Goal: Task Accomplishment & Management: Use online tool/utility

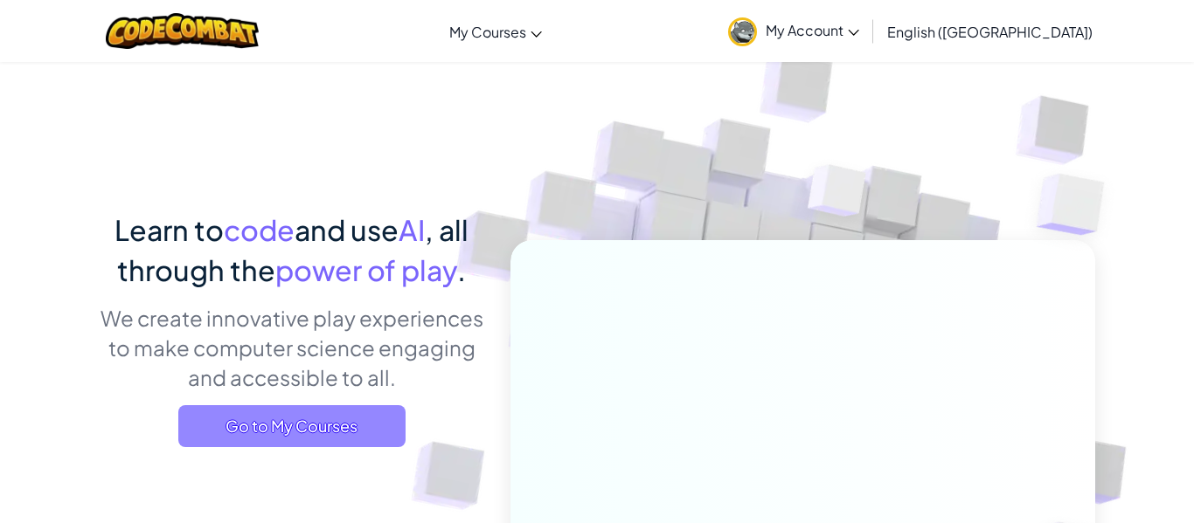
click at [318, 405] on span "Go to My Courses" at bounding box center [291, 426] width 227 height 42
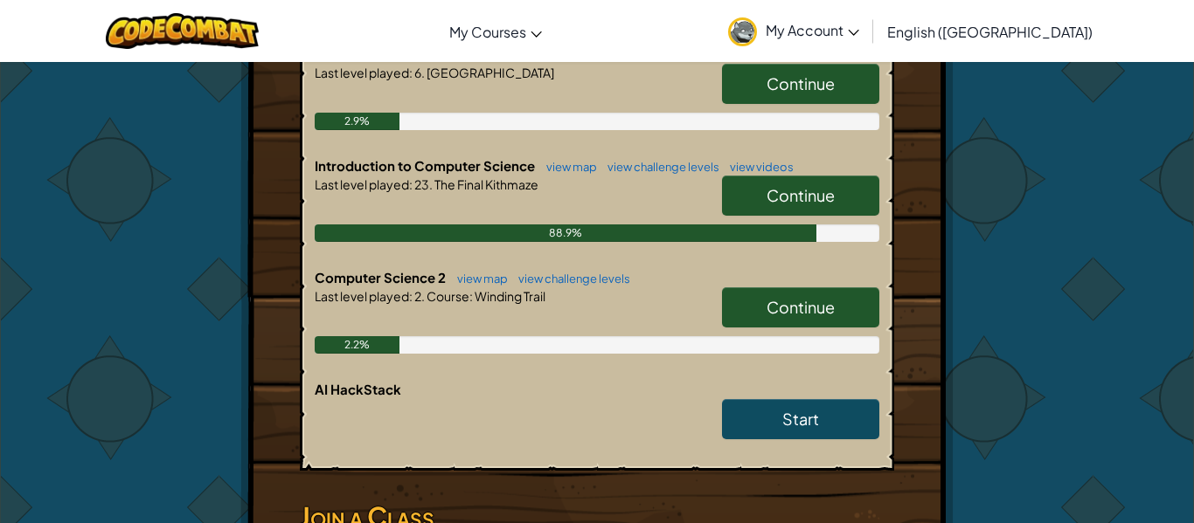
scroll to position [449, 0]
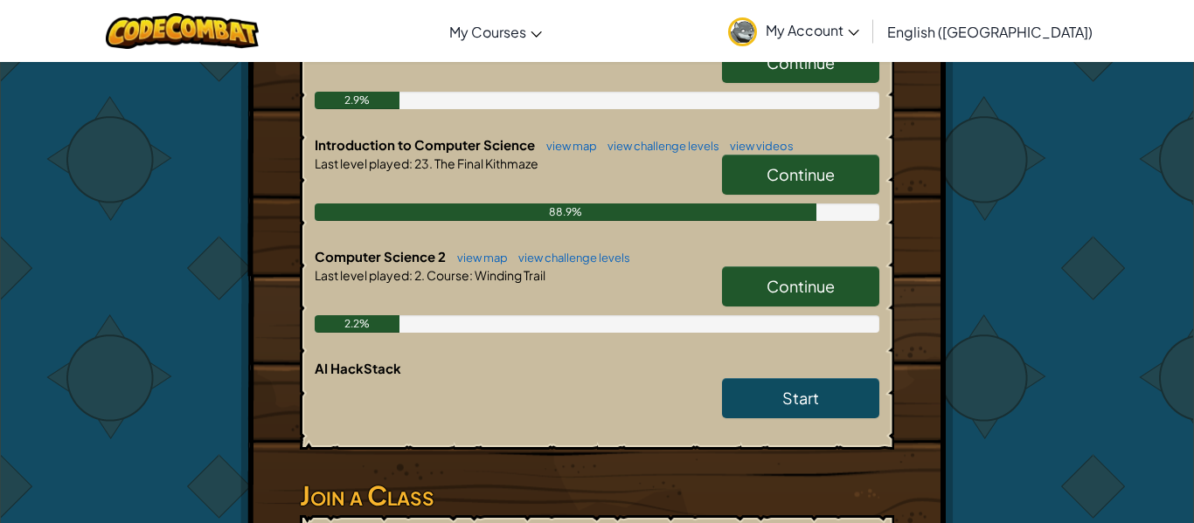
drag, startPoint x: 1182, startPoint y: 230, endPoint x: 1192, endPoint y: 171, distance: 59.3
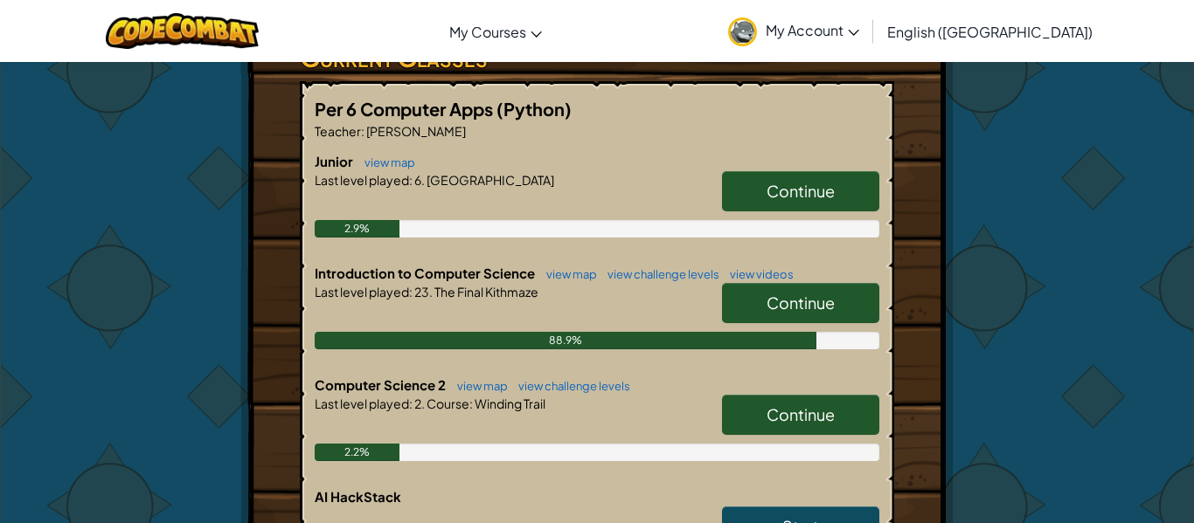
scroll to position [335, 0]
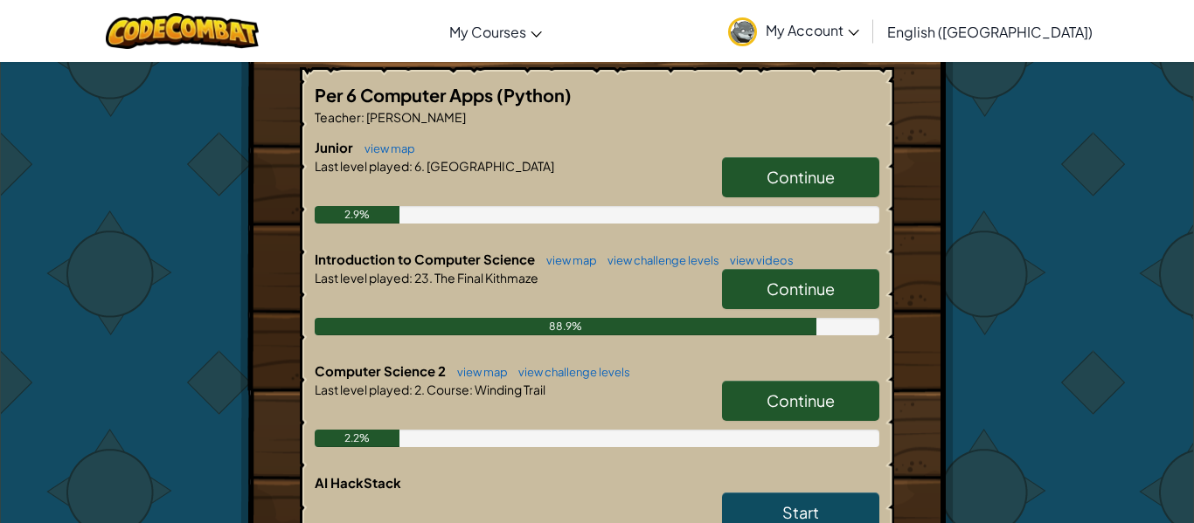
click at [809, 283] on span "Continue" at bounding box center [800, 289] width 68 height 20
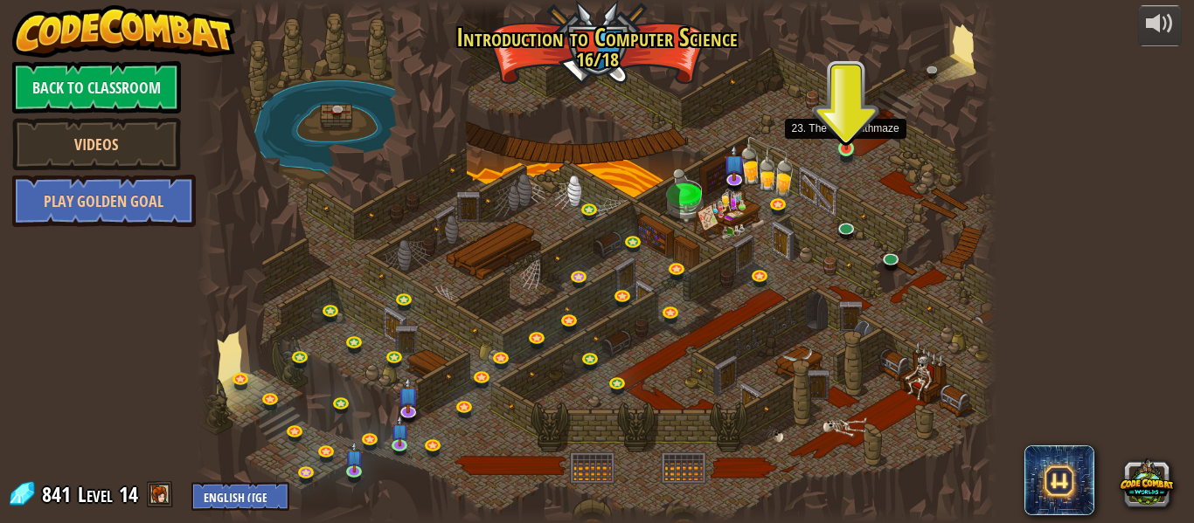
click at [846, 142] on img at bounding box center [846, 129] width 18 height 42
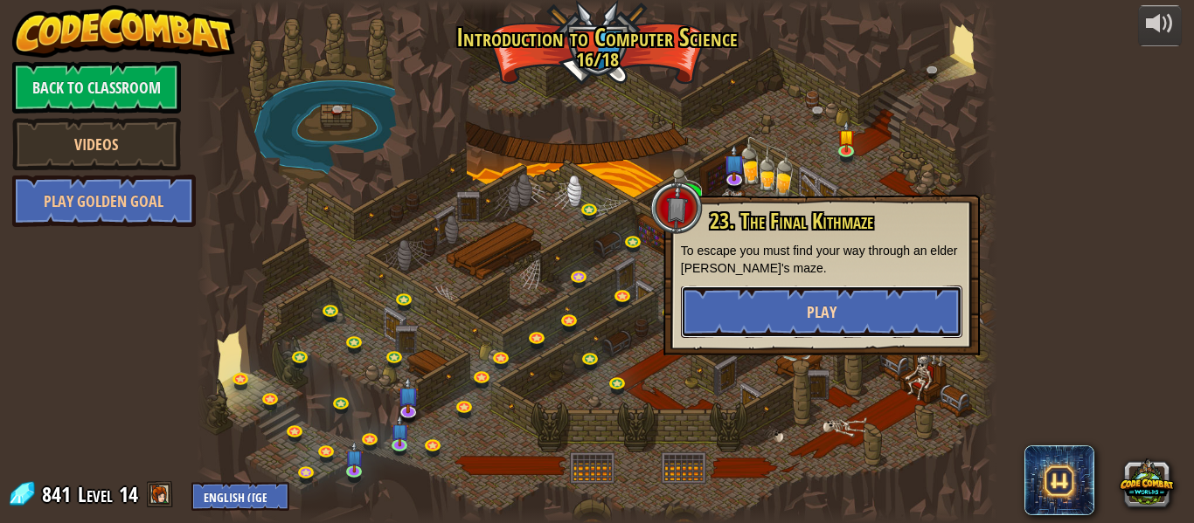
click at [808, 322] on span "Play" at bounding box center [822, 312] width 30 height 22
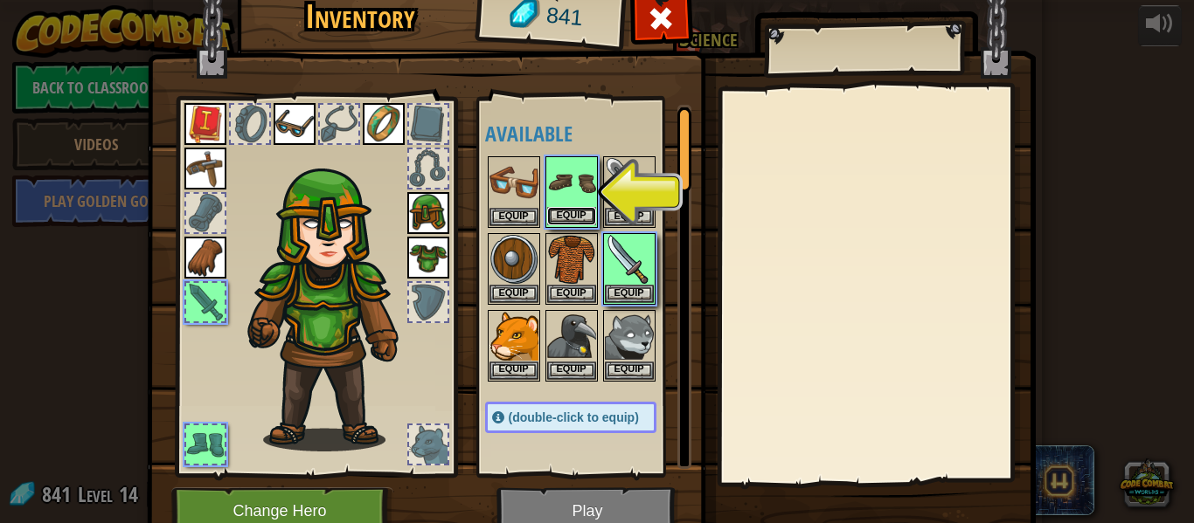
click at [557, 207] on button "Equip" at bounding box center [571, 216] width 49 height 18
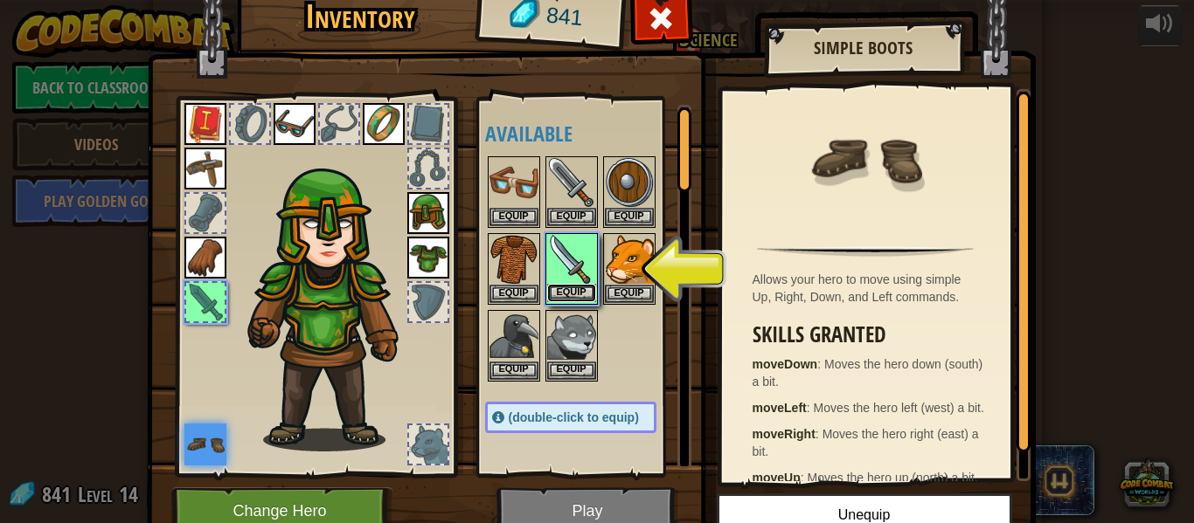
click at [577, 284] on button "Equip" at bounding box center [571, 293] width 49 height 18
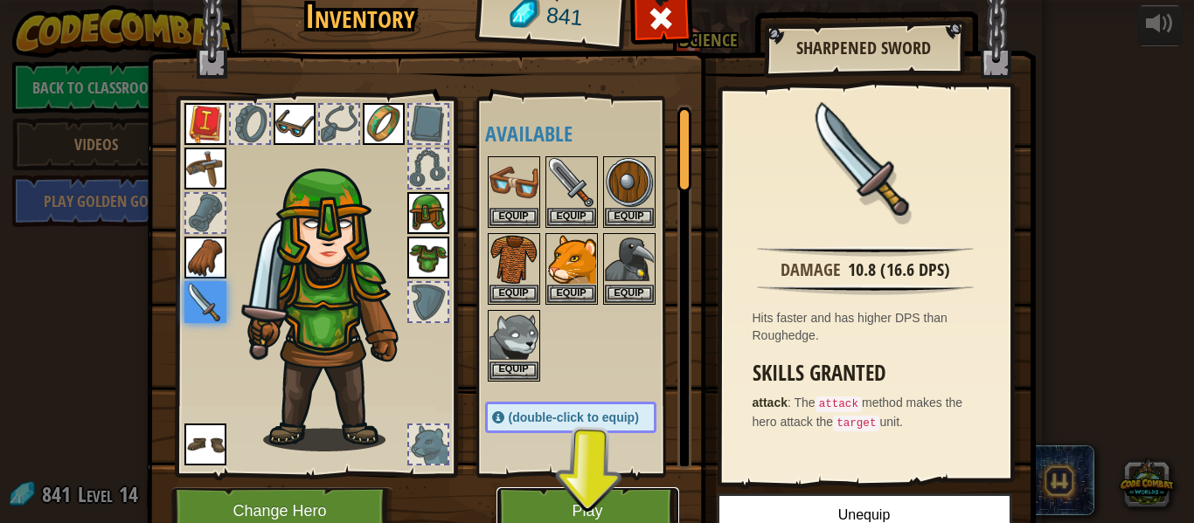
click at [531, 514] on button "Play" at bounding box center [587, 512] width 183 height 48
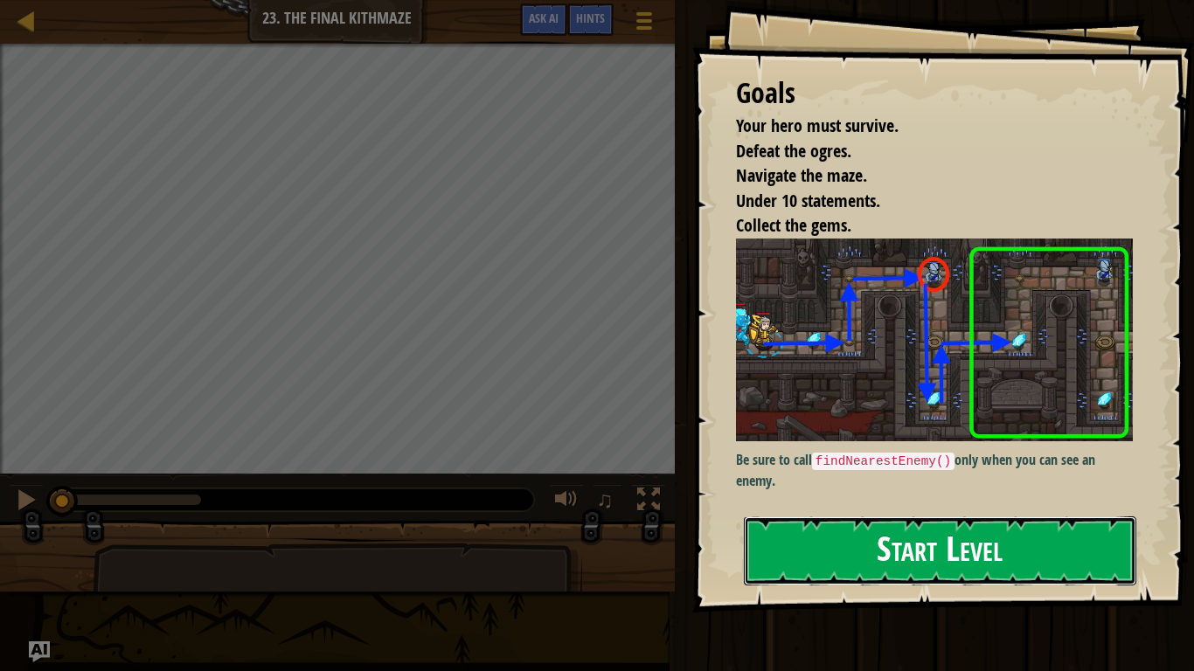
click at [935, 523] on button "Start Level" at bounding box center [940, 550] width 392 height 69
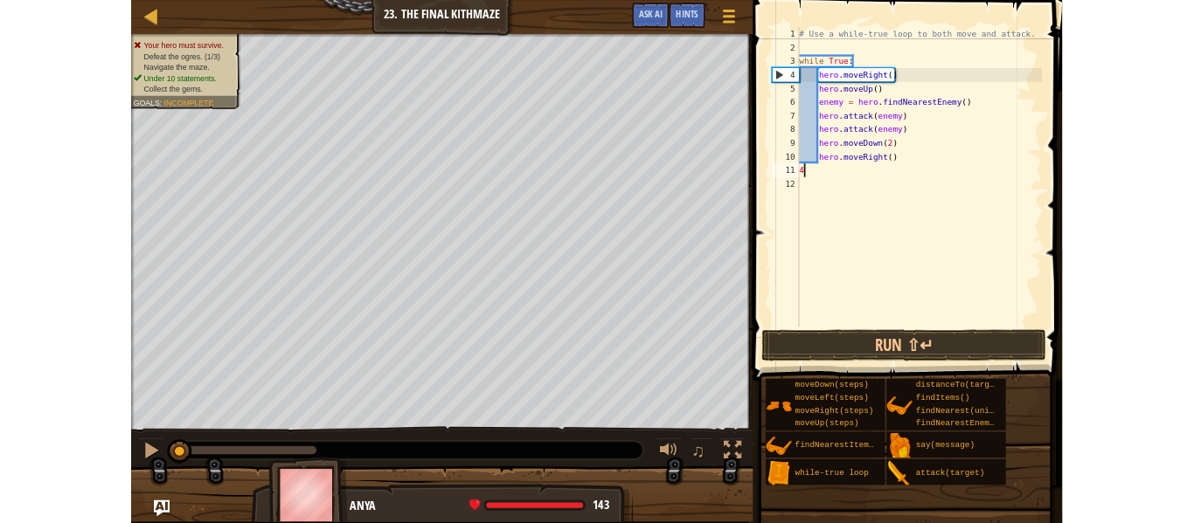
scroll to position [8, 0]
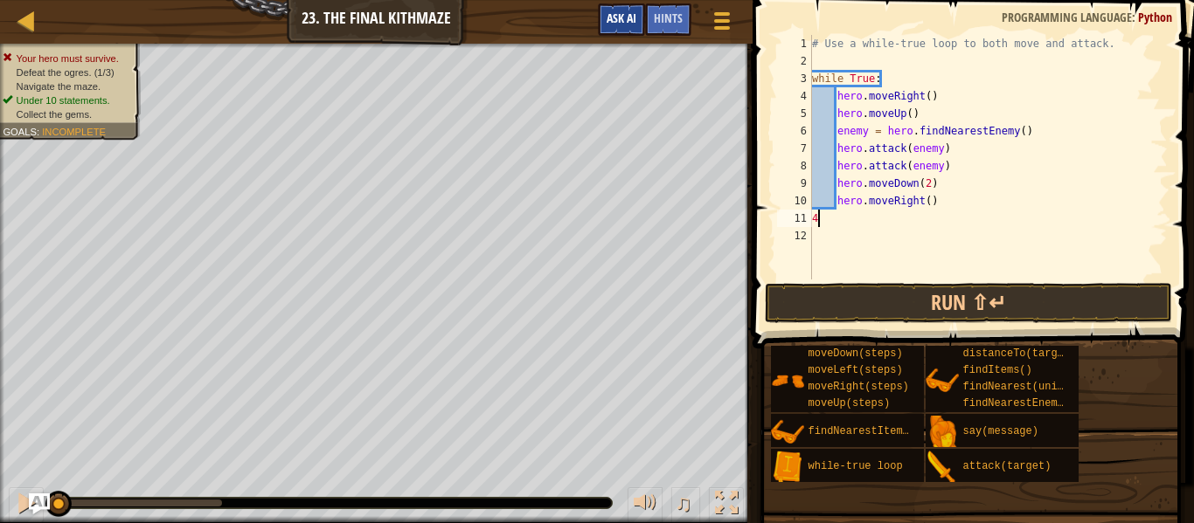
type textarea "4"
click at [622, 23] on span "Ask AI" at bounding box center [621, 18] width 30 height 17
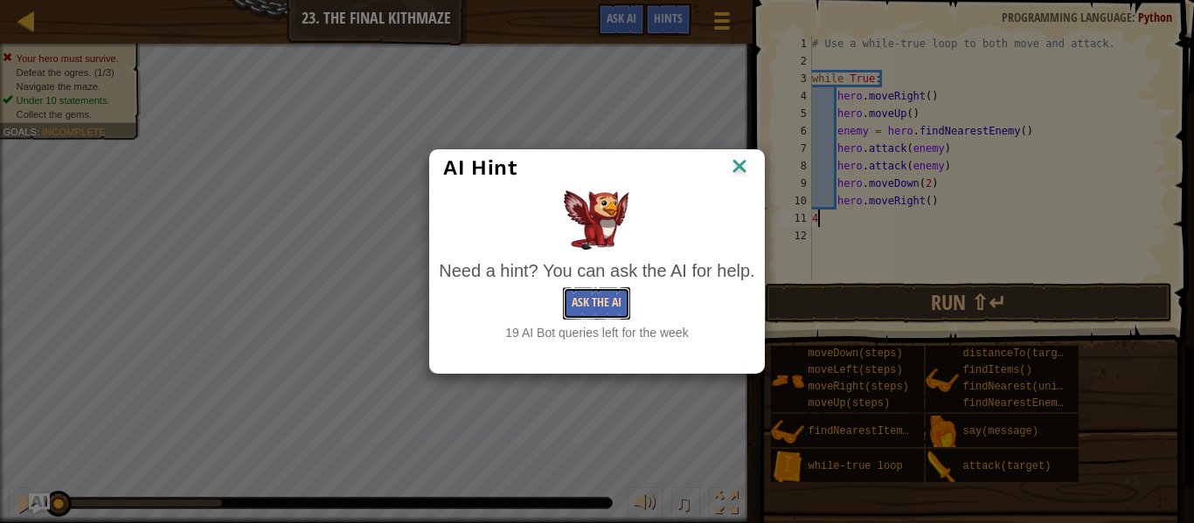
click at [587, 310] on button "Ask the AI" at bounding box center [596, 304] width 67 height 32
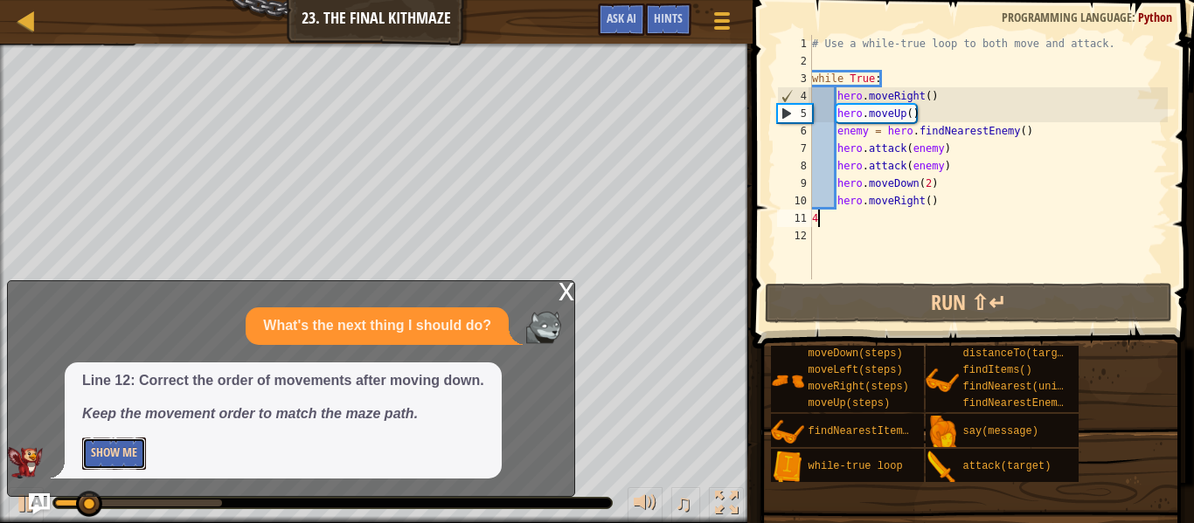
click at [128, 447] on button "Show Me" at bounding box center [114, 454] width 64 height 32
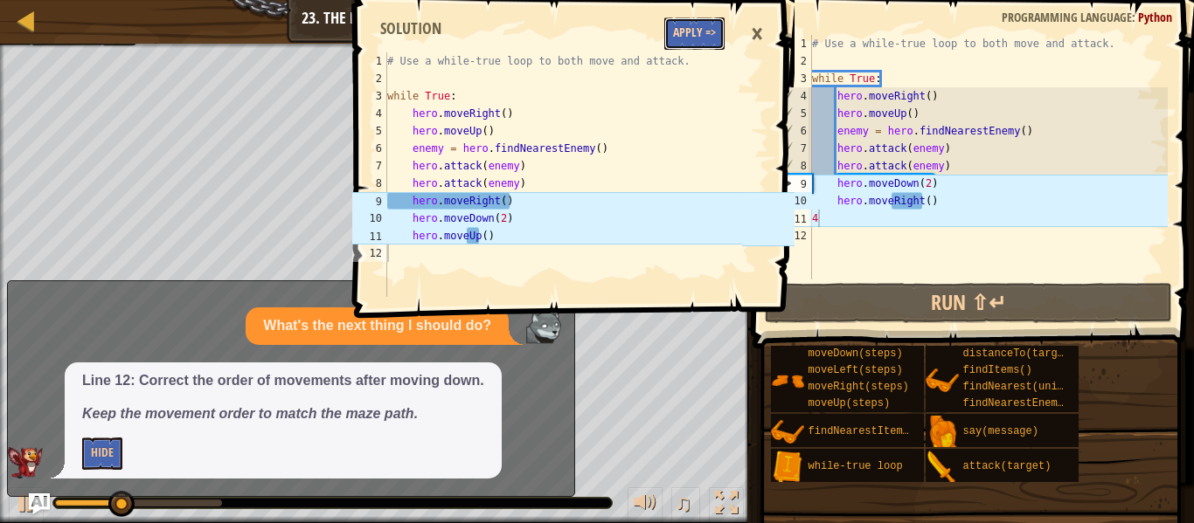
click at [710, 29] on button "Apply =>" at bounding box center [694, 33] width 60 height 32
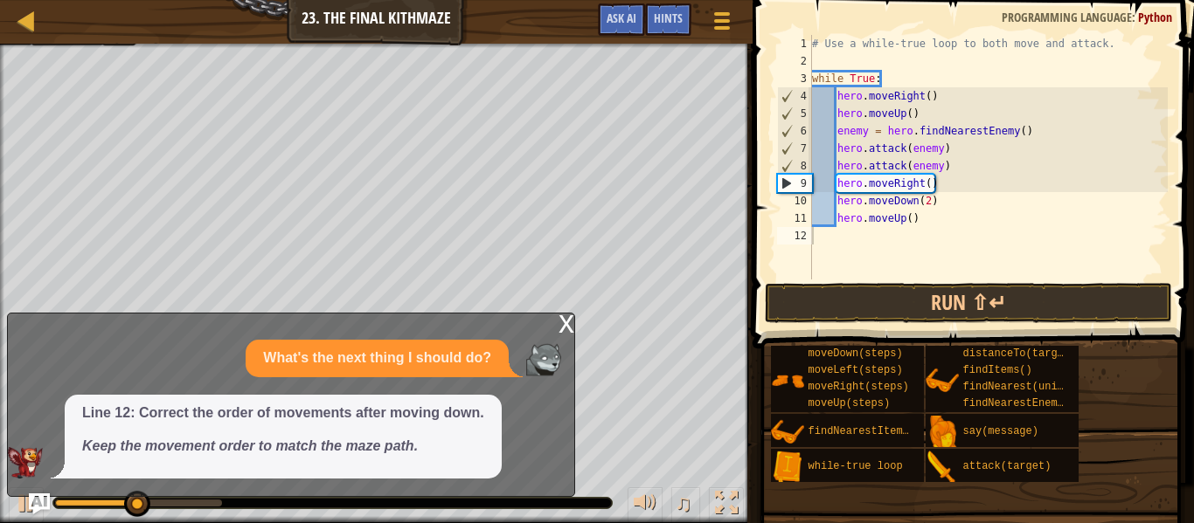
click at [795, 310] on button "Run ⇧↵" at bounding box center [968, 303] width 407 height 40
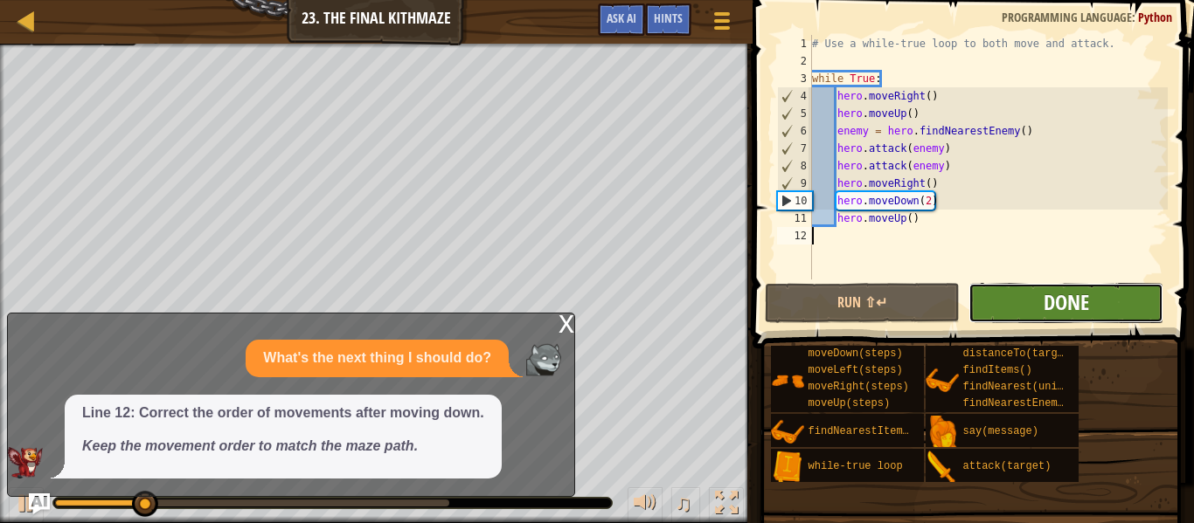
click at [1054, 303] on span "Done" at bounding box center [1065, 302] width 45 height 28
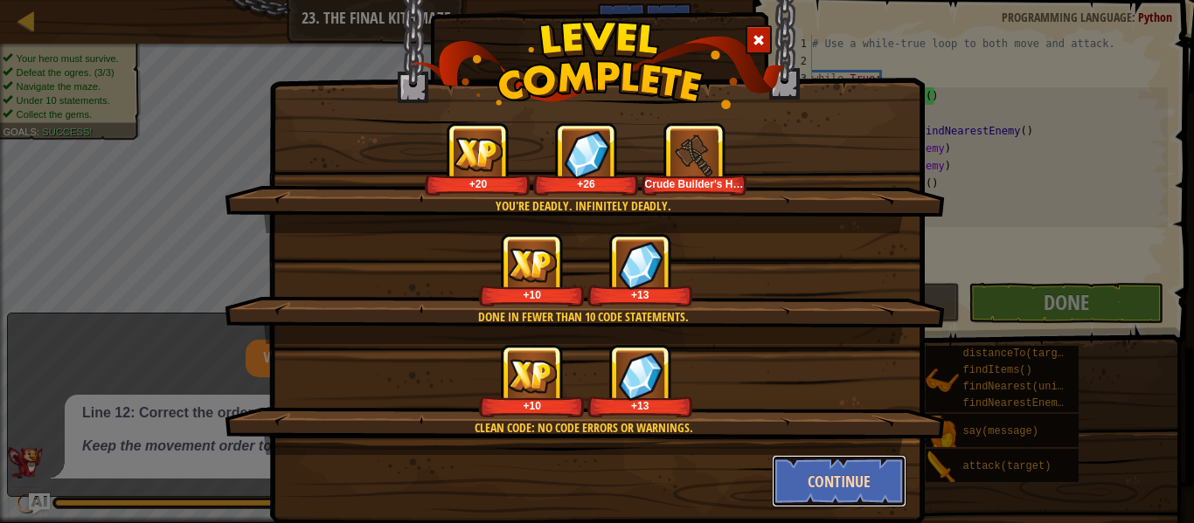
click at [814, 459] on button "Continue" at bounding box center [839, 481] width 135 height 52
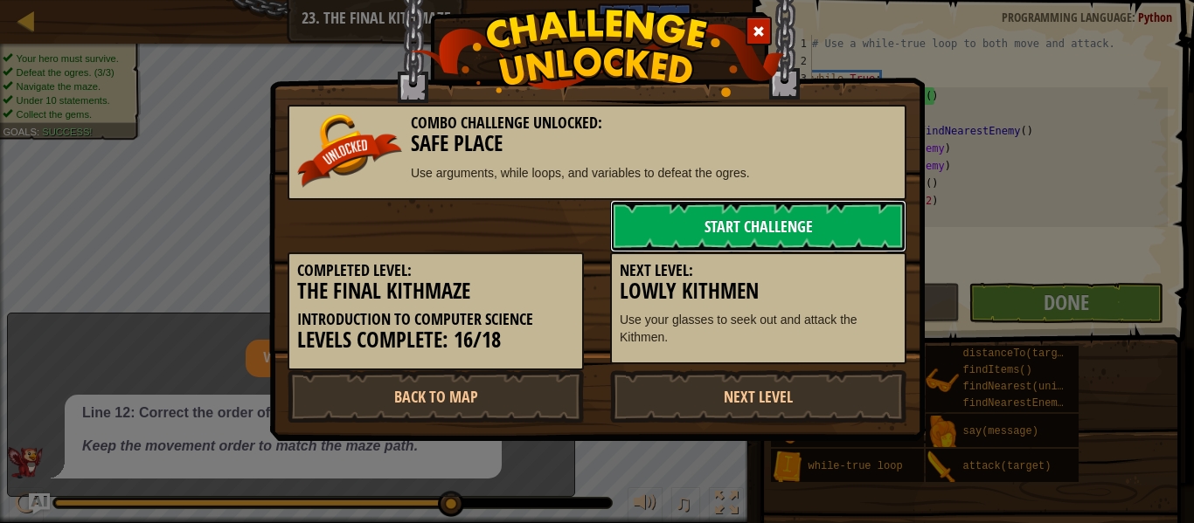
click at [798, 212] on link "Start Challenge" at bounding box center [758, 226] width 296 height 52
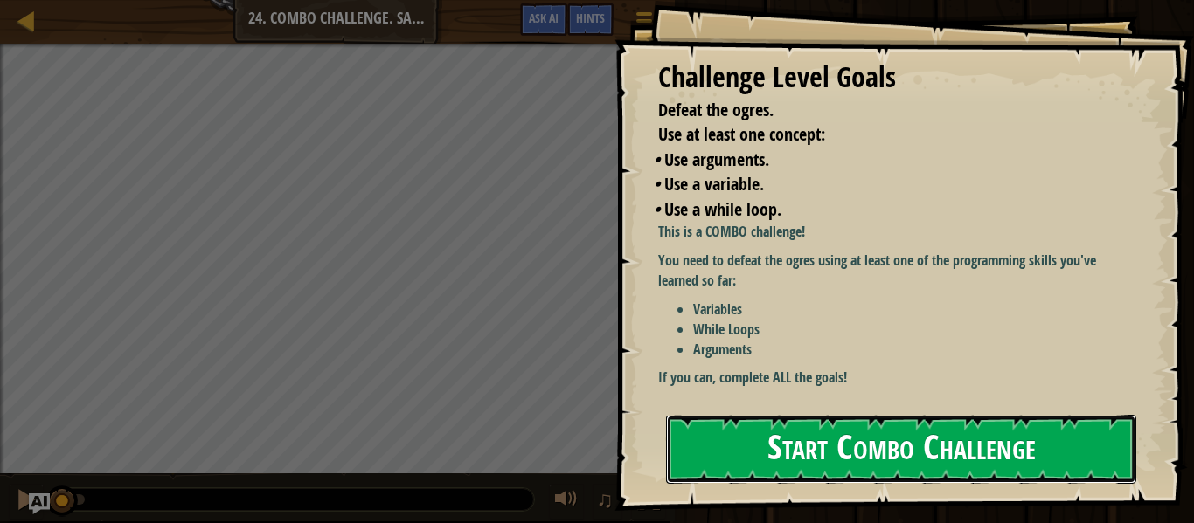
click at [739, 441] on button "Start Combo Challenge" at bounding box center [901, 449] width 470 height 69
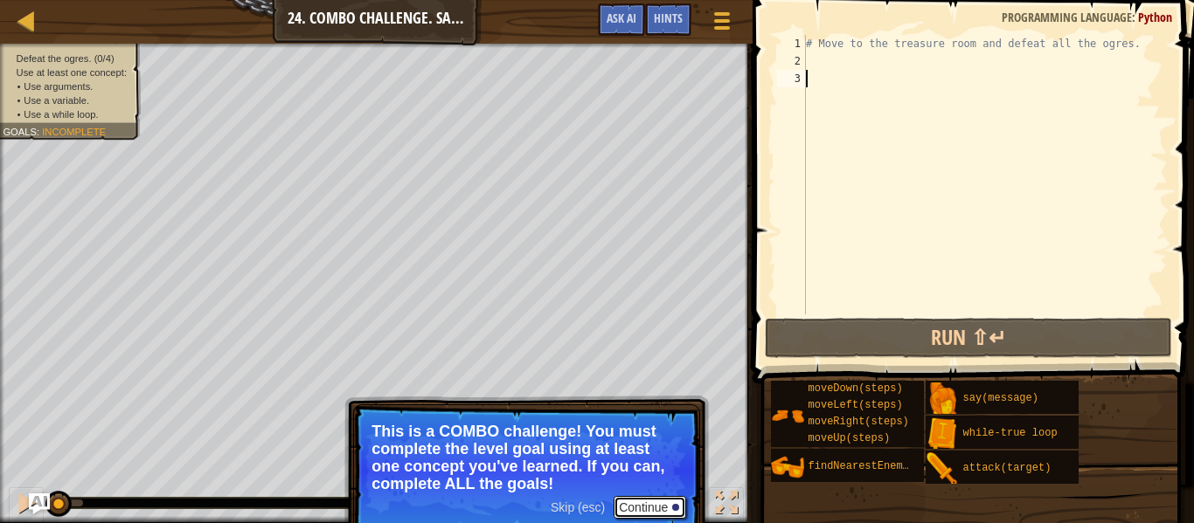
click at [632, 502] on button "Continue" at bounding box center [649, 507] width 73 height 23
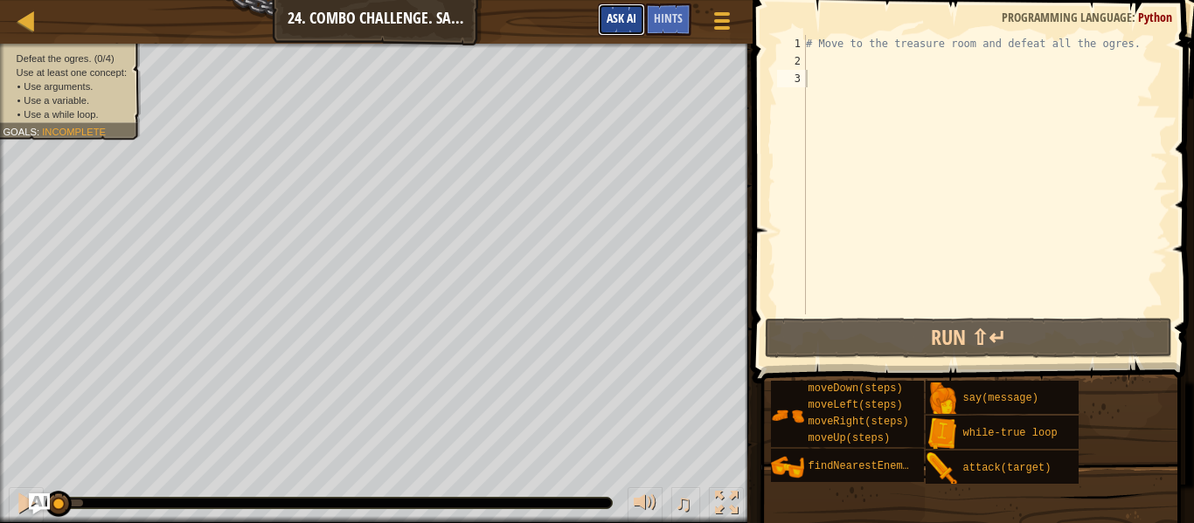
click at [622, 19] on span "Ask AI" at bounding box center [621, 18] width 30 height 17
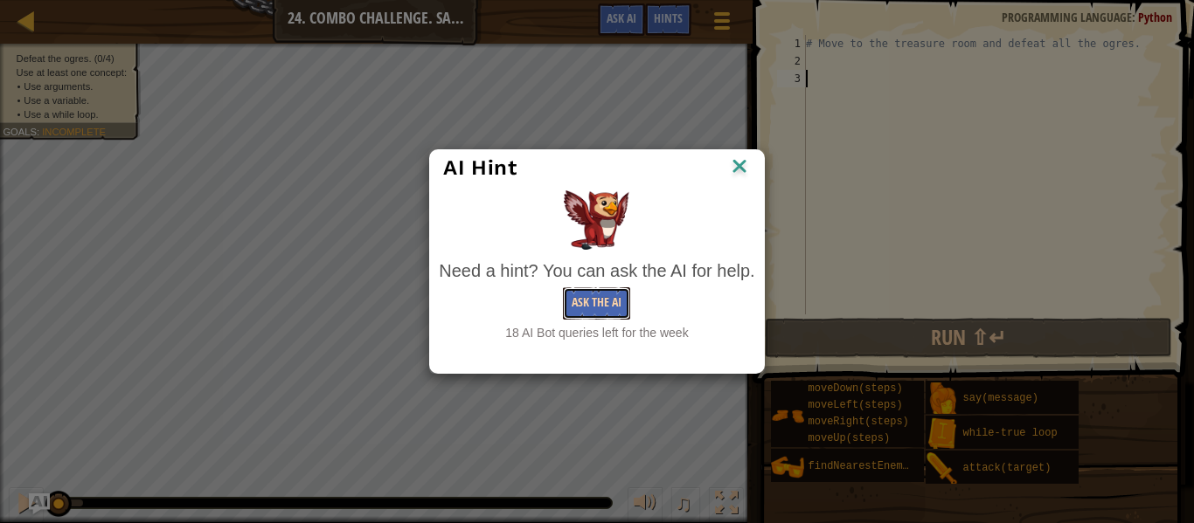
click at [585, 301] on button "Ask the AI" at bounding box center [596, 304] width 67 height 32
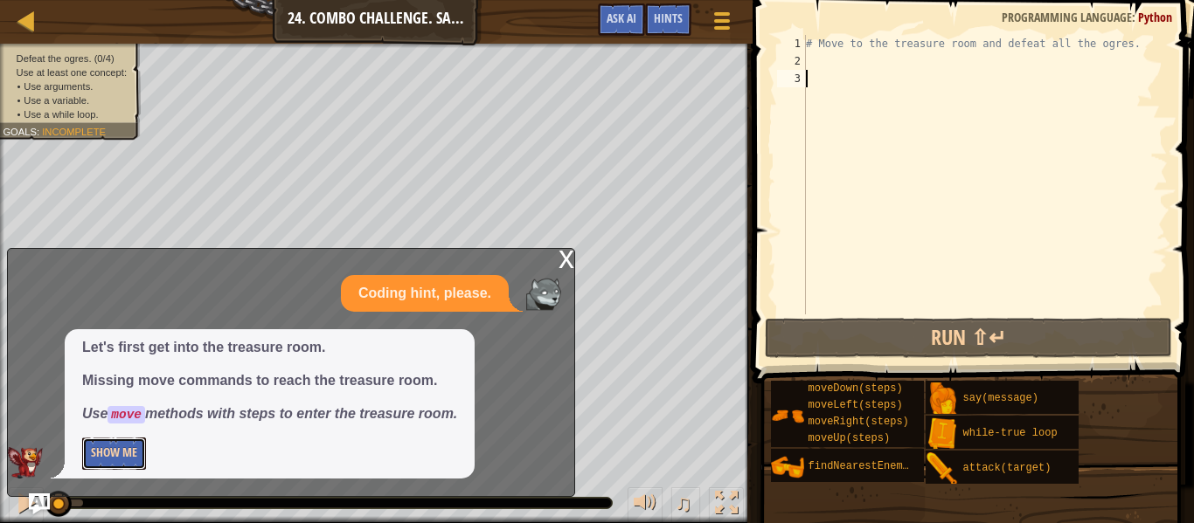
click at [117, 454] on button "Show Me" at bounding box center [114, 454] width 64 height 32
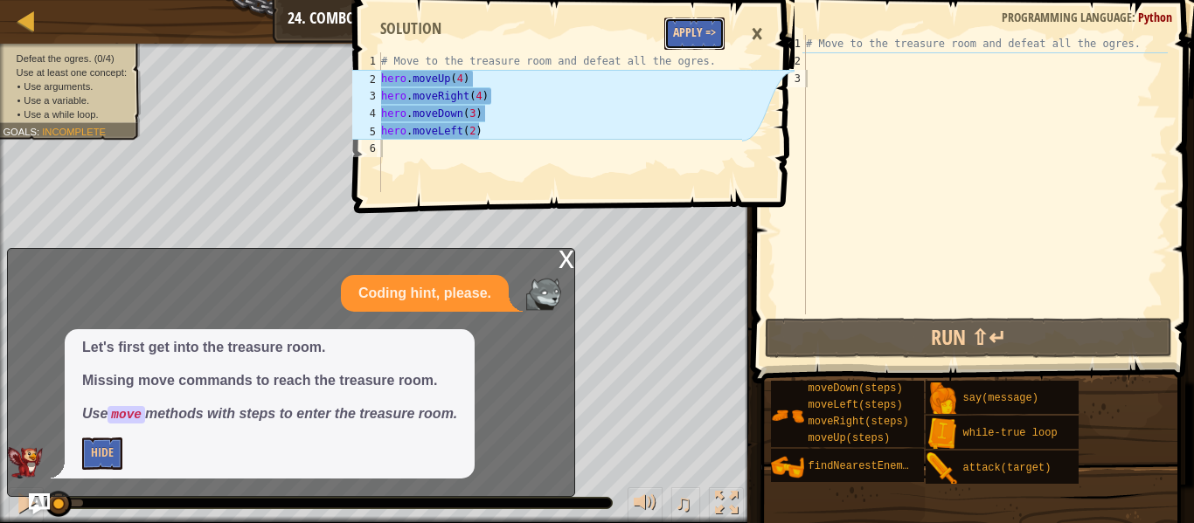
click at [682, 34] on button "Apply =>" at bounding box center [694, 33] width 60 height 32
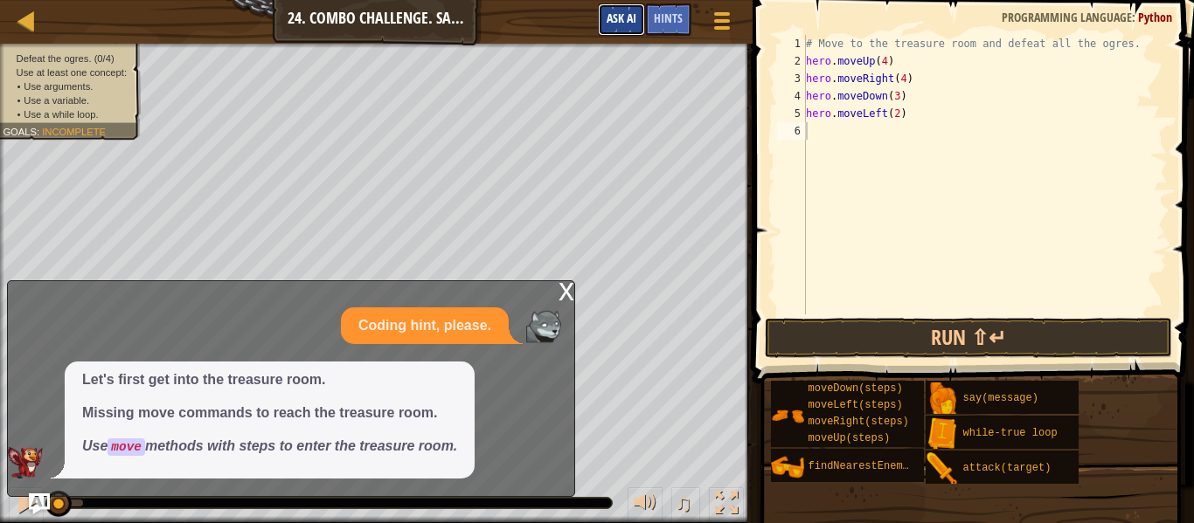
click at [639, 8] on button "Ask AI" at bounding box center [621, 19] width 47 height 32
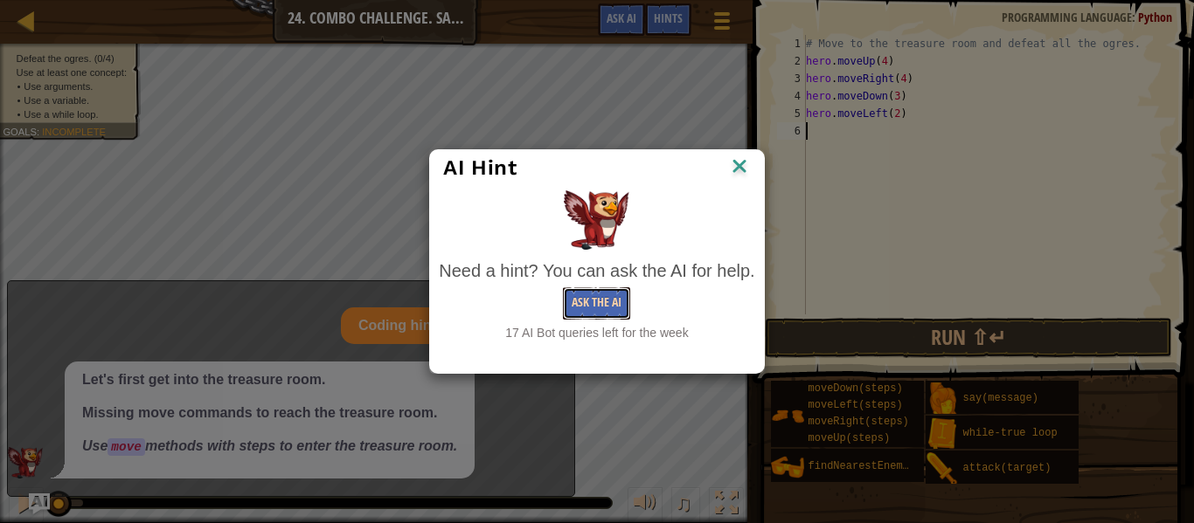
click at [586, 310] on button "Ask the AI" at bounding box center [596, 304] width 67 height 32
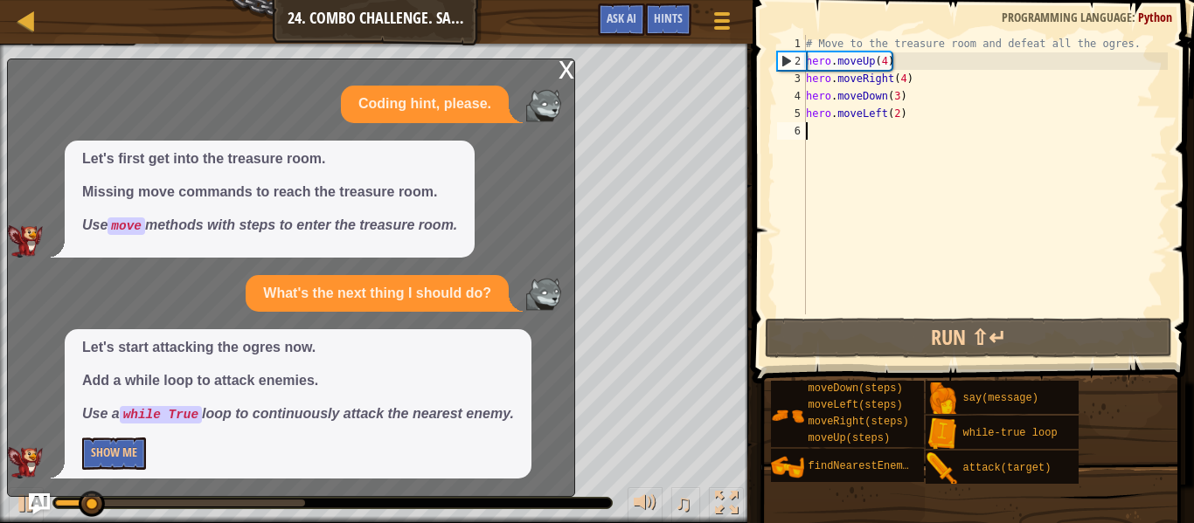
click at [574, 90] on div "x Coding hint, please. Let's first get into the treasure room. Missing move com…" at bounding box center [291, 278] width 568 height 439
click at [558, 59] on div "x" at bounding box center [566, 67] width 16 height 17
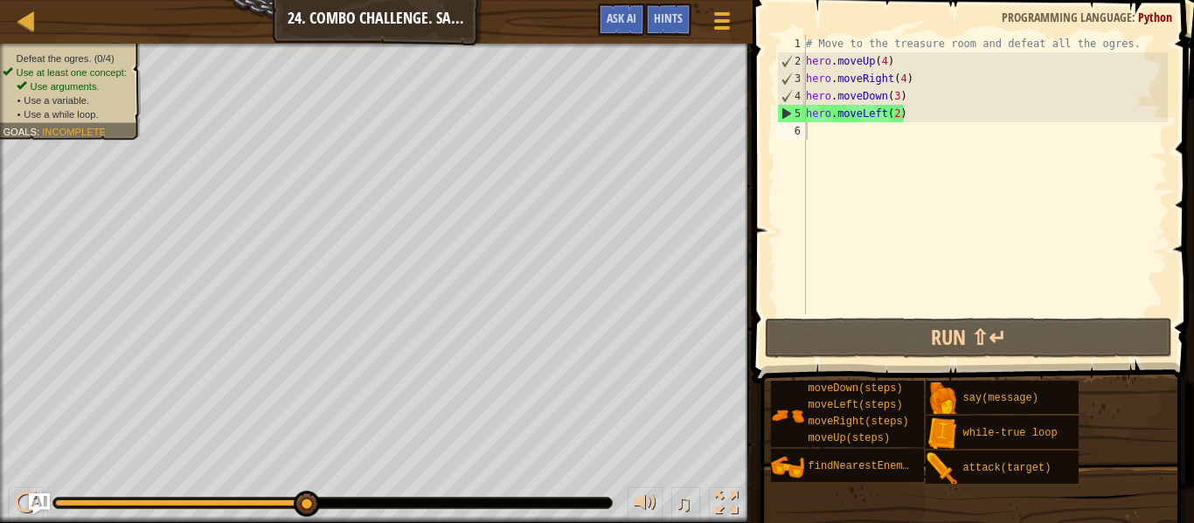
click at [899, 118] on div "# Move to the treasure room and defeat all the ogres. hero . moveUp ( 4 ) hero …" at bounding box center [984, 192] width 365 height 315
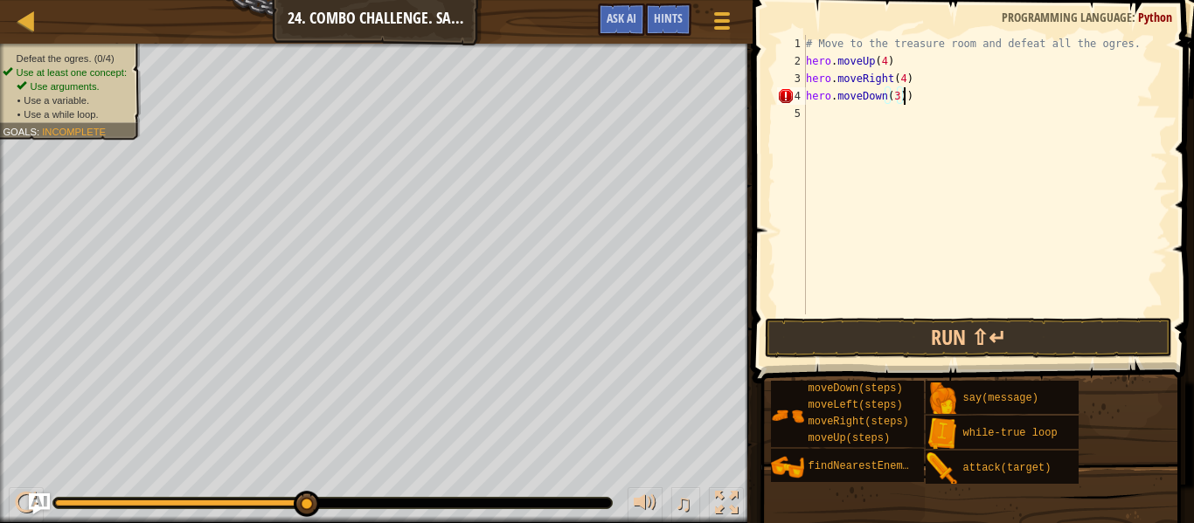
click at [906, 97] on div "# Move to the treasure room and defeat all the ogres. hero . moveUp ( 4 ) hero …" at bounding box center [984, 192] width 365 height 315
type textarea "hero.moveRight(4))"
click at [828, 104] on div "# Move to the treasure room and defeat all the ogres. hero . moveUp ( 4 ) hero …" at bounding box center [984, 192] width 365 height 315
type textarea "h"
click at [934, 73] on div "# Move to the treasure room and defeat all the ogres. hero . moveUp ( 4 )" at bounding box center [984, 192] width 365 height 315
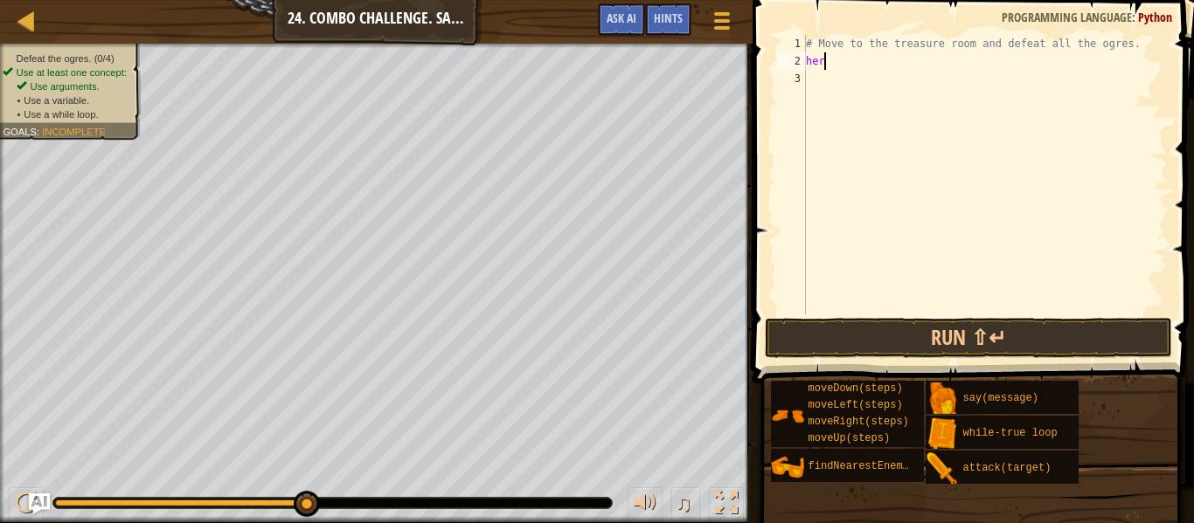
type textarea "h"
type textarea "k"
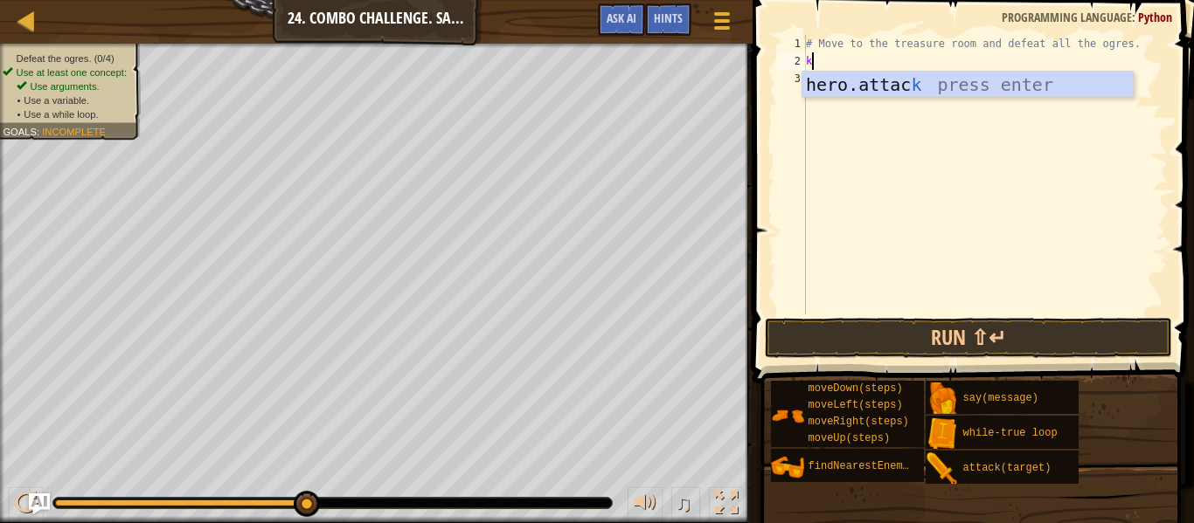
scroll to position [8, 0]
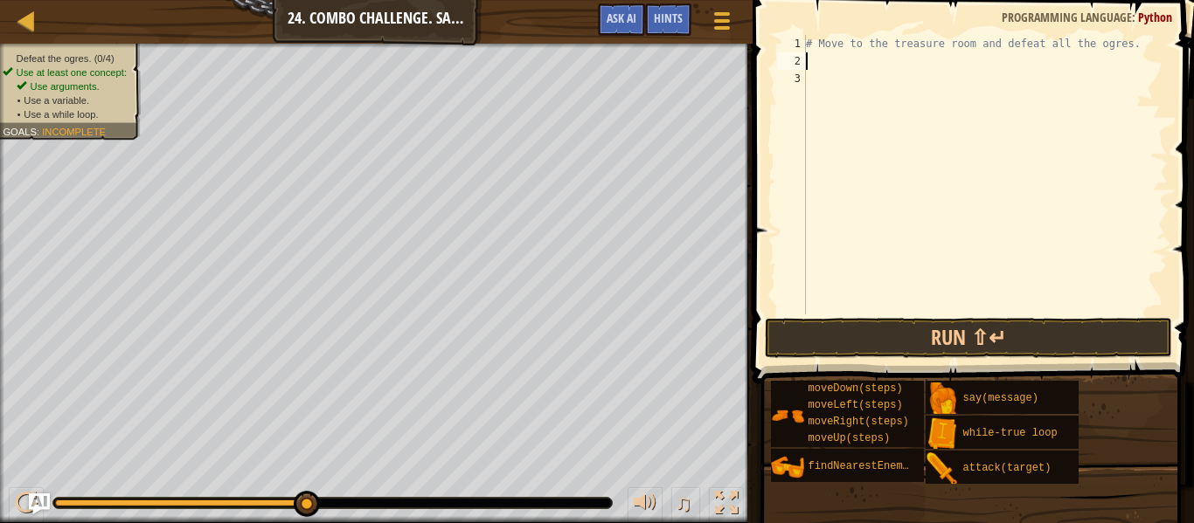
type textarea "m"
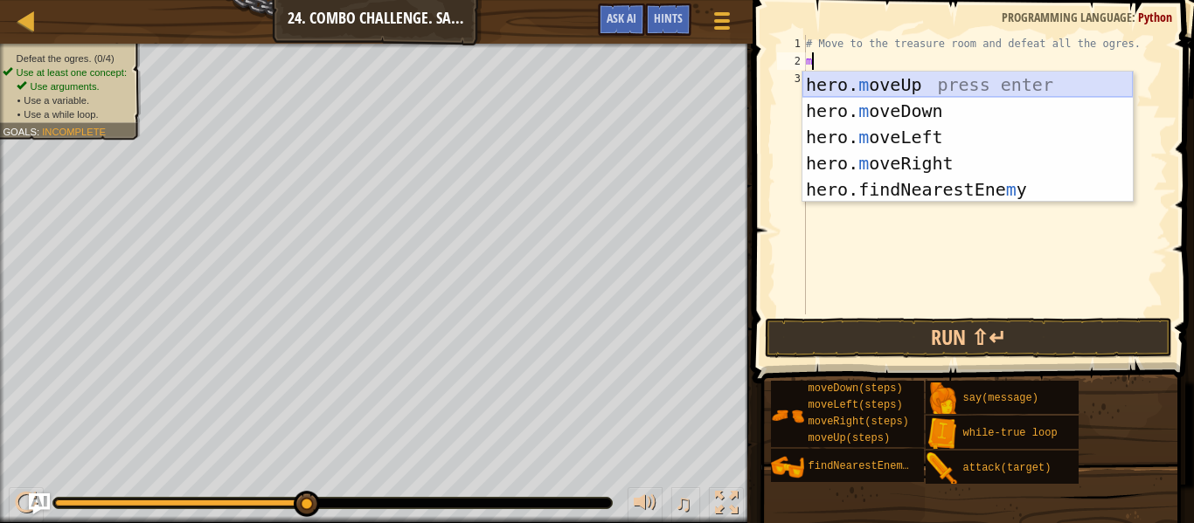
click at [977, 87] on div "hero. m oveUp press enter hero. m oveDown press enter hero. m oveLeft press ent…" at bounding box center [967, 164] width 330 height 184
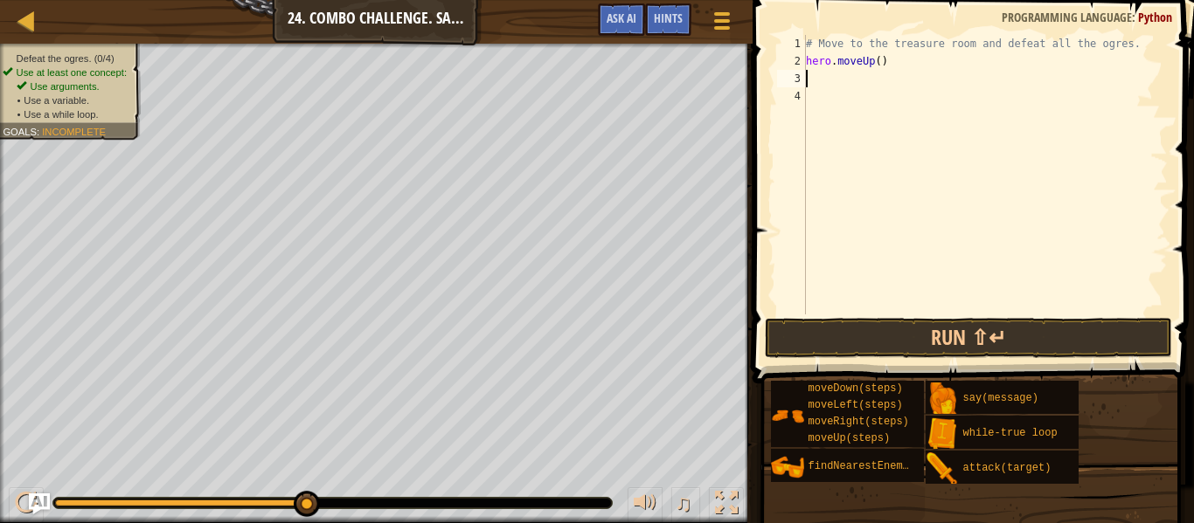
click at [889, 61] on div "# Move to the treasure room and defeat all the ogres. hero . moveUp ( )" at bounding box center [984, 192] width 365 height 315
type textarea "hero.moveUp(3)"
type textarea "m"
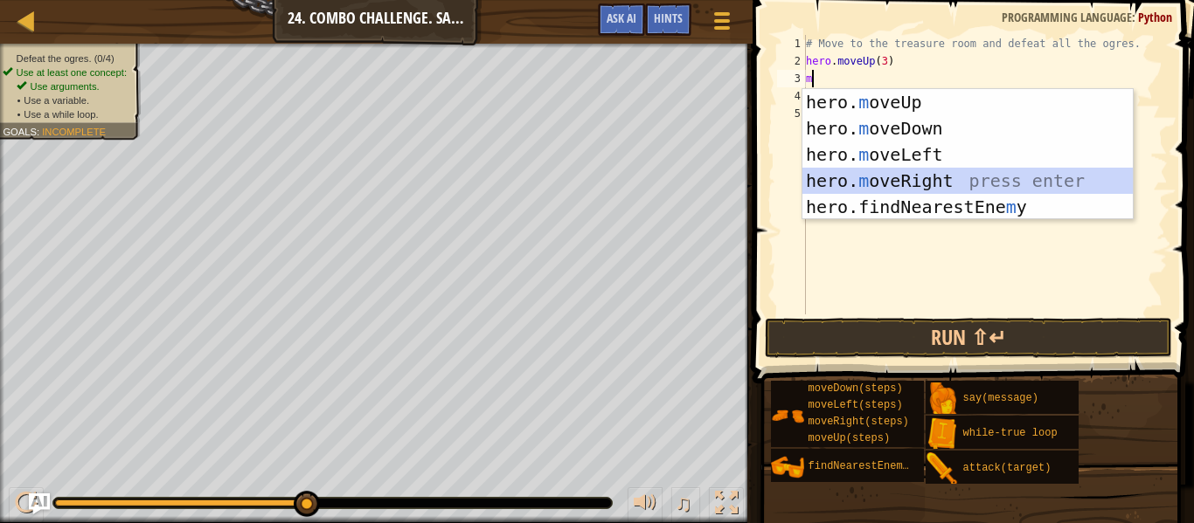
click at [927, 175] on div "hero. m oveUp press enter hero. m oveDown press enter hero. m oveLeft press ent…" at bounding box center [967, 181] width 330 height 184
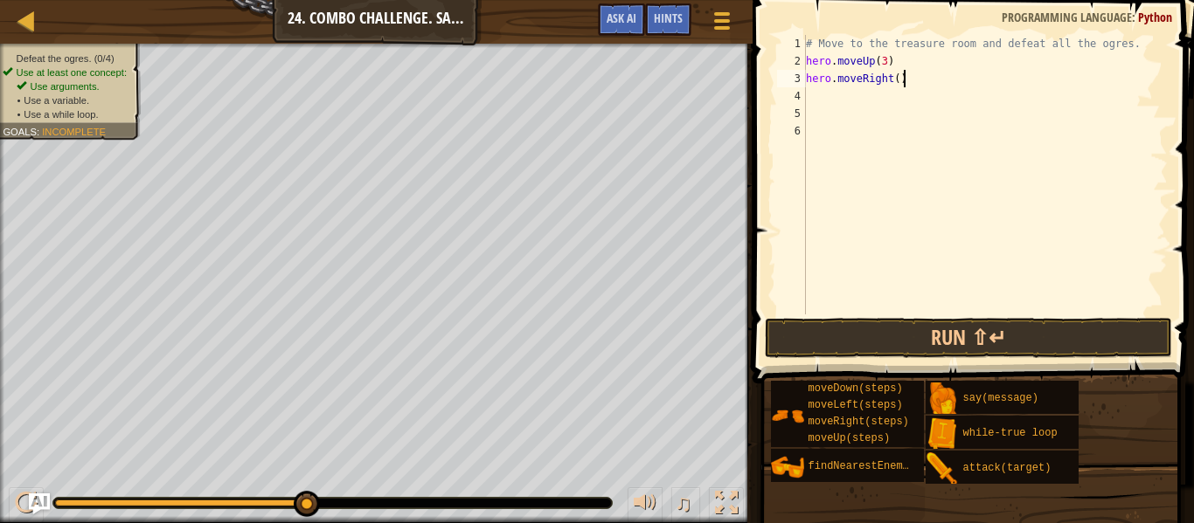
click at [911, 79] on div "# Move to the treasure room and defeat all the ogres. hero . moveUp ( 3 ) hero …" at bounding box center [984, 192] width 365 height 315
type textarea "hero.moveRight(3)"
type textarea "m"
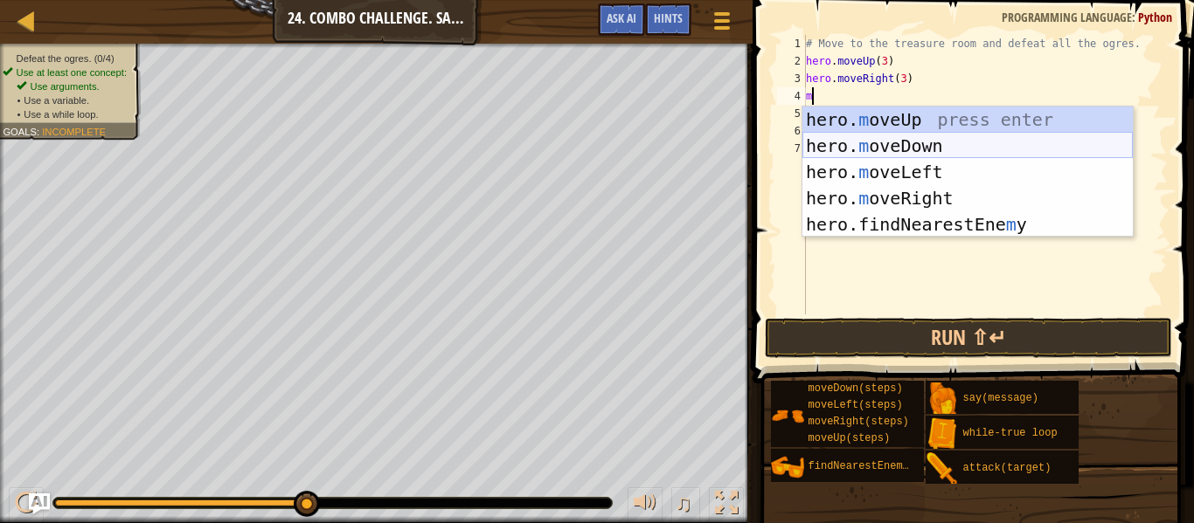
click at [880, 148] on div "hero. m oveUp press enter hero. m oveDown press enter hero. m oveLeft press ent…" at bounding box center [967, 199] width 330 height 184
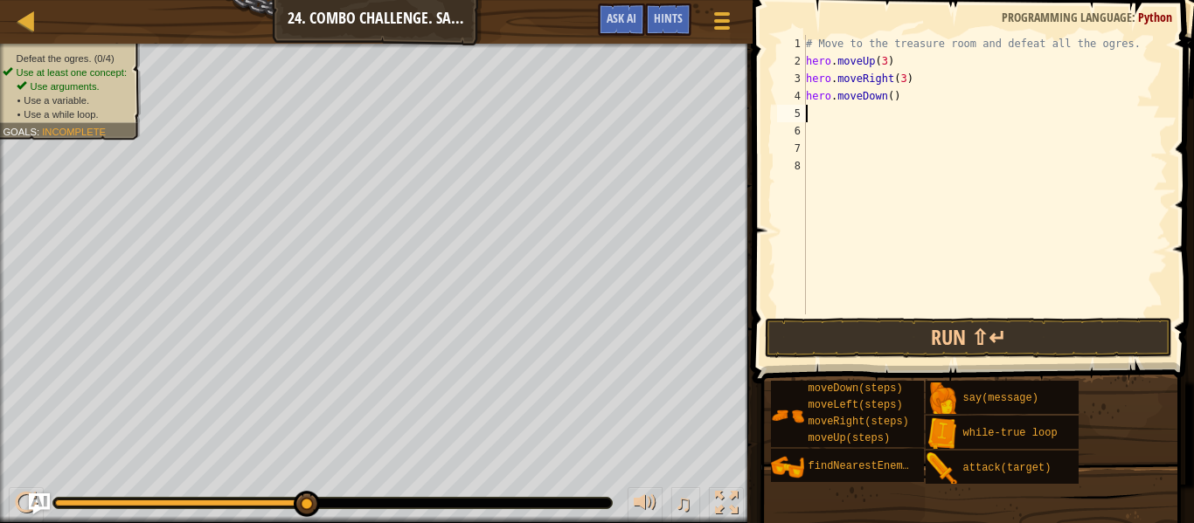
click at [903, 108] on div "# Move to the treasure room and defeat all the ogres. hero . moveUp ( 3 ) hero …" at bounding box center [984, 192] width 365 height 315
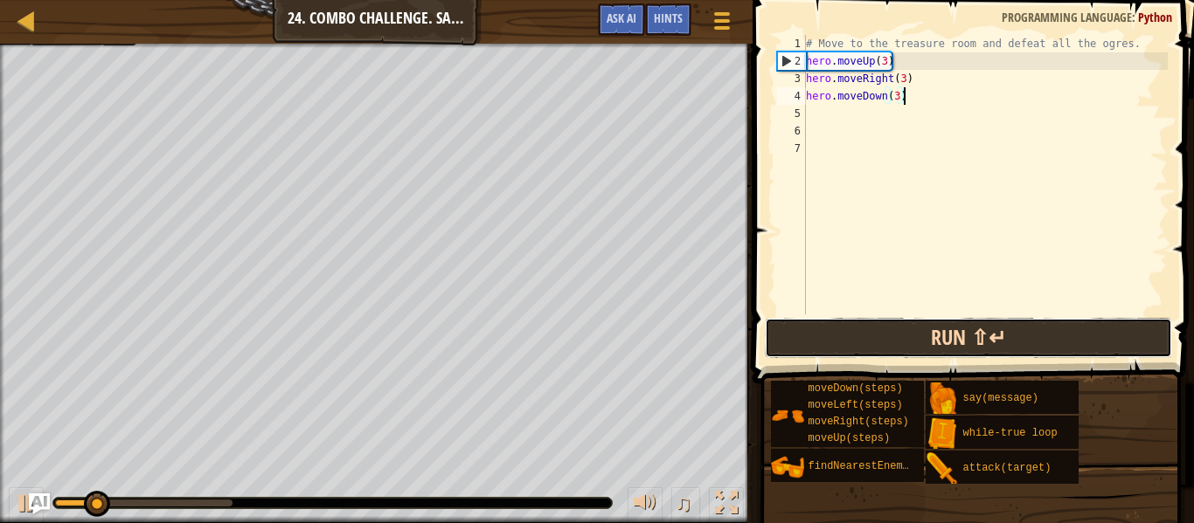
click at [918, 339] on button "Run ⇧↵" at bounding box center [968, 338] width 407 height 40
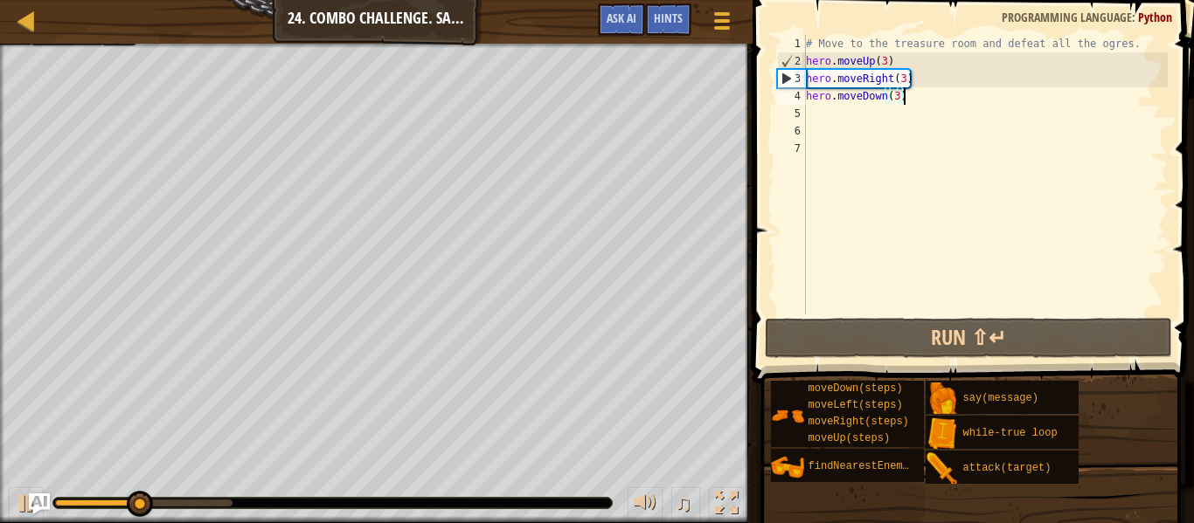
click at [886, 65] on div "# Move to the treasure room and defeat all the ogres. hero . moveUp ( 3 ) hero …" at bounding box center [984, 192] width 365 height 315
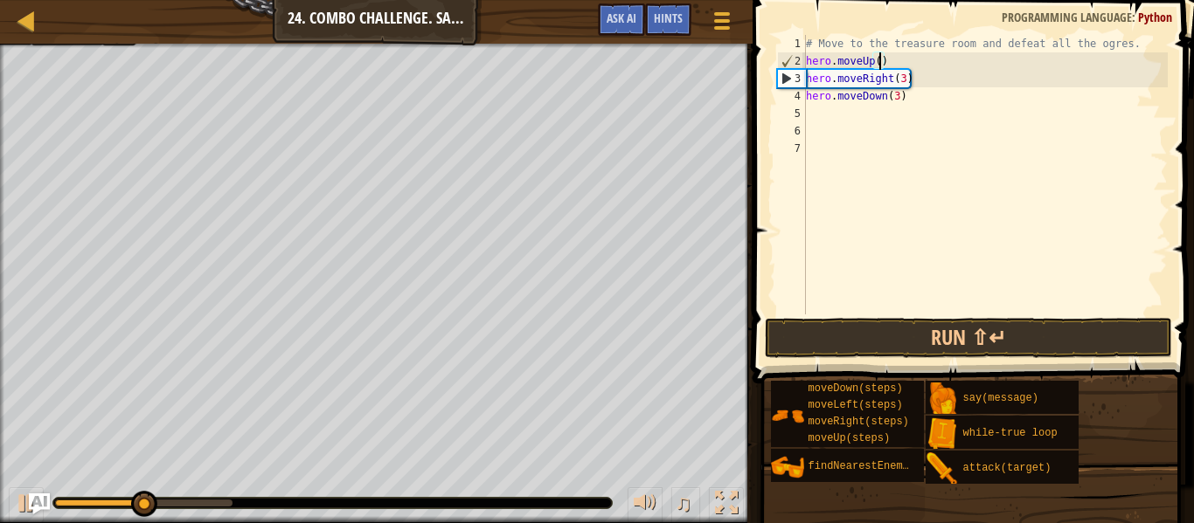
scroll to position [8, 10]
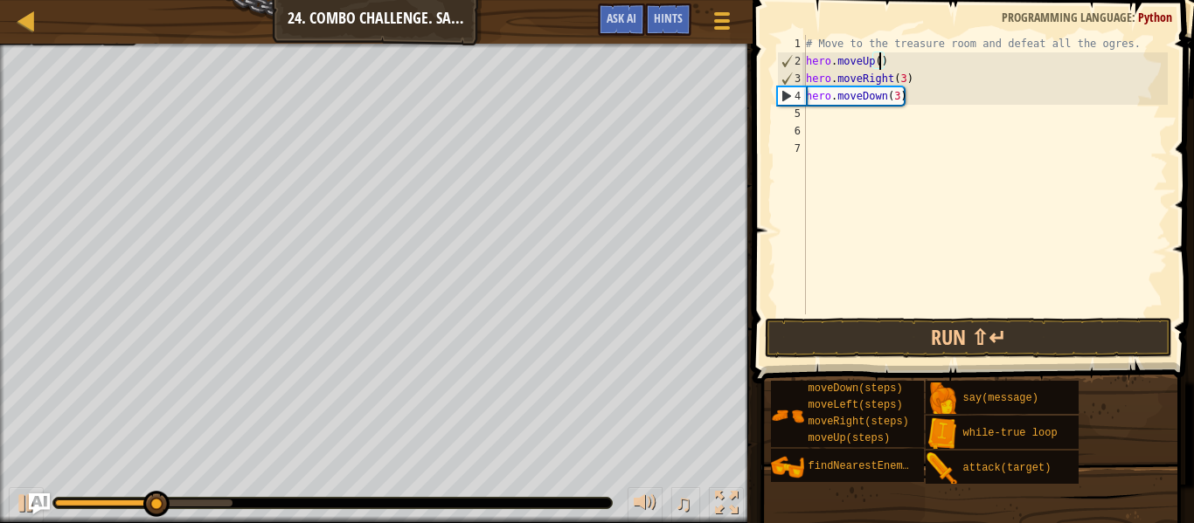
type textarea "hero.moveUp(3)"
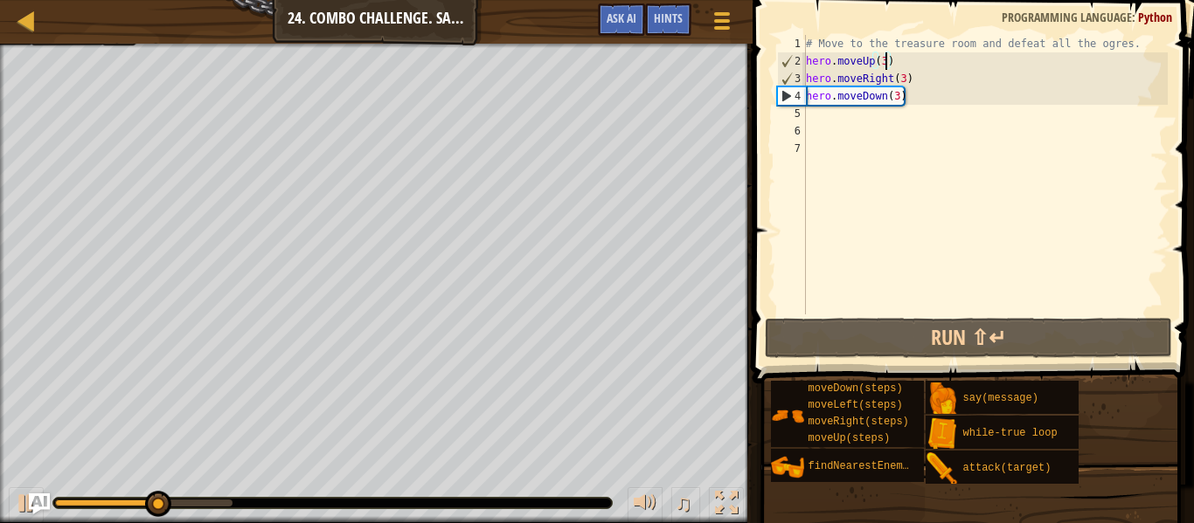
scroll to position [8, 11]
click at [955, 120] on div "# Move to the treasure room and defeat all the ogres. hero . moveUp ( 3 ) hero …" at bounding box center [984, 192] width 365 height 315
click at [903, 80] on div "# Move to the treasure room and defeat all the ogres. hero . moveUp ( 3 ) hero …" at bounding box center [984, 192] width 365 height 315
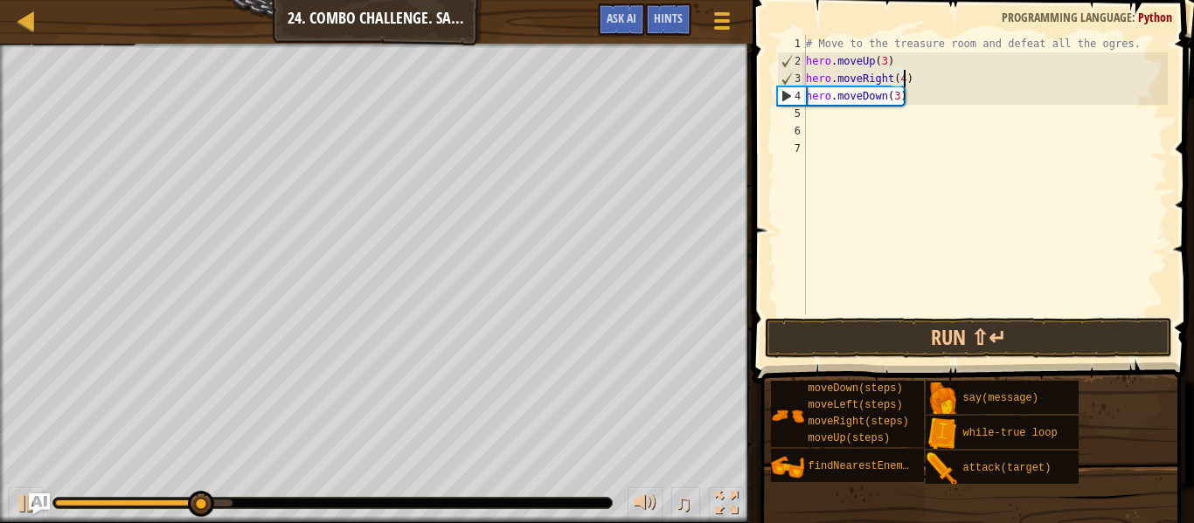
scroll to position [8, 14]
click at [897, 100] on div "# Move to the treasure room and defeat all the ogres. hero . moveUp ( 3 ) hero …" at bounding box center [984, 192] width 365 height 315
type textarea "hero.moveDown(4)"
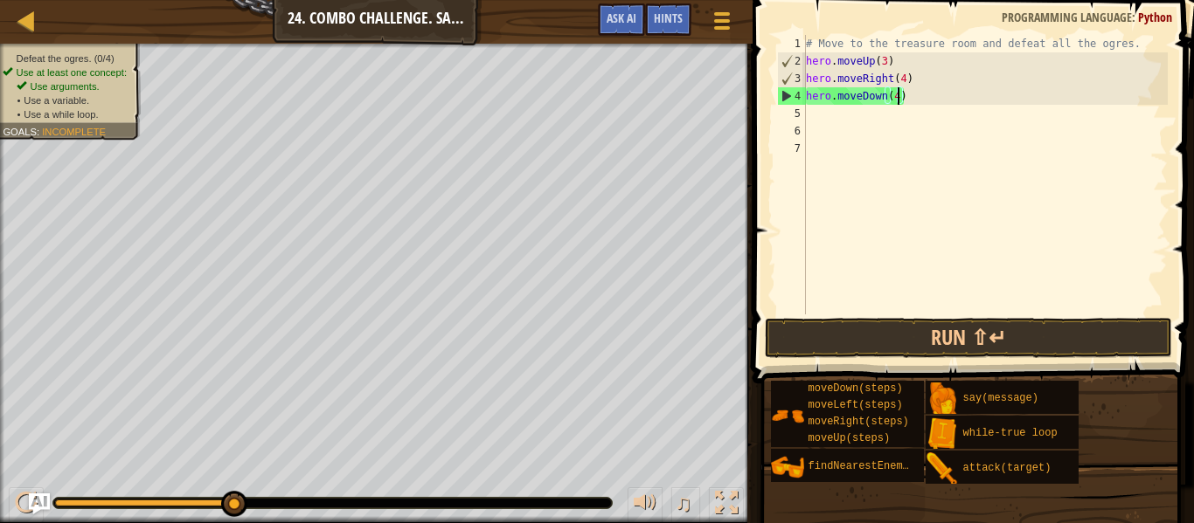
click at [917, 102] on div "# Move to the treasure room and defeat all the ogres. hero . moveUp ( 3 ) hero …" at bounding box center [984, 192] width 365 height 315
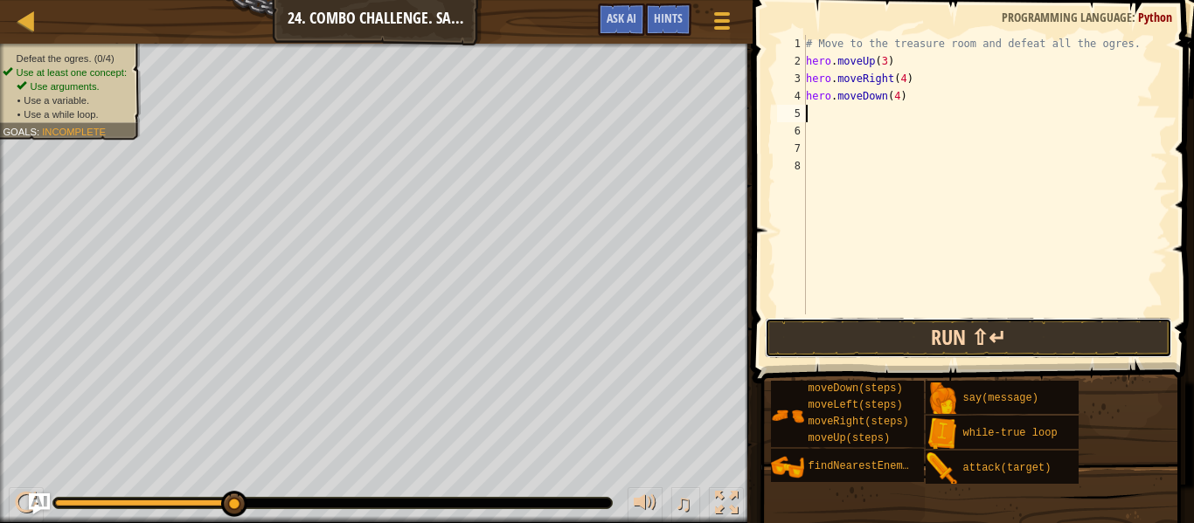
click at [880, 329] on button "Run ⇧↵" at bounding box center [968, 338] width 407 height 40
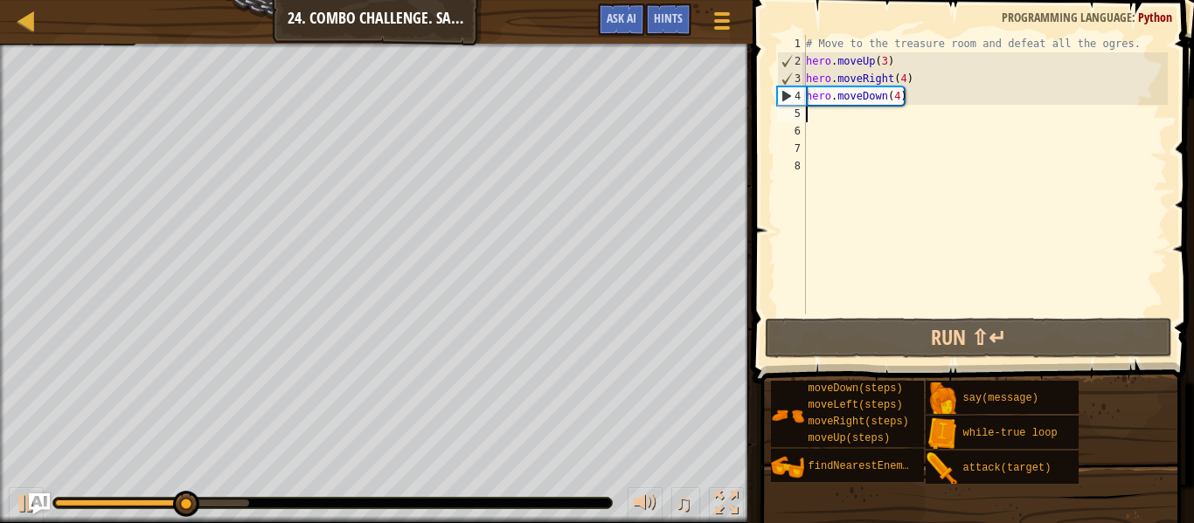
click at [865, 76] on div "# Move to the treasure room and defeat all the ogres. hero . moveUp ( 3 ) hero …" at bounding box center [984, 192] width 365 height 315
click at [889, 66] on div "# Move to the treasure room and defeat all the ogres. hero . moveUp ( 3 ) hero …" at bounding box center [984, 192] width 365 height 315
click at [887, 64] on div "# Move to the treasure room and defeat all the ogres. hero . moveUp ( 3 ) hero …" at bounding box center [984, 192] width 365 height 315
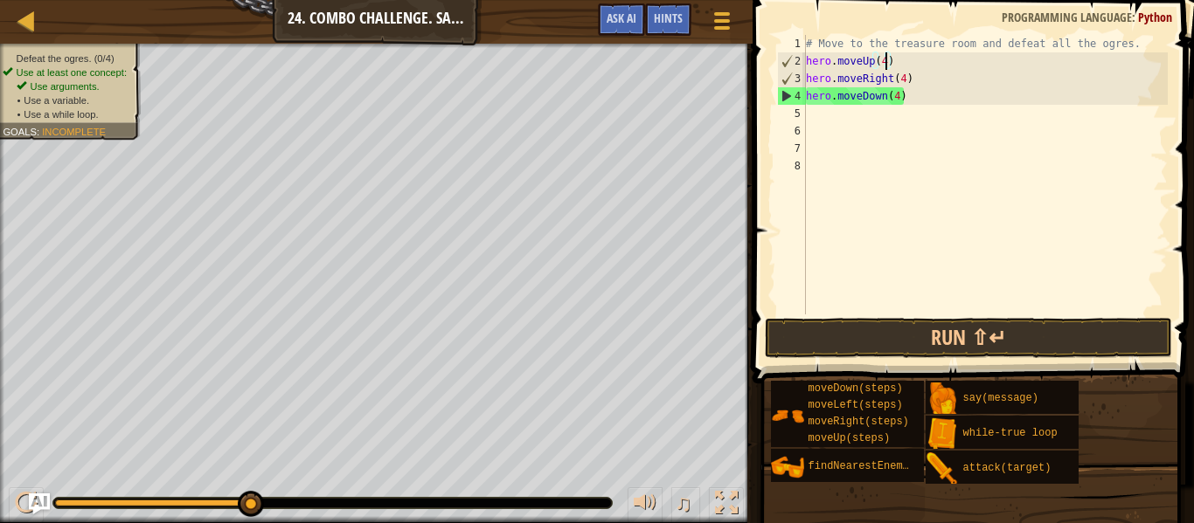
scroll to position [8, 13]
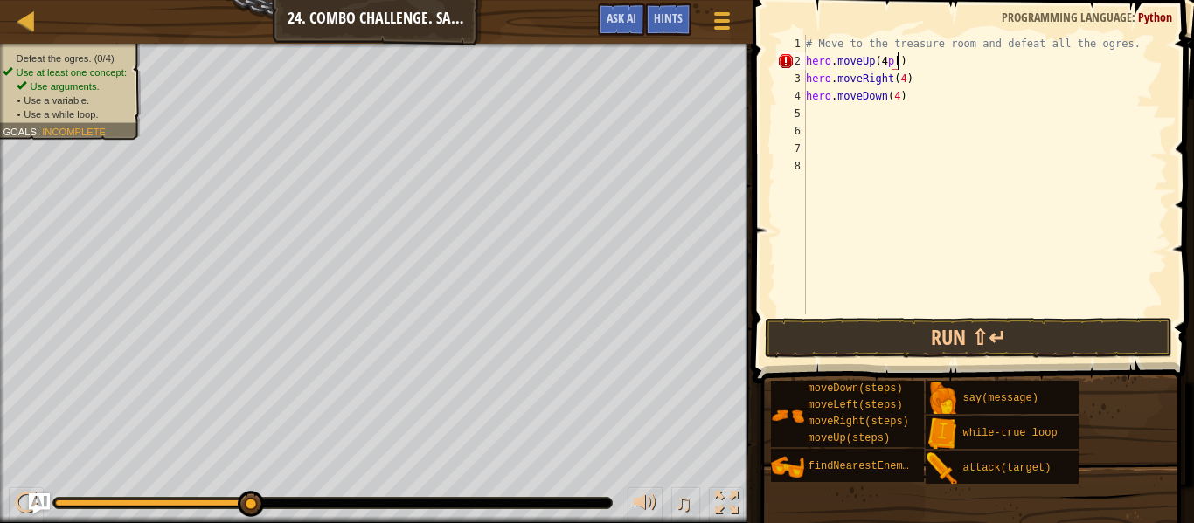
click at [907, 91] on div "# Move to the treasure room and defeat all the ogres. hero . moveUp ( 4 p [ ) h…" at bounding box center [984, 192] width 365 height 315
type textarea "hero.moveDown(4)"
click at [882, 358] on span at bounding box center [974, 166] width 455 height 435
click at [895, 350] on button "Run ⇧↵" at bounding box center [968, 338] width 407 height 40
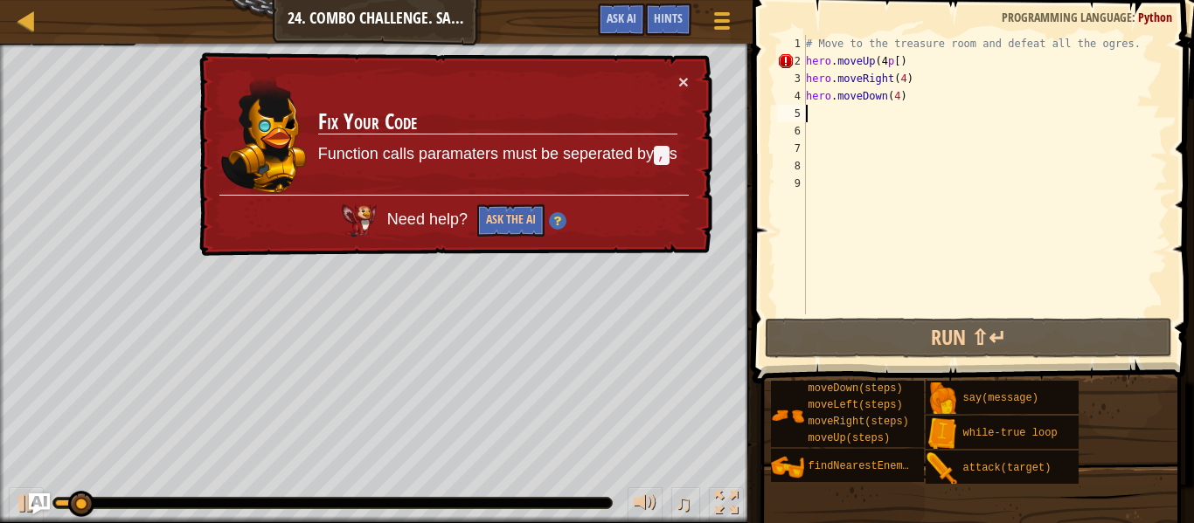
click at [890, 62] on div "# Move to the treasure room and defeat all the ogres. hero . moveUp ( 4 p [ ) h…" at bounding box center [984, 192] width 365 height 315
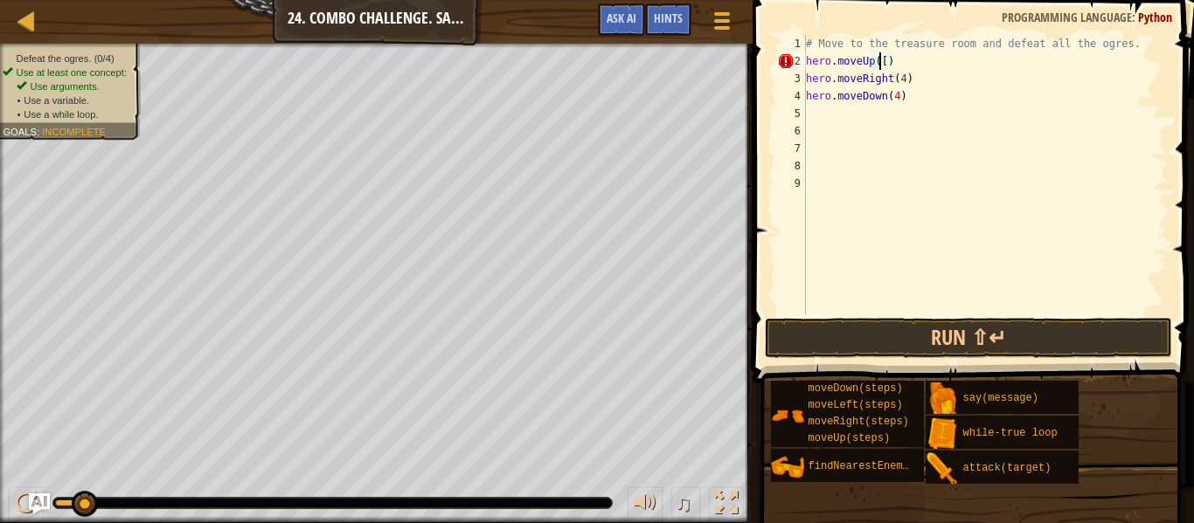
click at [885, 59] on div "# Move to the treasure room and defeat all the ogres. hero . moveUp ([ ) hero .…" at bounding box center [984, 192] width 365 height 315
click at [905, 95] on div "# Move to the treasure room and defeat all the ogres. hero . moveUp ([ 4 ) hero…" at bounding box center [984, 192] width 365 height 315
click at [851, 327] on button "Run ⇧↵" at bounding box center [968, 338] width 407 height 40
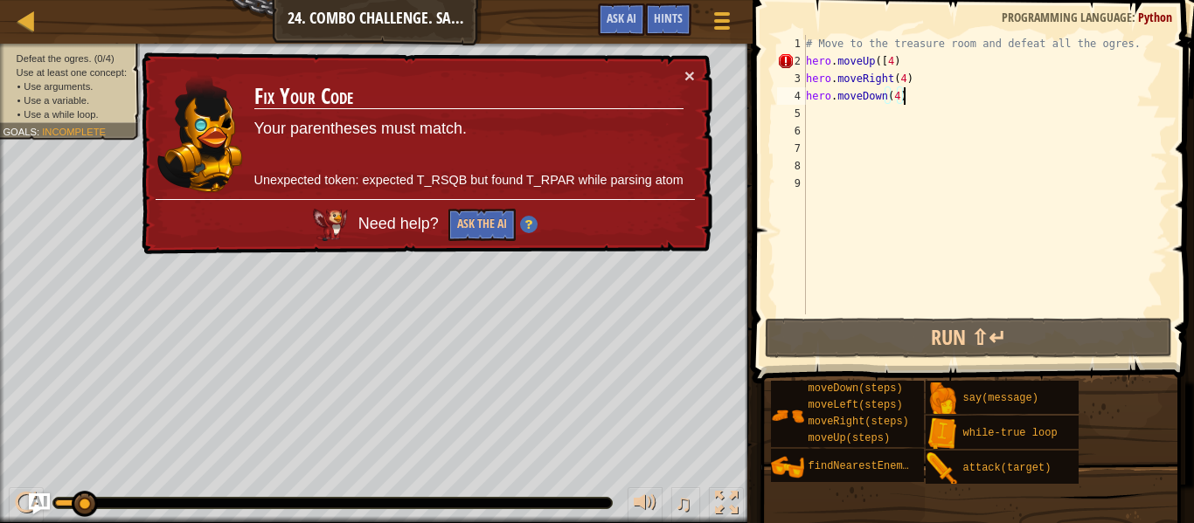
click at [890, 60] on div "# Move to the treasure room and defeat all the ogres. hero . moveUp ([ 4 ) hero…" at bounding box center [984, 192] width 365 height 315
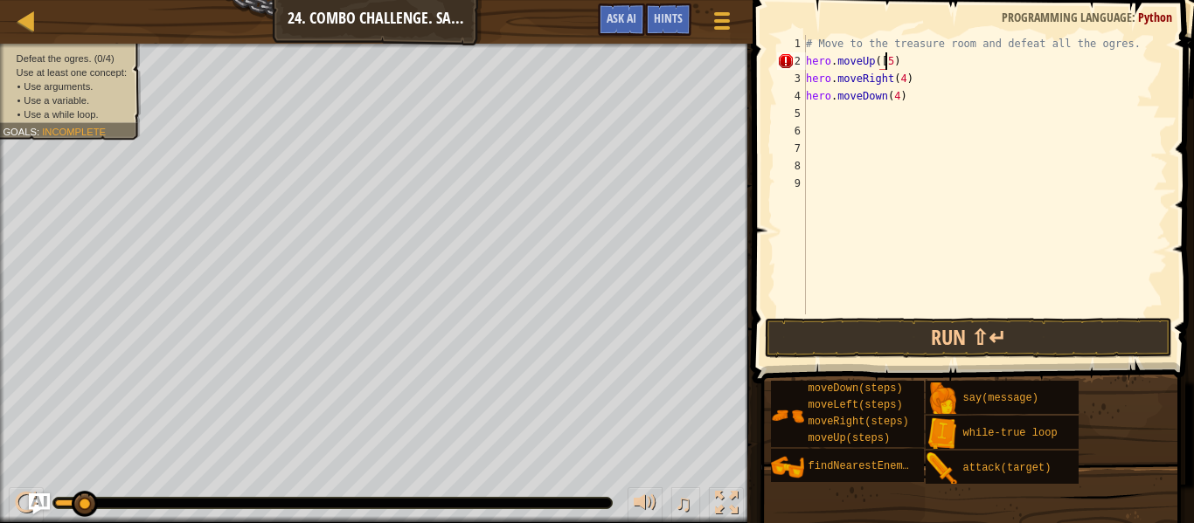
click at [883, 59] on div "# Move to the treasure room and defeat all the ogres. hero . moveUp ([ 5 ) hero…" at bounding box center [984, 192] width 365 height 315
click at [884, 58] on div "# Move to the treasure room and defeat all the ogres. hero . moveUp ( 5 ) hero …" at bounding box center [984, 192] width 365 height 315
type textarea "hero.moveUp(4)"
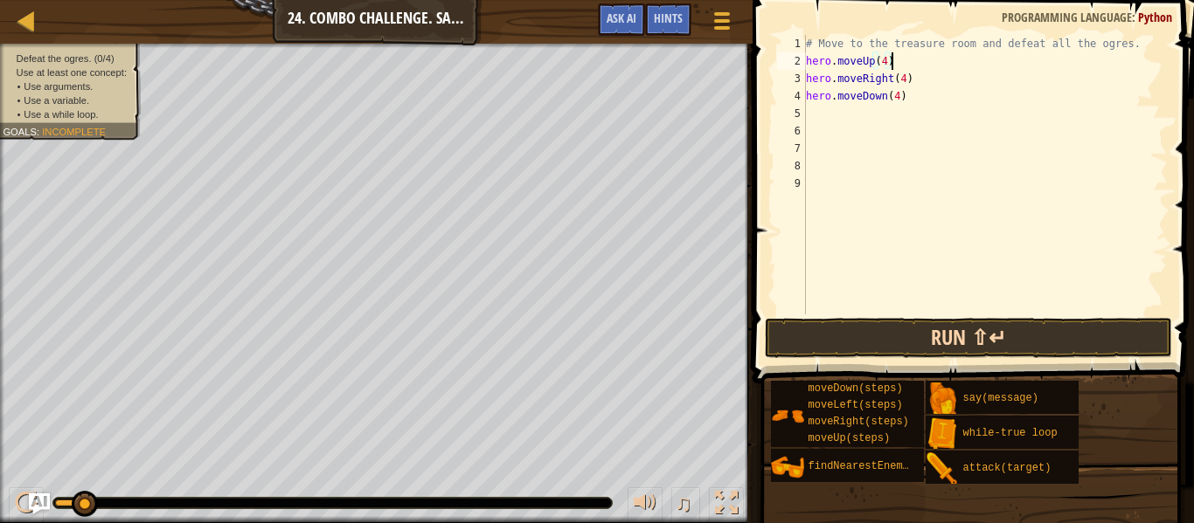
type textarea "hero.moveUp(4)"
click at [870, 321] on button "Run ⇧↵" at bounding box center [968, 338] width 407 height 40
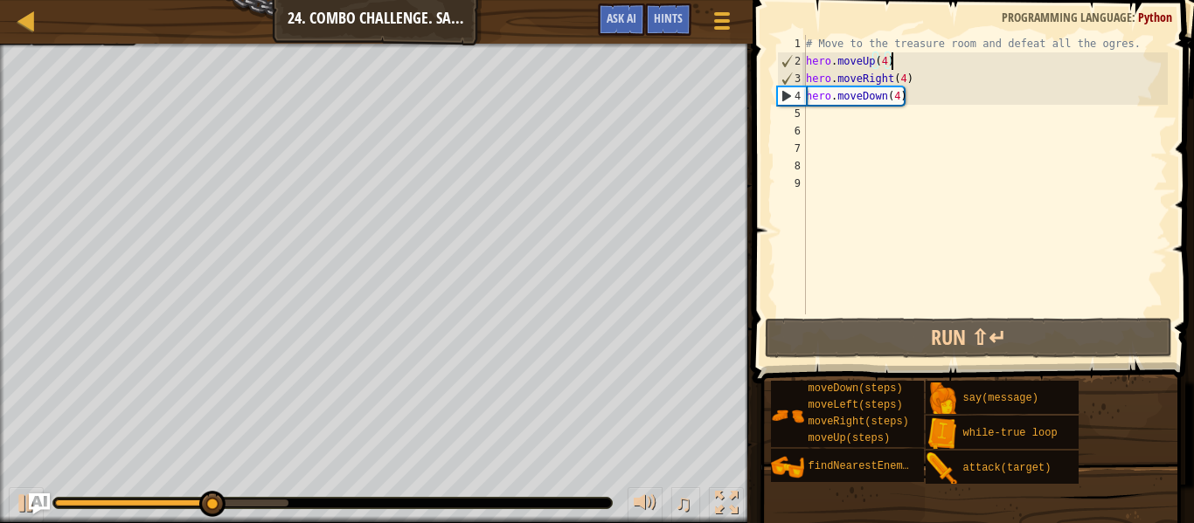
click at [808, 121] on div "# Move to the treasure room and defeat all the ogres. hero . moveUp ( 4 ) hero …" at bounding box center [984, 192] width 365 height 315
type textarea "m"
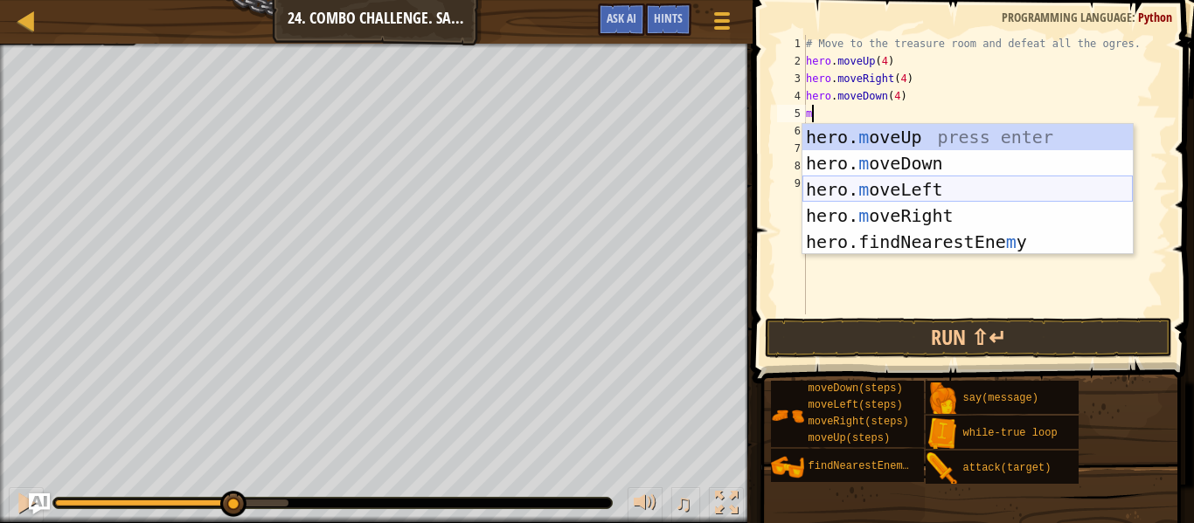
click at [886, 184] on div "hero. m oveUp press enter hero. m oveDown press enter hero. m oveLeft press ent…" at bounding box center [967, 216] width 330 height 184
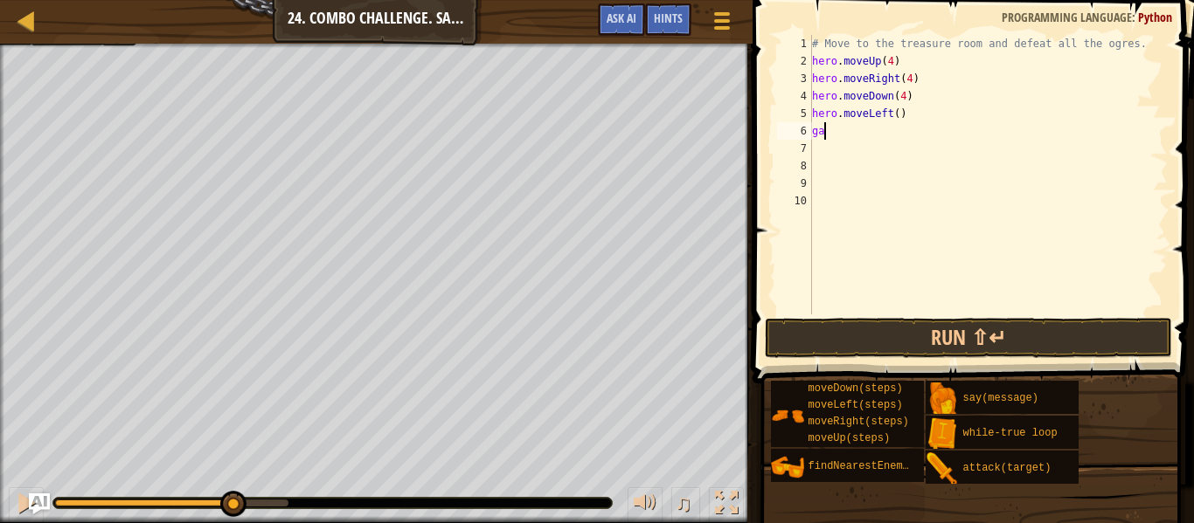
scroll to position [8, 1]
type textarea "g"
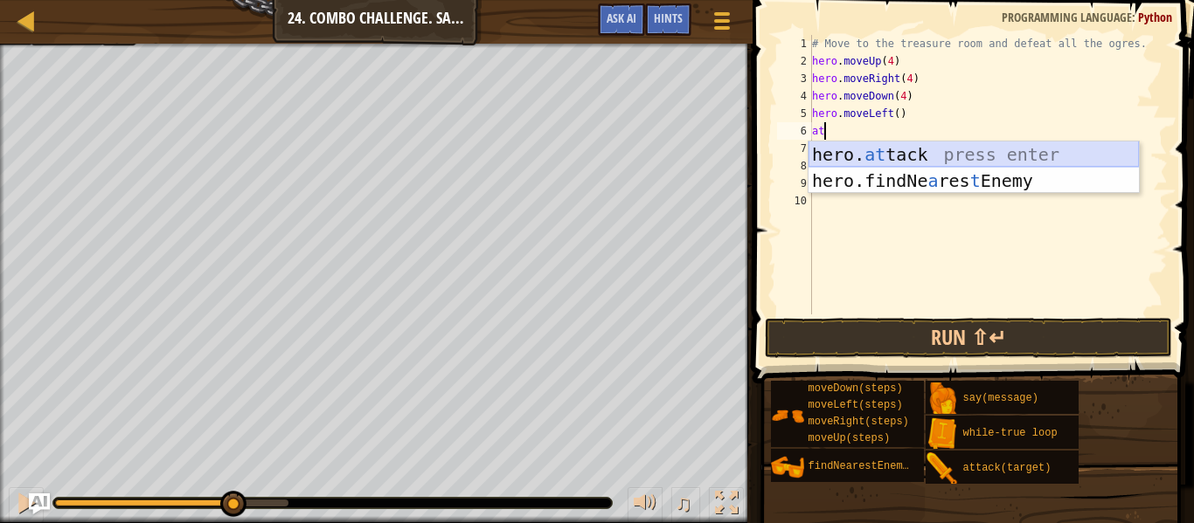
click at [879, 156] on div "hero. at tack press enter hero.findNe a res t Enemy press enter" at bounding box center [973, 194] width 330 height 105
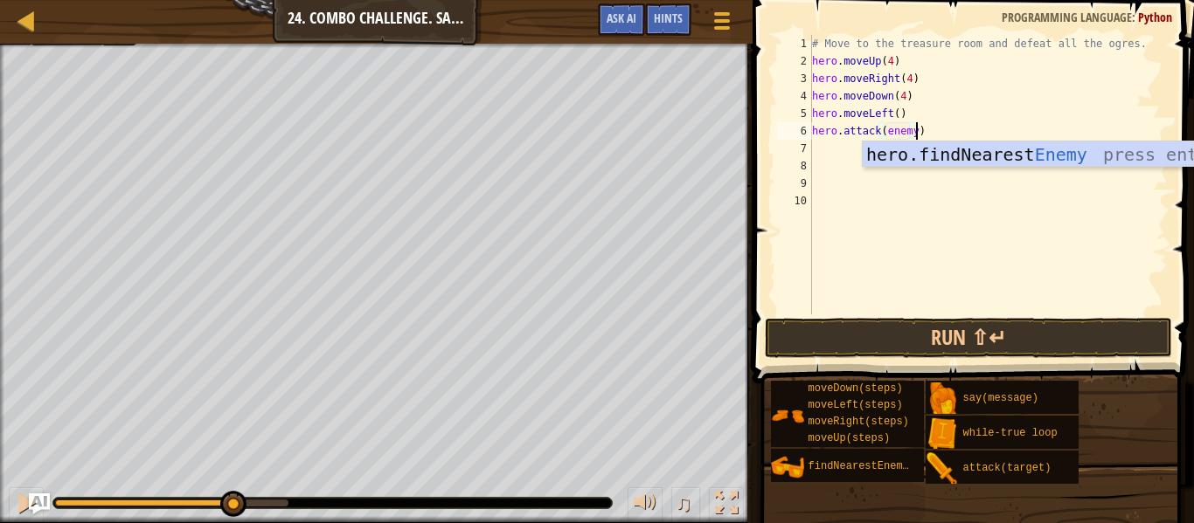
scroll to position [8, 15]
type textarea "hero.attack(hero.findNearestEnemy())"
click at [1052, 154] on div "hero. fin dNearestEnemy press enter" at bounding box center [1028, 181] width 330 height 79
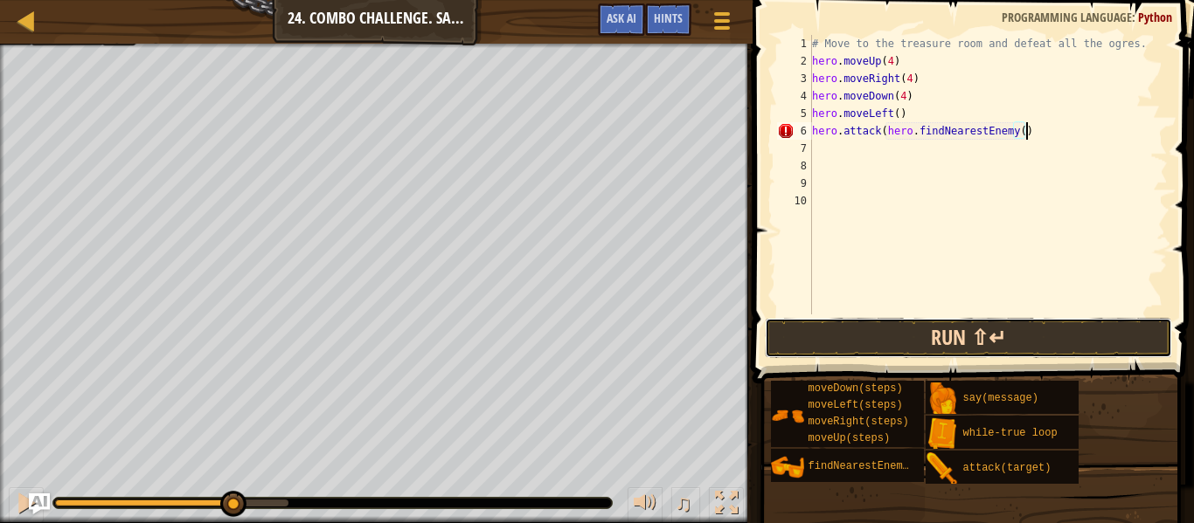
click at [936, 345] on button "Run ⇧↵" at bounding box center [968, 338] width 407 height 40
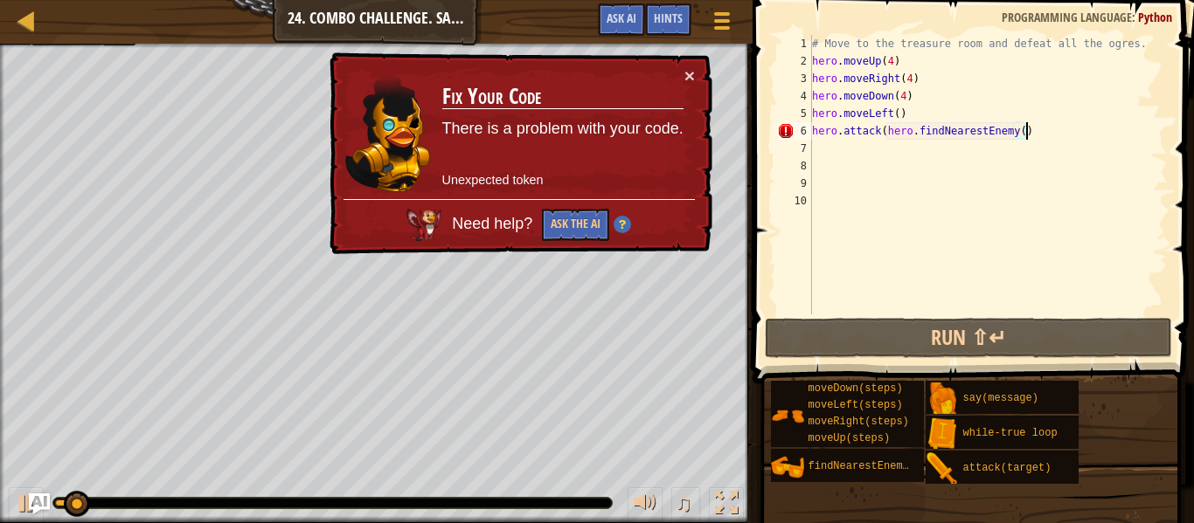
click at [1040, 136] on div "# Move to the treasure room and defeat all the ogres. hero . moveUp ( 4 ) hero …" at bounding box center [987, 192] width 359 height 315
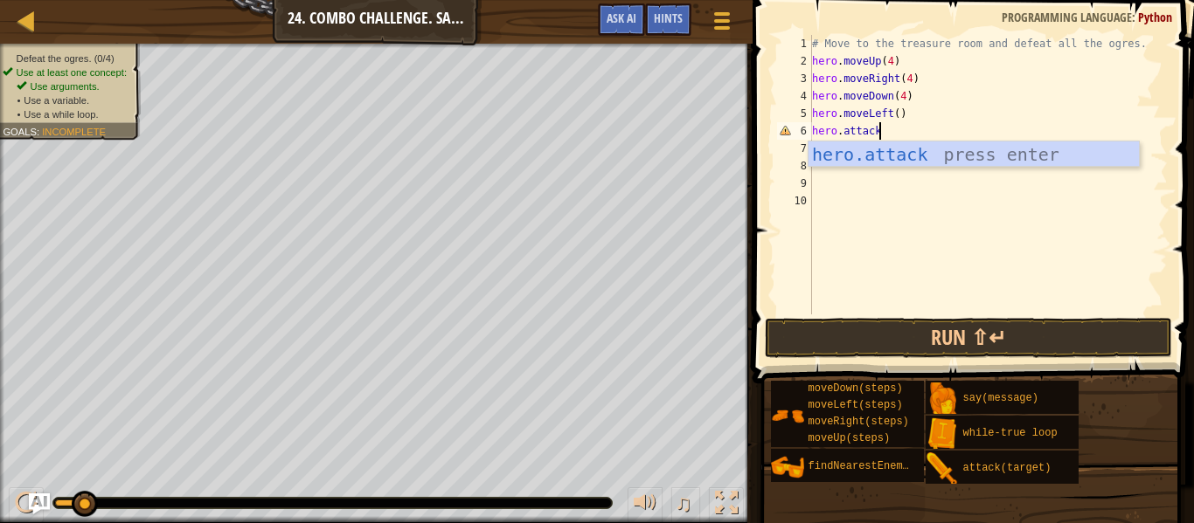
scroll to position [8, 9]
click at [1017, 143] on div "hero.attack press enter" at bounding box center [973, 181] width 330 height 79
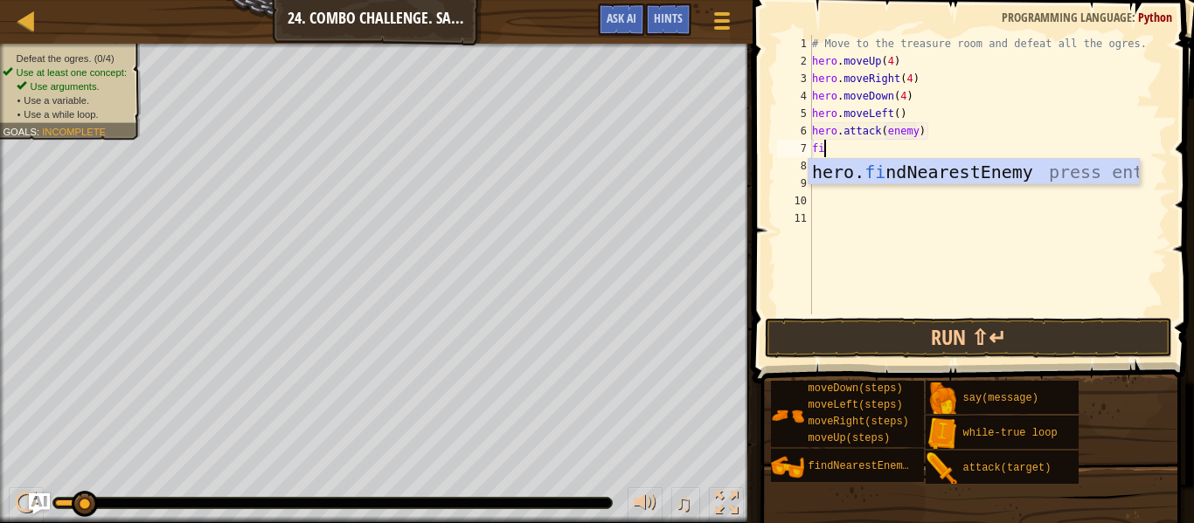
type textarea "hero.attack(enemy)fin"
click at [1083, 166] on div "hero. fin dNearestEnemy press enter" at bounding box center [973, 198] width 330 height 79
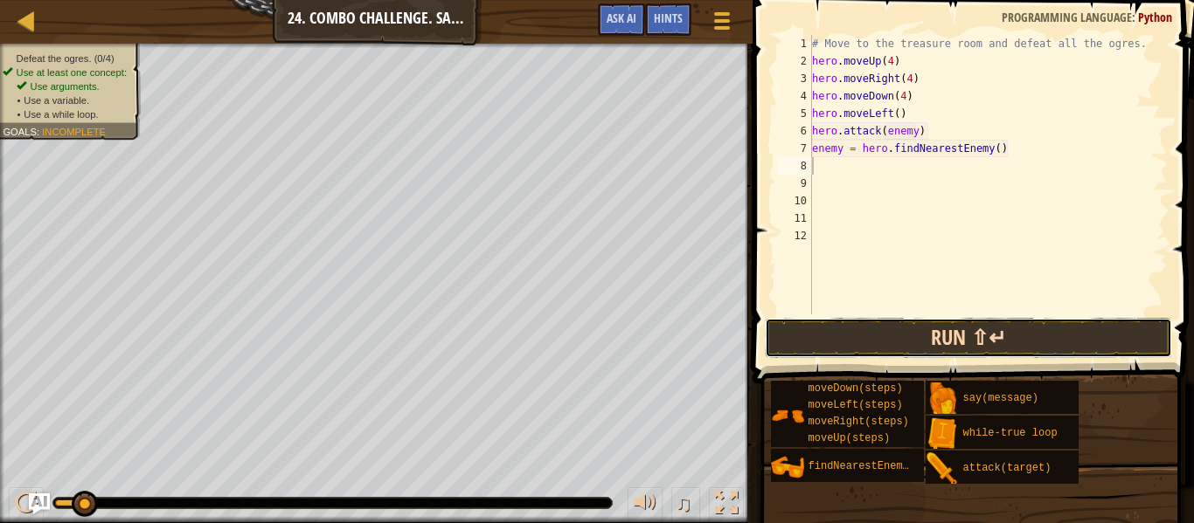
click at [847, 350] on button "Run ⇧↵" at bounding box center [968, 338] width 407 height 40
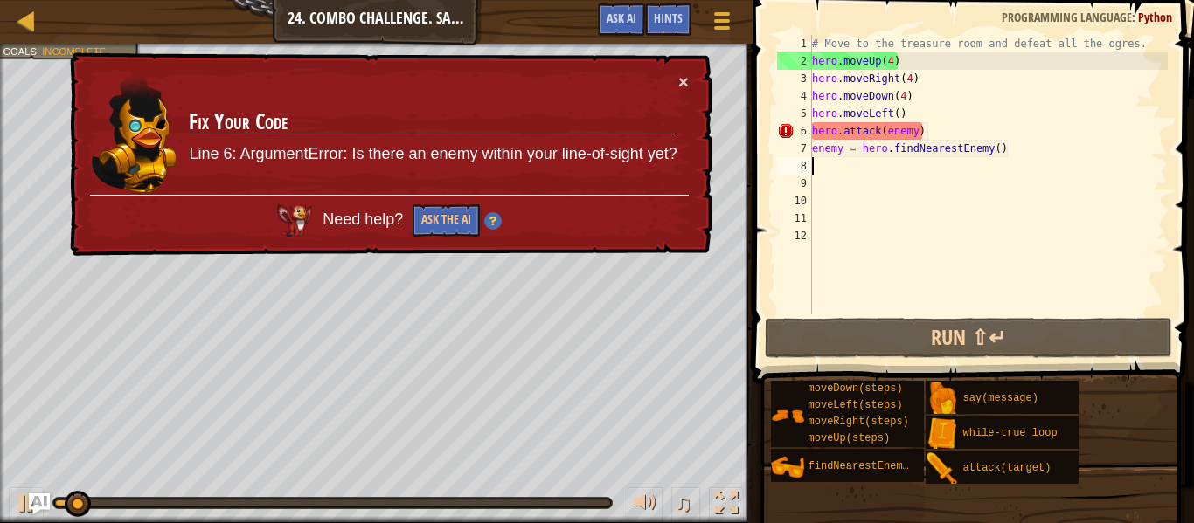
click at [911, 131] on div "# Move to the treasure room and defeat all the ogres. hero . moveUp ( 4 ) hero …" at bounding box center [987, 192] width 359 height 315
click at [913, 131] on div "# Move to the treasure room and defeat all the ogres. hero . moveUp ( 4 ) hero …" at bounding box center [987, 192] width 359 height 315
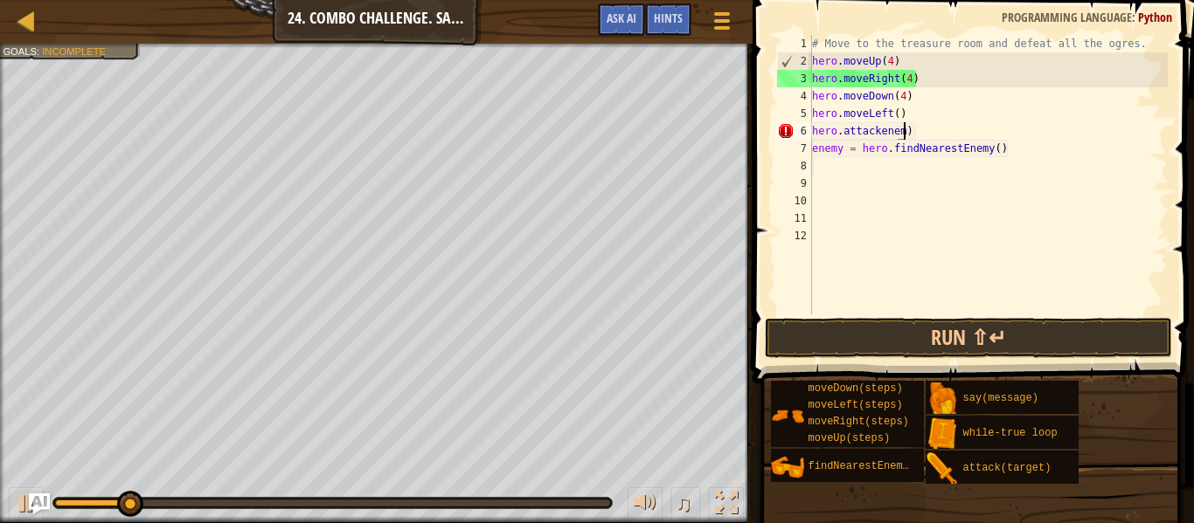
type textarea "hero.attackenemy)"
click at [885, 169] on div "# Move to the treasure room and defeat all the ogres. hero . moveUp ( 4 ) hero …" at bounding box center [987, 192] width 359 height 315
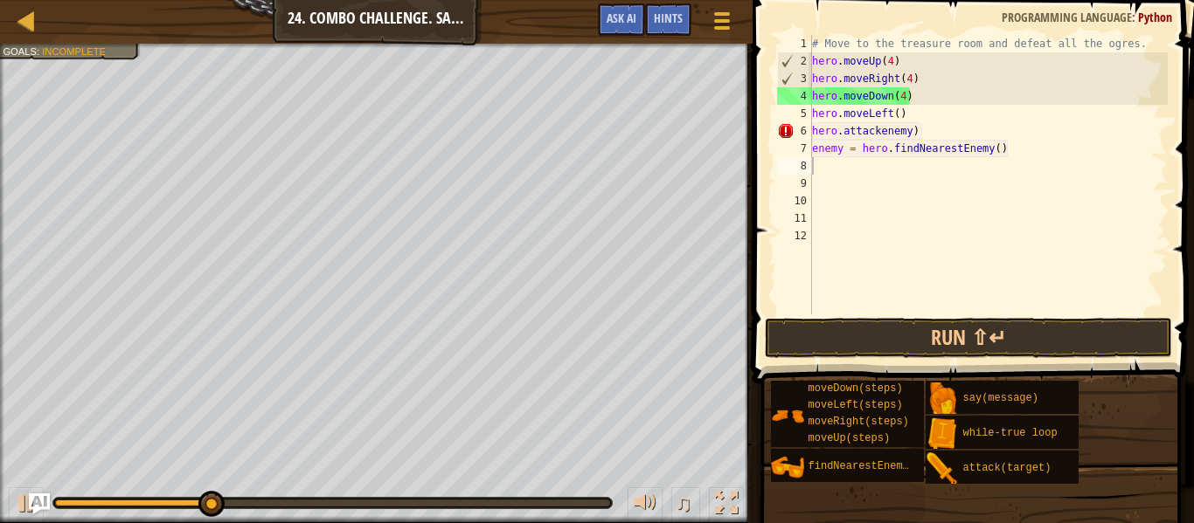
click at [618, 36] on div "Game Menu Done Hints Ask AI" at bounding box center [666, 23] width 155 height 41
click at [616, 31] on button "Ask AI" at bounding box center [621, 19] width 47 height 32
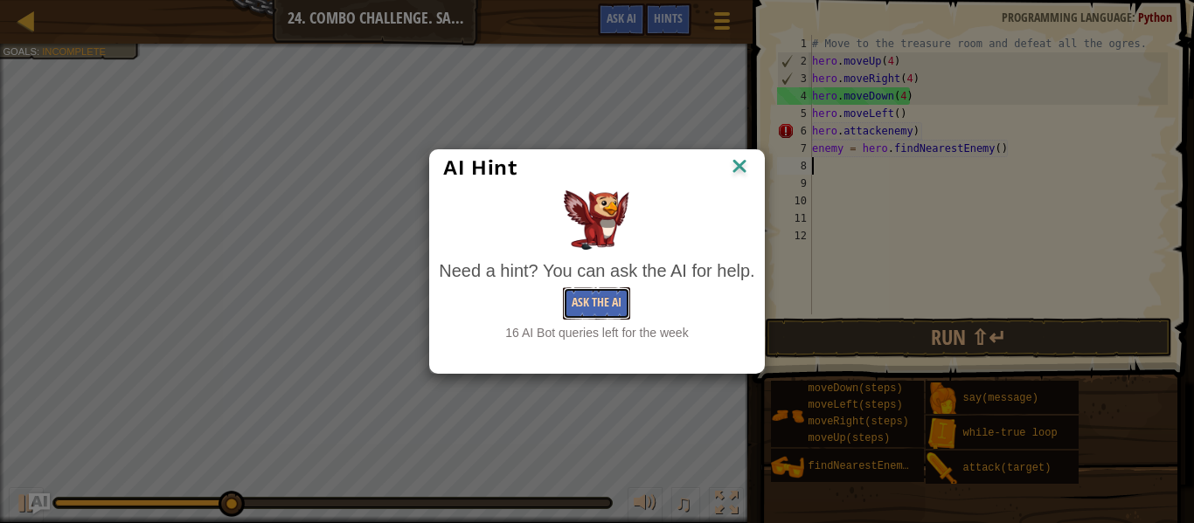
click at [603, 294] on button "Ask the AI" at bounding box center [596, 304] width 67 height 32
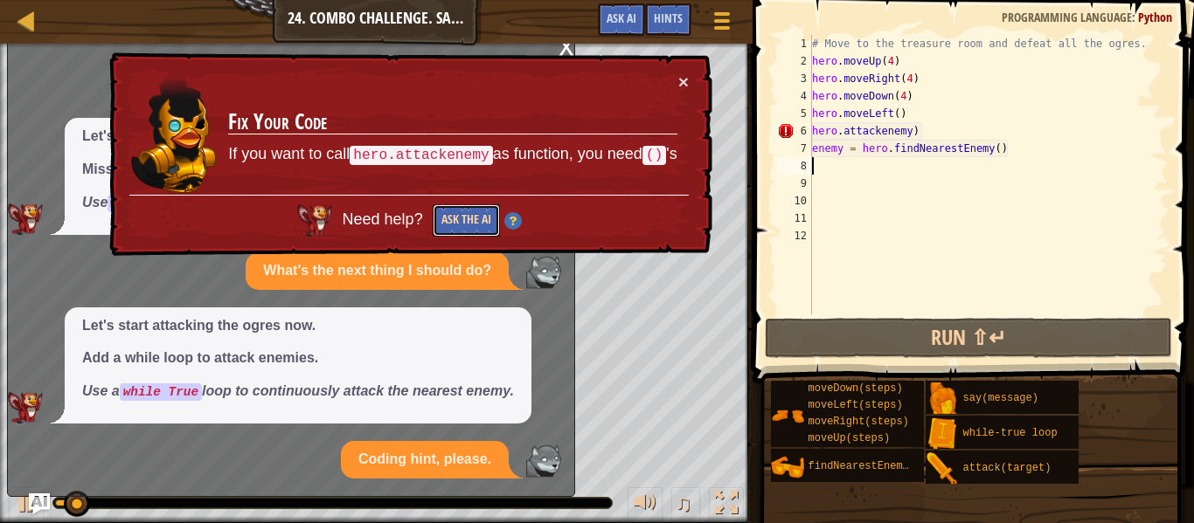
click at [461, 224] on button "Ask the AI" at bounding box center [466, 220] width 67 height 32
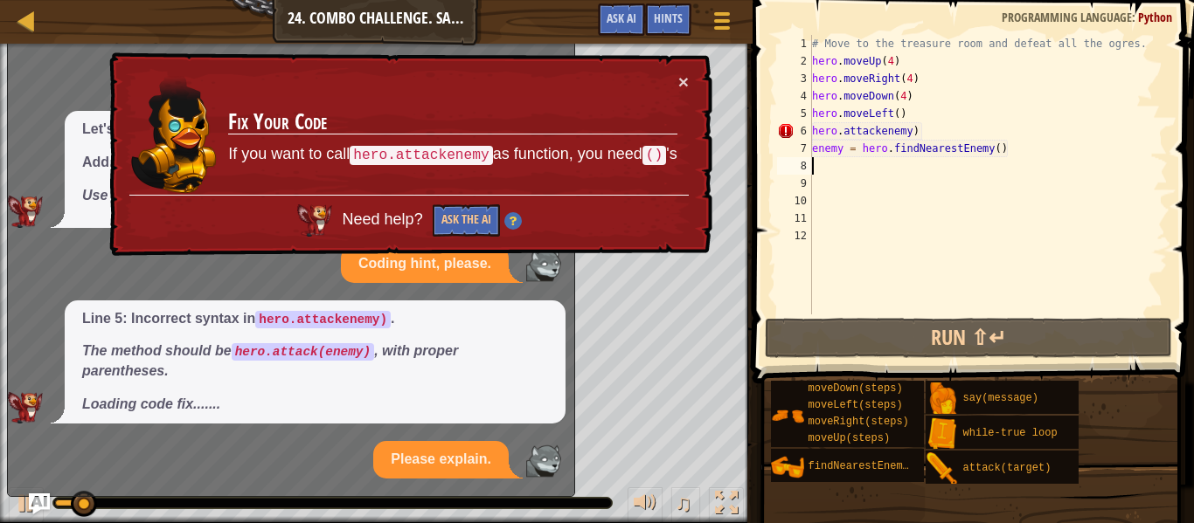
scroll to position [137, 0]
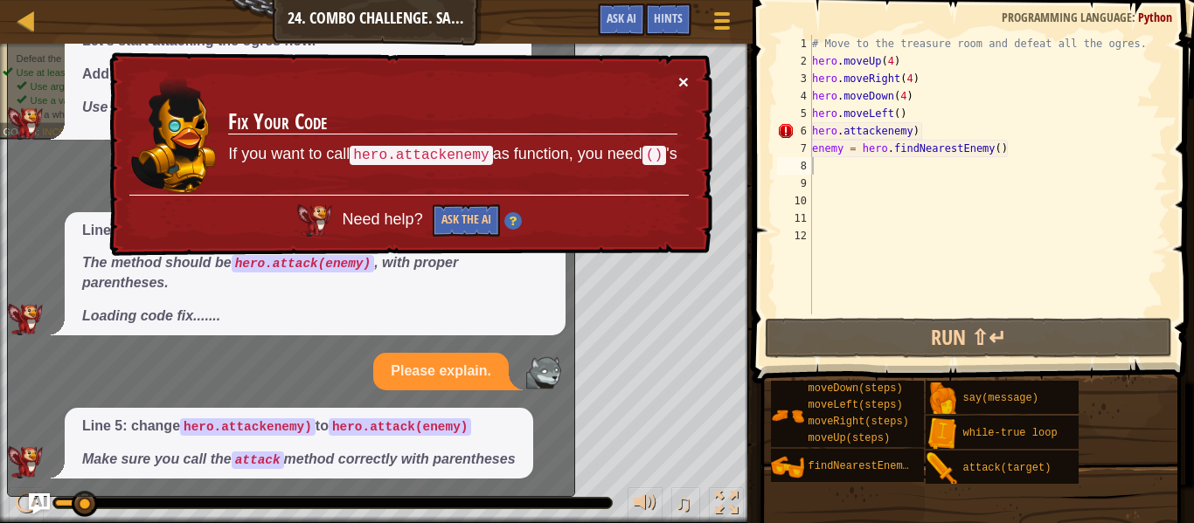
click at [681, 78] on button "×" at bounding box center [683, 82] width 10 height 18
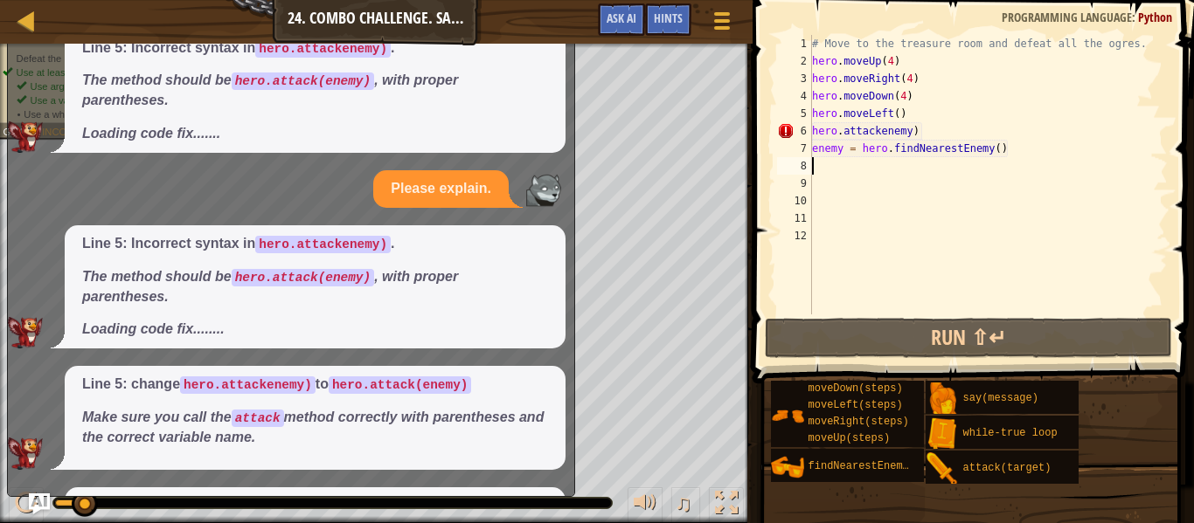
scroll to position [558, 0]
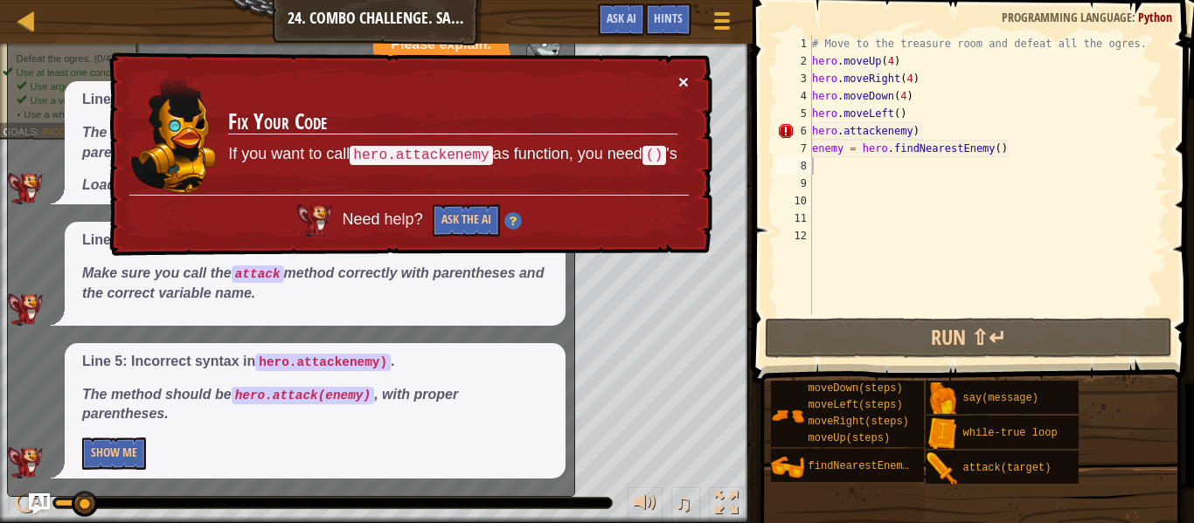
click at [682, 77] on button "×" at bounding box center [683, 82] width 10 height 18
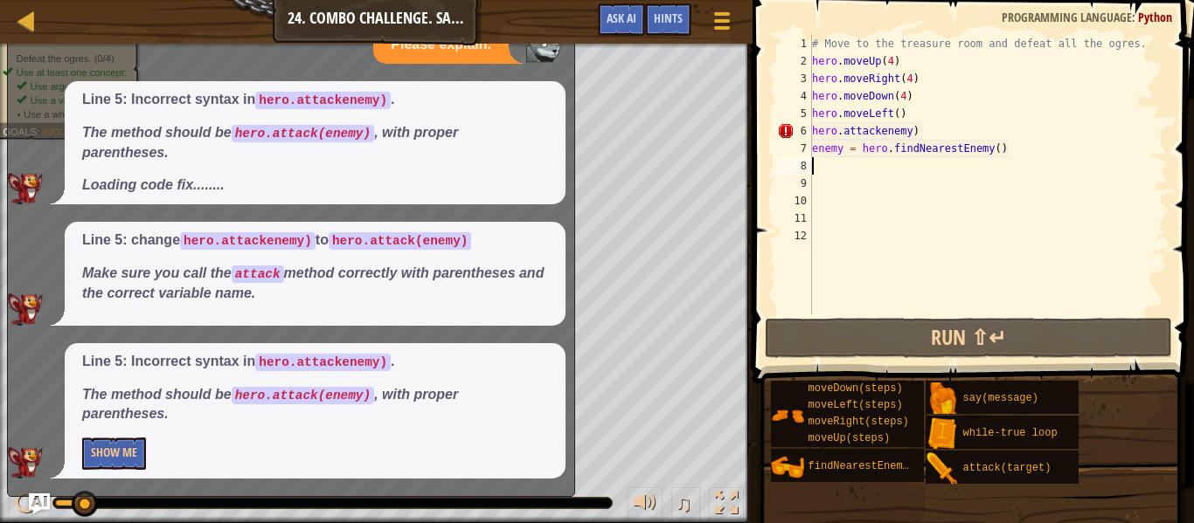
click at [115, 436] on div "Line 5: Incorrect syntax in hero.attackenemy) . The method should be hero.attac…" at bounding box center [315, 411] width 501 height 136
click at [123, 443] on button "Show Me" at bounding box center [114, 454] width 64 height 32
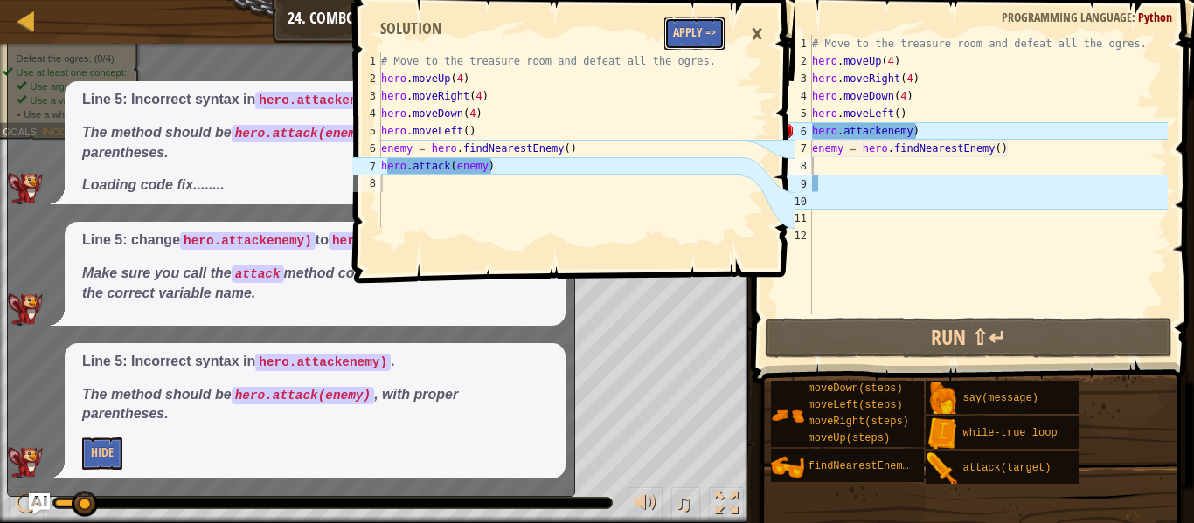
click at [692, 31] on button "Apply =>" at bounding box center [694, 33] width 60 height 32
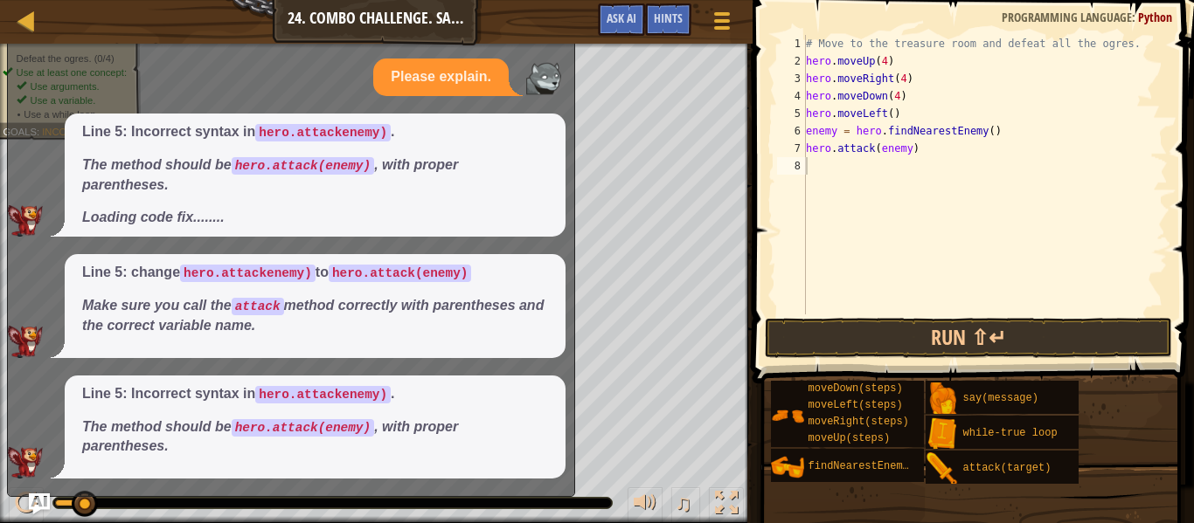
scroll to position [526, 0]
click at [1001, 346] on button "Run ⇧↵" at bounding box center [968, 338] width 407 height 40
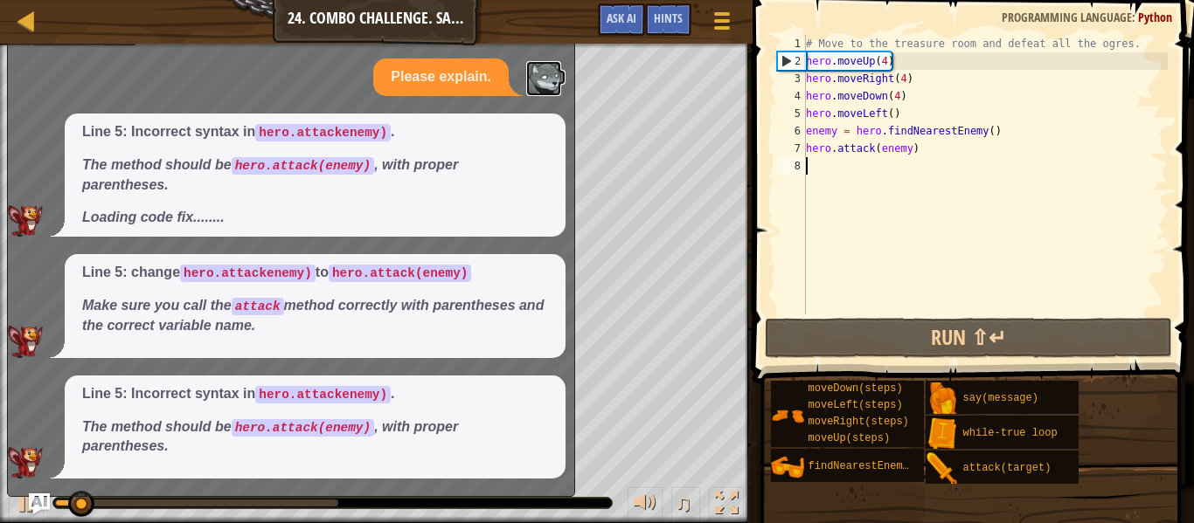
click at [558, 83] on img at bounding box center [543, 78] width 35 height 35
click at [32, 31] on div at bounding box center [27, 21] width 22 height 22
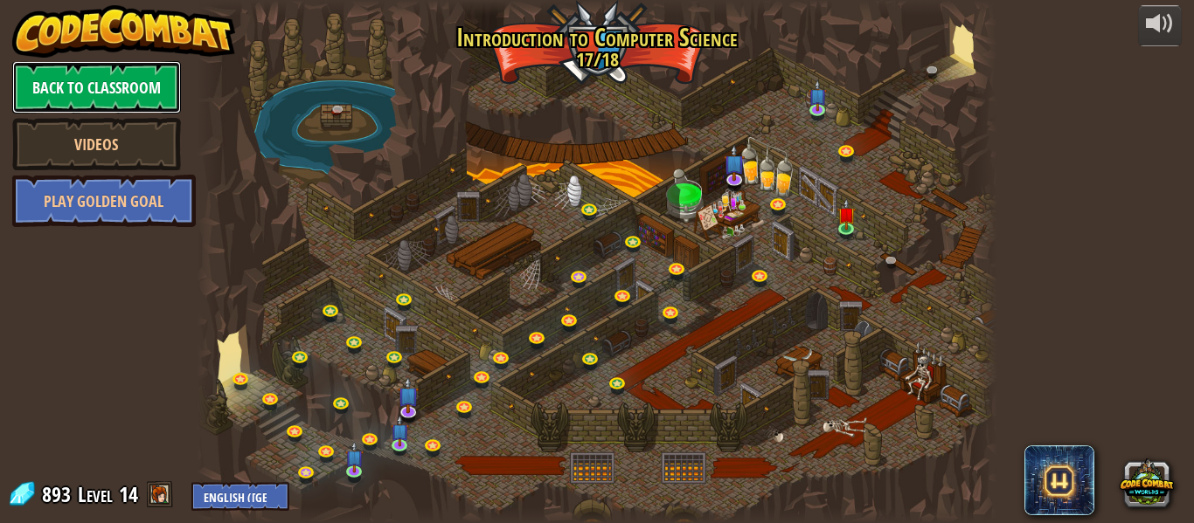
click at [154, 80] on link "Back to Classroom" at bounding box center [96, 87] width 169 height 52
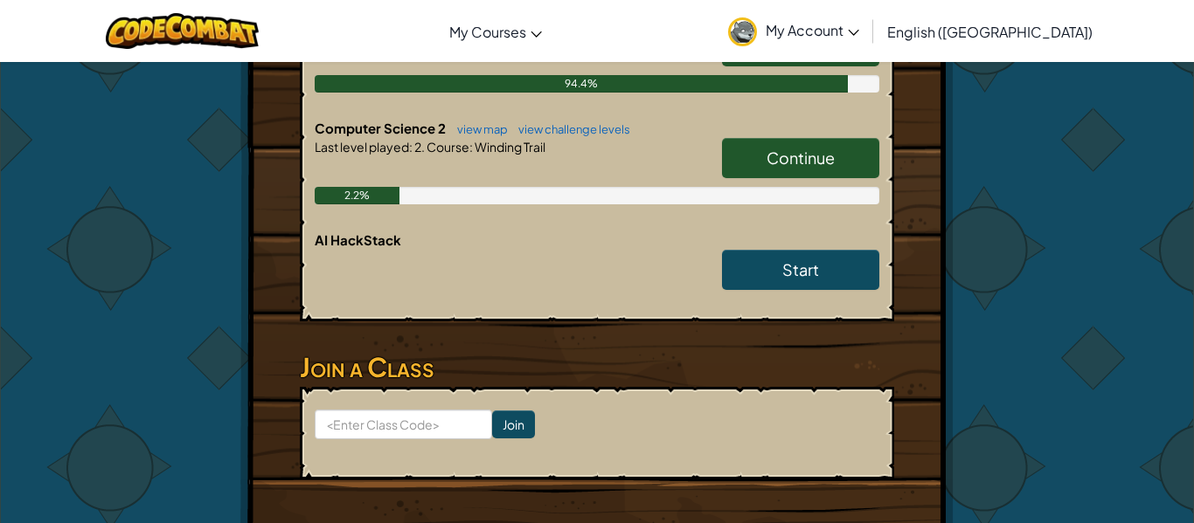
scroll to position [595, 0]
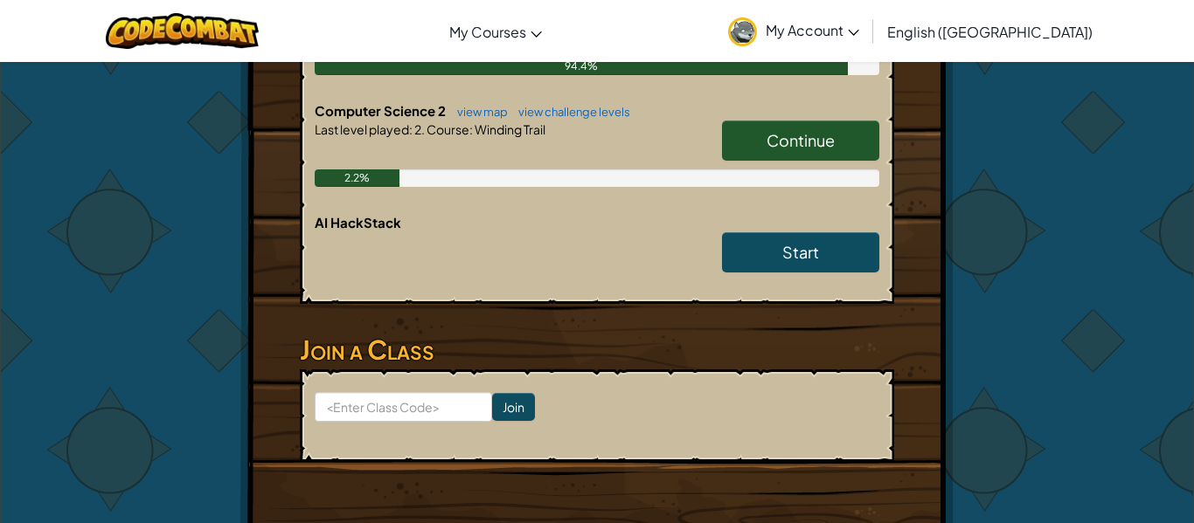
click at [807, 139] on span "Continue" at bounding box center [800, 140] width 68 height 20
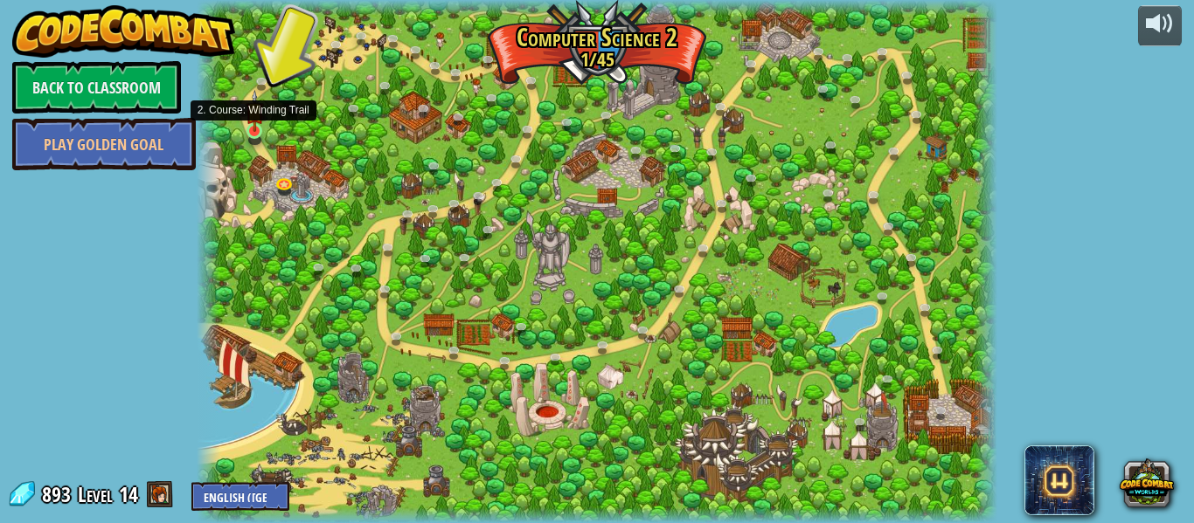
click at [253, 121] on img at bounding box center [255, 111] width 18 height 42
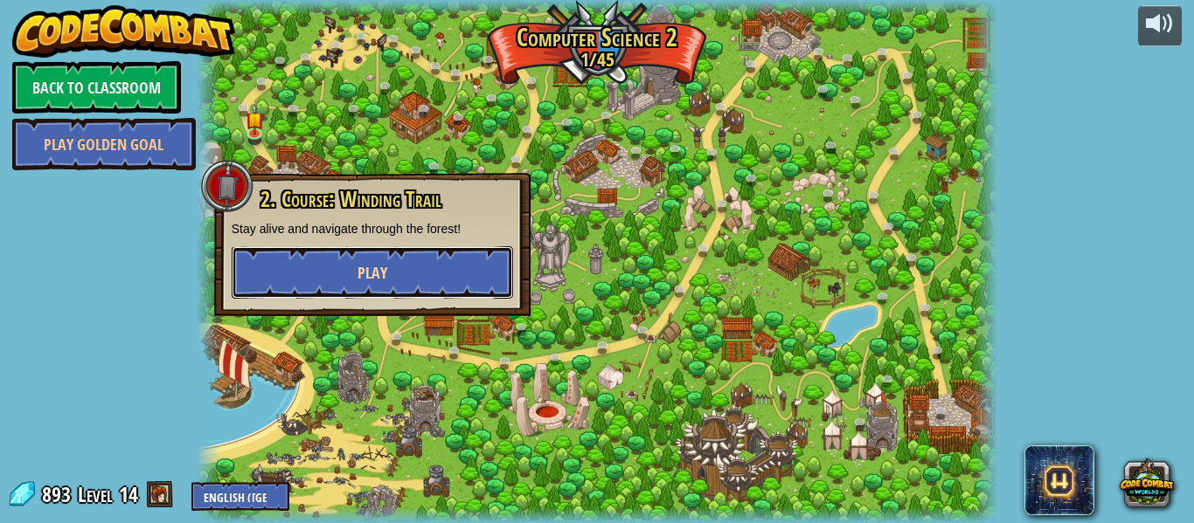
click at [353, 259] on button "Play" at bounding box center [372, 272] width 281 height 52
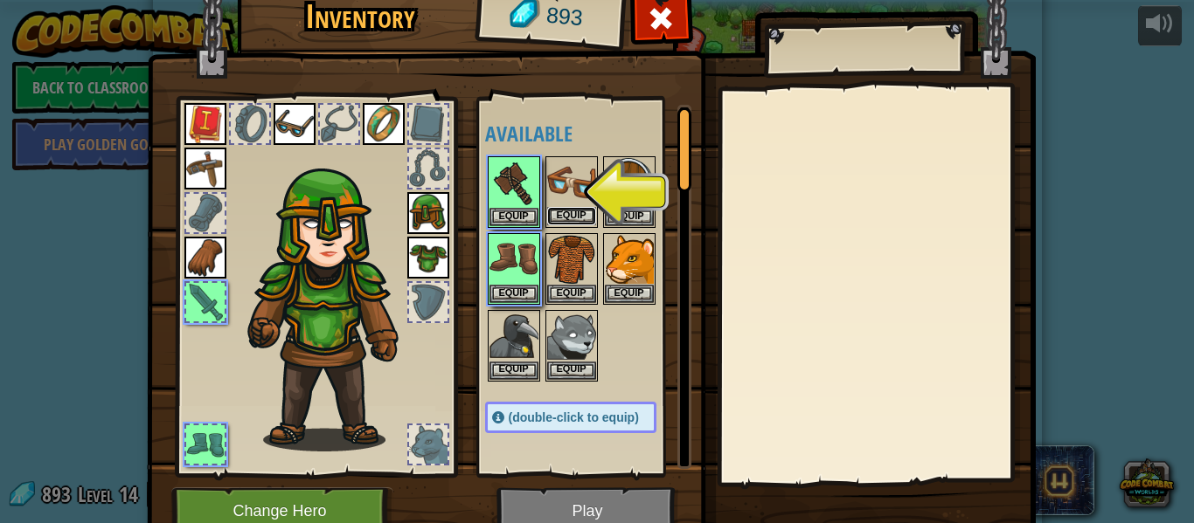
click at [551, 209] on button "Equip" at bounding box center [571, 216] width 49 height 18
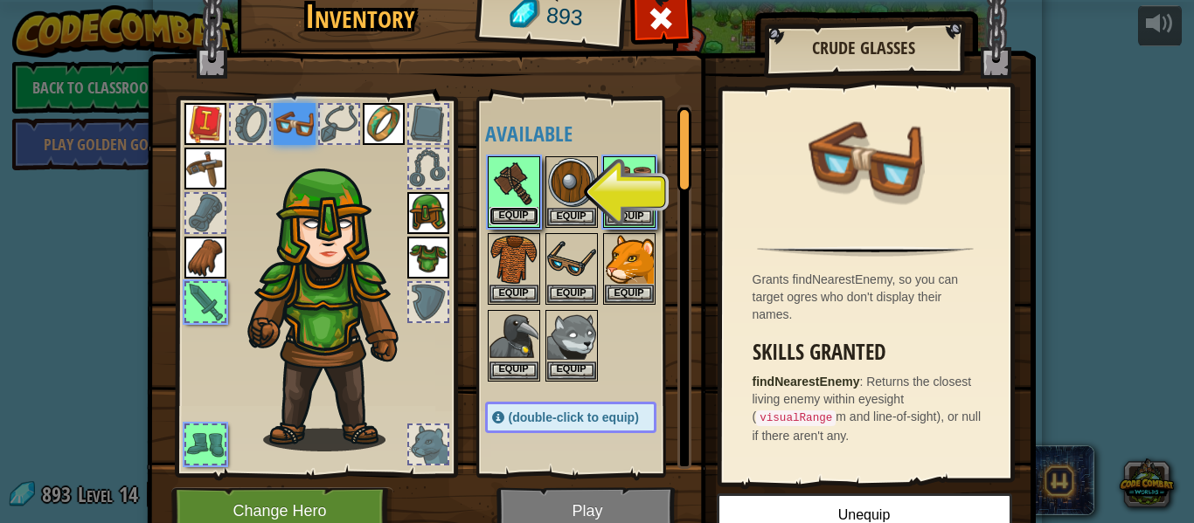
click at [525, 214] on button "Equip" at bounding box center [513, 216] width 49 height 18
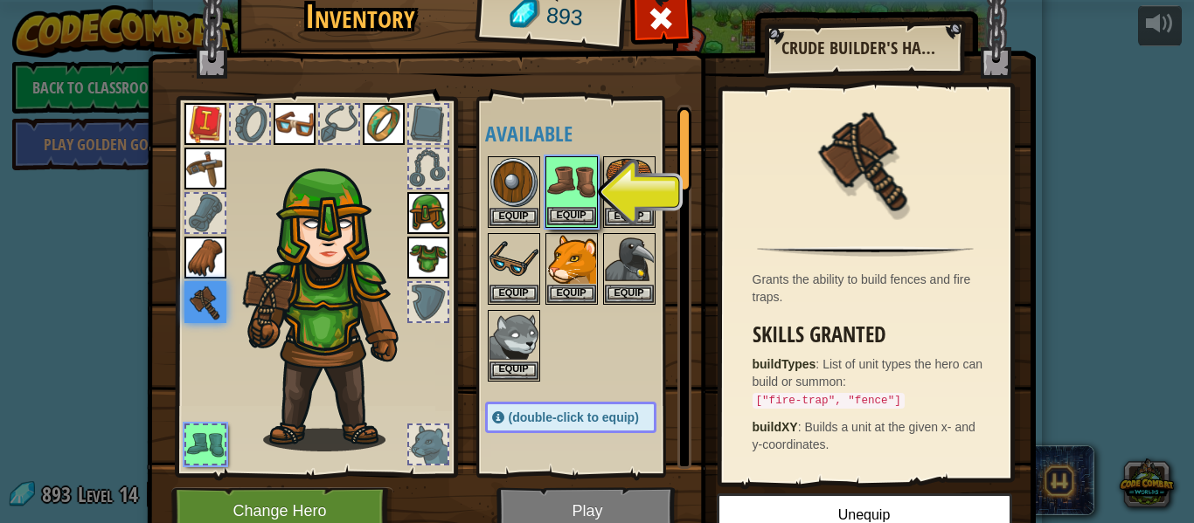
click at [574, 205] on img at bounding box center [571, 182] width 49 height 49
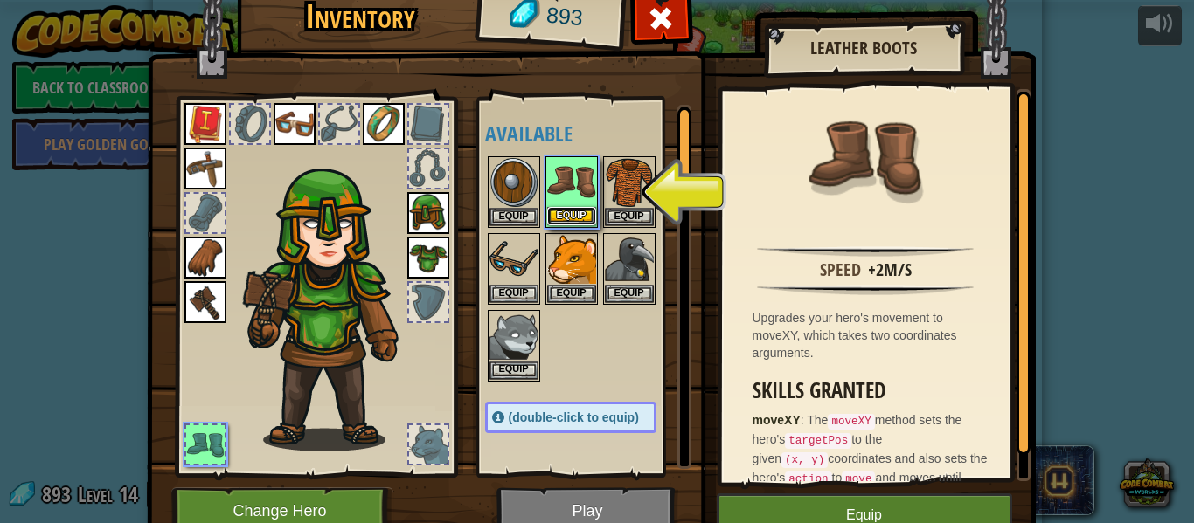
click at [583, 211] on button "Equip" at bounding box center [571, 216] width 49 height 18
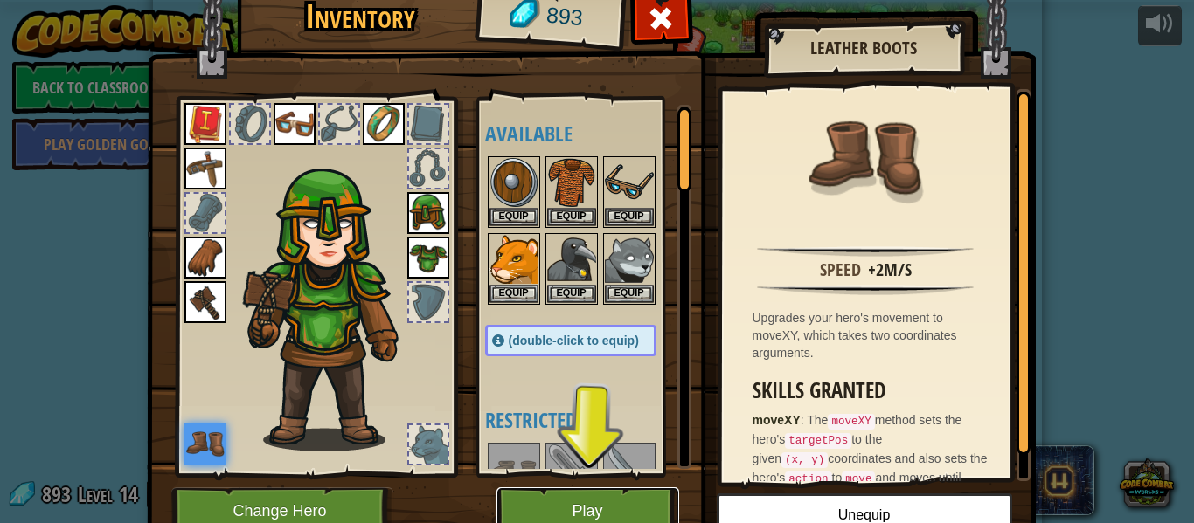
click at [632, 496] on button "Play" at bounding box center [587, 512] width 183 height 48
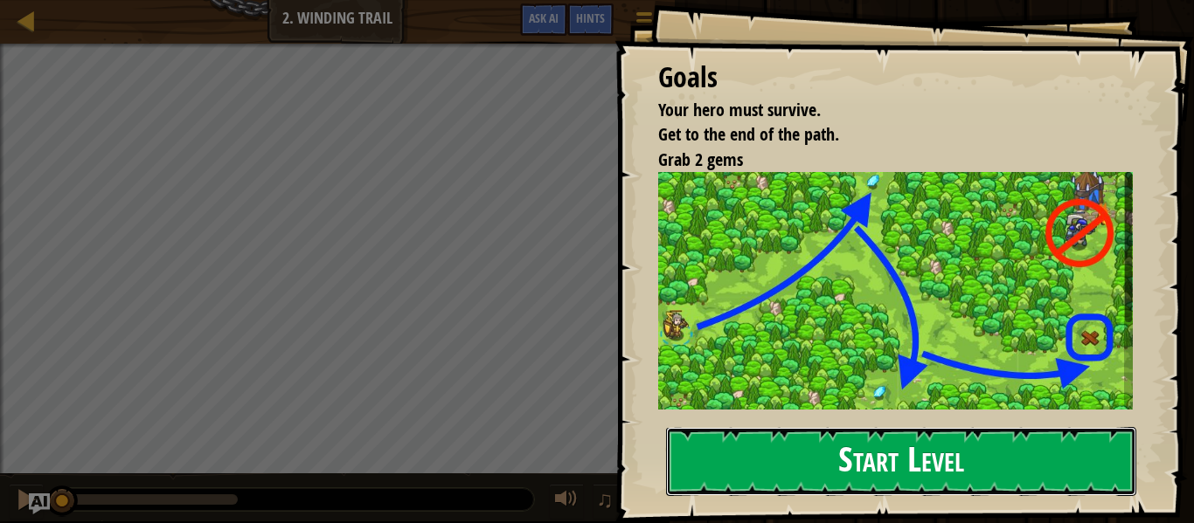
click at [829, 481] on button "Start Level" at bounding box center [901, 461] width 470 height 69
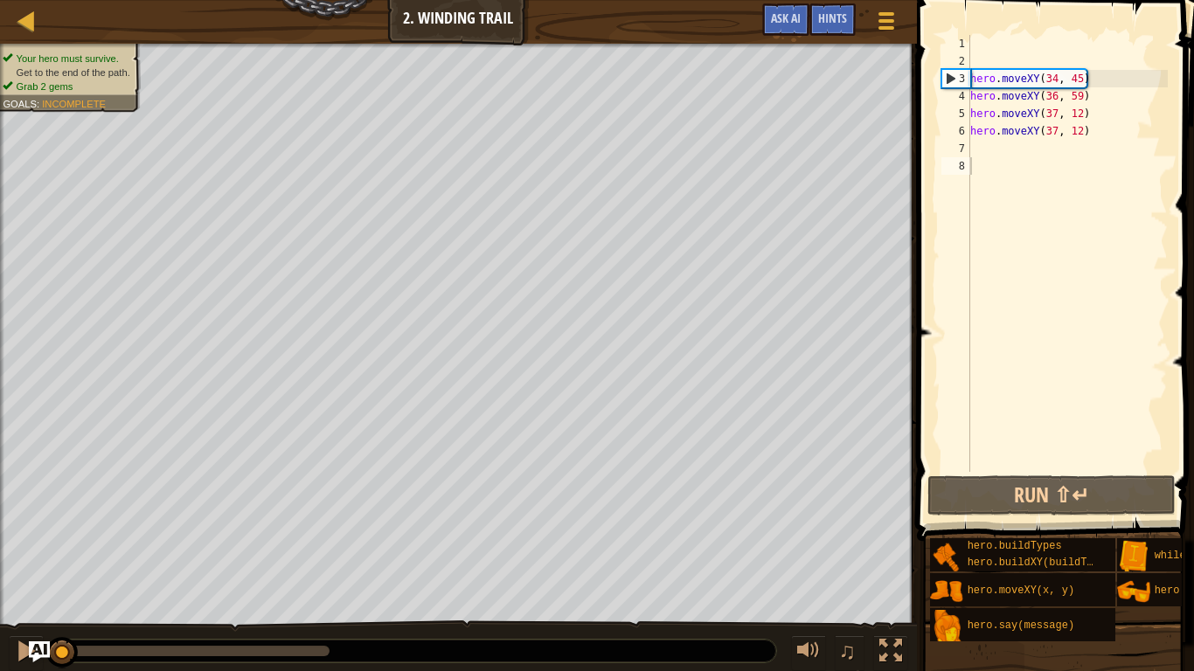
click at [790, 36] on div "Game Menu Done Hints Ask AI" at bounding box center [830, 23] width 155 height 41
click at [785, 31] on button "Ask AI" at bounding box center [785, 19] width 47 height 32
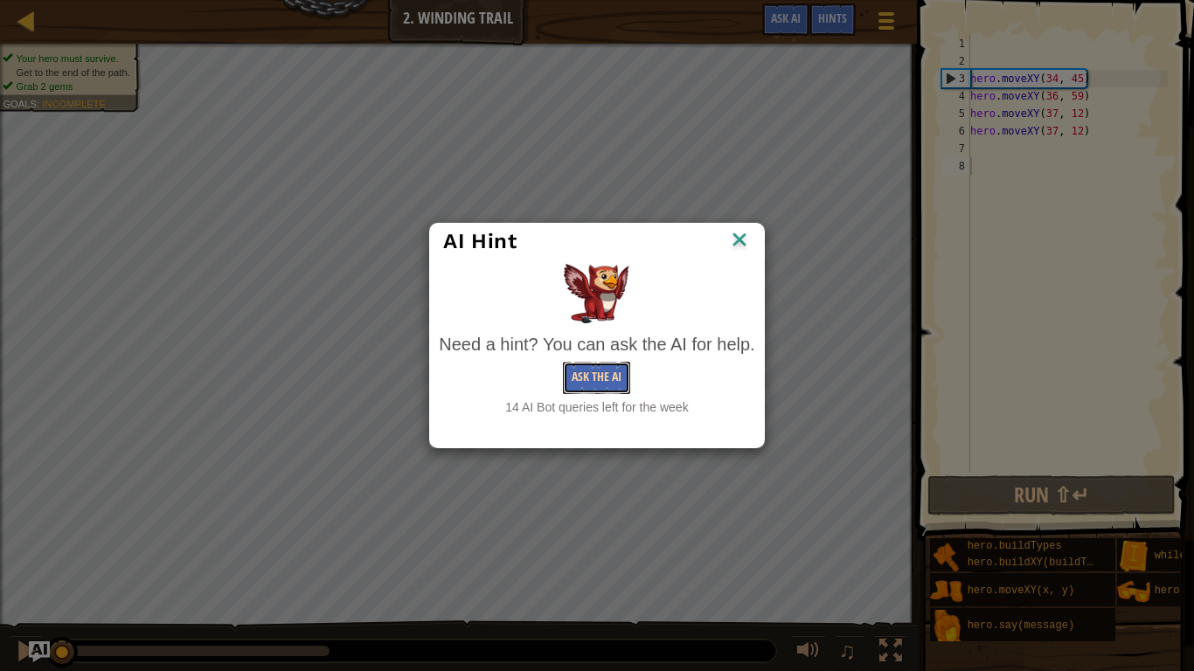
click at [611, 363] on button "Ask the AI" at bounding box center [596, 378] width 67 height 32
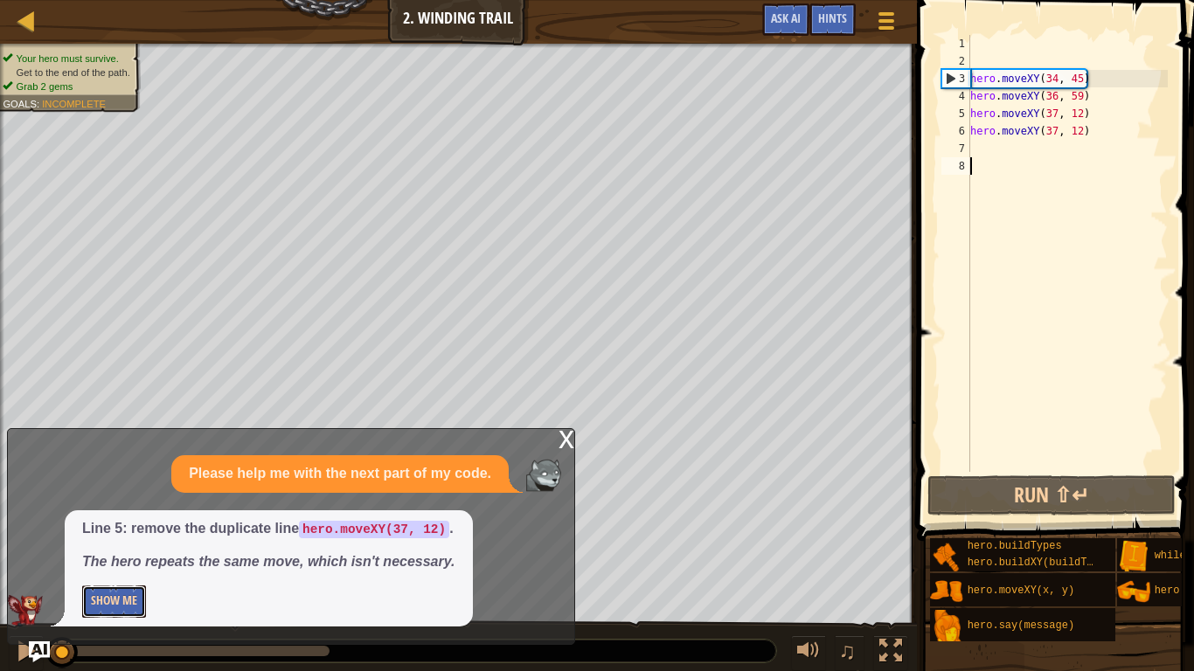
click at [88, 523] on button "Show Me" at bounding box center [114, 601] width 64 height 32
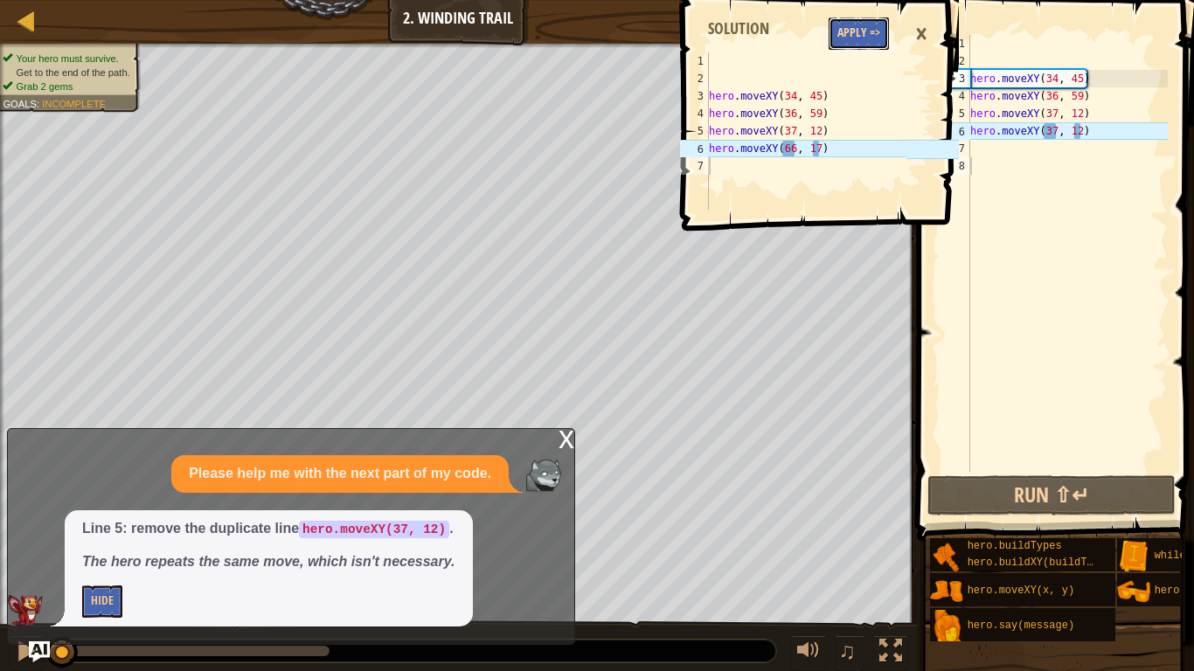
click at [863, 24] on button "Apply =>" at bounding box center [858, 33] width 60 height 32
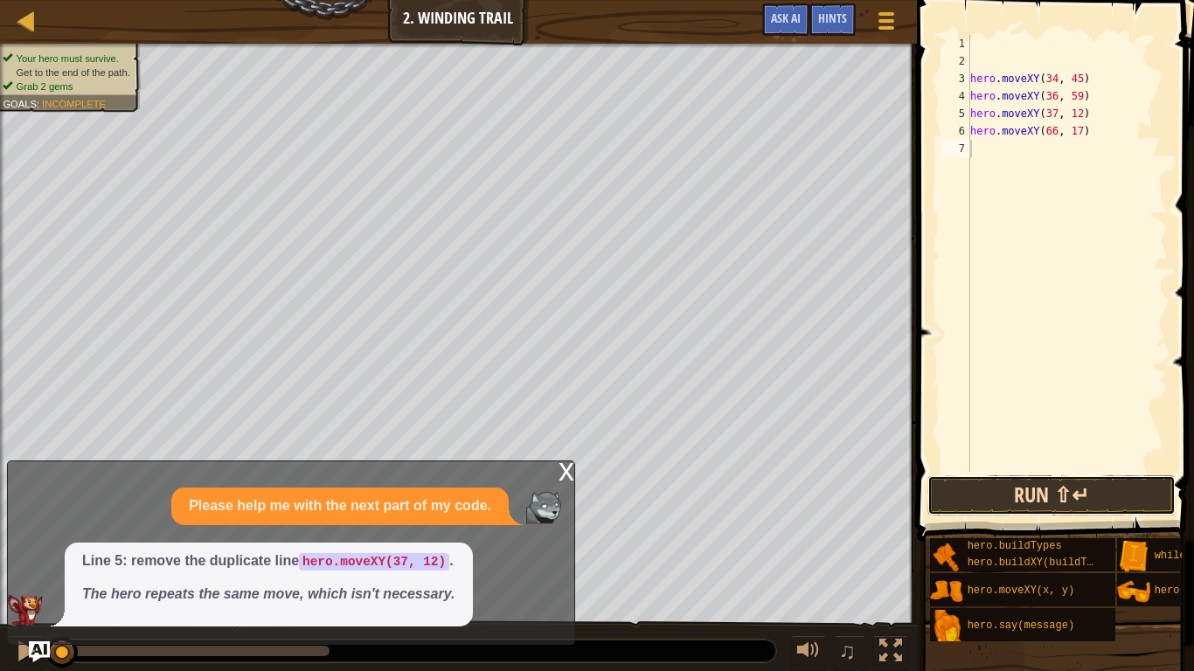
click at [965, 495] on button "Run ⇧↵" at bounding box center [1051, 495] width 248 height 40
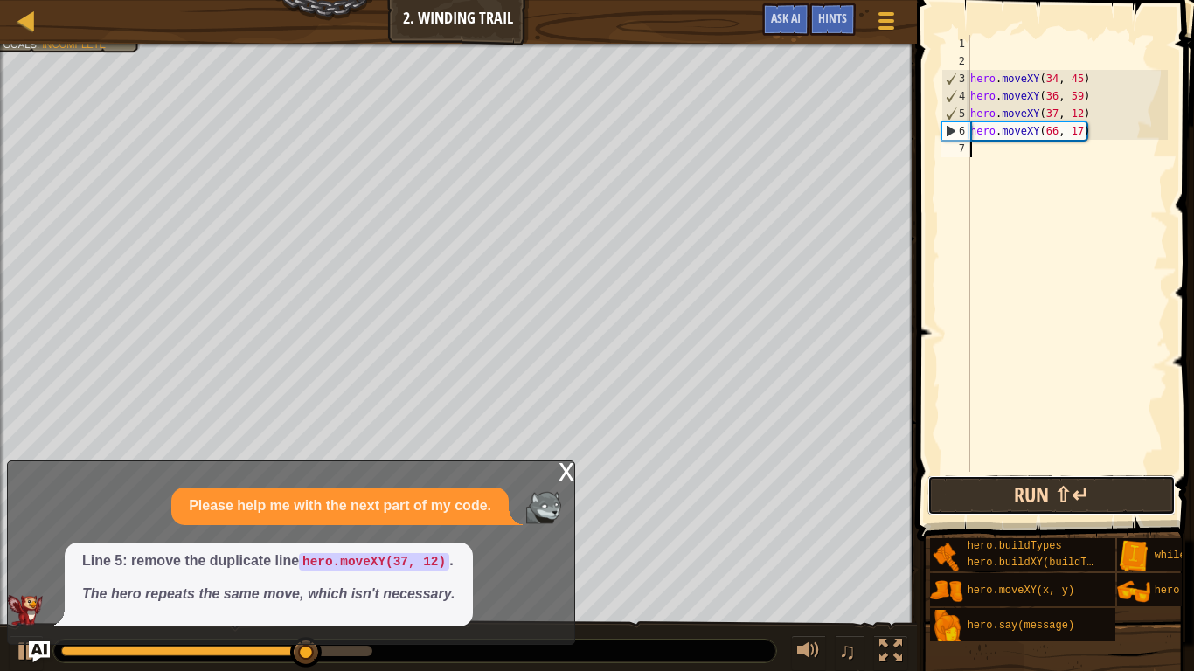
click at [1027, 483] on button "Run ⇧↵" at bounding box center [1051, 495] width 248 height 40
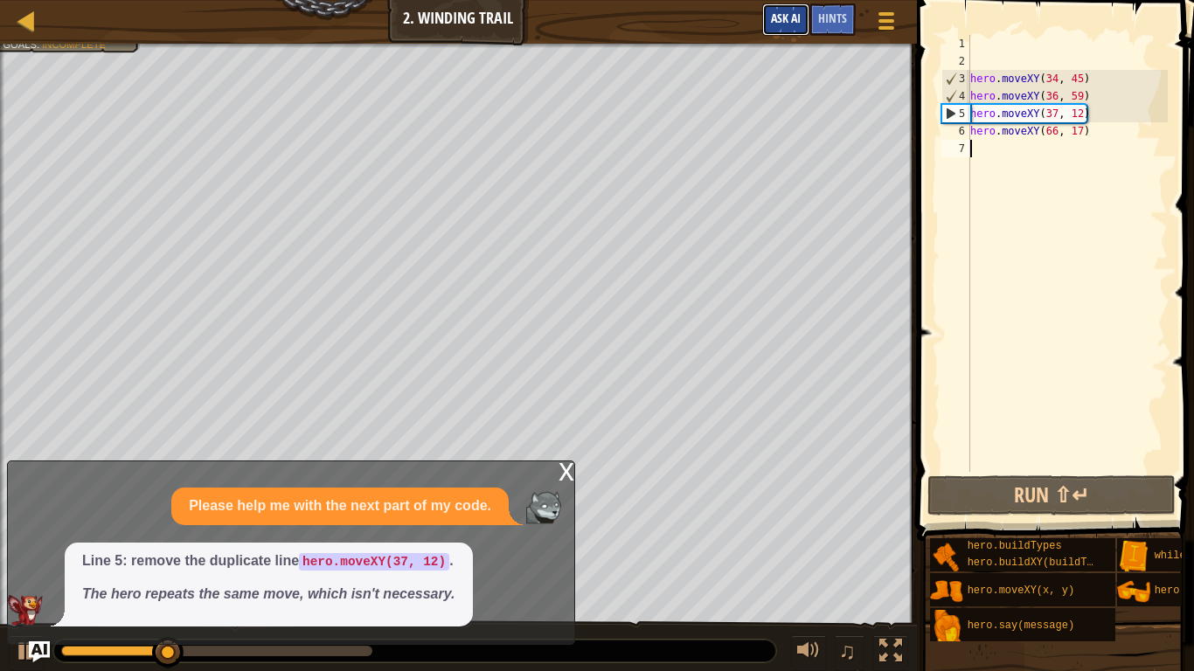
click at [786, 22] on span "Ask AI" at bounding box center [786, 18] width 30 height 17
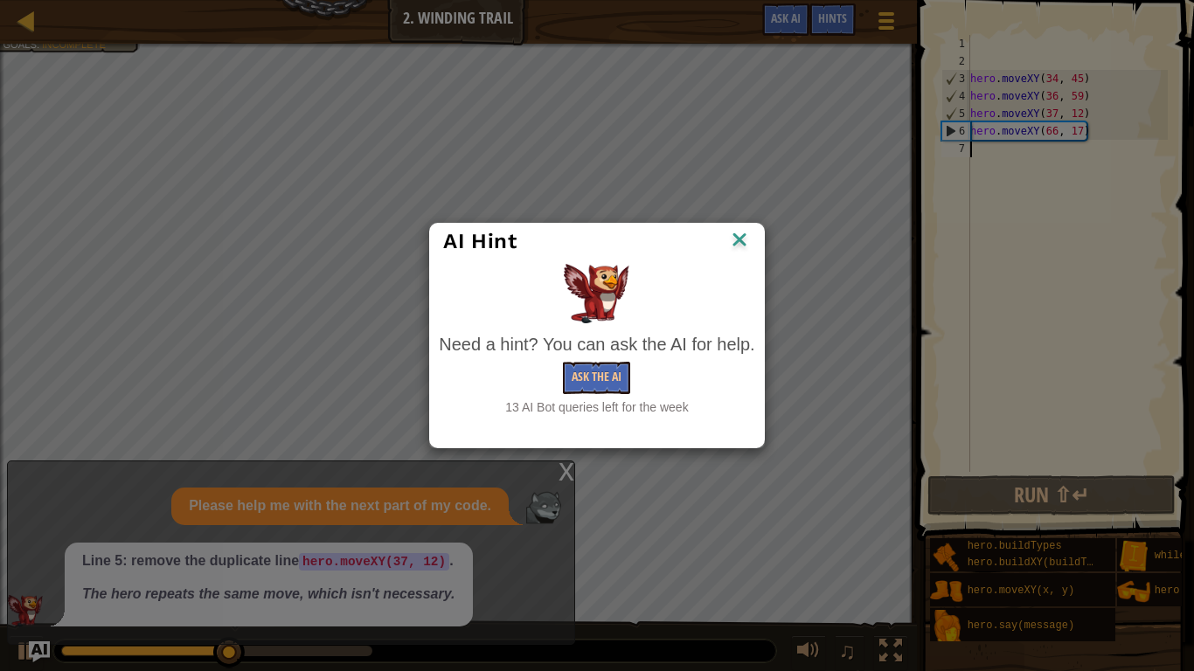
click at [852, 81] on div "AI Hint Need a hint? You can ask the AI for help. Ask the AI 13 AI Bot queries …" at bounding box center [597, 335] width 1194 height 671
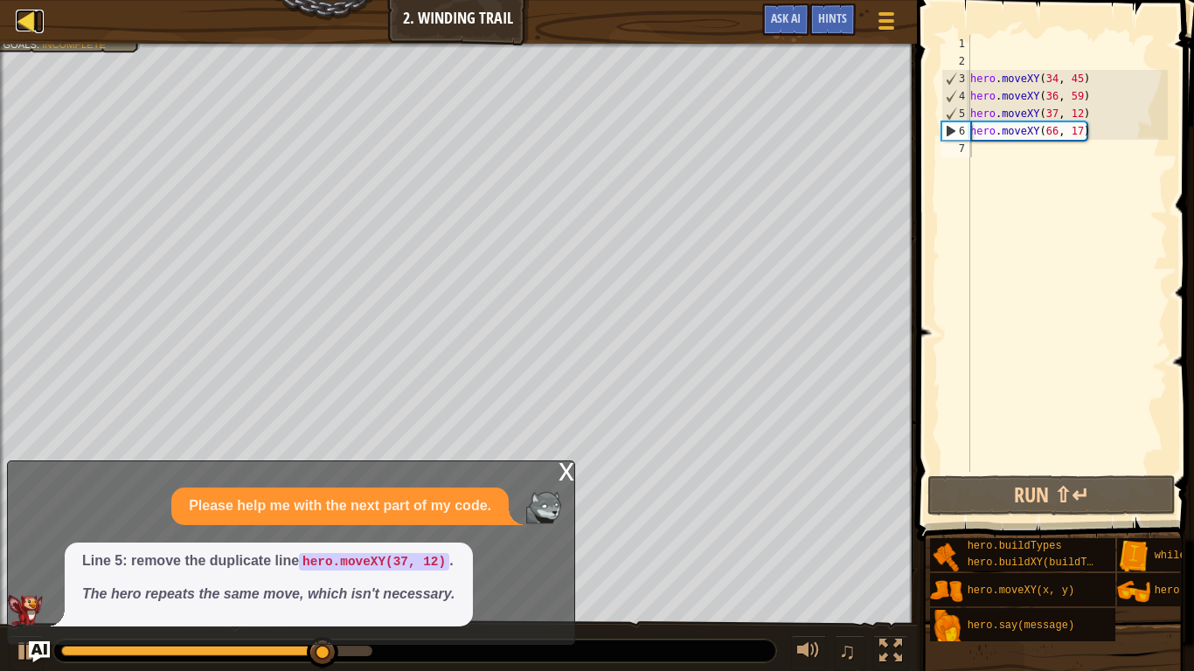
click at [22, 17] on div at bounding box center [27, 21] width 22 height 22
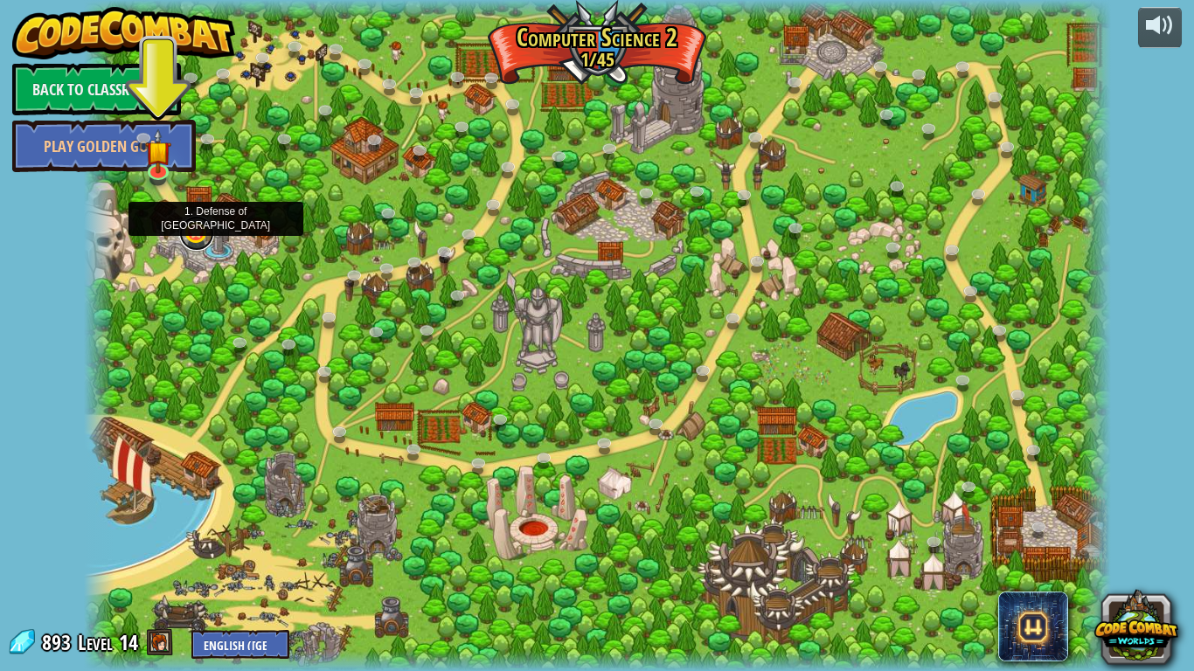
click at [194, 238] on link at bounding box center [196, 233] width 35 height 35
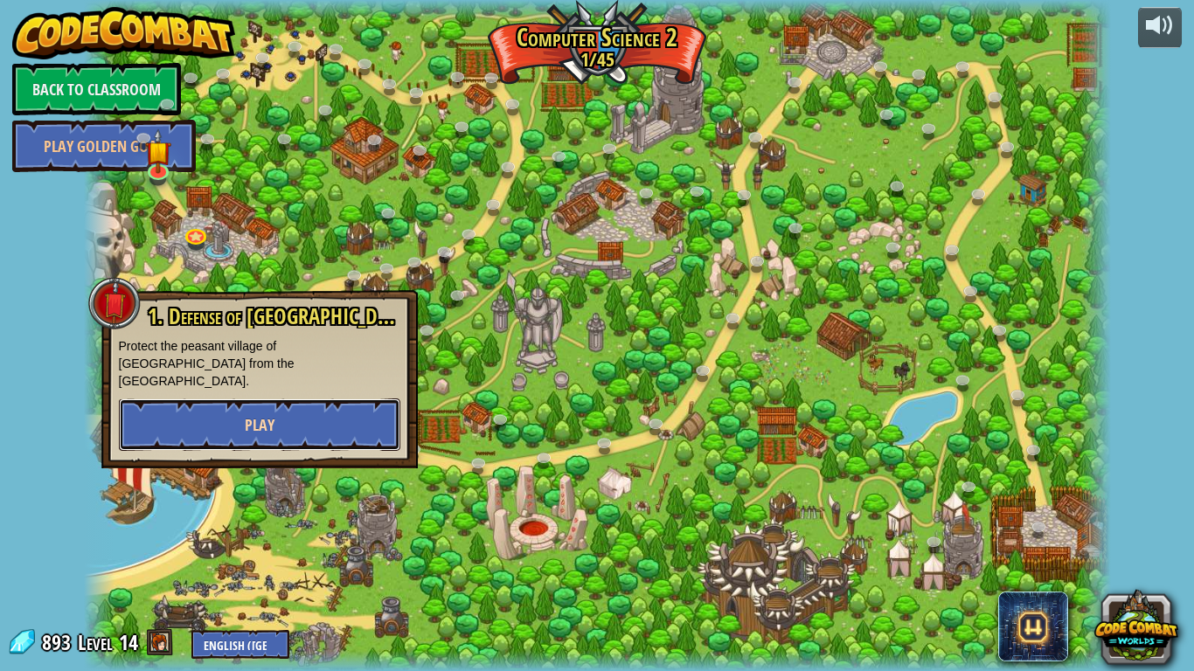
click at [360, 406] on button "Play" at bounding box center [259, 424] width 281 height 52
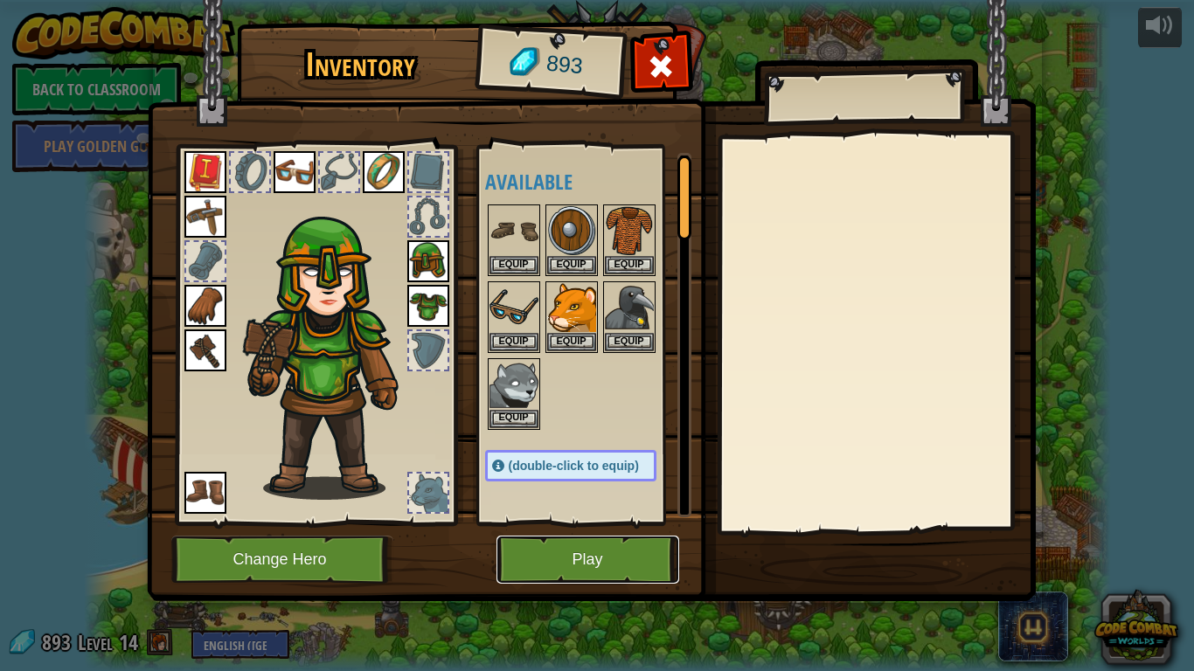
click at [593, 523] on button "Play" at bounding box center [587, 560] width 183 height 48
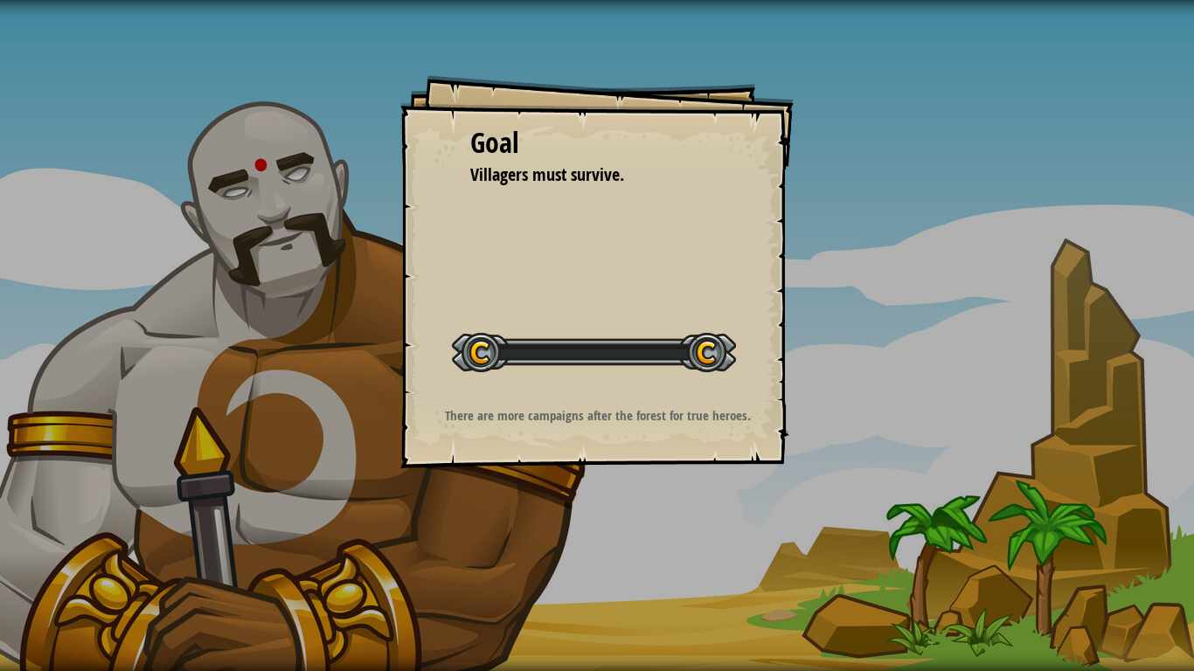
click at [593, 523] on div "Goal Villagers must survive. Start Level Error loading from server. Try refresh…" at bounding box center [597, 335] width 1194 height 671
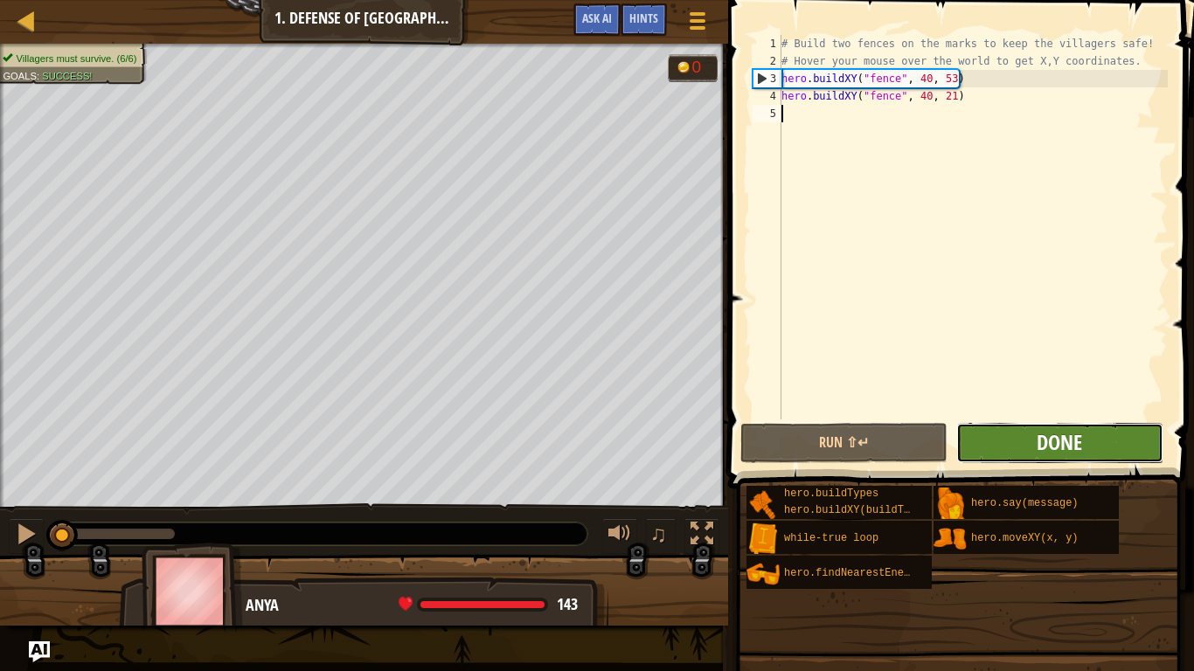
click at [1038, 454] on span "Done" at bounding box center [1058, 442] width 45 height 28
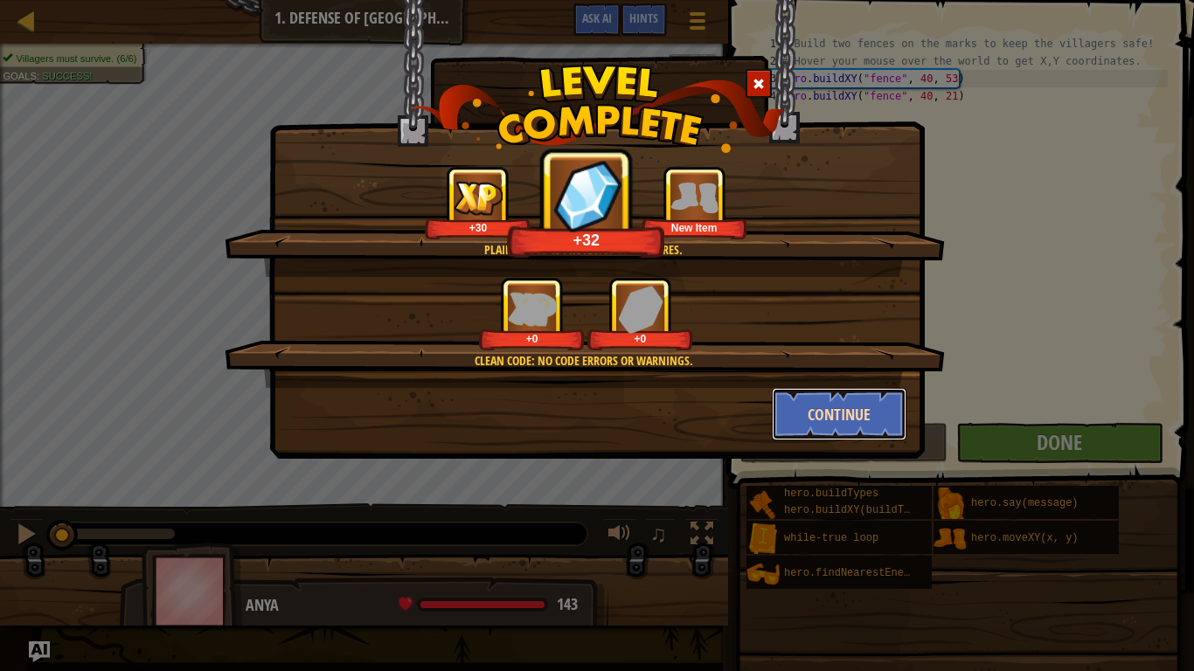
click at [849, 407] on button "Continue" at bounding box center [839, 414] width 135 height 52
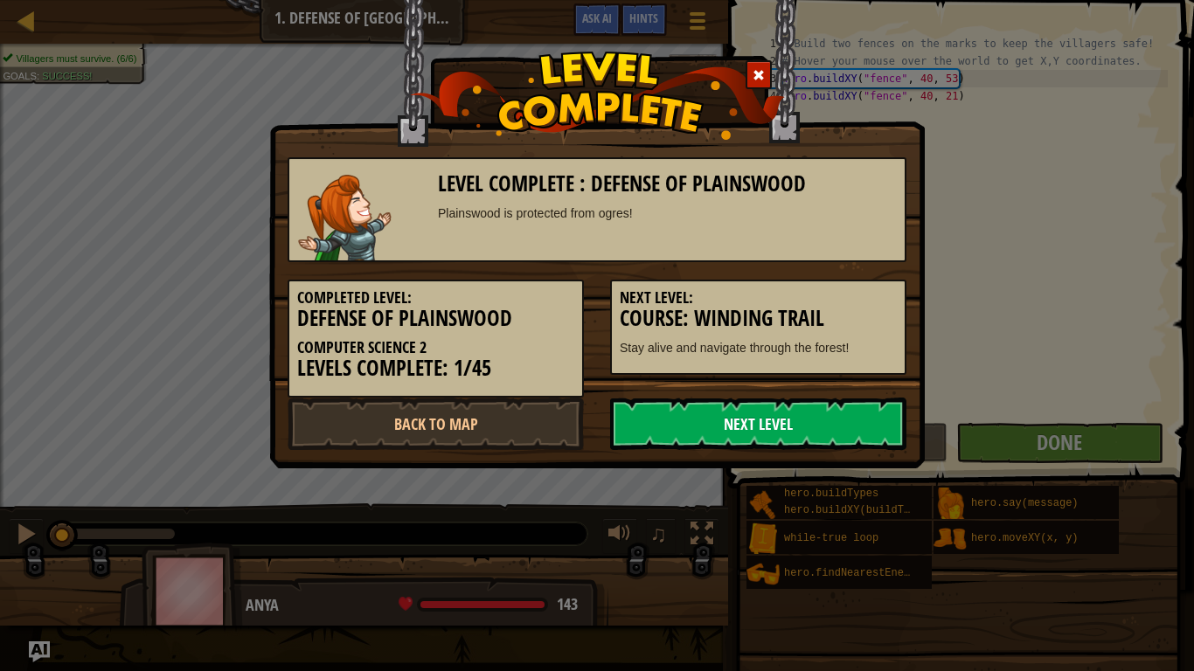
click at [746, 426] on link "Next Level" at bounding box center [758, 424] width 296 height 52
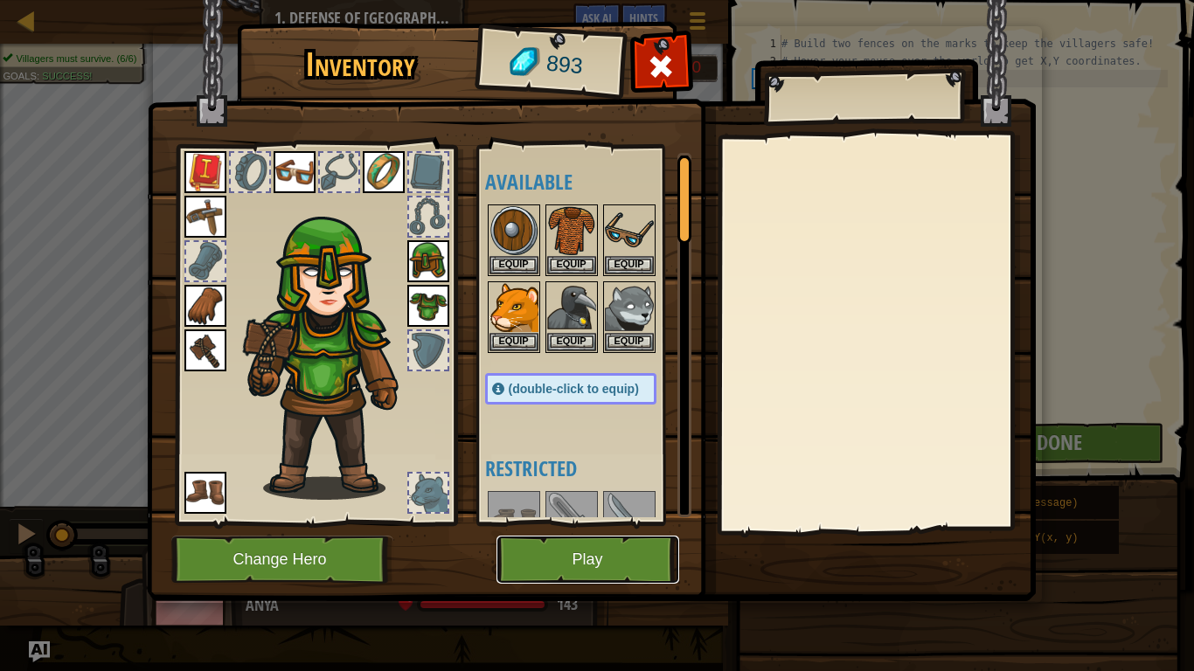
click at [641, 523] on button "Play" at bounding box center [587, 560] width 183 height 48
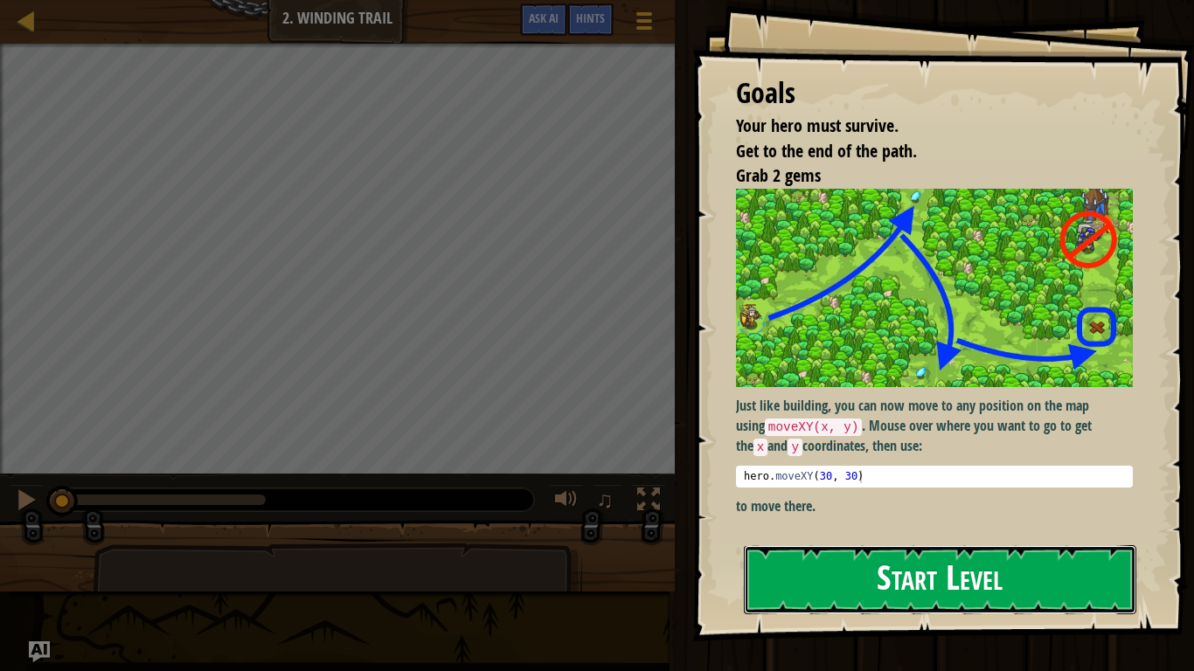
click at [849, 523] on button "Start Level" at bounding box center [940, 579] width 392 height 69
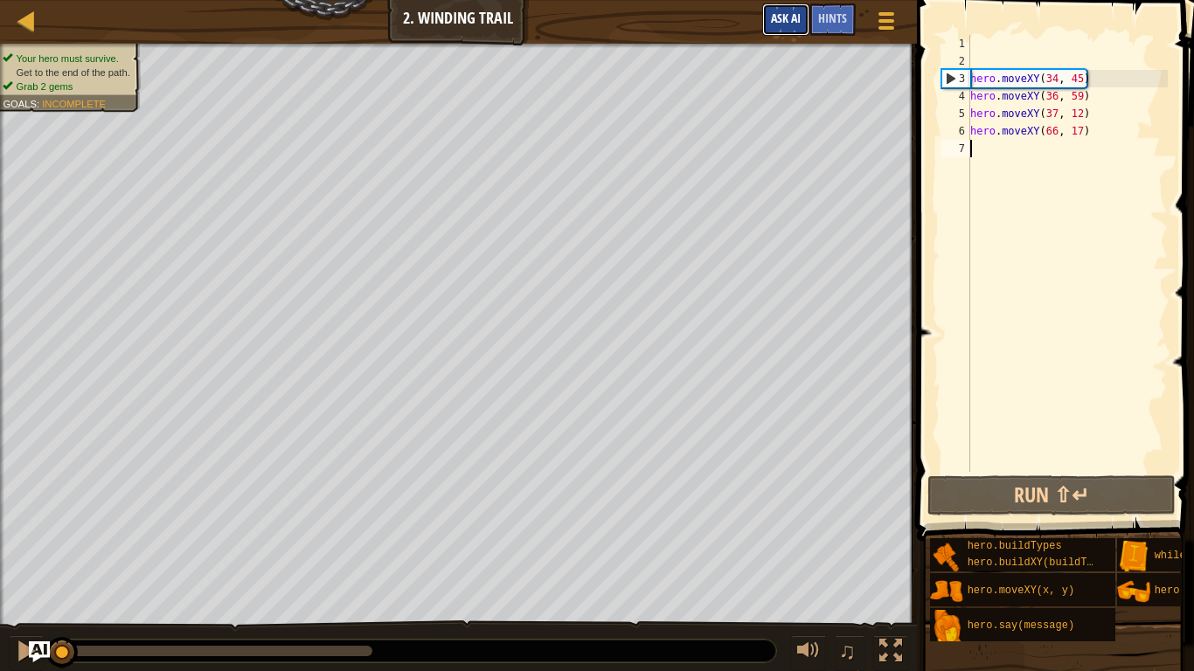
click at [779, 32] on button "Ask AI" at bounding box center [785, 19] width 47 height 32
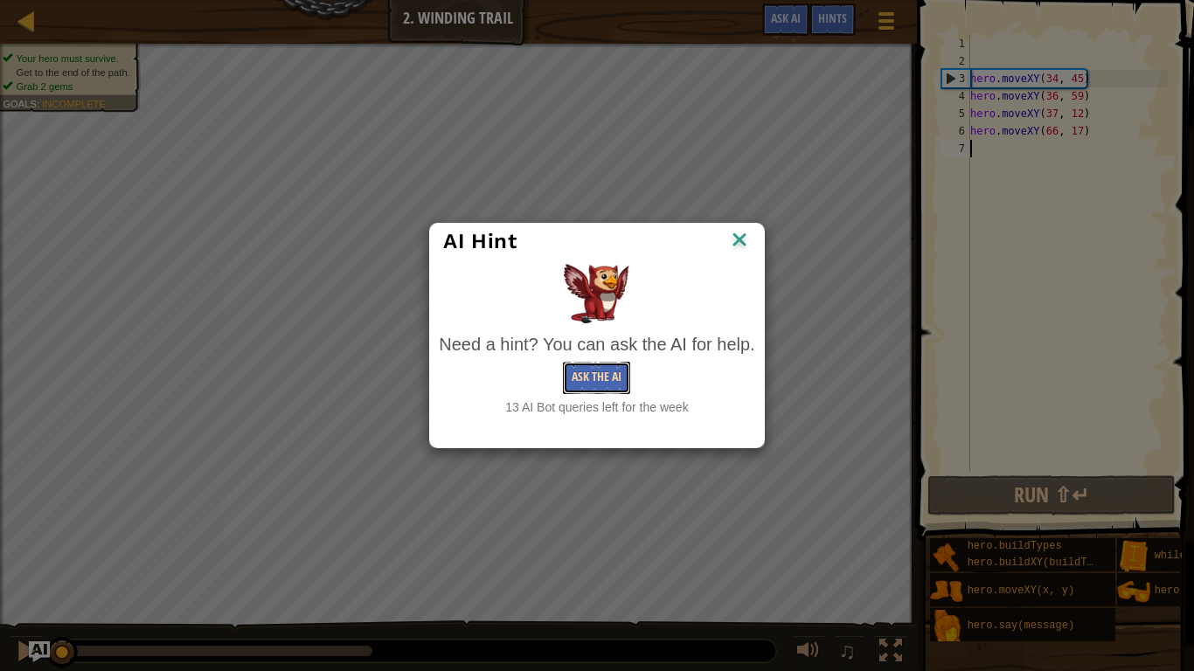
click at [594, 381] on button "Ask the AI" at bounding box center [596, 378] width 67 height 32
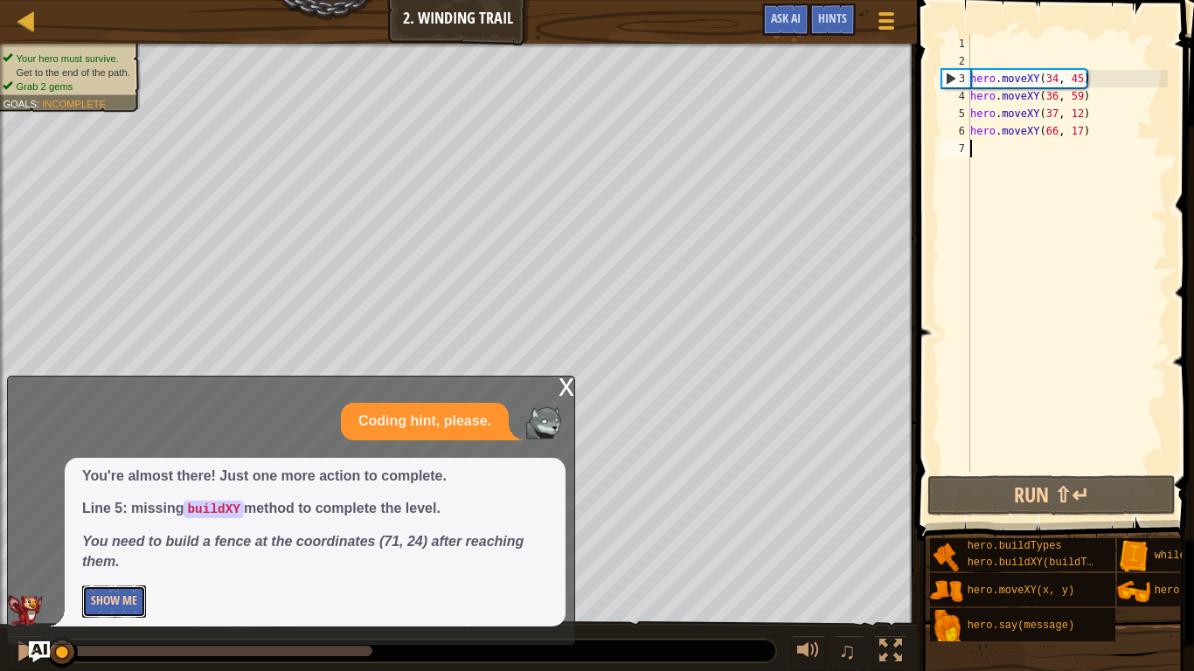
click at [115, 523] on button "Show Me" at bounding box center [114, 601] width 64 height 32
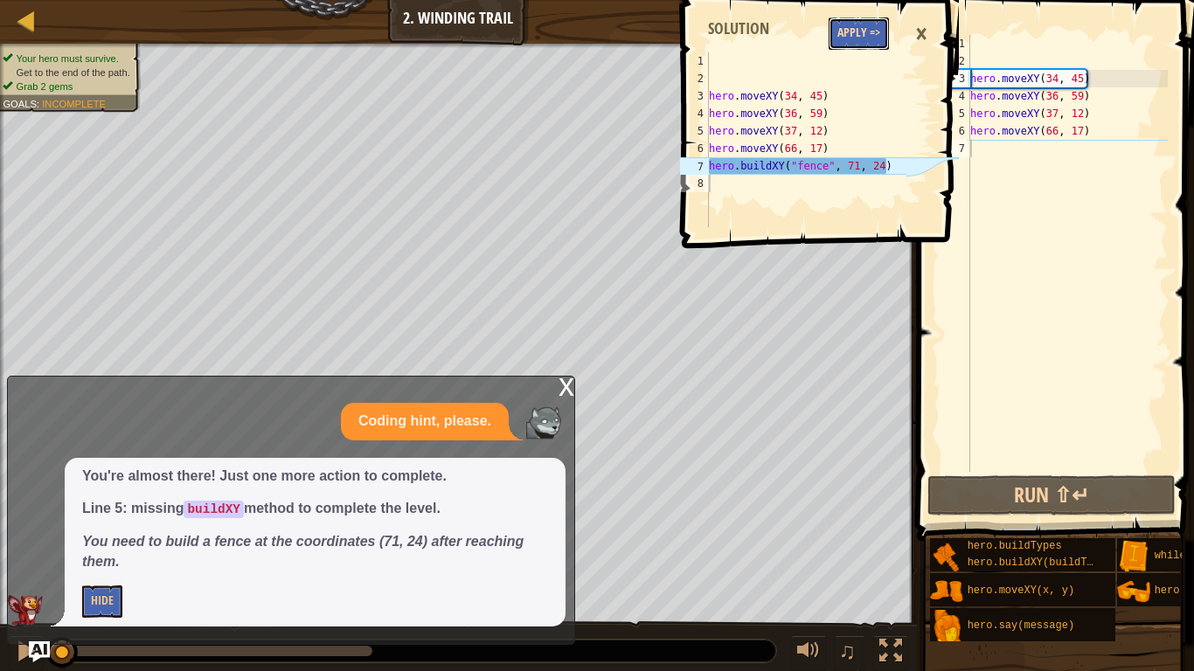
click at [880, 31] on button "Apply =>" at bounding box center [858, 33] width 60 height 32
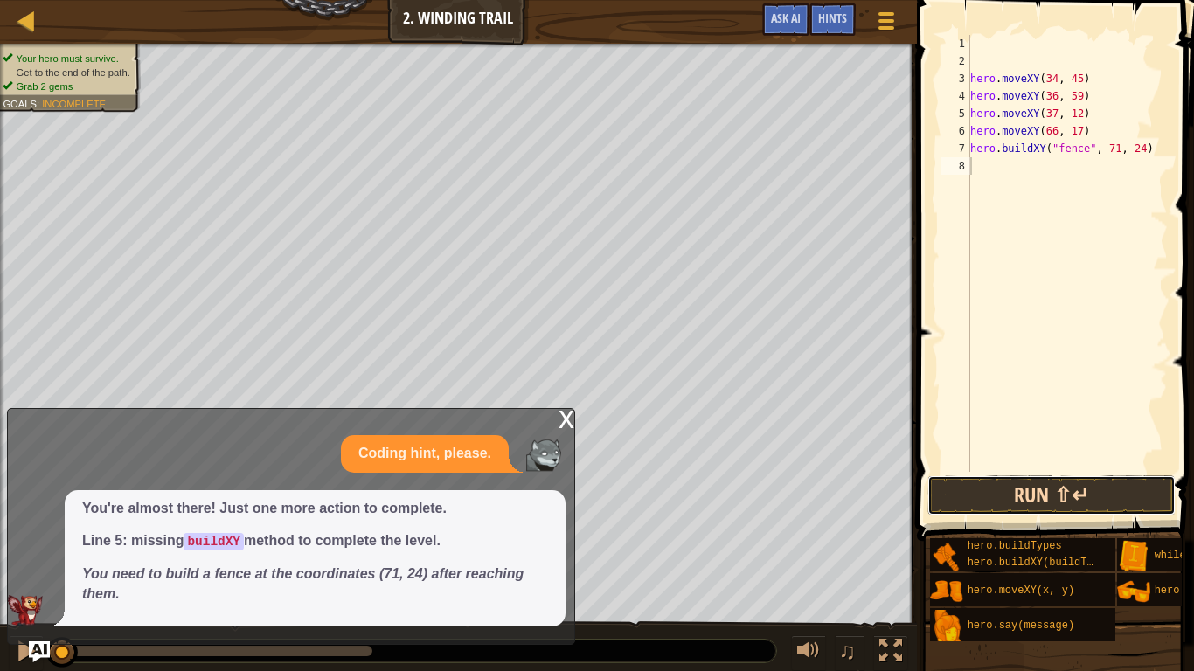
click at [995, 488] on button "Run ⇧↵" at bounding box center [1051, 495] width 248 height 40
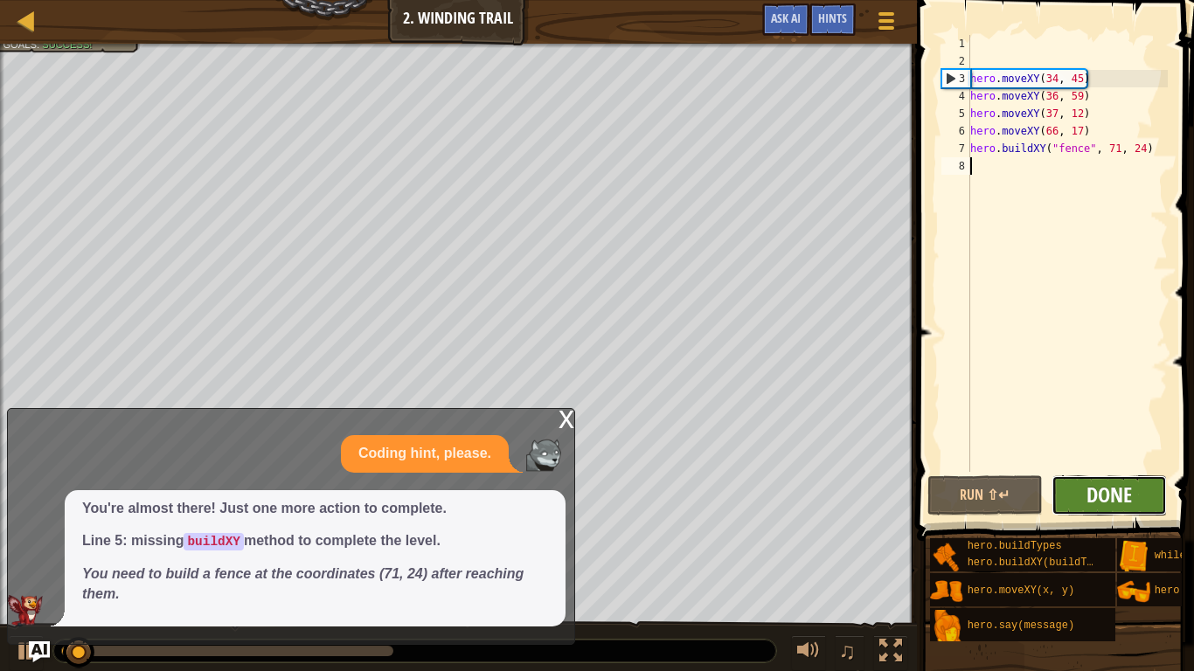
click at [1100, 483] on span "Done" at bounding box center [1108, 495] width 45 height 28
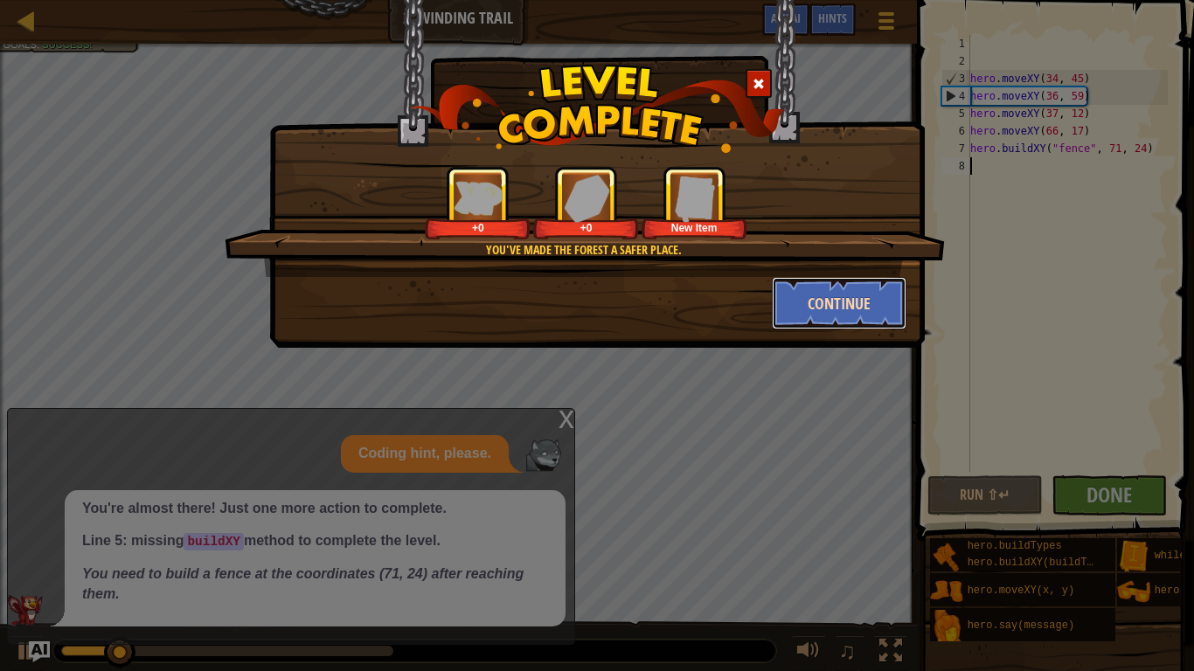
click at [855, 291] on button "Continue" at bounding box center [839, 303] width 135 height 52
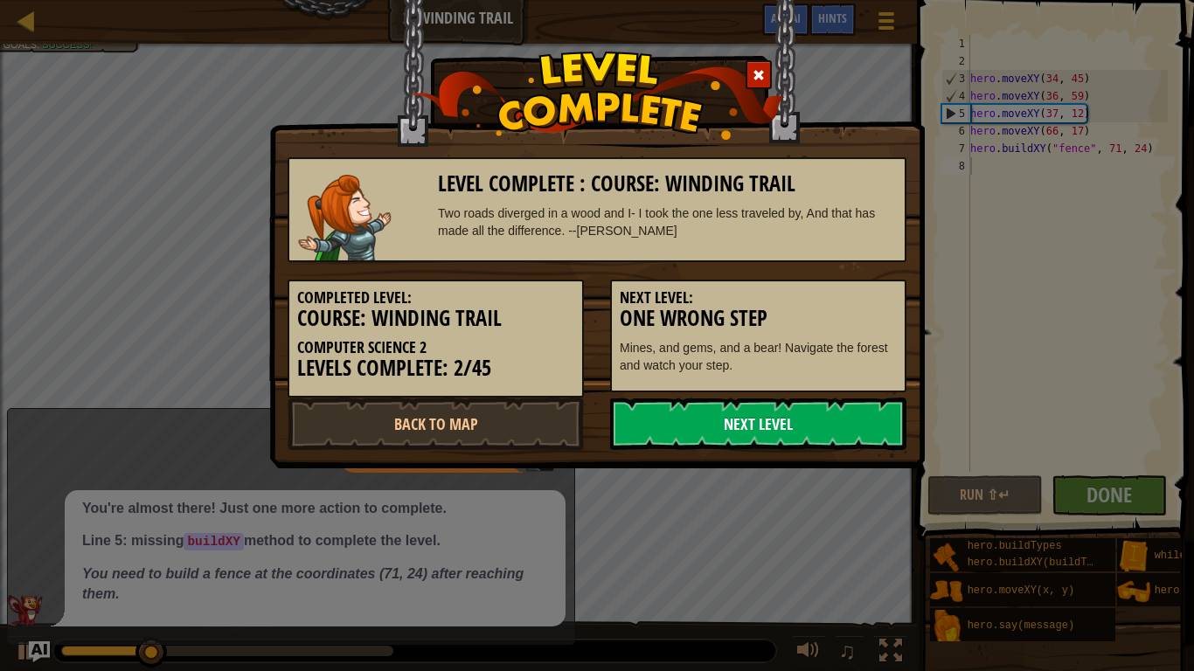
click at [705, 404] on link "Next Level" at bounding box center [758, 424] width 296 height 52
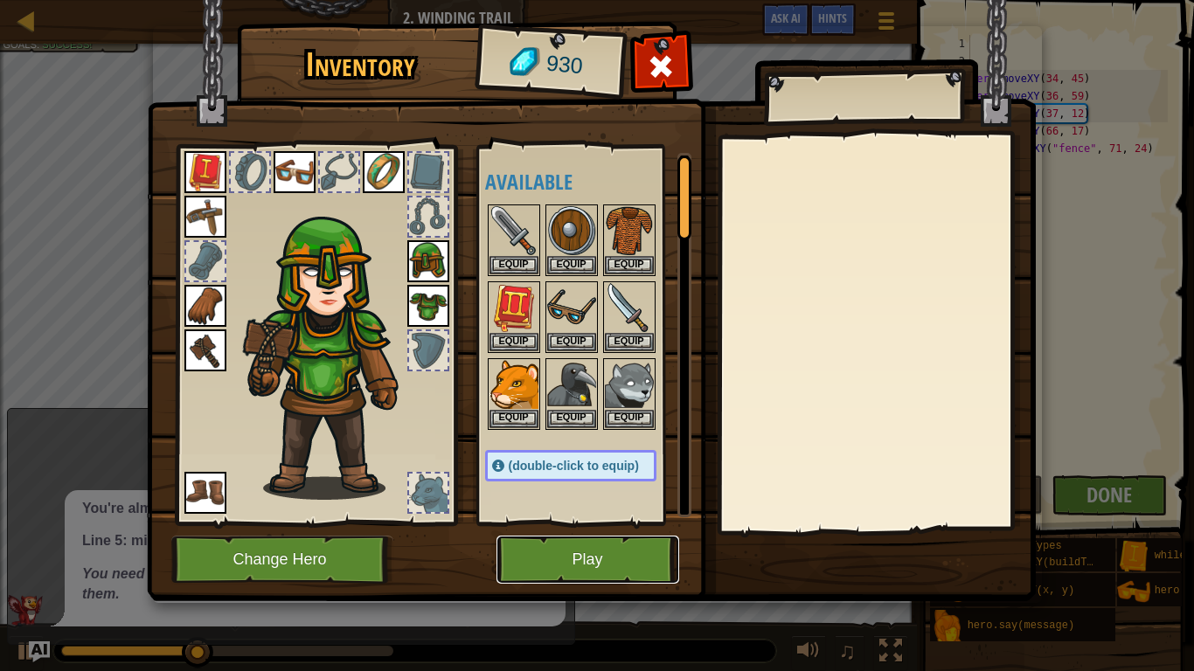
click at [592, 523] on button "Play" at bounding box center [587, 560] width 183 height 48
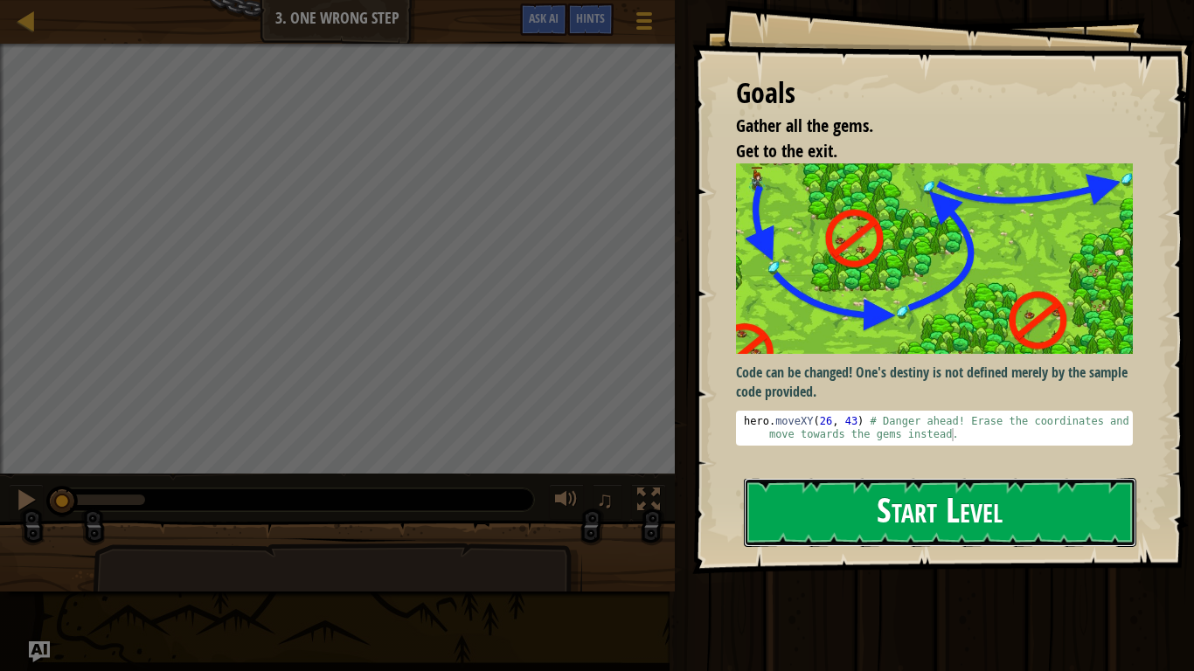
click at [880, 517] on button "Start Level" at bounding box center [940, 512] width 392 height 69
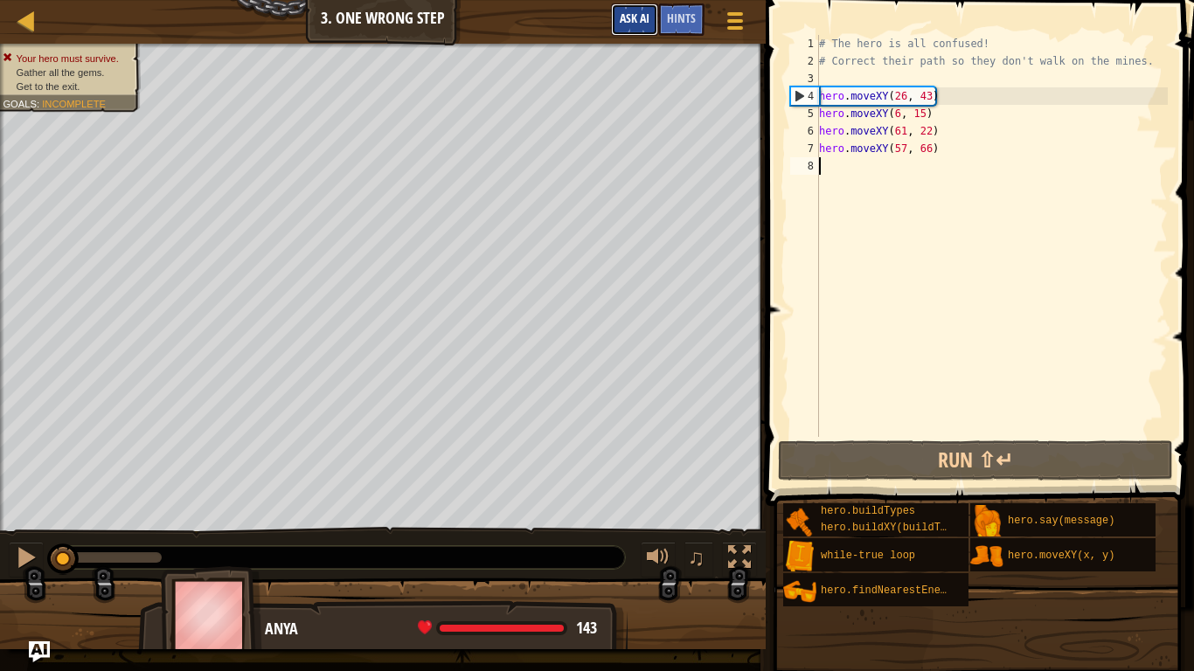
click at [634, 17] on span "Ask AI" at bounding box center [635, 18] width 30 height 17
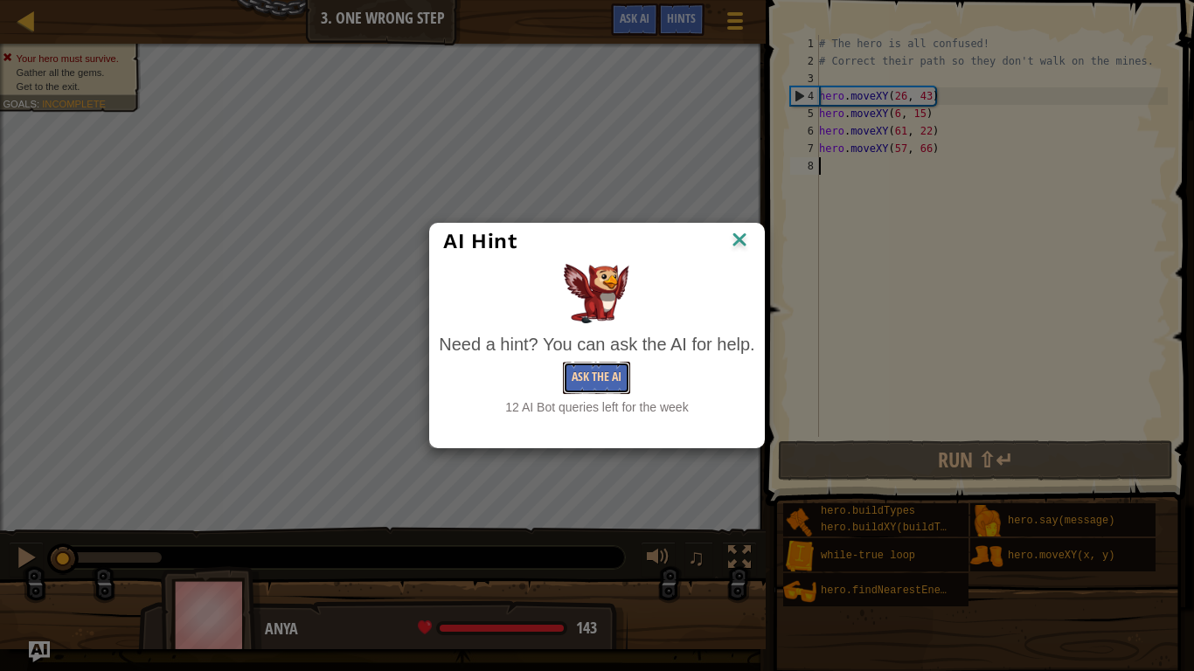
click at [596, 383] on button "Ask the AI" at bounding box center [596, 378] width 67 height 32
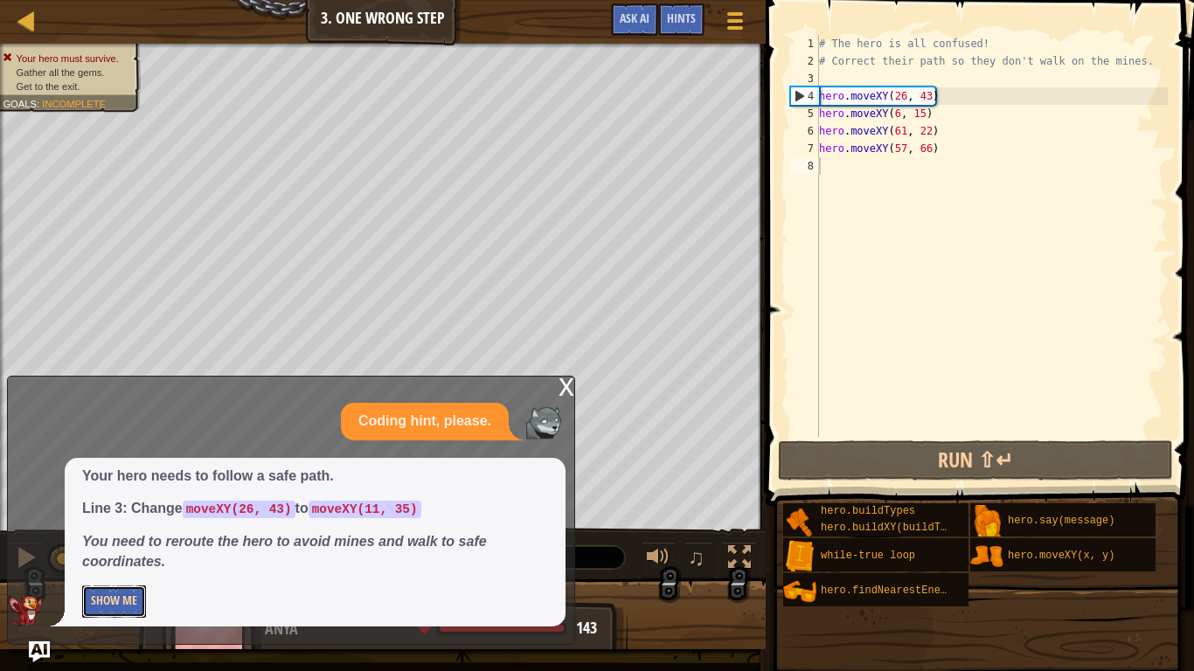
click at [124, 523] on button "Show Me" at bounding box center [114, 601] width 64 height 32
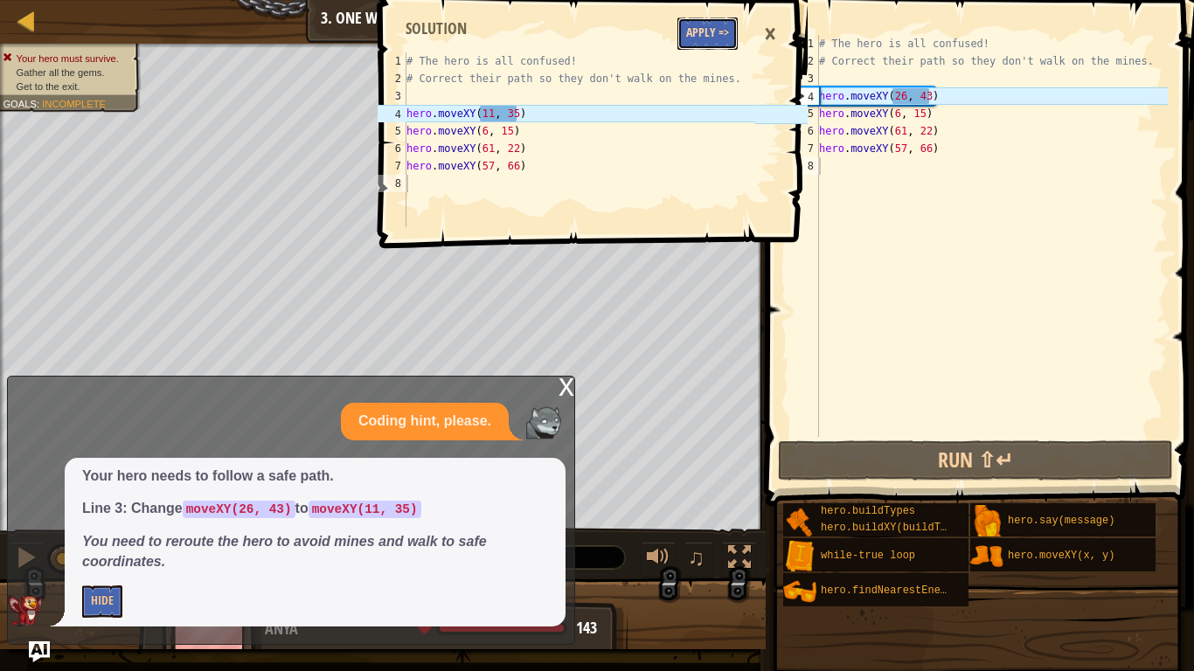
click at [723, 36] on button "Apply =>" at bounding box center [707, 33] width 60 height 32
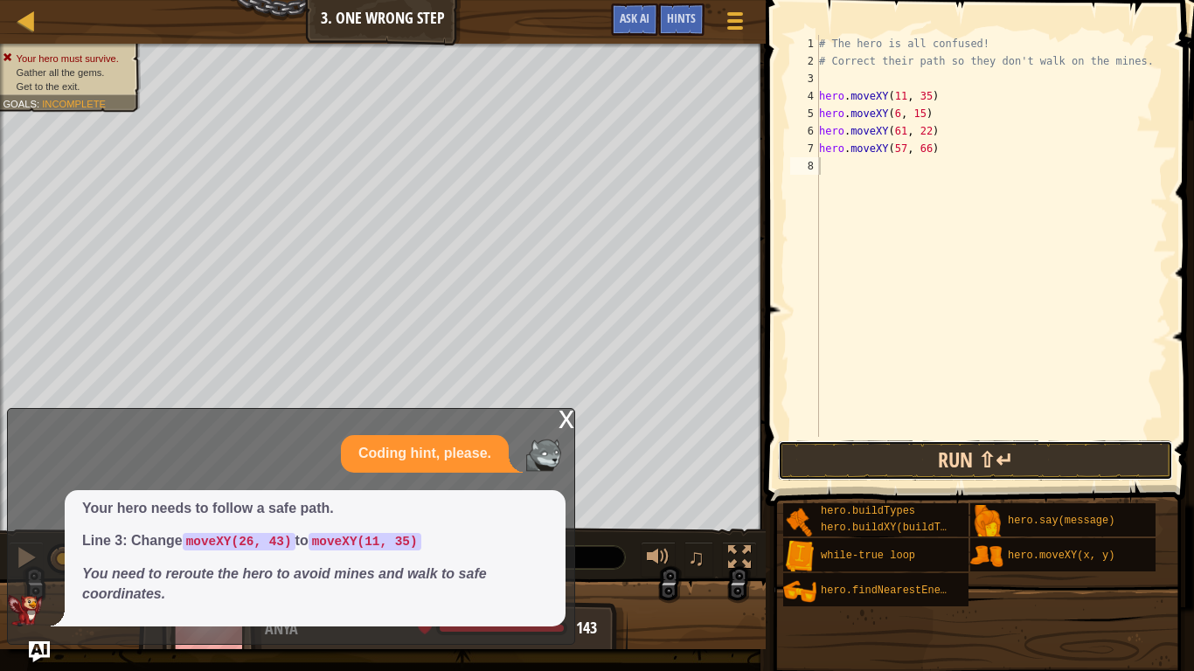
click at [880, 444] on button "Run ⇧↵" at bounding box center [975, 460] width 395 height 40
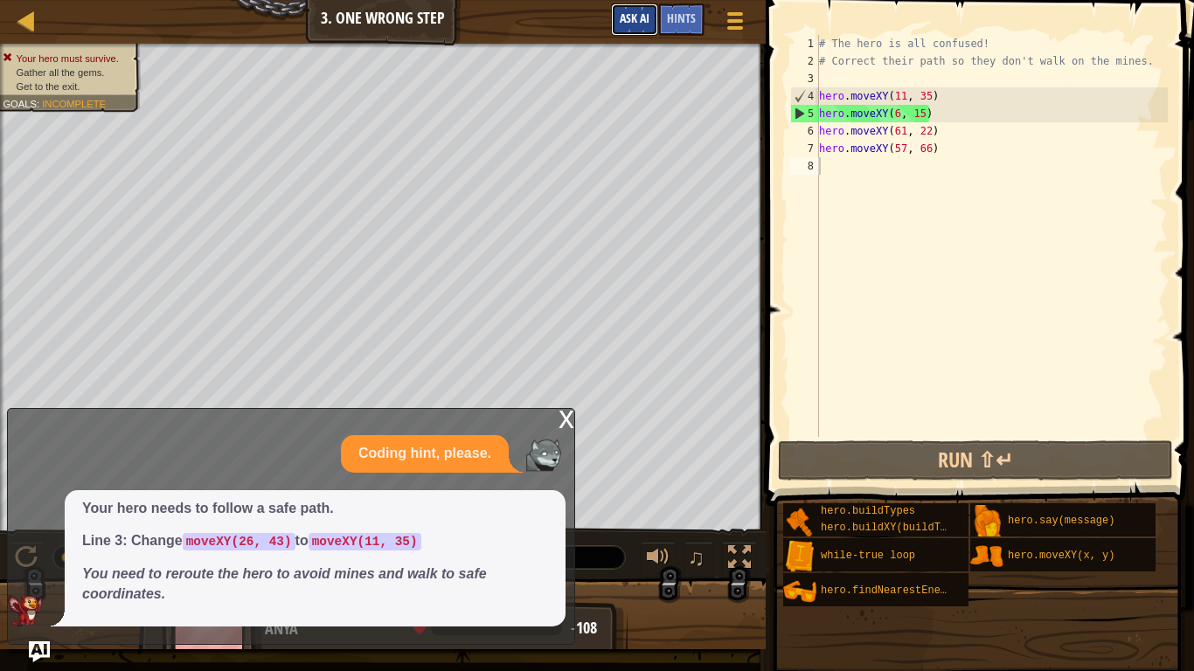
click at [631, 24] on span "Ask AI" at bounding box center [635, 18] width 30 height 17
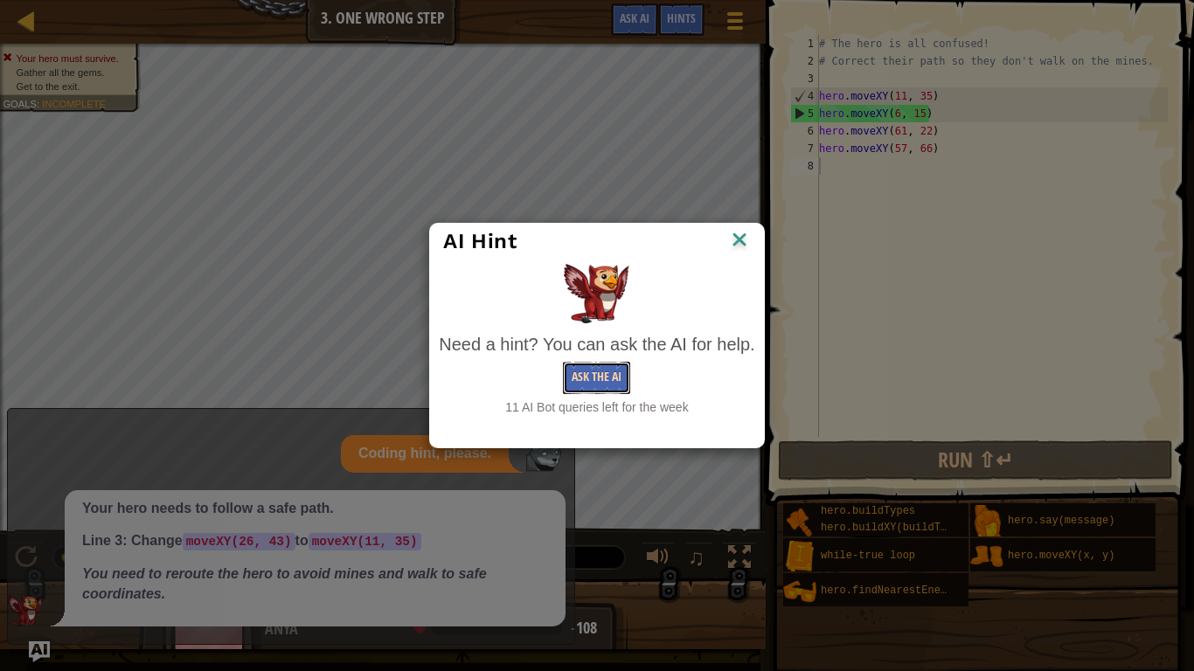
click at [583, 370] on button "Ask the AI" at bounding box center [596, 378] width 67 height 32
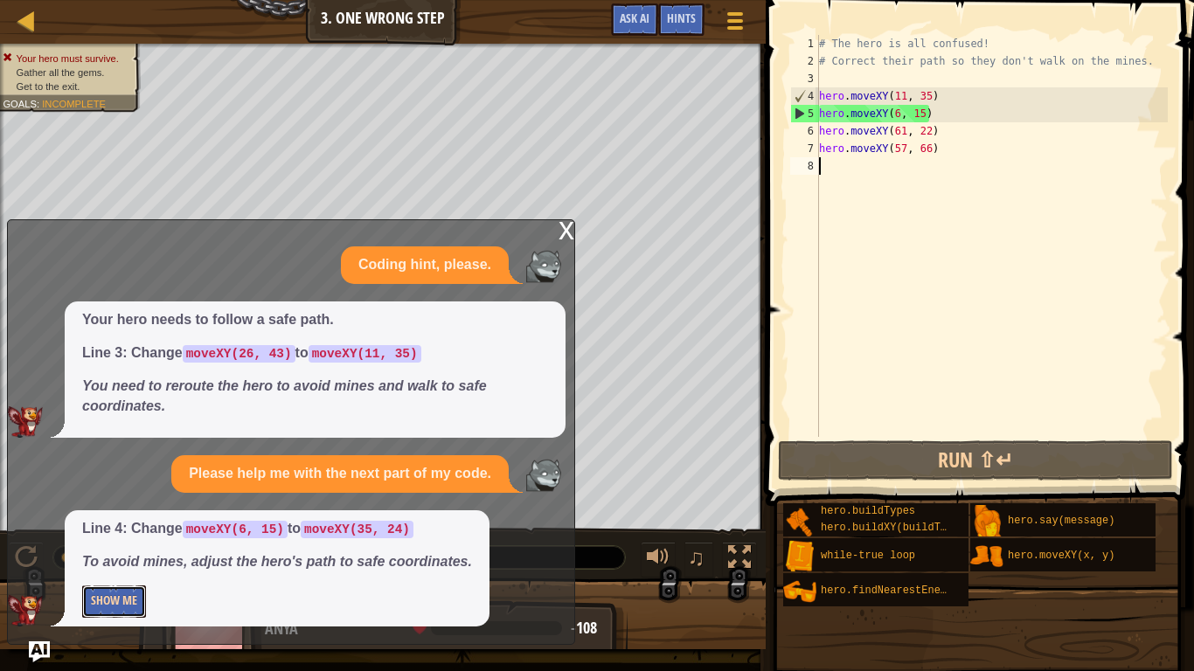
click at [115, 523] on button "Show Me" at bounding box center [114, 601] width 64 height 32
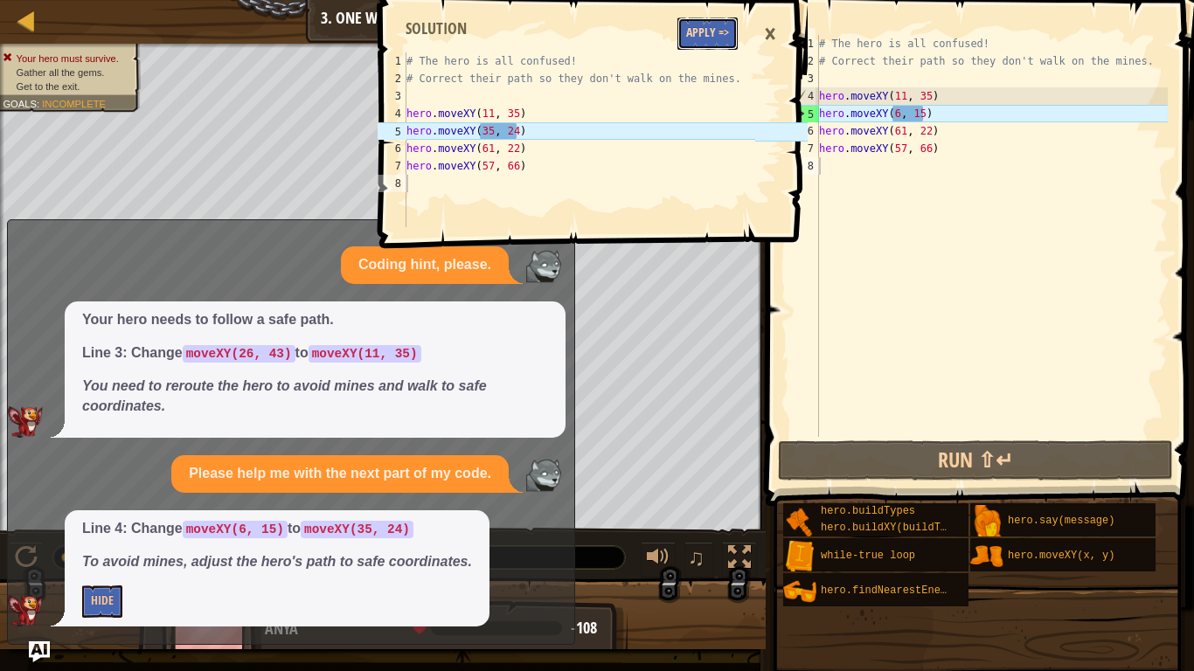
click at [709, 41] on button "Apply =>" at bounding box center [707, 33] width 60 height 32
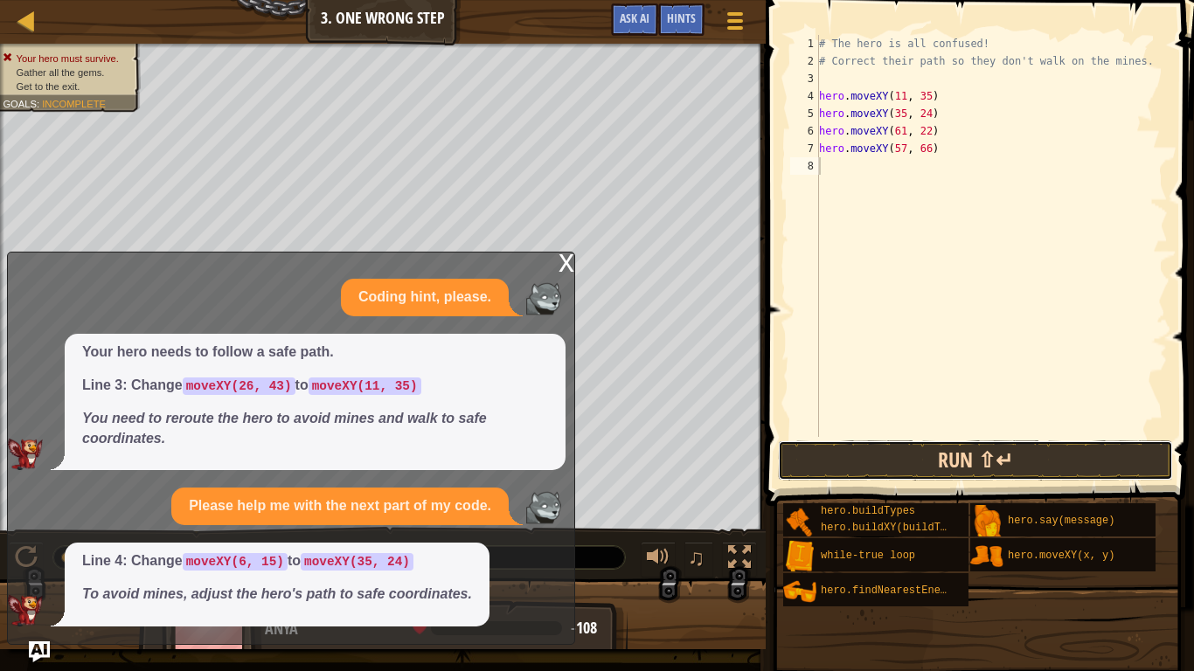
click at [1008, 460] on button "Run ⇧↵" at bounding box center [975, 460] width 395 height 40
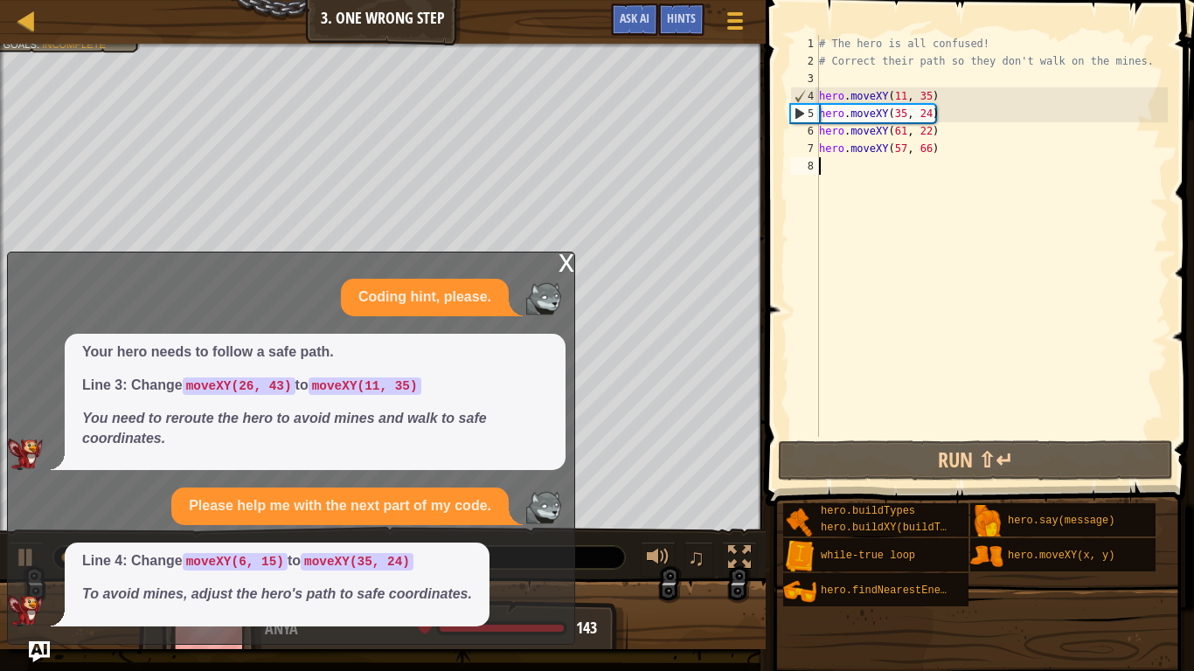
click at [566, 265] on div "x" at bounding box center [566, 261] width 16 height 17
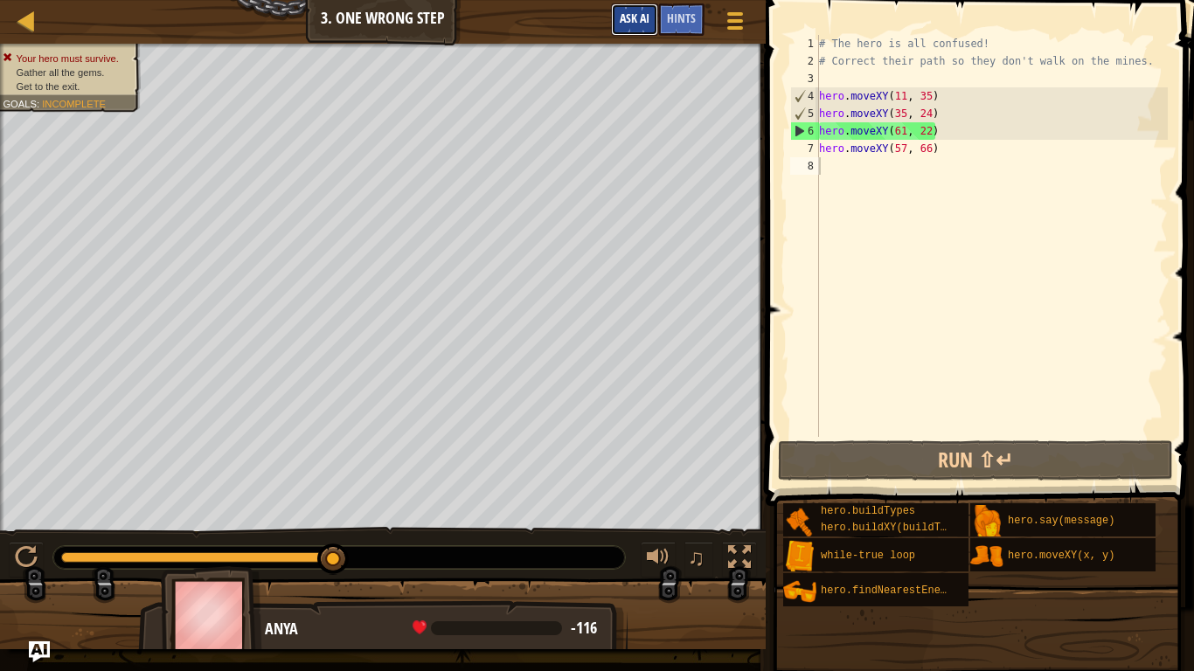
click at [632, 17] on span "Ask AI" at bounding box center [635, 18] width 30 height 17
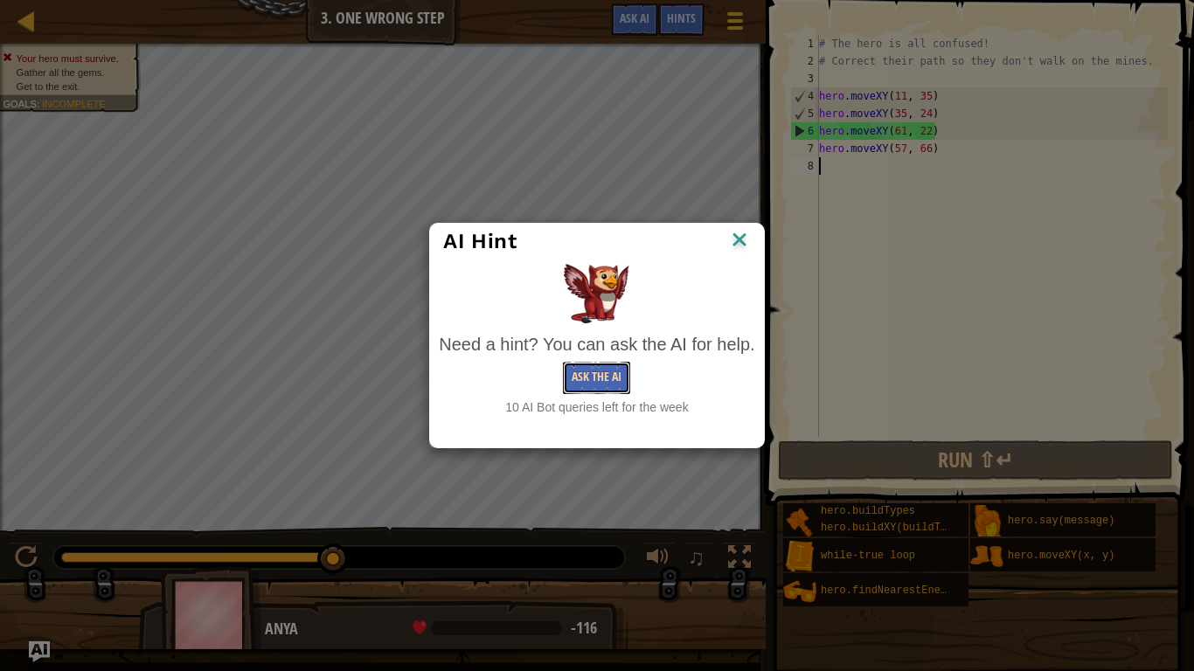
click at [576, 389] on button "Ask the AI" at bounding box center [596, 378] width 67 height 32
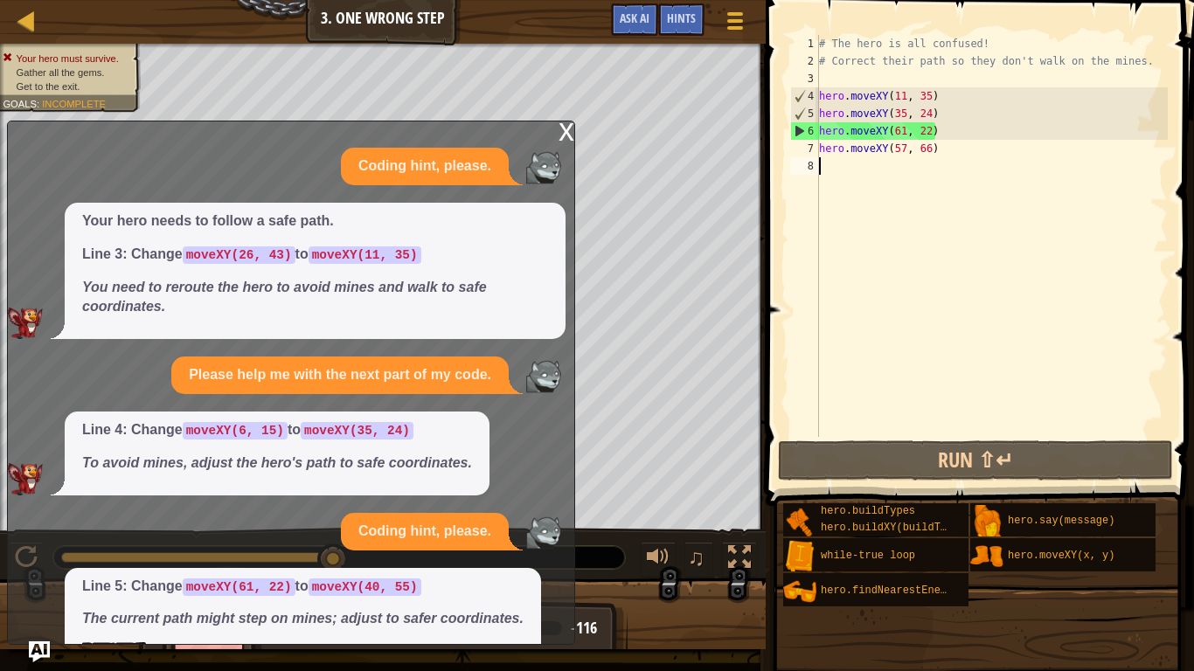
scroll to position [60, 0]
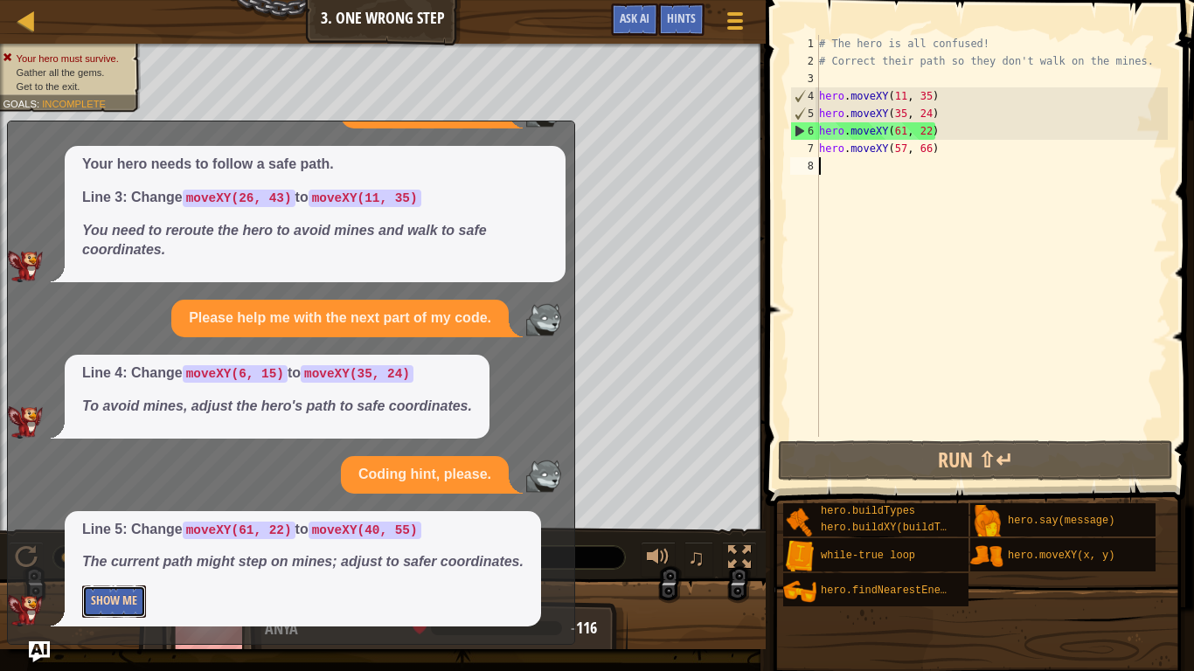
click at [117, 523] on button "Show Me" at bounding box center [114, 601] width 64 height 32
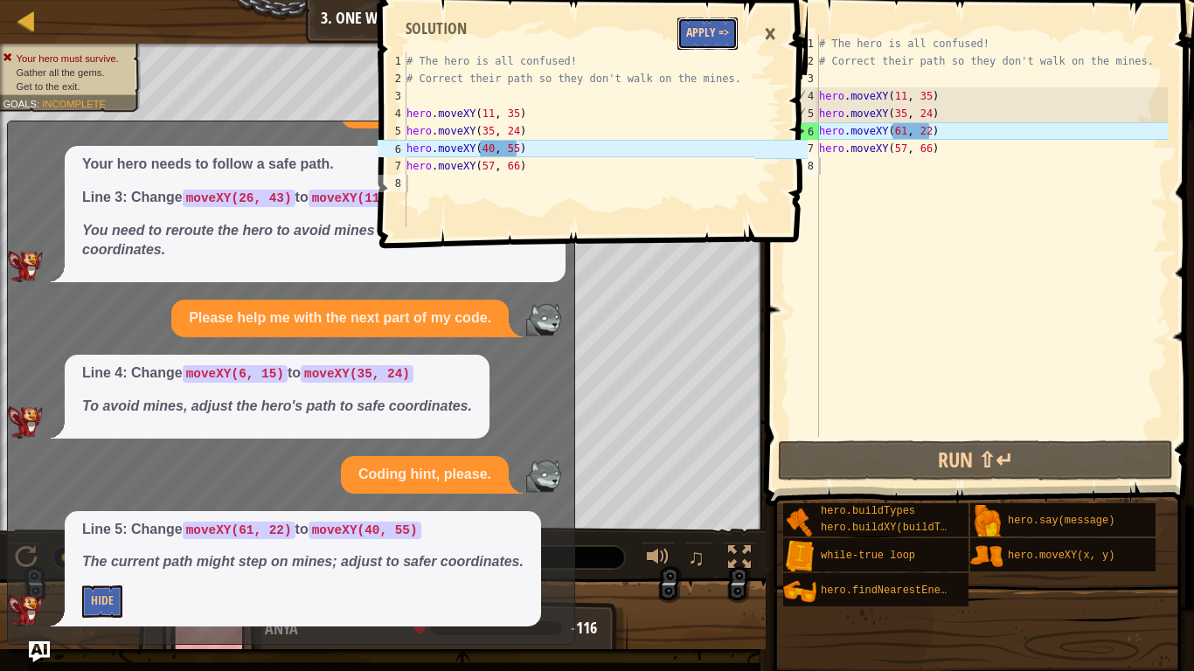
click at [689, 36] on button "Apply =>" at bounding box center [707, 33] width 60 height 32
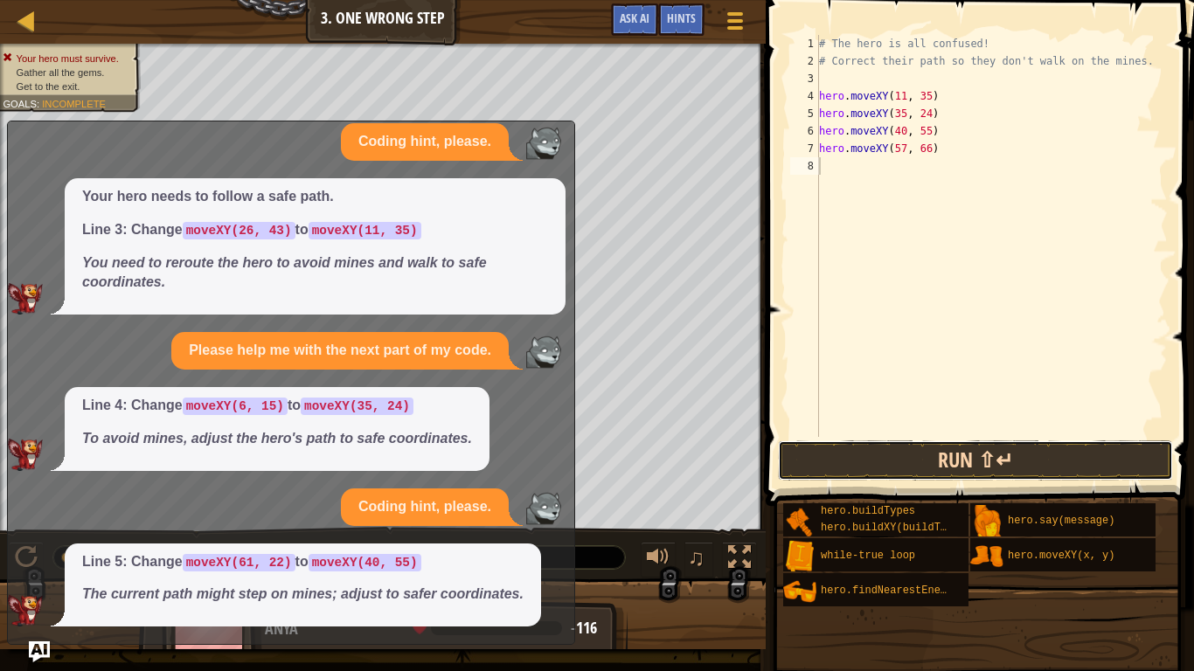
click at [877, 453] on button "Run ⇧↵" at bounding box center [975, 460] width 395 height 40
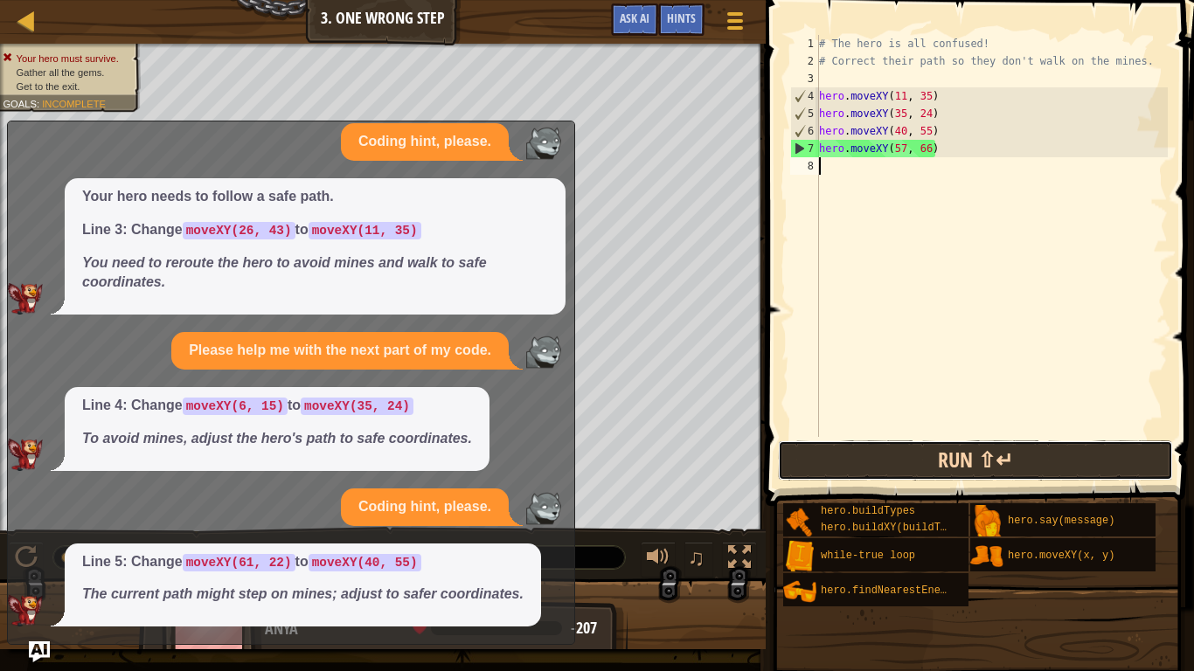
click at [908, 448] on button "Run ⇧↵" at bounding box center [975, 460] width 395 height 40
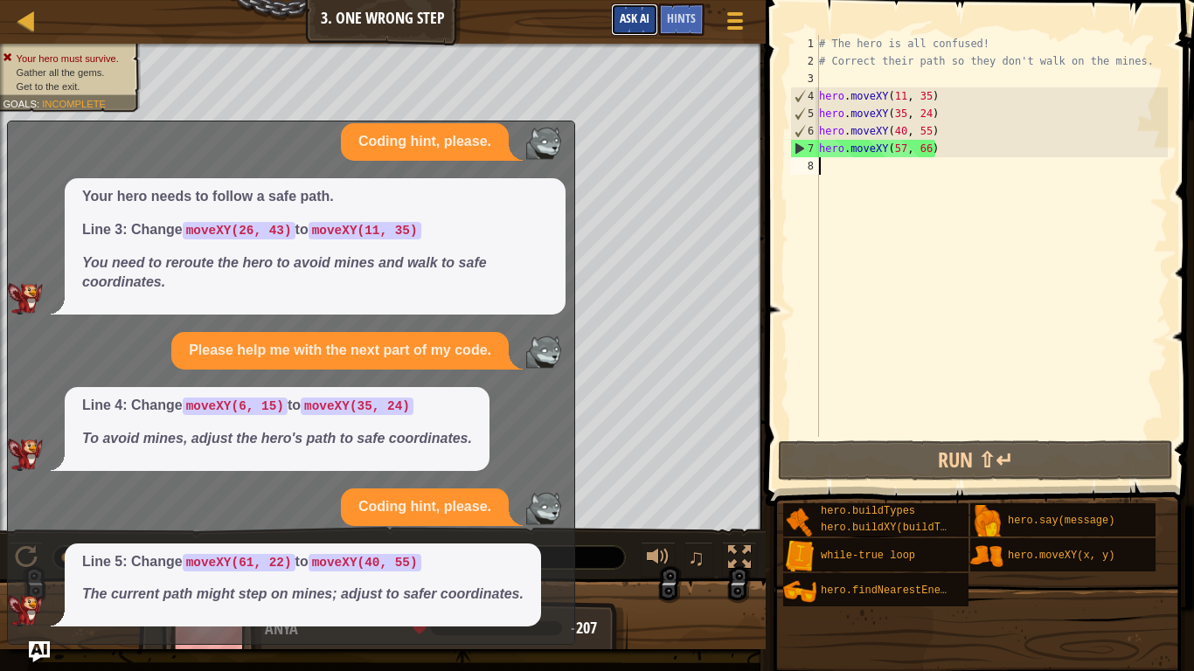
click at [634, 21] on span "Ask AI" at bounding box center [635, 18] width 30 height 17
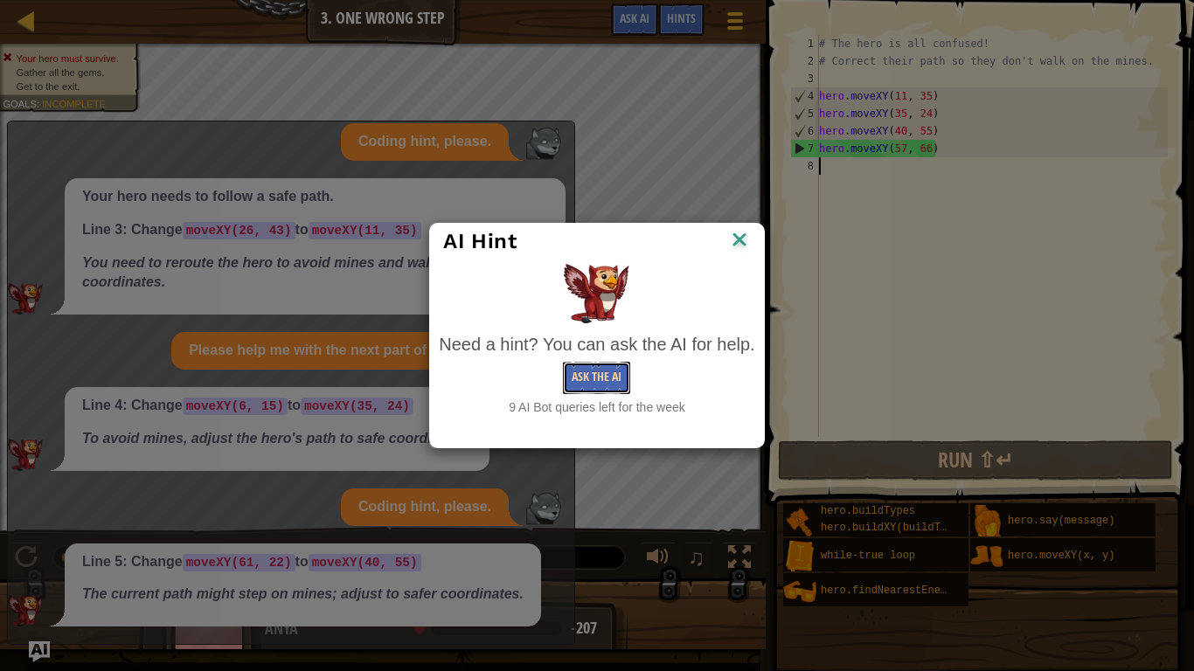
click at [600, 362] on button "Ask the AI" at bounding box center [596, 378] width 67 height 32
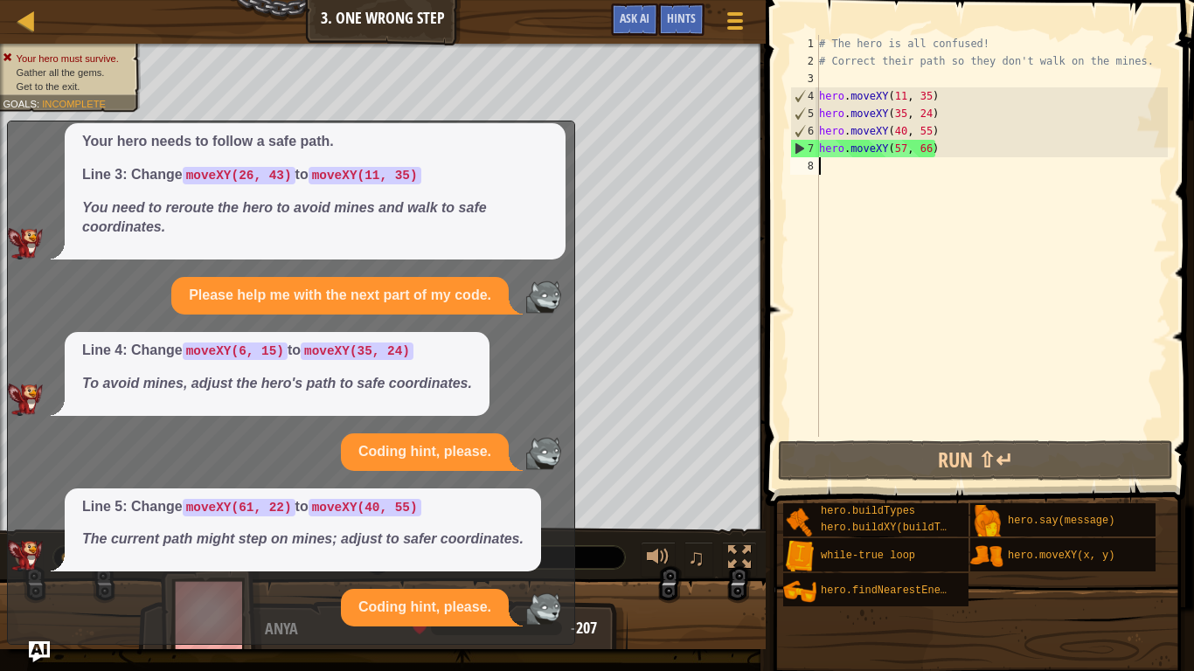
scroll to position [239, 0]
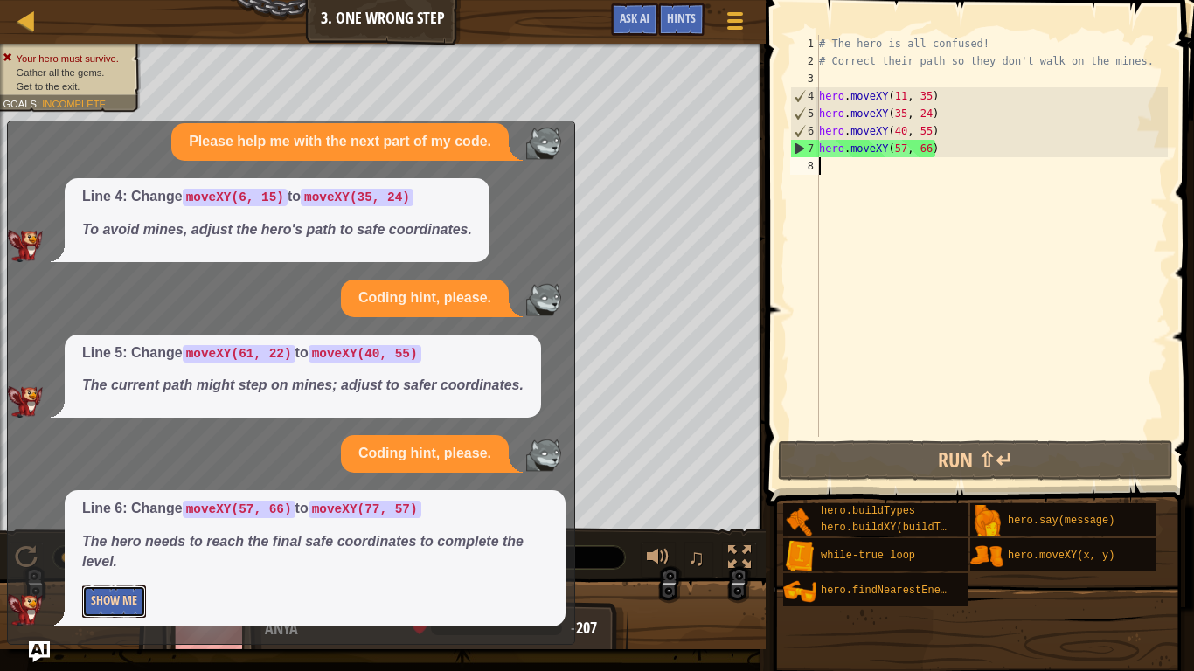
click at [127, 523] on button "Show Me" at bounding box center [114, 601] width 64 height 32
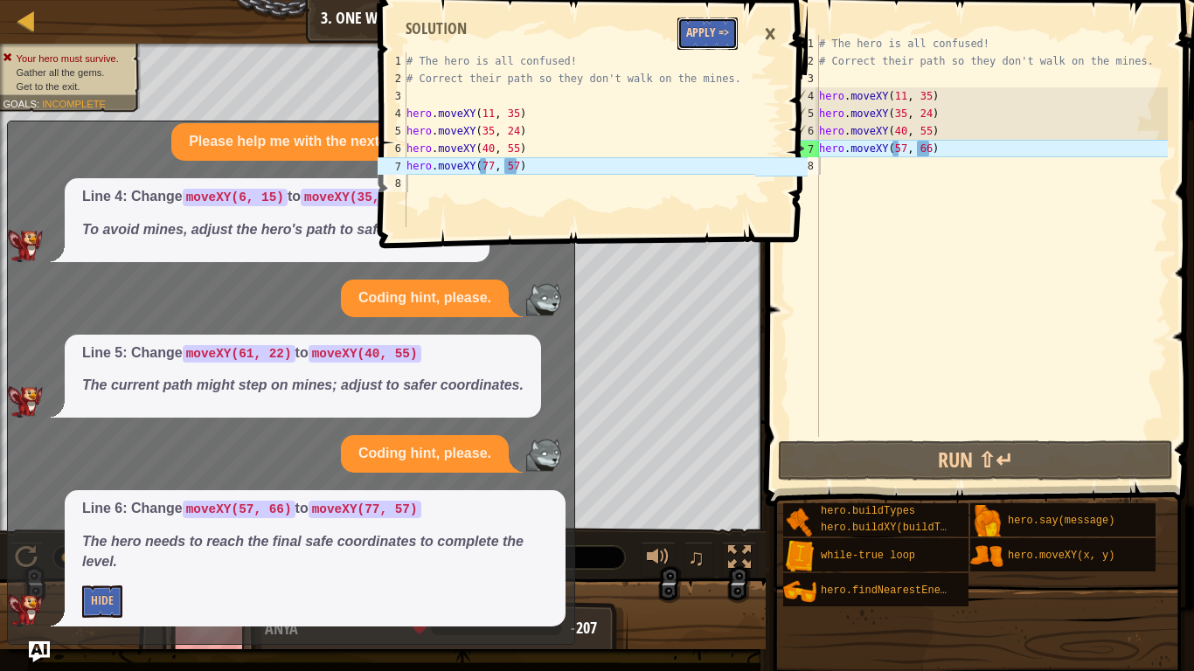
click at [712, 23] on button "Apply =>" at bounding box center [707, 33] width 60 height 32
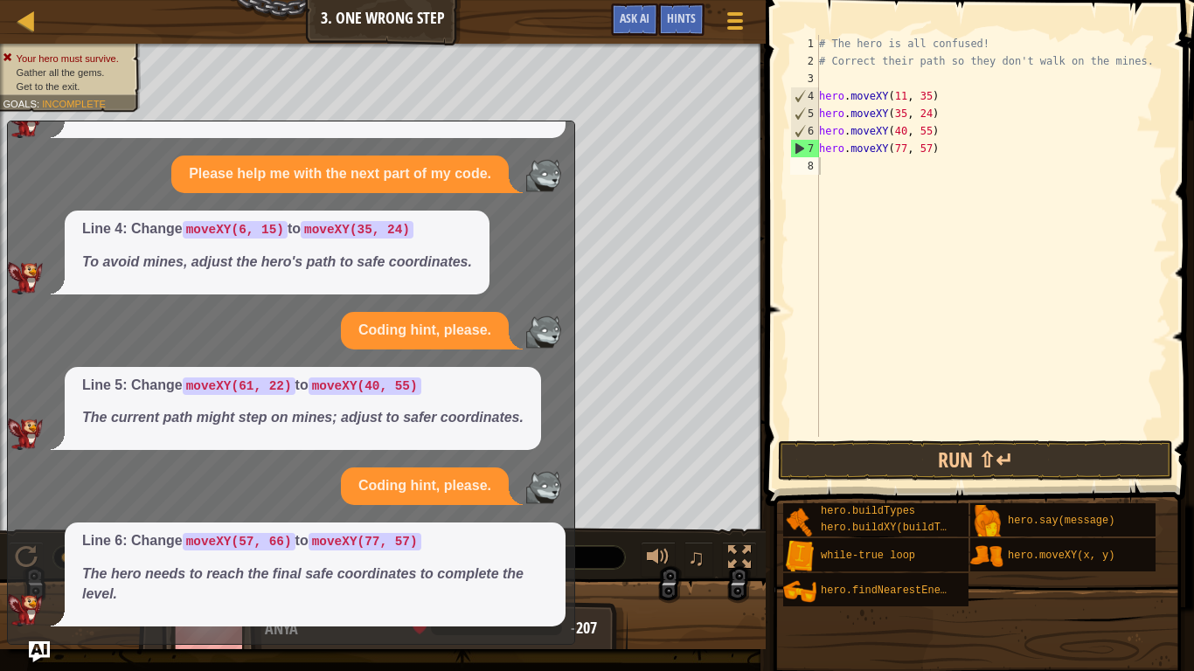
scroll to position [206, 0]
click at [920, 463] on button "Run ⇧↵" at bounding box center [975, 460] width 395 height 40
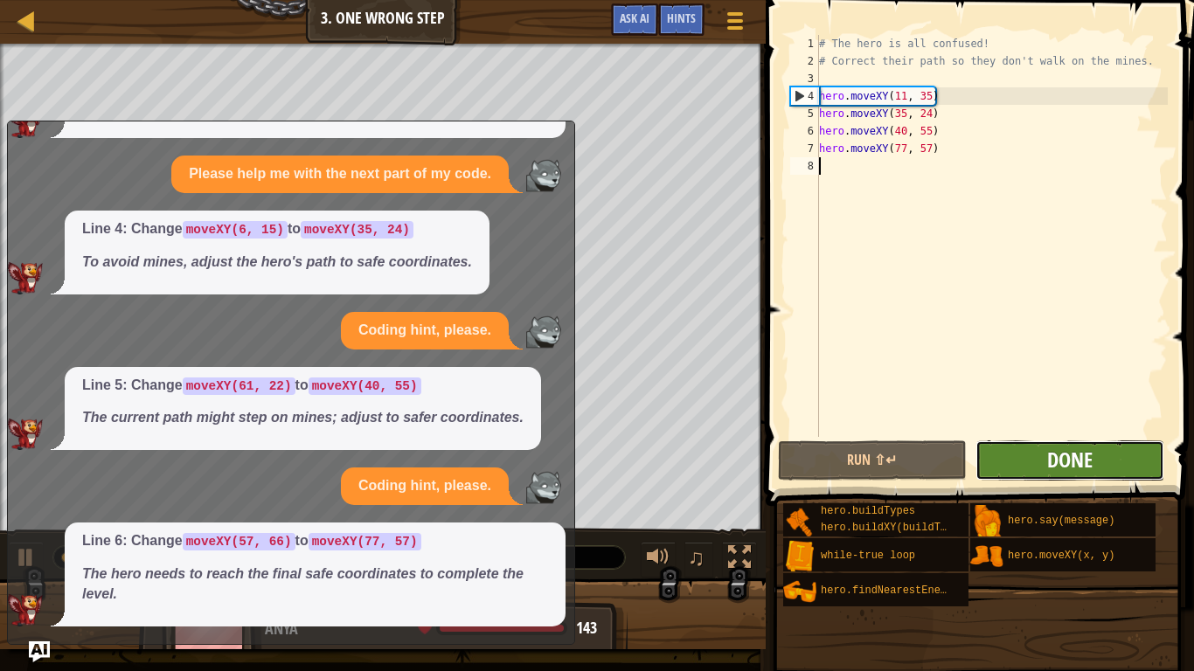
click at [1051, 452] on span "Done" at bounding box center [1069, 460] width 45 height 28
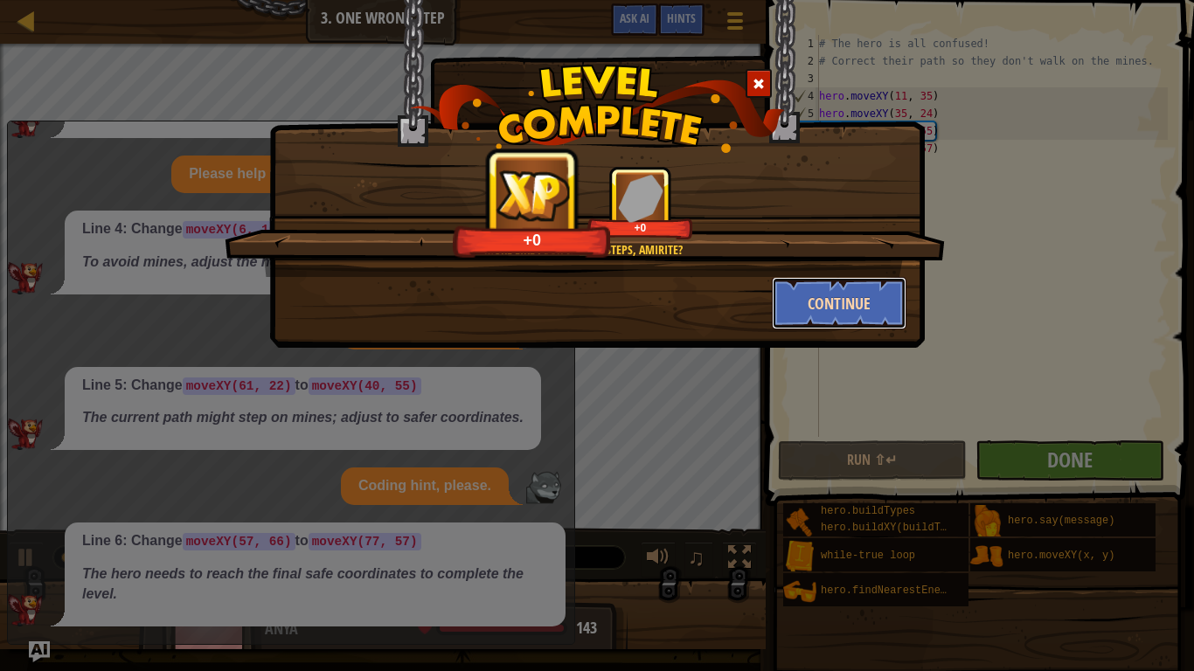
click at [853, 308] on button "Continue" at bounding box center [839, 303] width 135 height 52
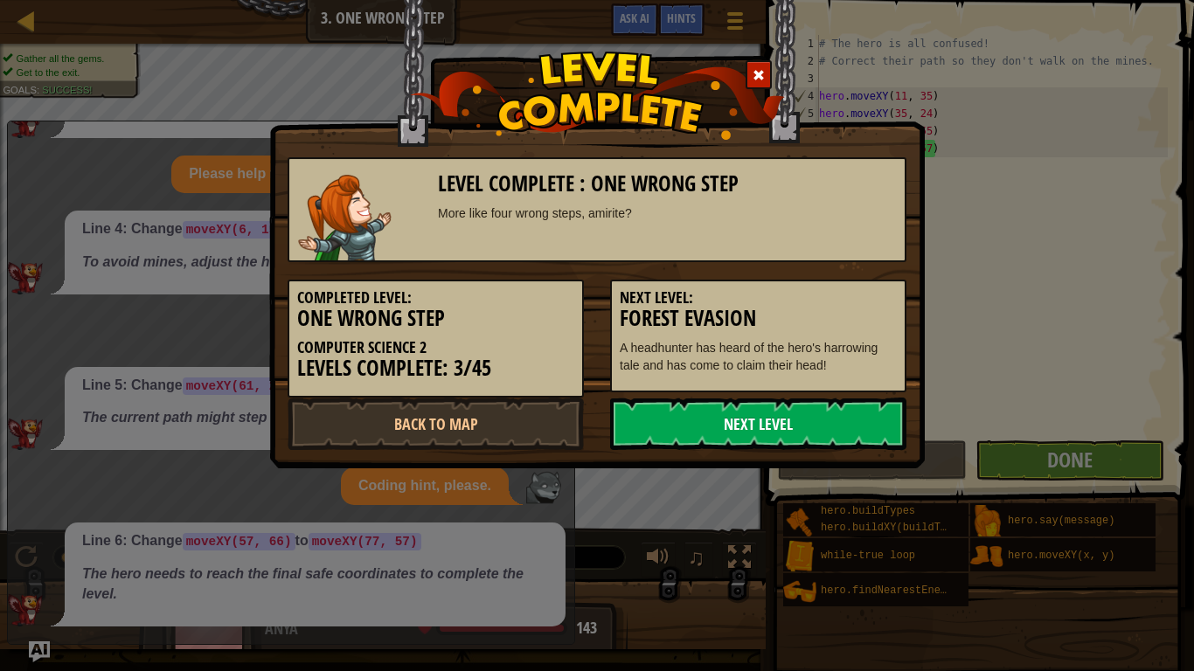
click at [806, 419] on link "Next Level" at bounding box center [758, 424] width 296 height 52
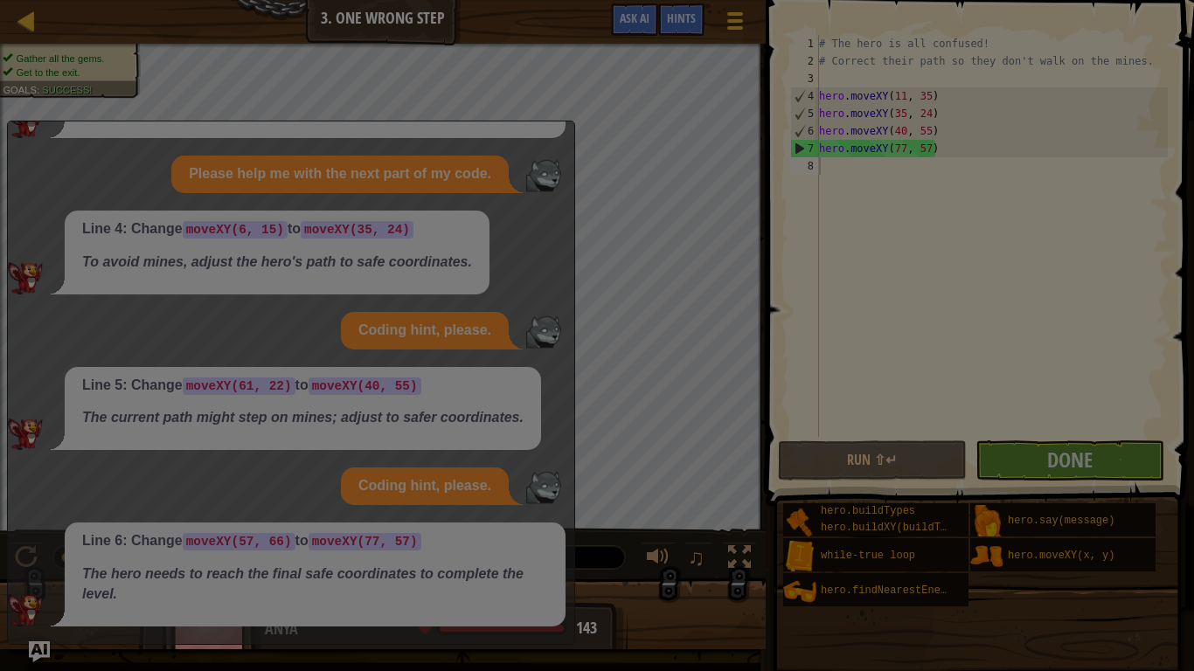
click at [806, 419] on div at bounding box center [597, 335] width 1194 height 671
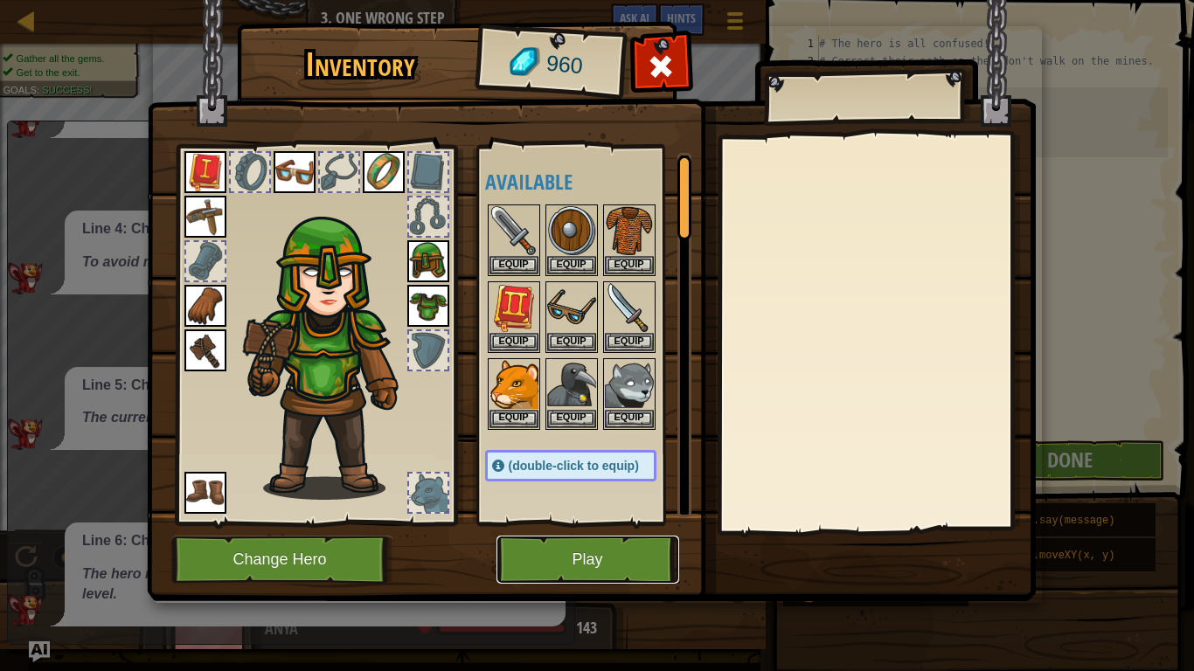
click at [601, 523] on button "Play" at bounding box center [587, 560] width 183 height 48
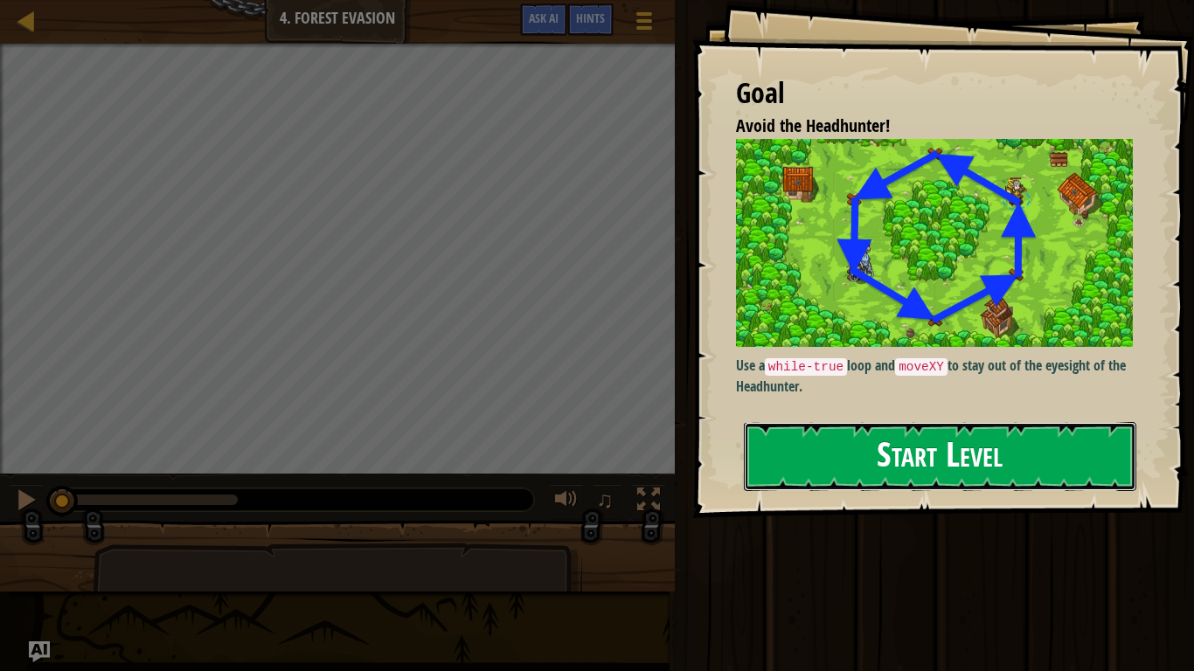
click at [788, 447] on button "Start Level" at bounding box center [940, 456] width 392 height 69
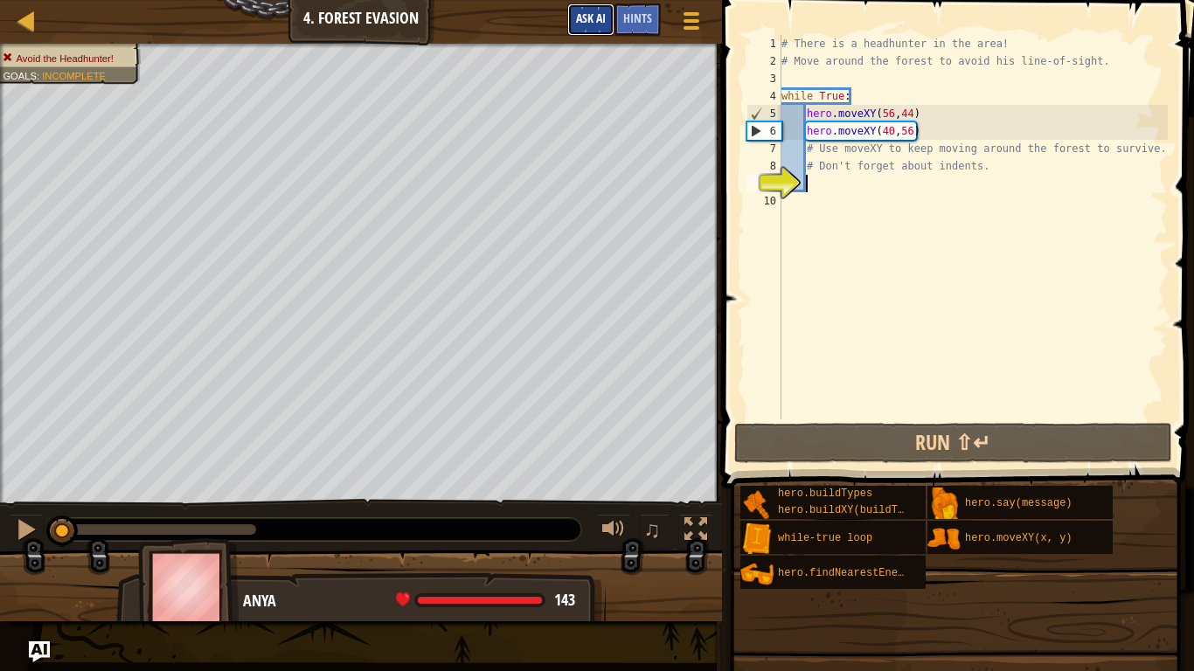
click at [586, 16] on span "Ask AI" at bounding box center [591, 18] width 30 height 17
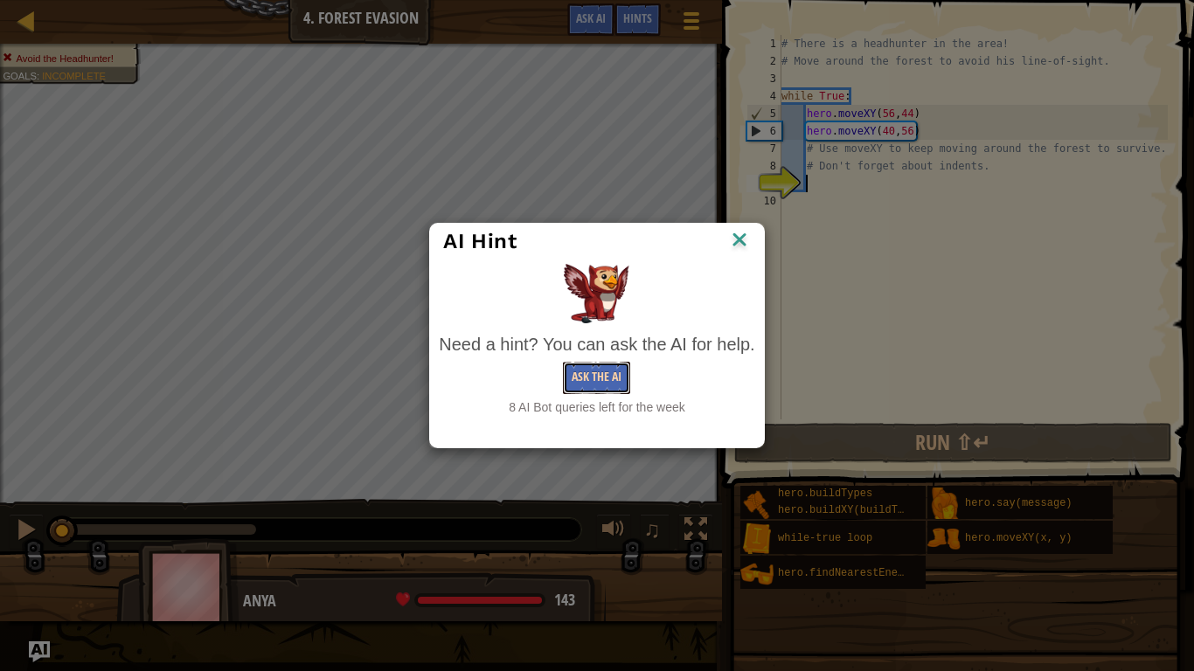
click at [629, 369] on button "Ask the AI" at bounding box center [596, 378] width 67 height 32
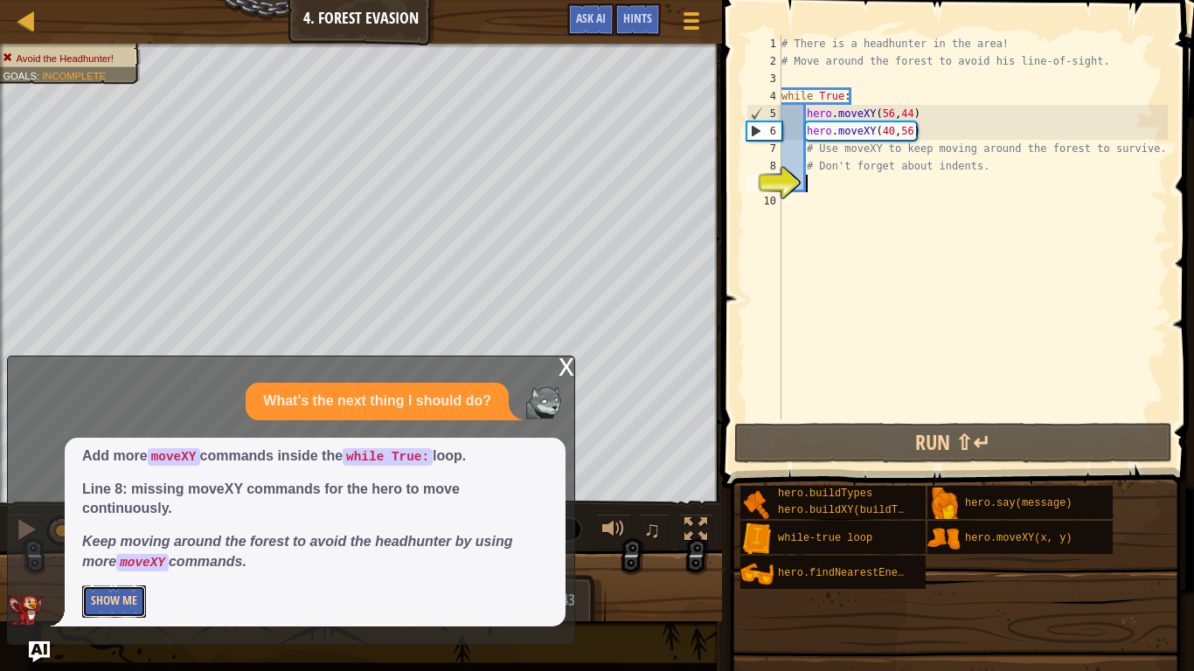
click at [107, 523] on button "Show Me" at bounding box center [114, 601] width 64 height 32
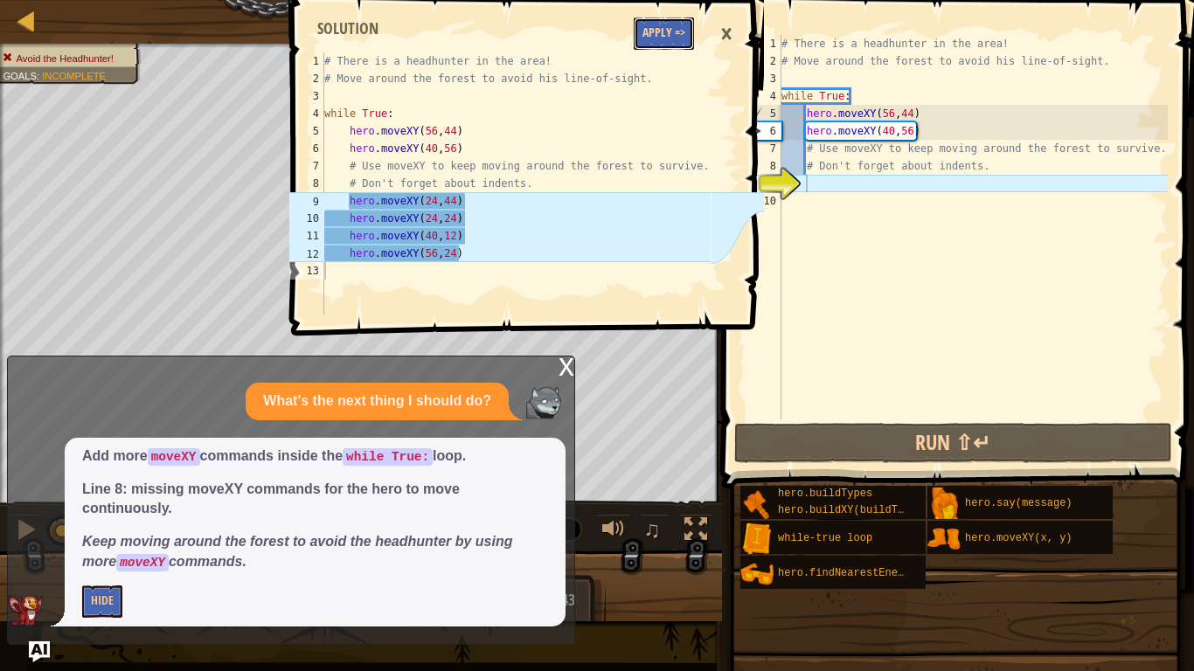
click at [669, 25] on button "Apply =>" at bounding box center [664, 33] width 60 height 32
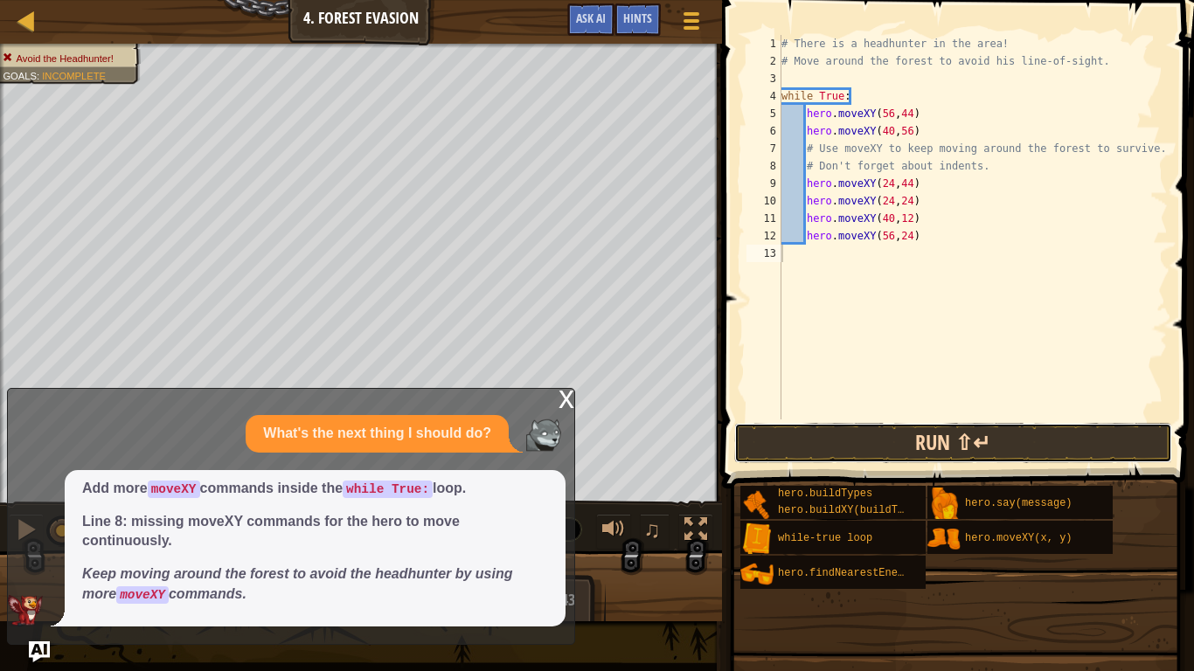
click at [795, 441] on button "Run ⇧↵" at bounding box center [953, 443] width 438 height 40
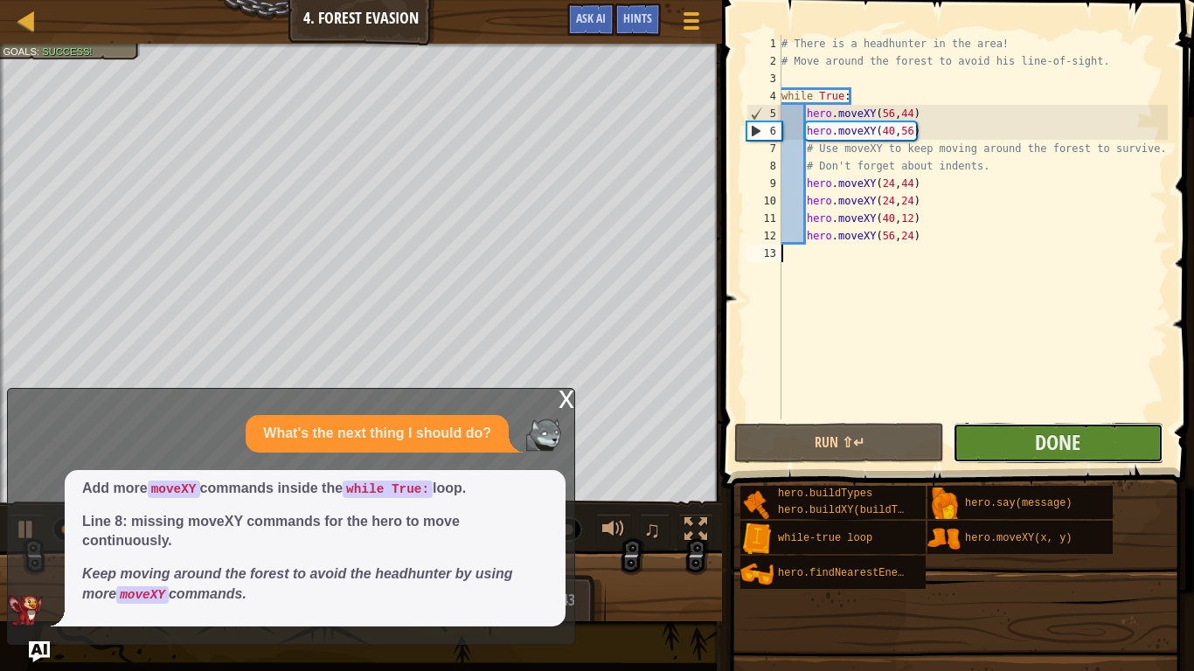
click at [1032, 431] on button "Done" at bounding box center [1058, 443] width 210 height 40
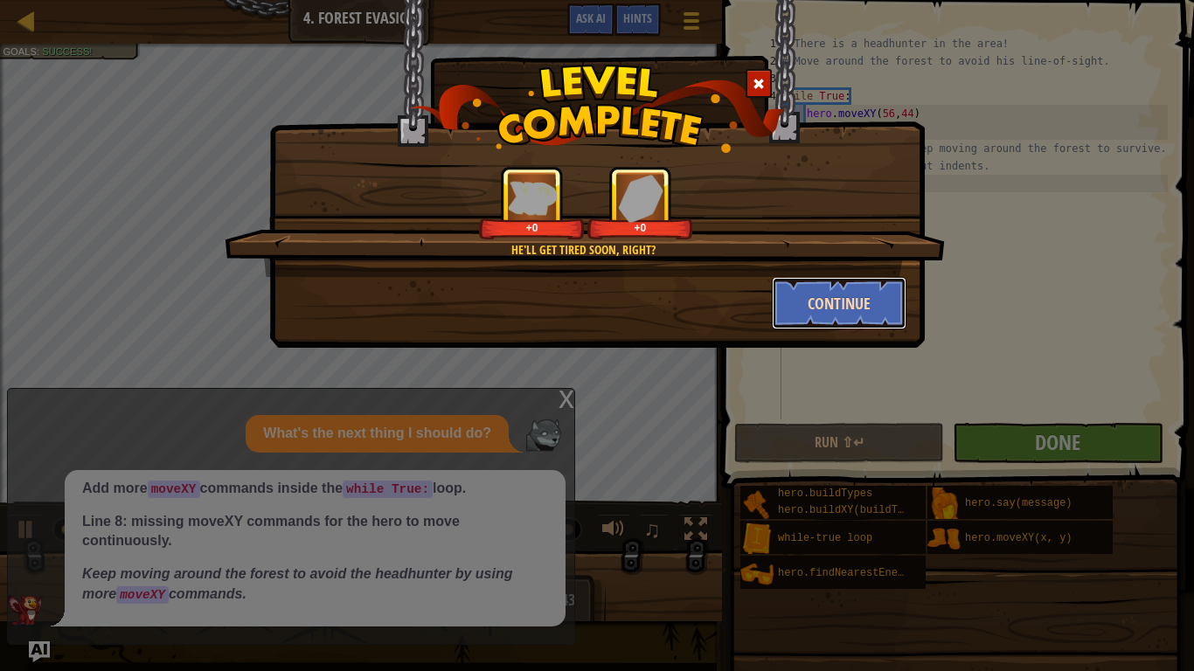
click at [839, 297] on button "Continue" at bounding box center [839, 303] width 135 height 52
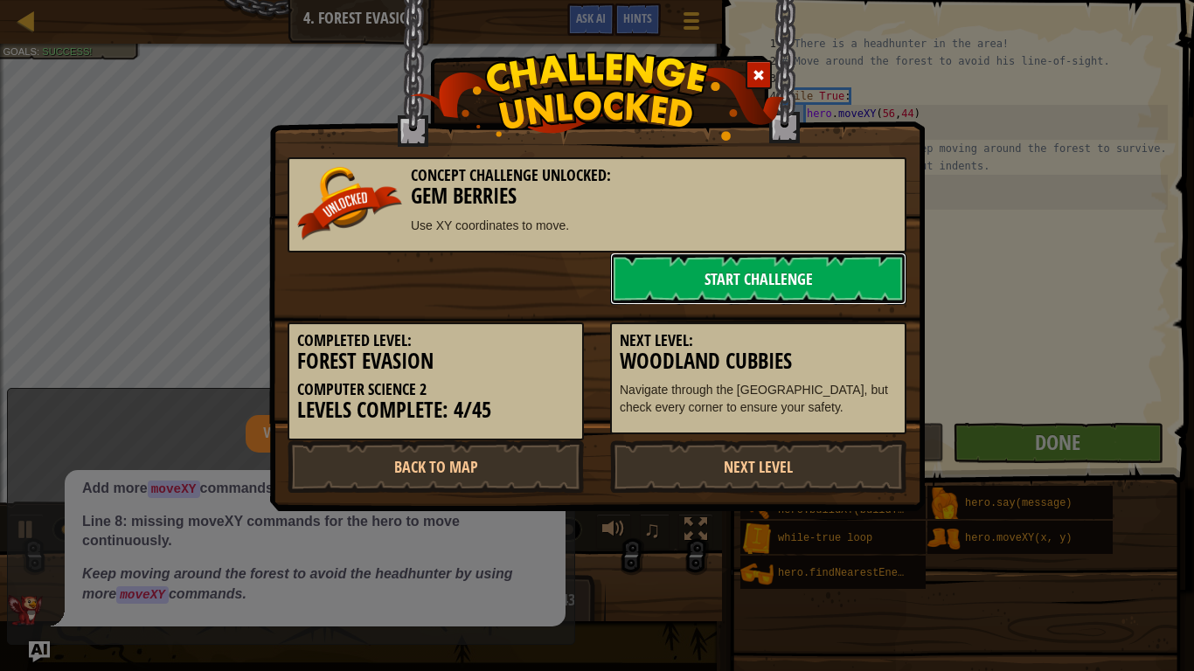
click at [840, 294] on link "Start Challenge" at bounding box center [758, 279] width 296 height 52
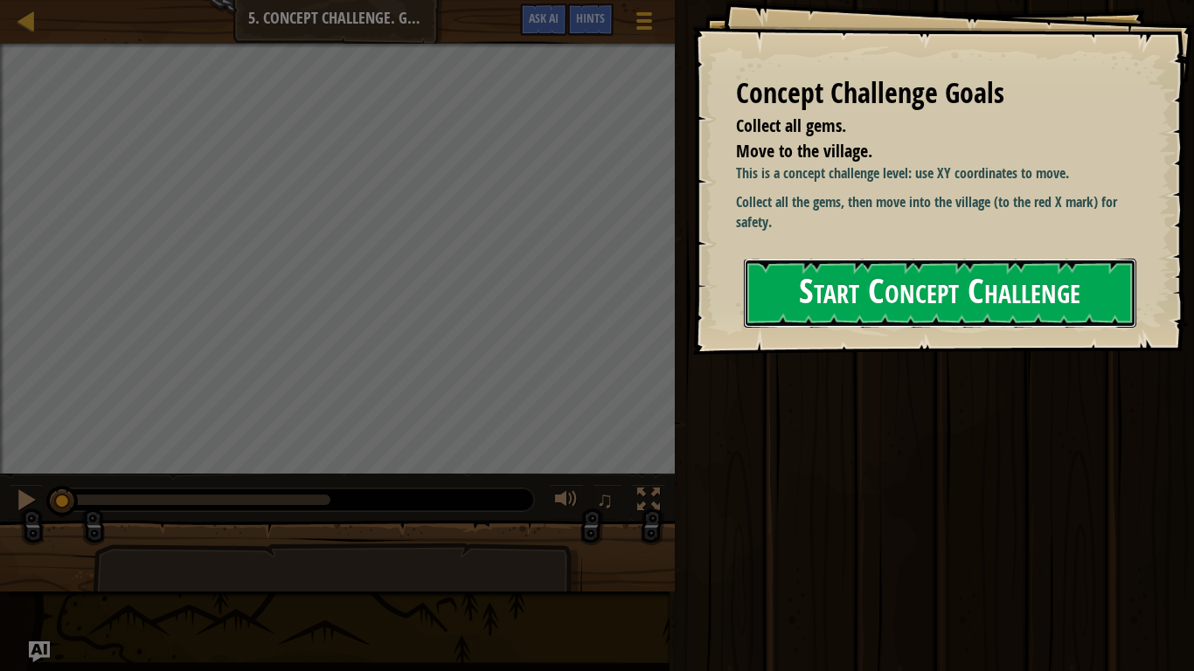
click at [829, 280] on button "Start Concept Challenge" at bounding box center [940, 293] width 392 height 69
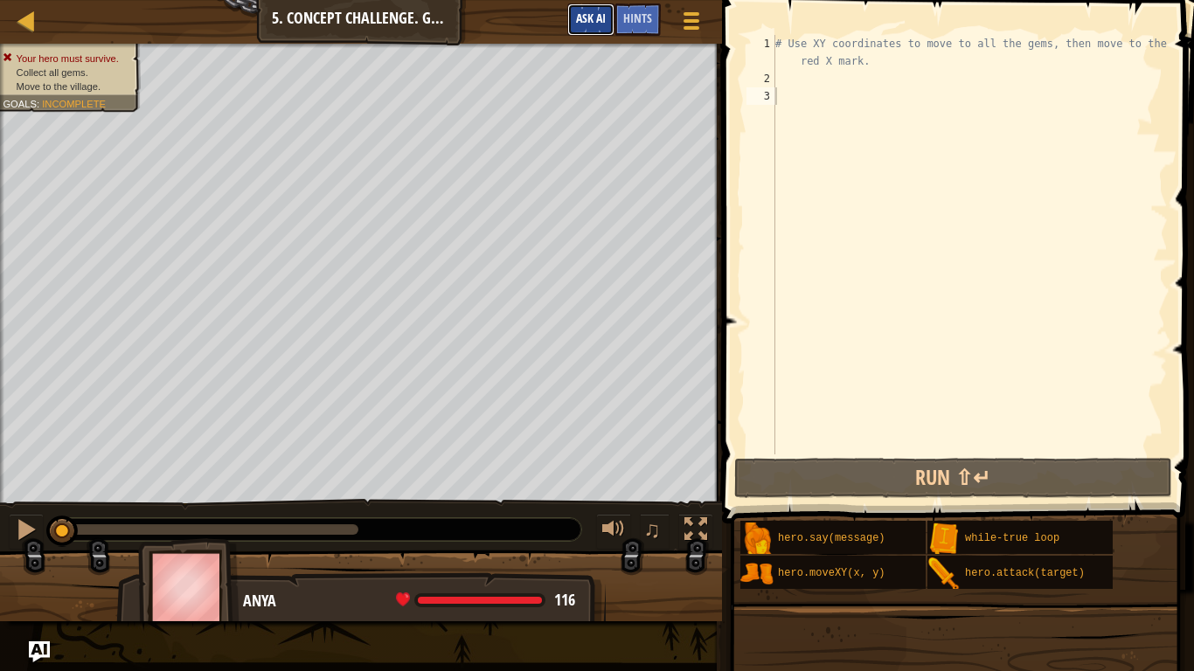
click at [592, 17] on span "Ask AI" at bounding box center [591, 18] width 30 height 17
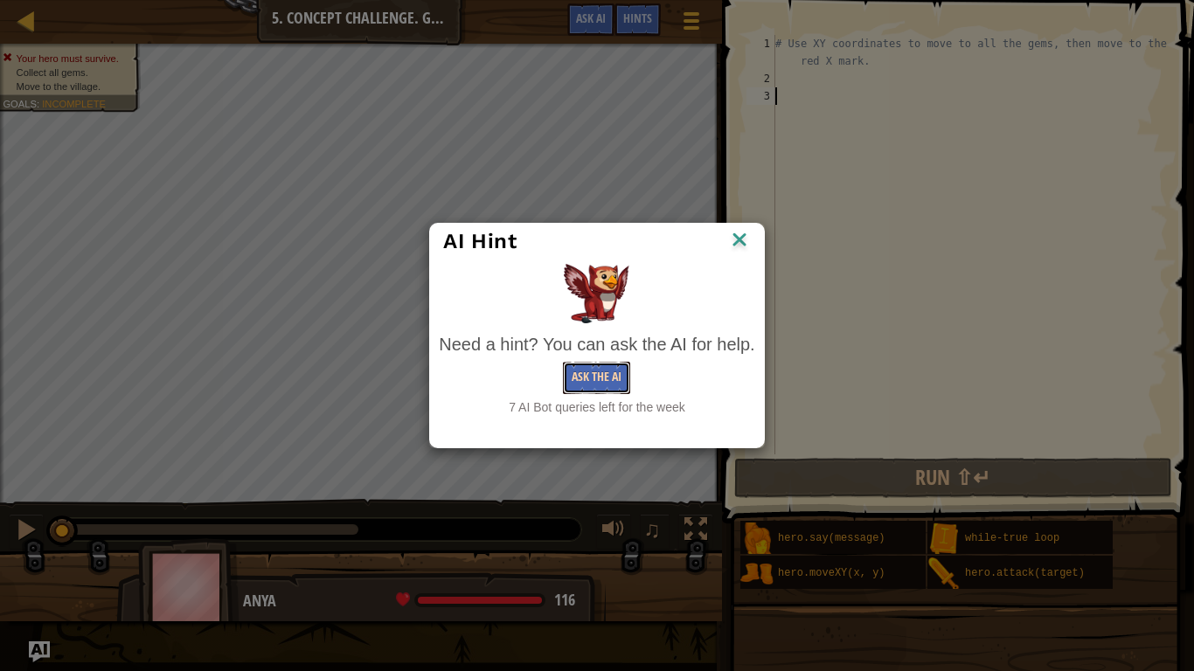
click at [614, 380] on button "Ask the AI" at bounding box center [596, 378] width 67 height 32
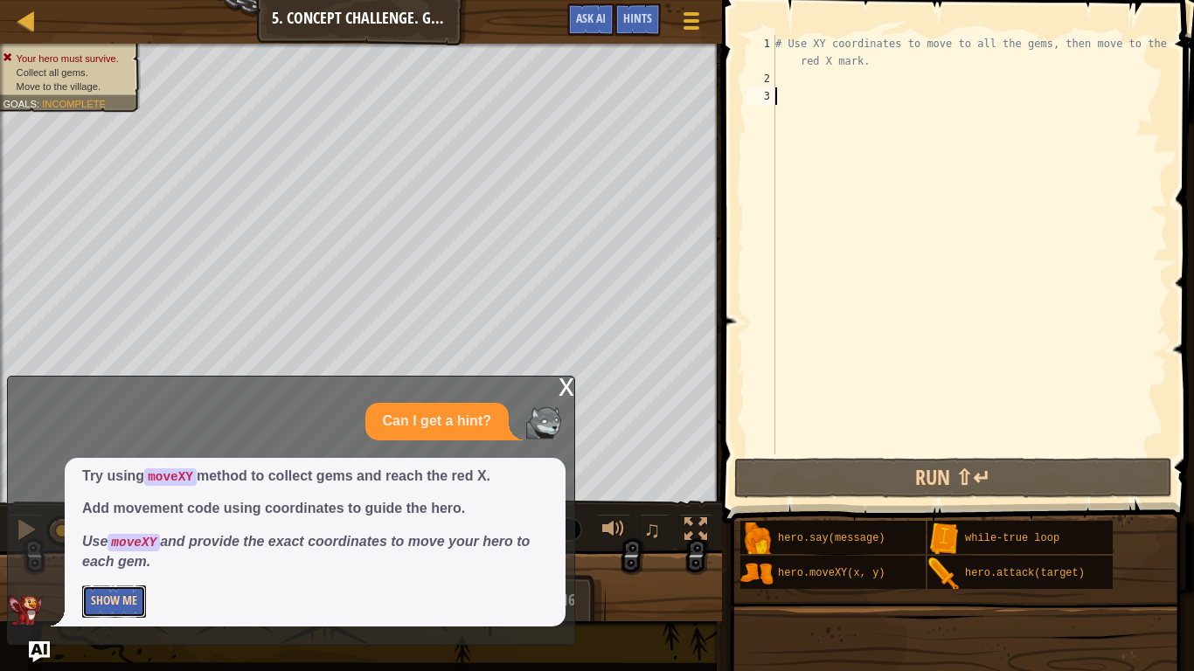
click at [87, 523] on button "Show Me" at bounding box center [114, 601] width 64 height 32
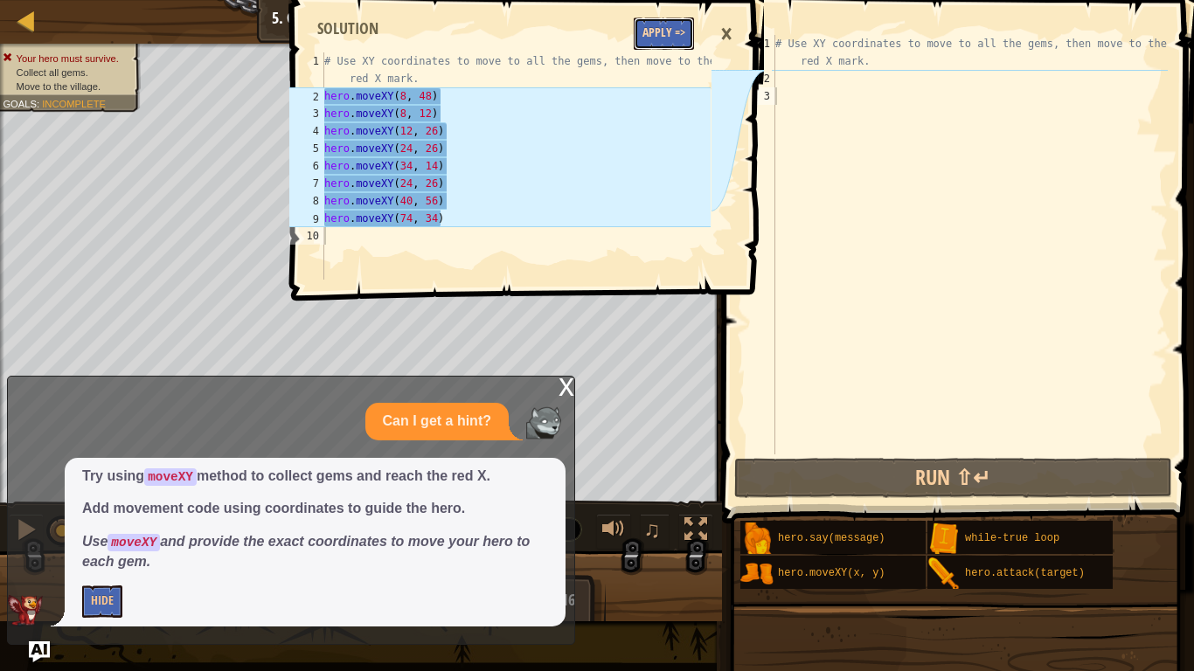
click at [660, 32] on button "Apply =>" at bounding box center [664, 33] width 60 height 32
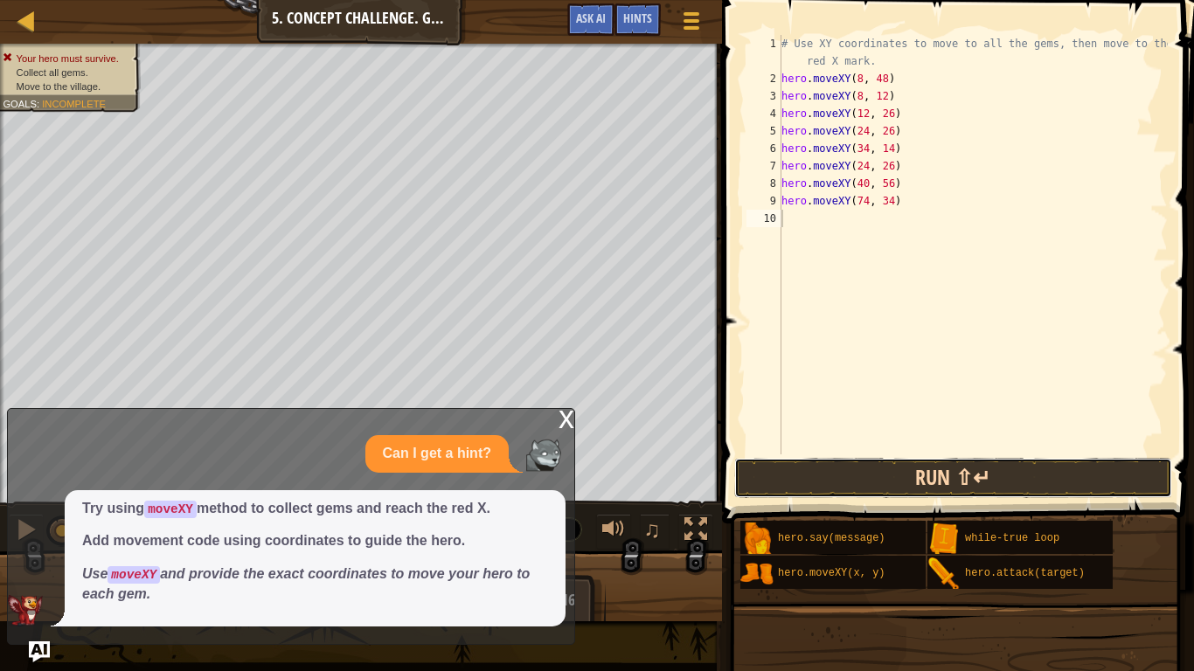
click at [870, 479] on button "Run ⇧↵" at bounding box center [953, 478] width 438 height 40
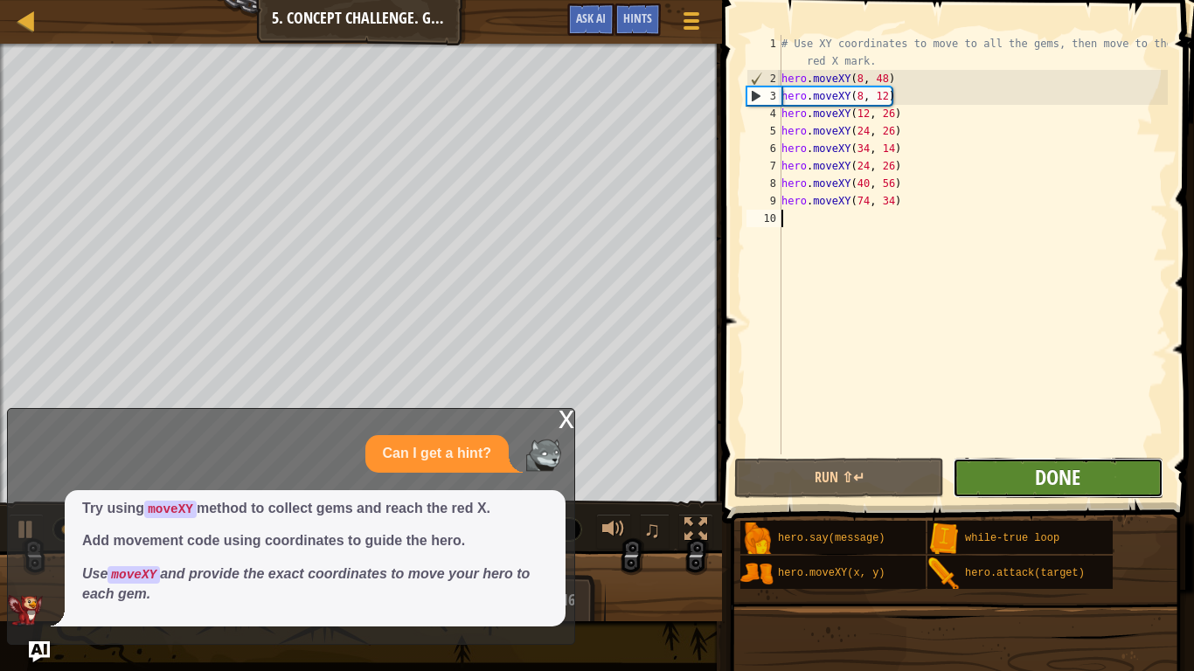
click at [1034, 482] on button "Done" at bounding box center [1058, 478] width 210 height 40
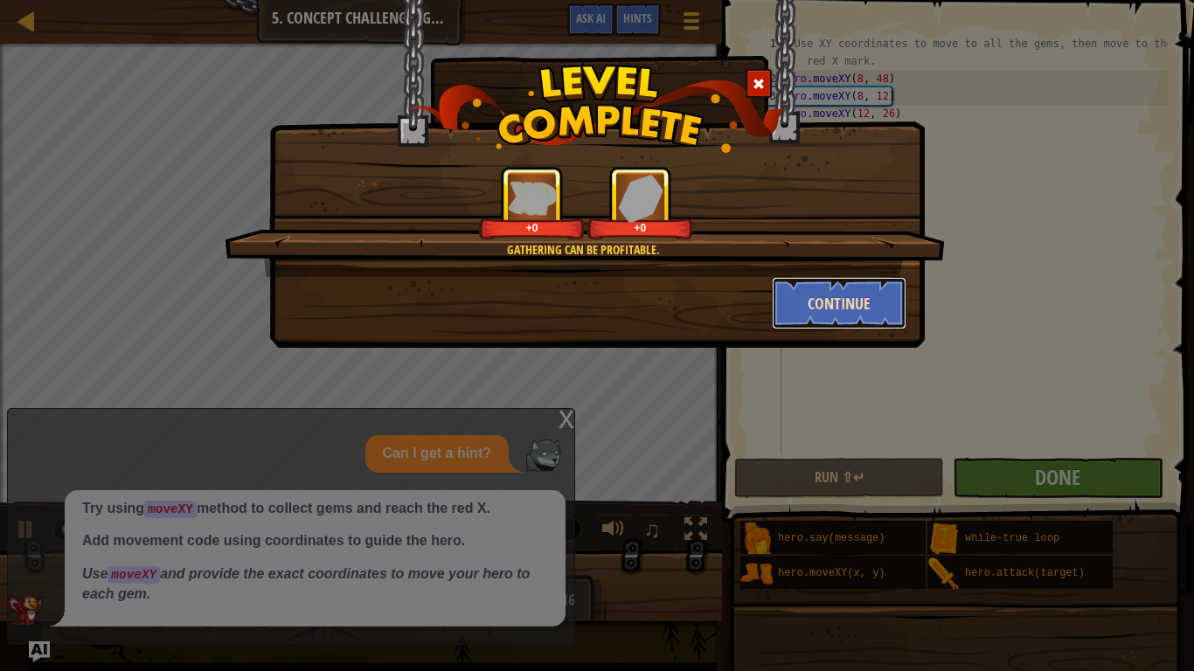
click at [834, 294] on button "Continue" at bounding box center [839, 303] width 135 height 52
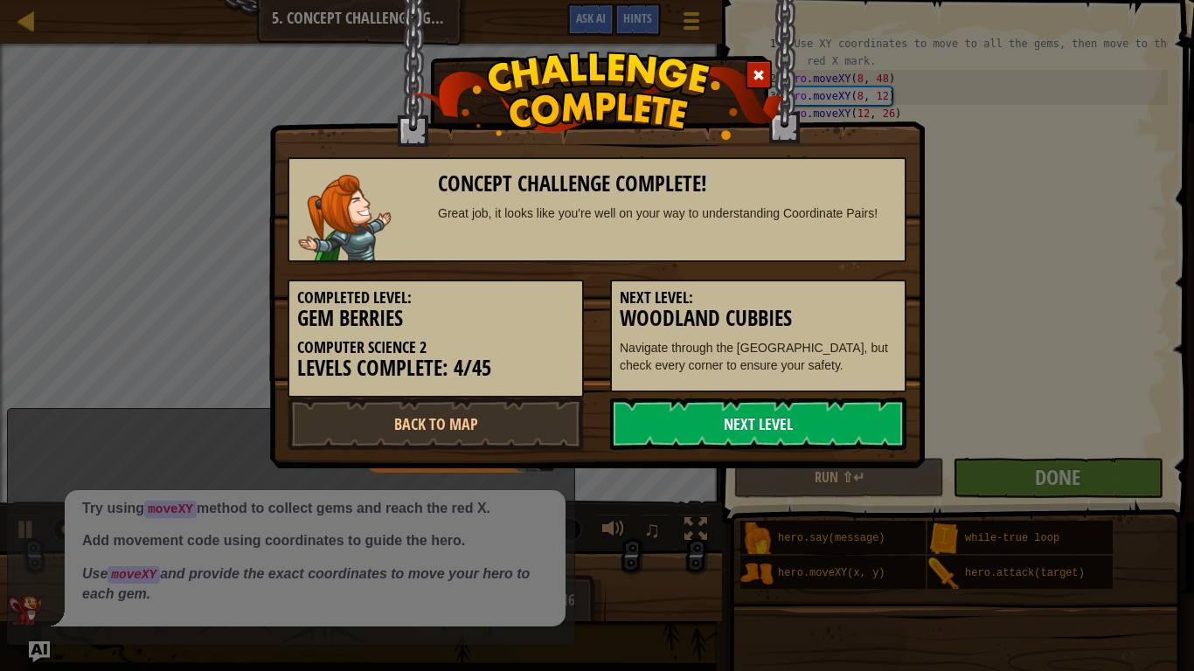
click at [734, 440] on link "Next Level" at bounding box center [758, 424] width 296 height 52
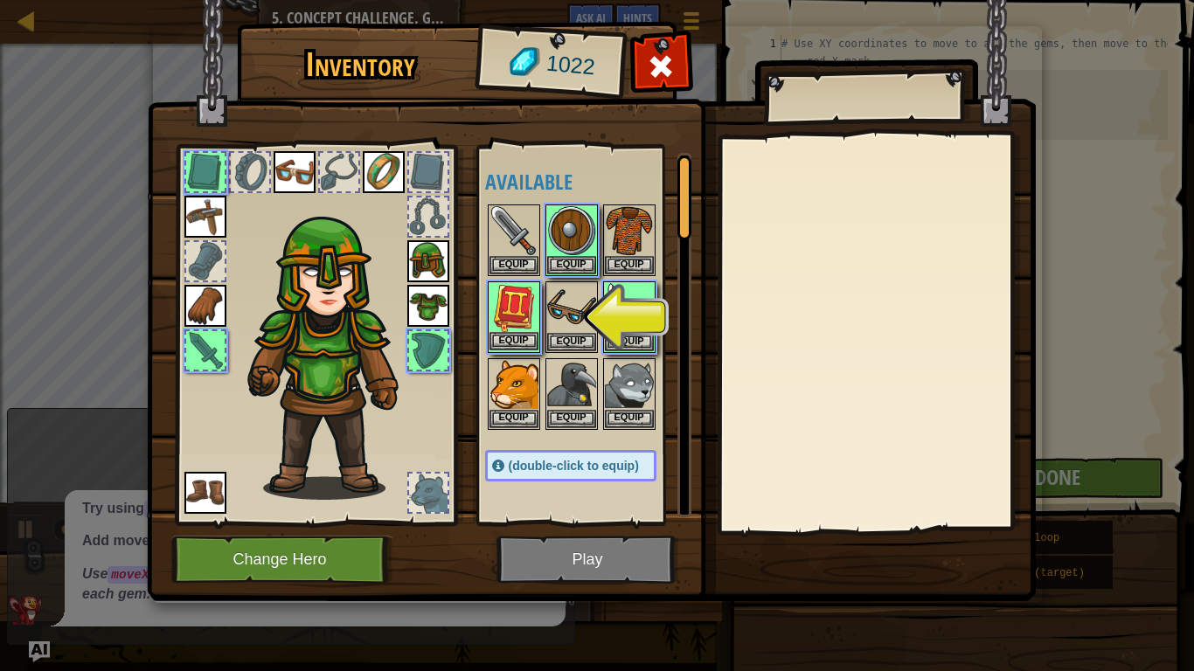
click at [516, 320] on img at bounding box center [513, 307] width 49 height 49
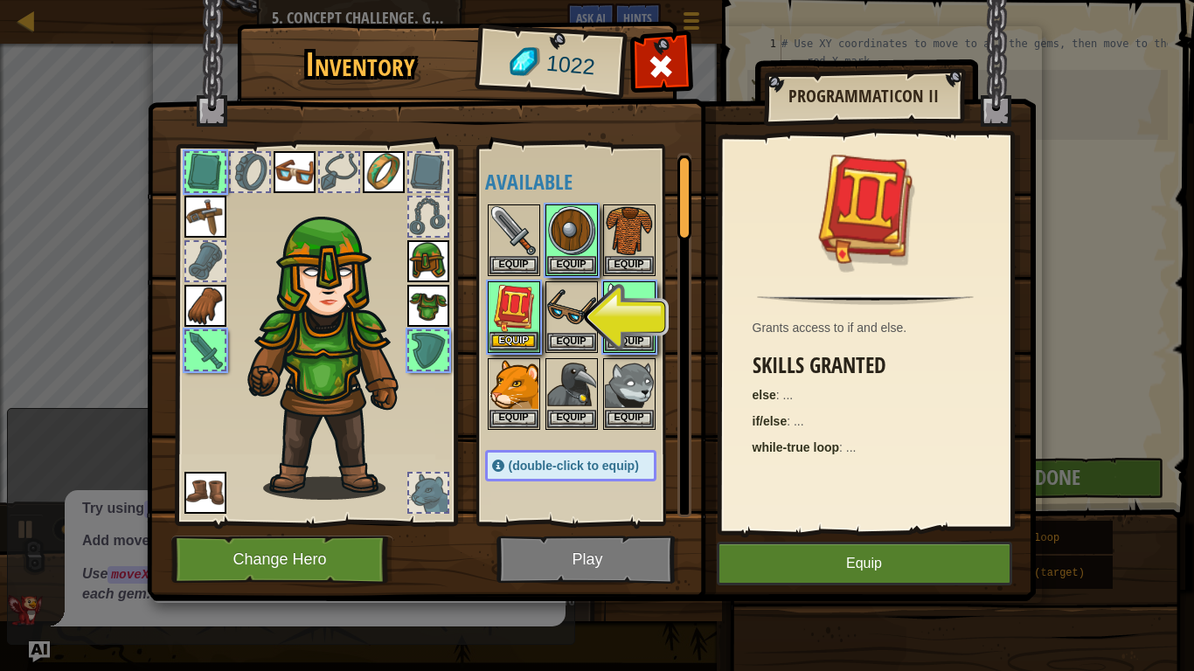
click at [516, 320] on img at bounding box center [513, 307] width 49 height 49
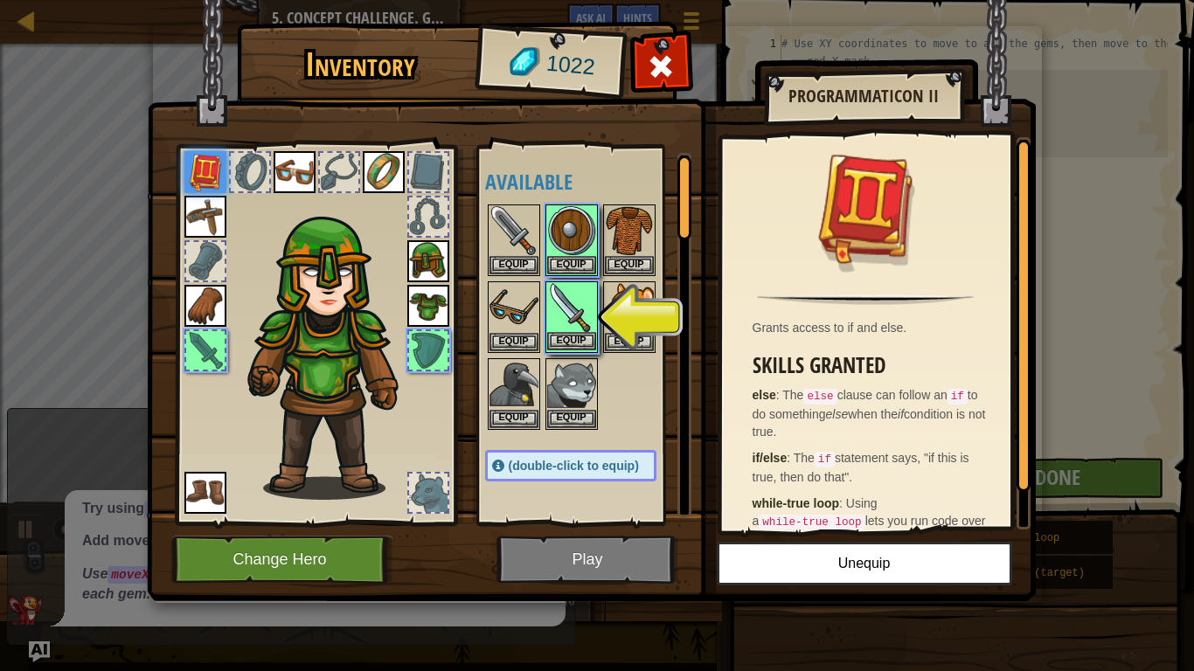
click at [578, 314] on img at bounding box center [571, 307] width 49 height 49
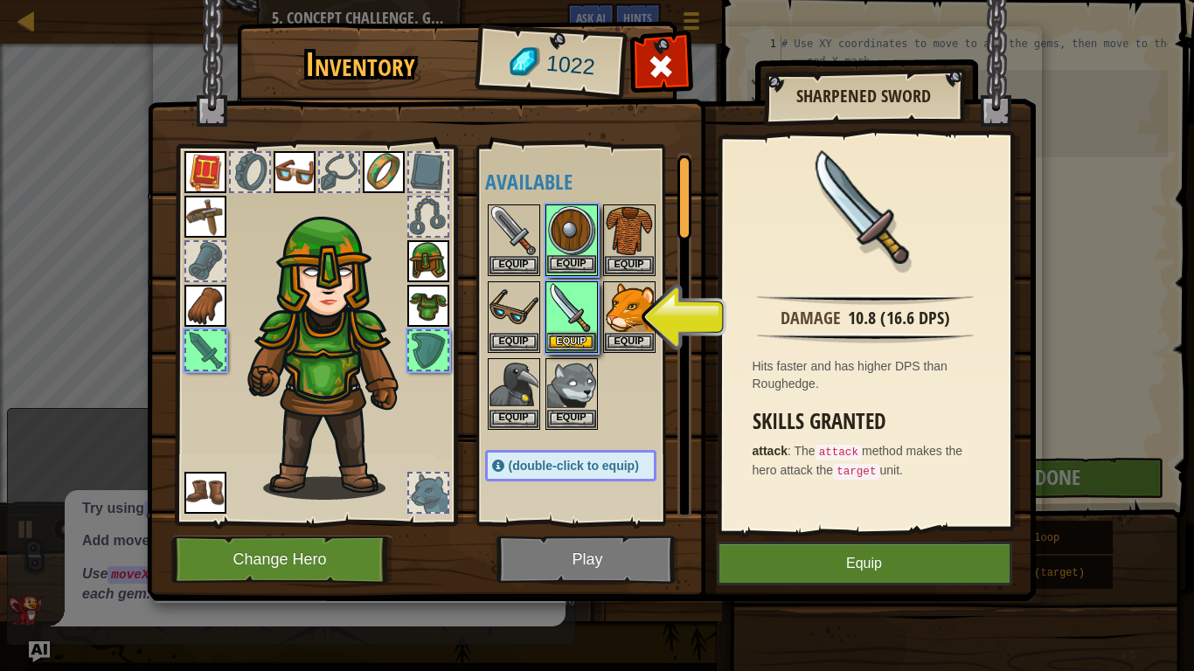
click at [564, 248] on img at bounding box center [571, 230] width 49 height 49
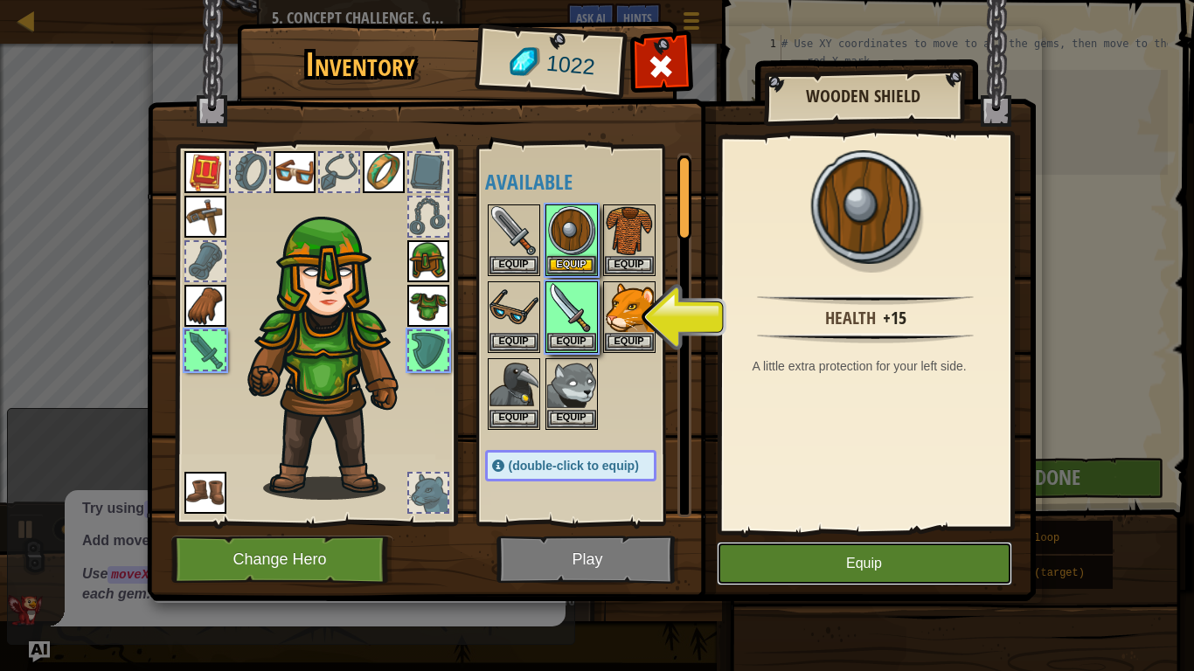
click at [828, 523] on button "Equip" at bounding box center [864, 564] width 295 height 44
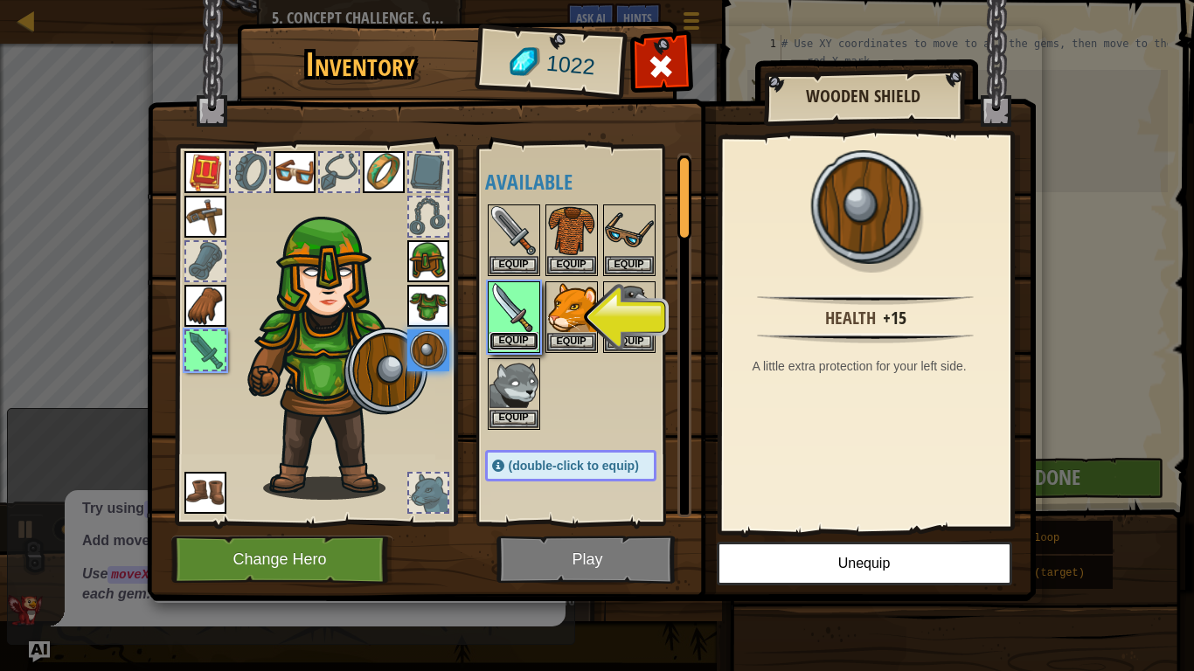
click at [505, 343] on button "Equip" at bounding box center [513, 341] width 49 height 18
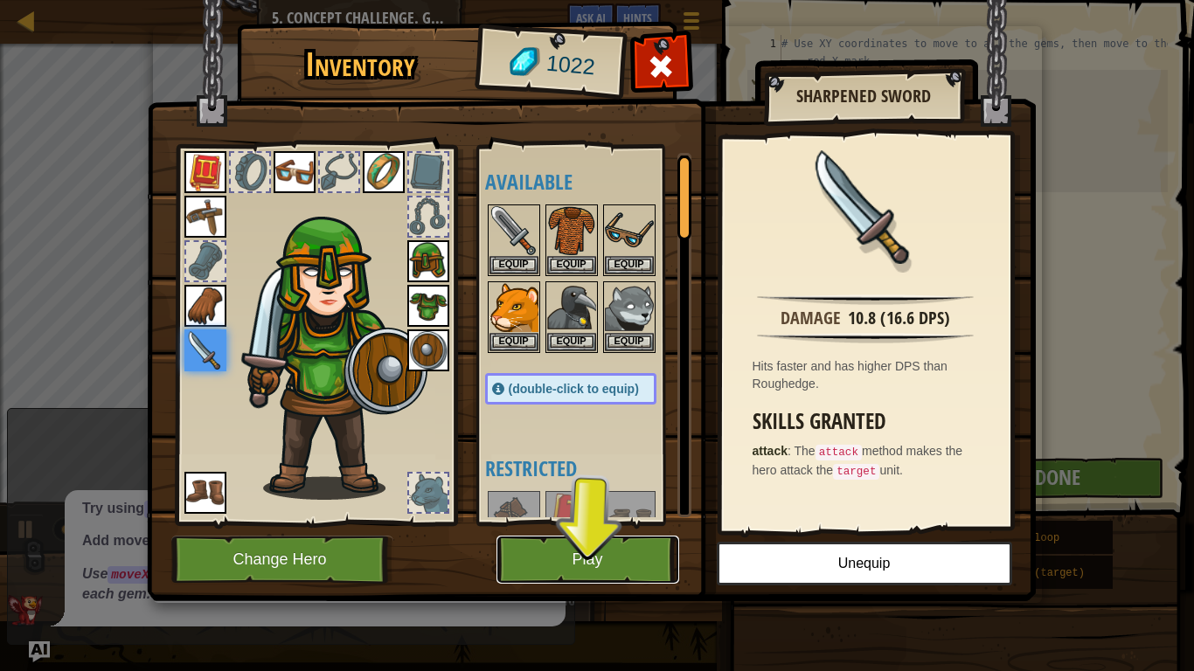
click at [614, 523] on button "Play" at bounding box center [587, 560] width 183 height 48
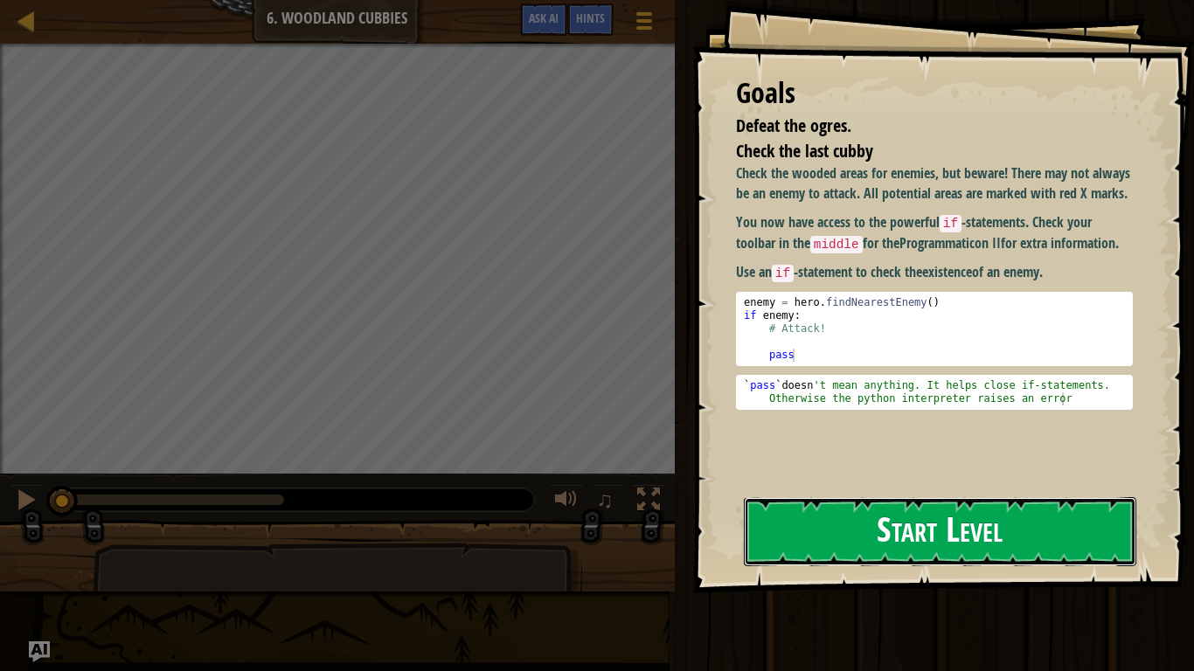
click at [879, 523] on button "Start Level" at bounding box center [940, 531] width 392 height 69
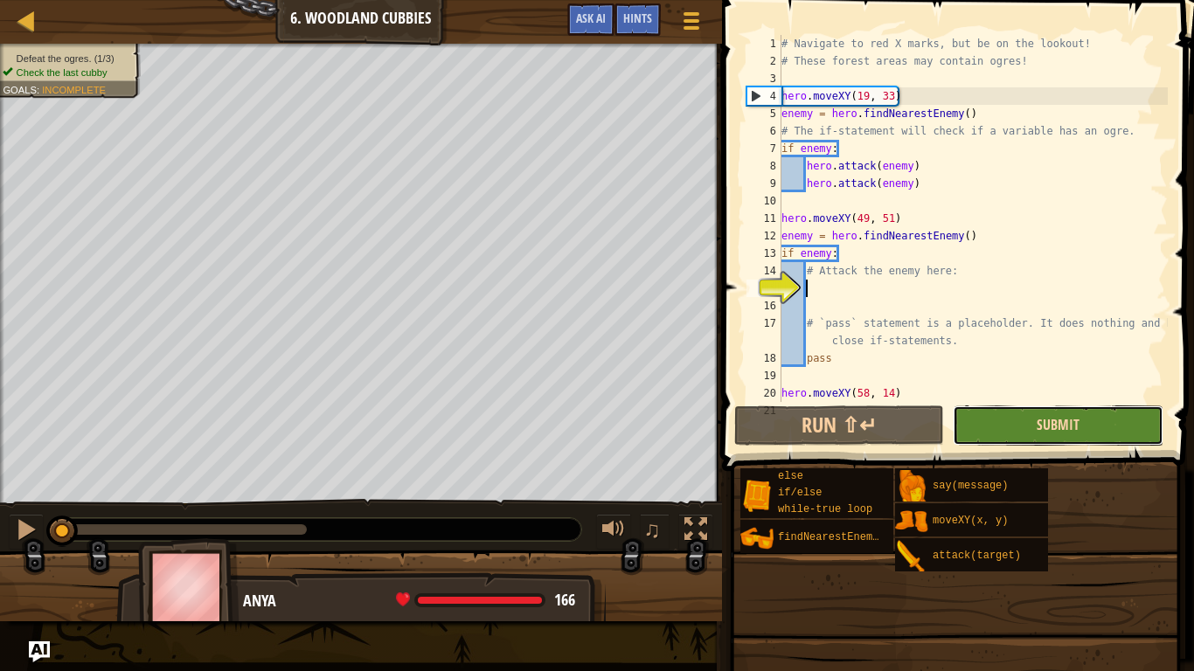
click at [1040, 423] on button "Submit" at bounding box center [1058, 425] width 210 height 40
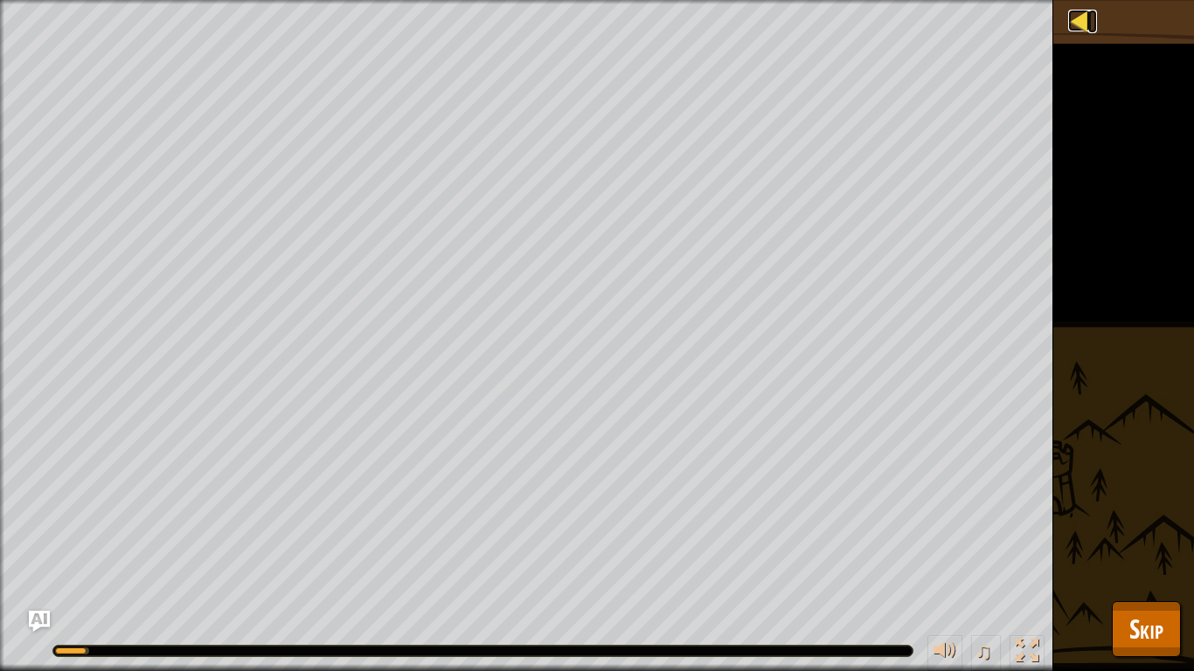
click at [1080, 28] on div at bounding box center [1079, 21] width 22 height 22
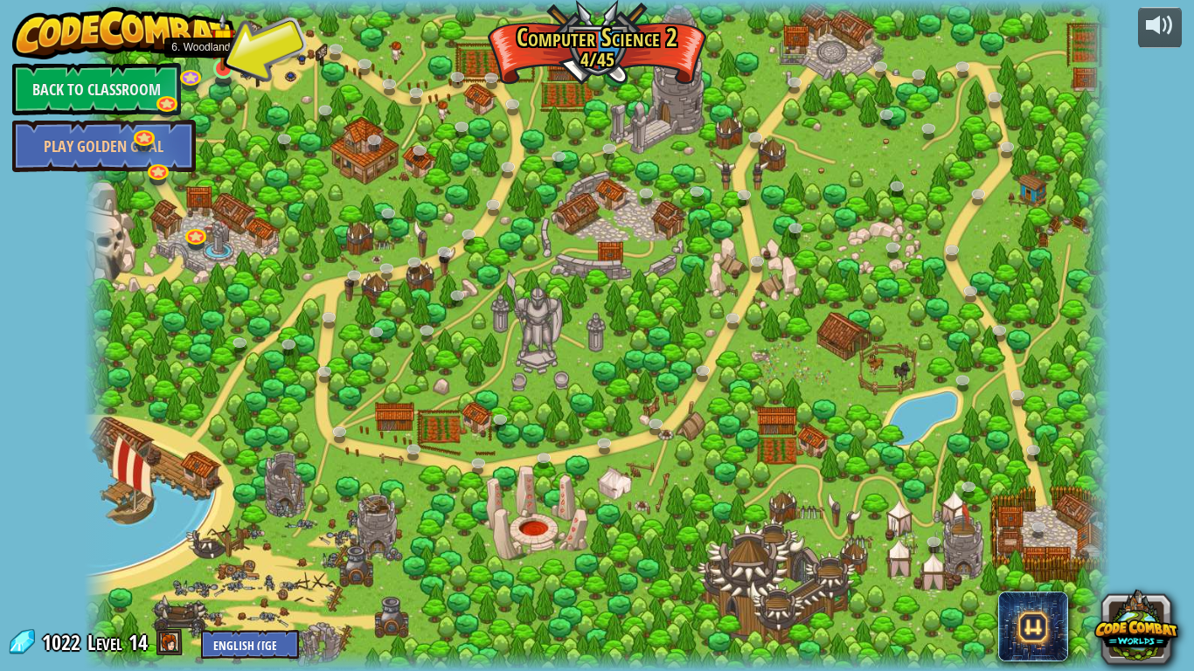
click at [222, 66] on img at bounding box center [223, 39] width 26 height 59
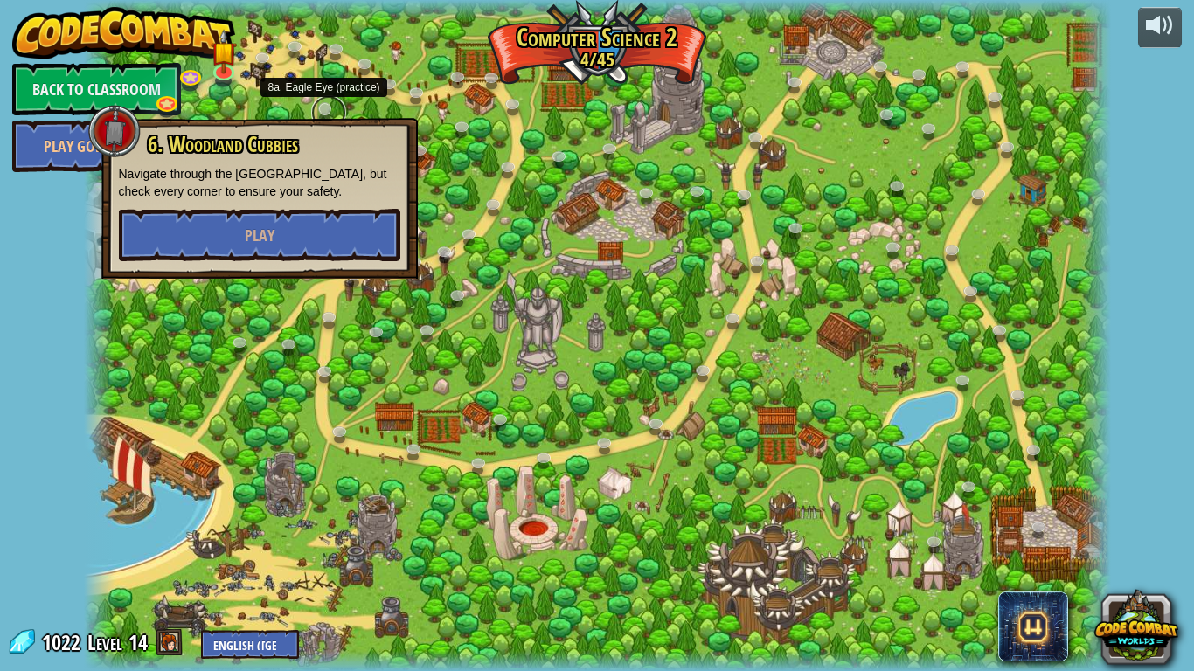
click at [343, 111] on link at bounding box center [328, 112] width 35 height 35
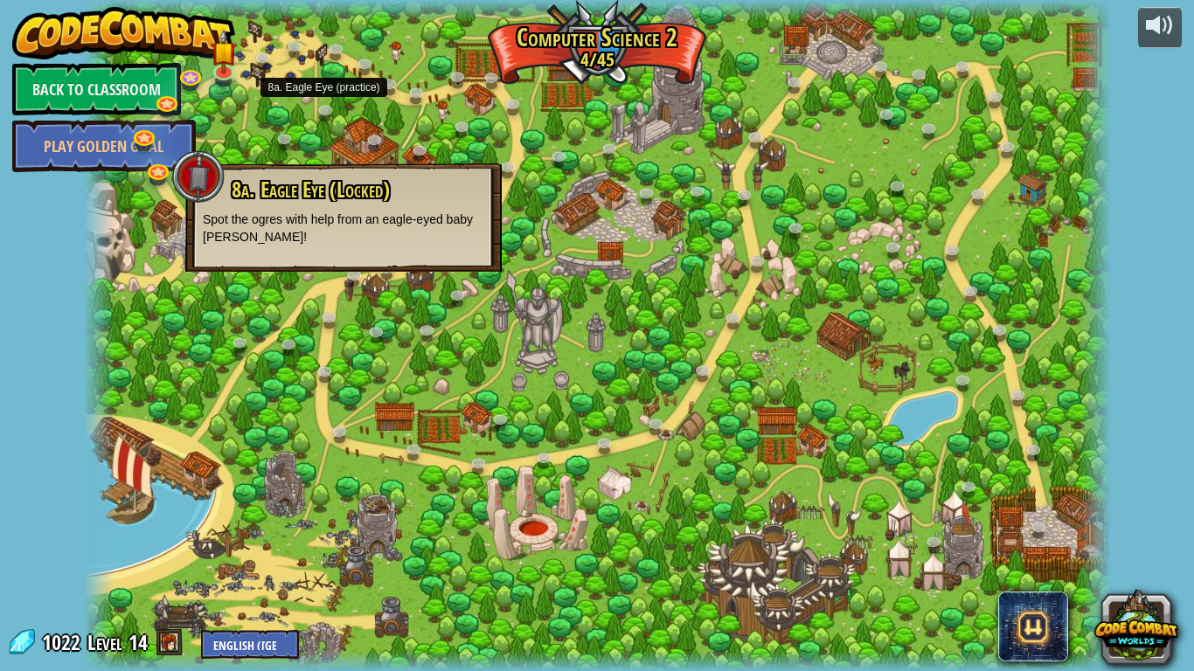
click at [576, 107] on div at bounding box center [597, 335] width 1027 height 671
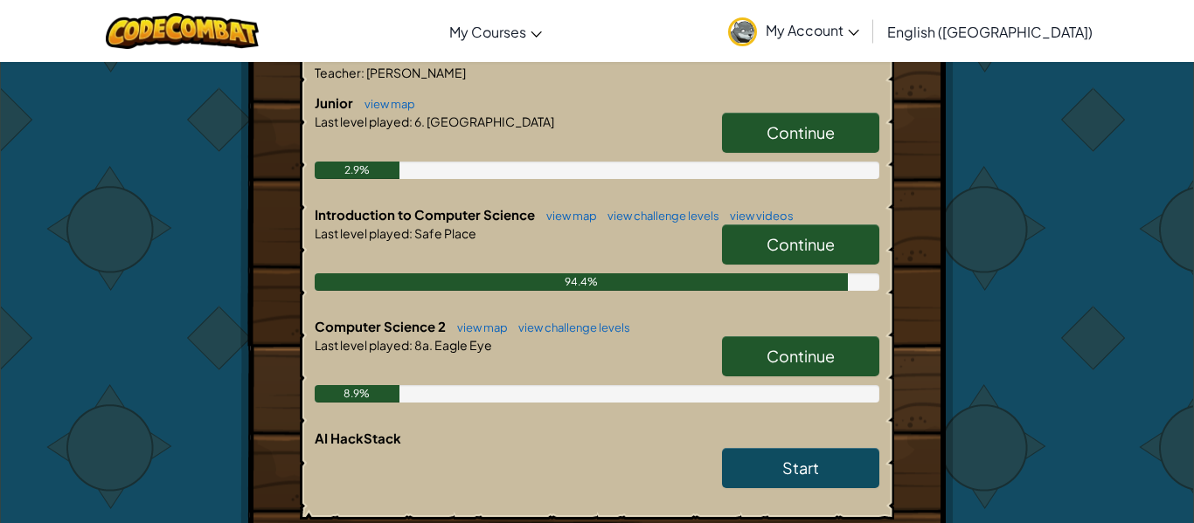
scroll to position [383, 0]
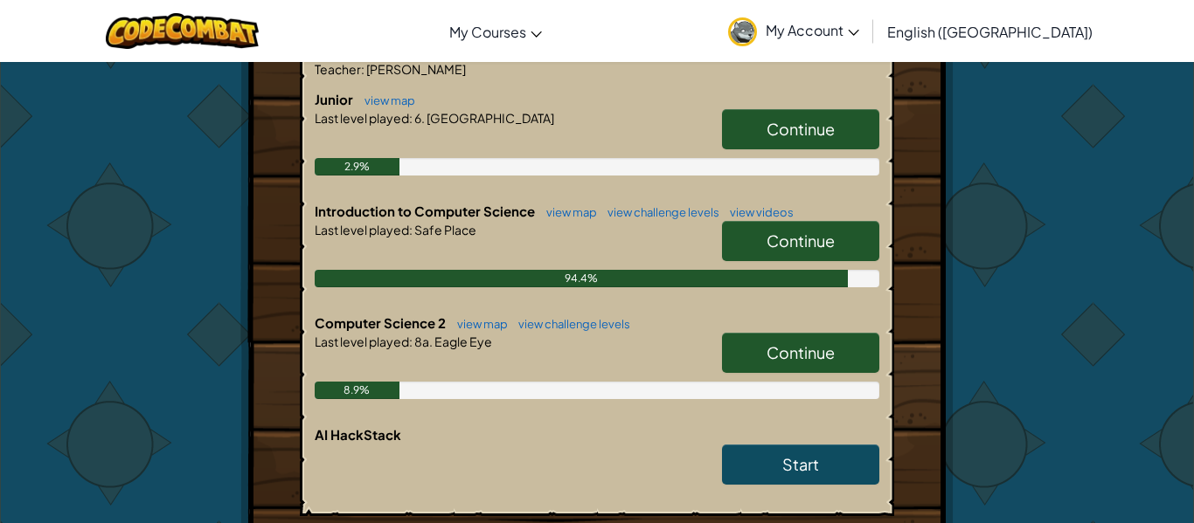
click at [837, 346] on link "Continue" at bounding box center [800, 353] width 157 height 40
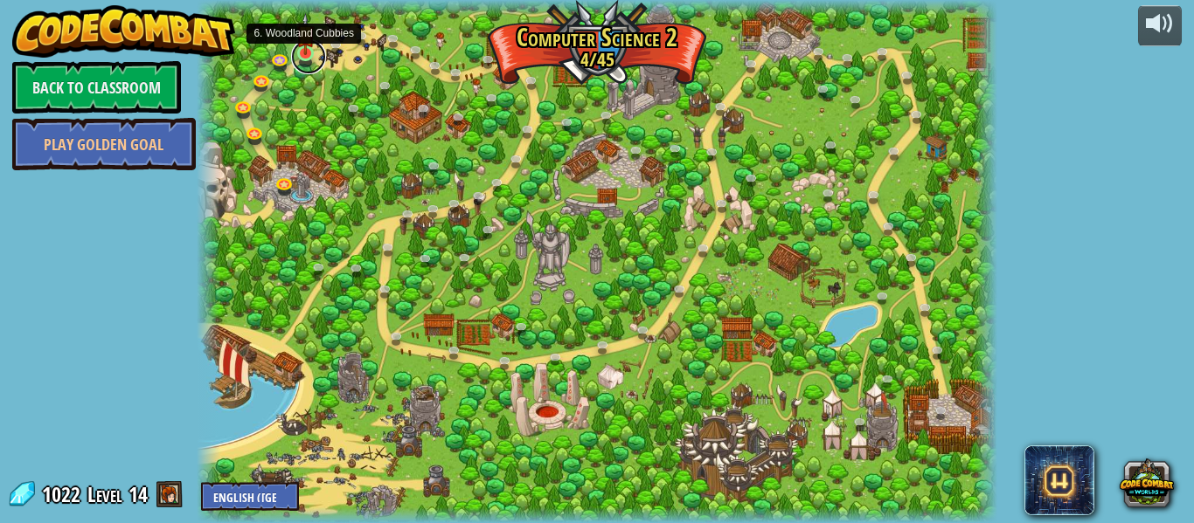
click at [308, 59] on link at bounding box center [308, 56] width 35 height 35
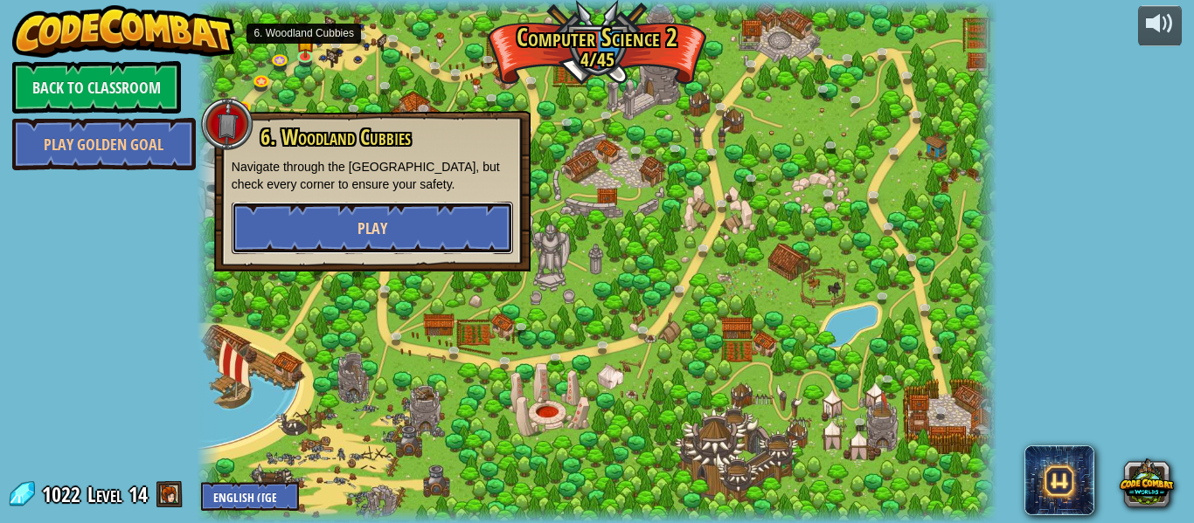
click at [344, 237] on button "Play" at bounding box center [372, 228] width 281 height 52
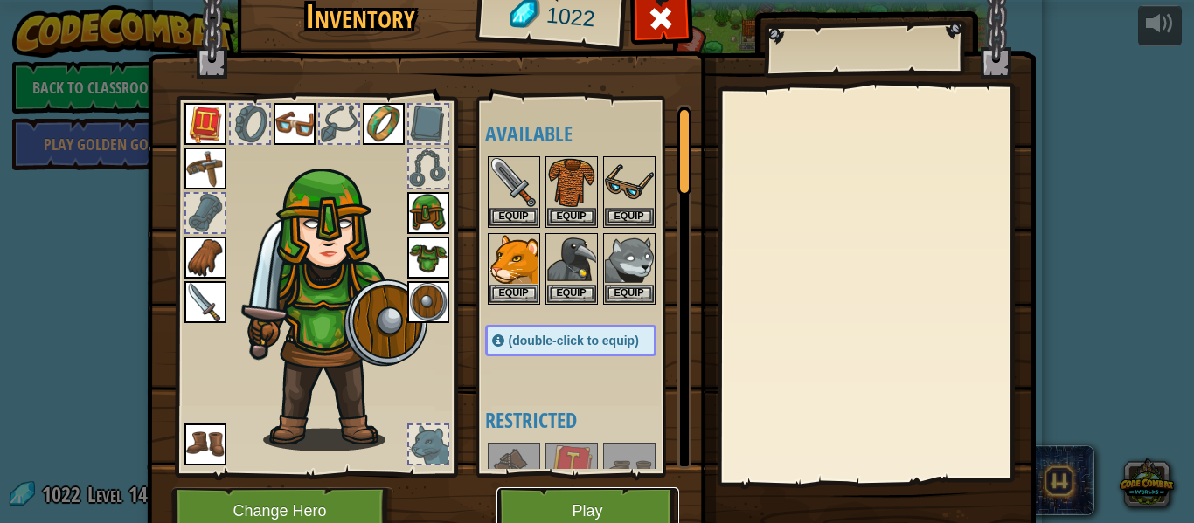
click at [536, 494] on button "Play" at bounding box center [587, 512] width 183 height 48
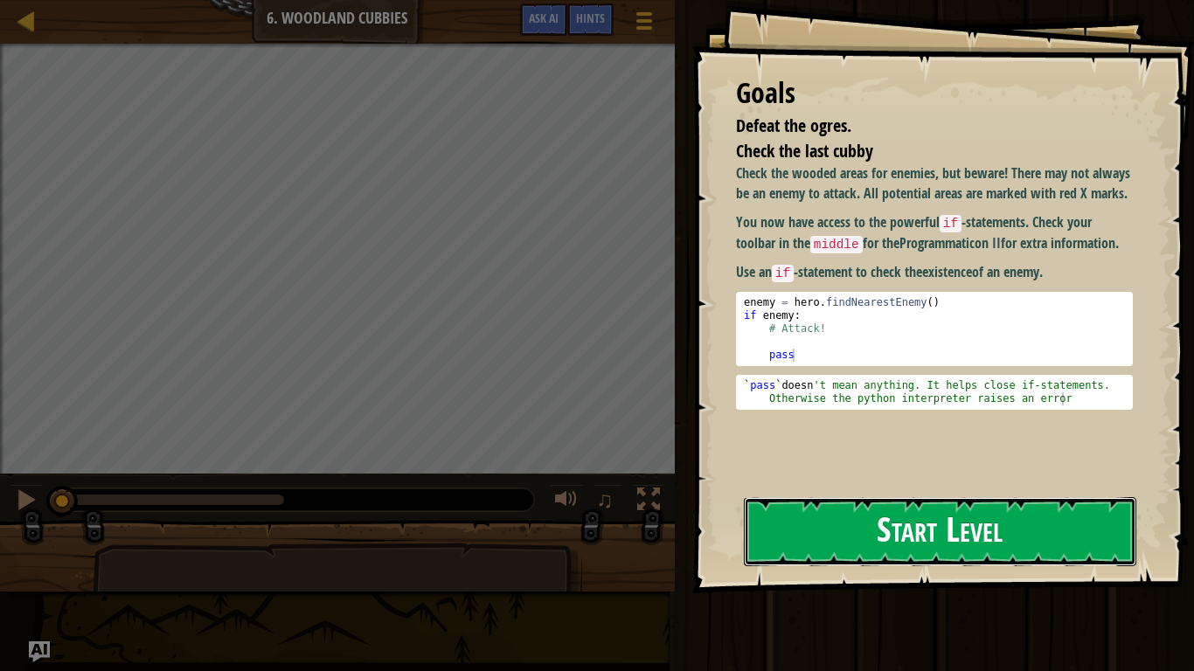
click at [794, 523] on button "Start Level" at bounding box center [940, 531] width 392 height 69
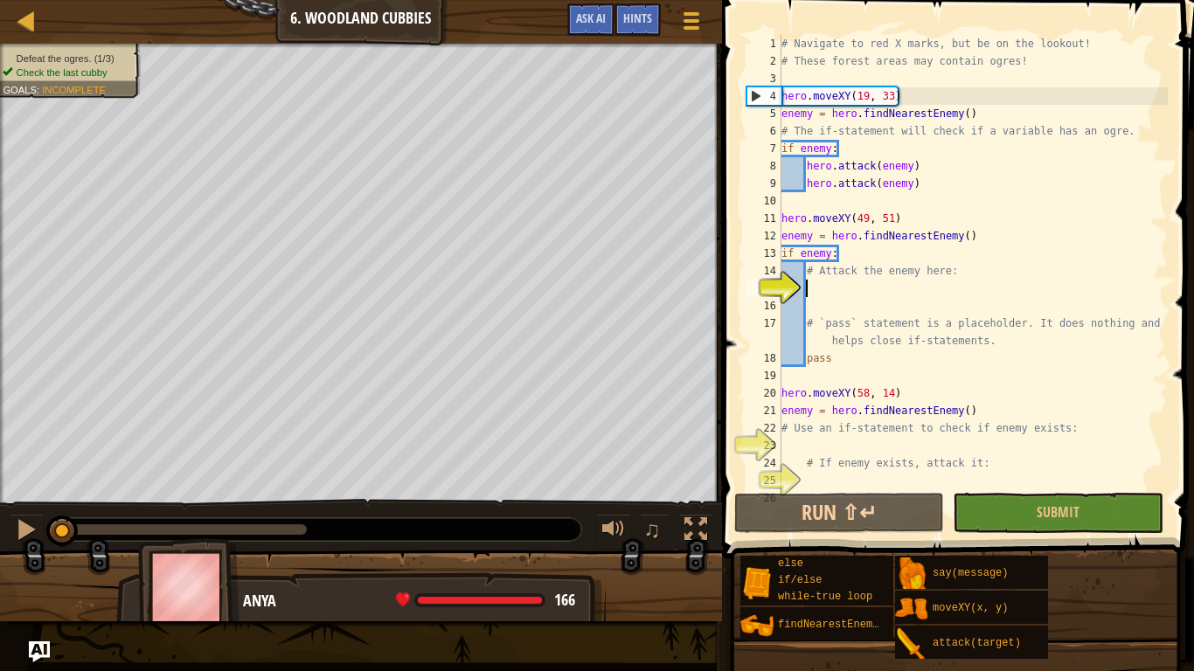
scroll to position [17, 0]
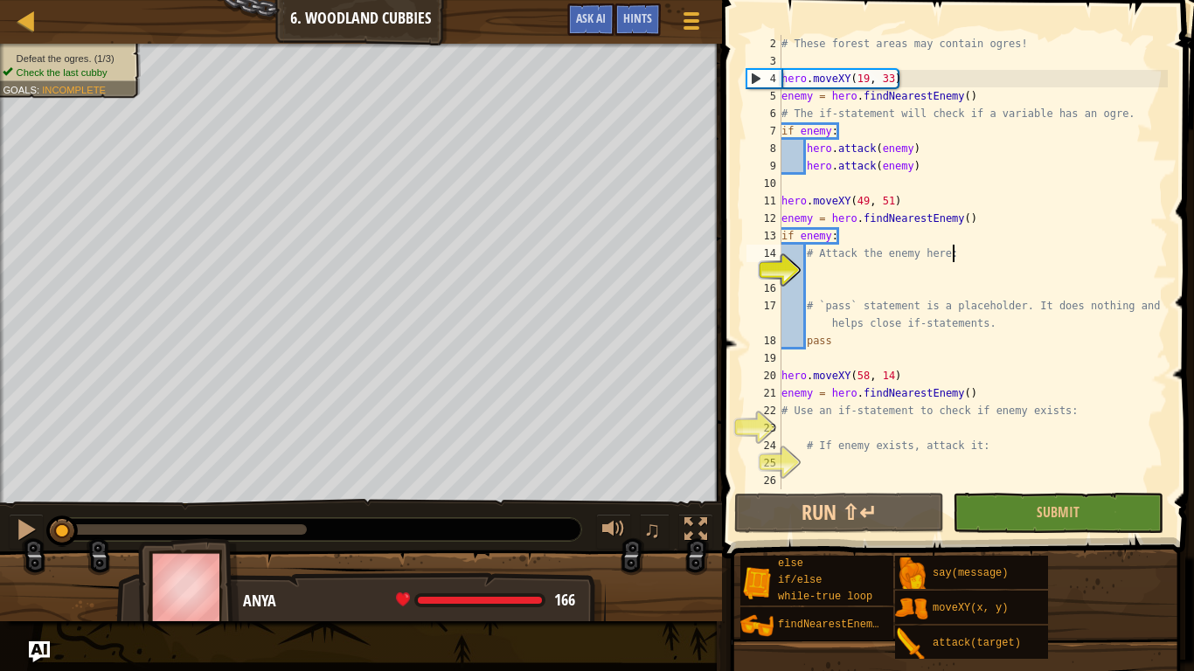
click at [962, 250] on div "# These forest areas may contain ogres! hero . moveXY ( 19 , 33 ) enemy = hero …" at bounding box center [973, 279] width 390 height 489
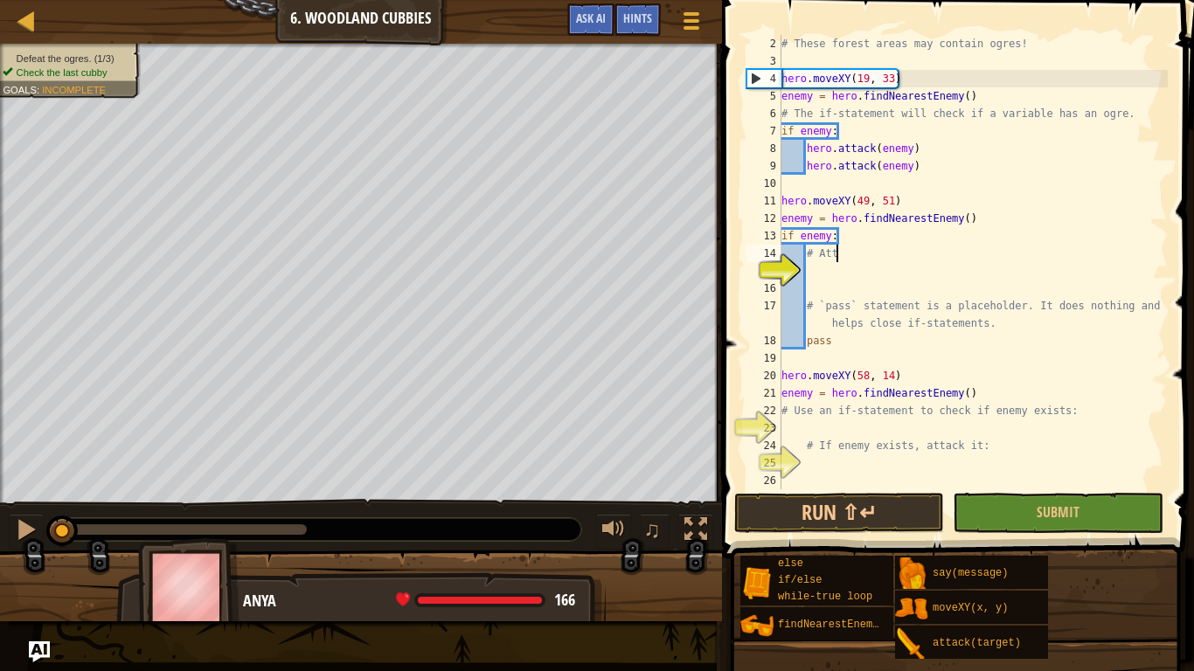
type textarea "#"
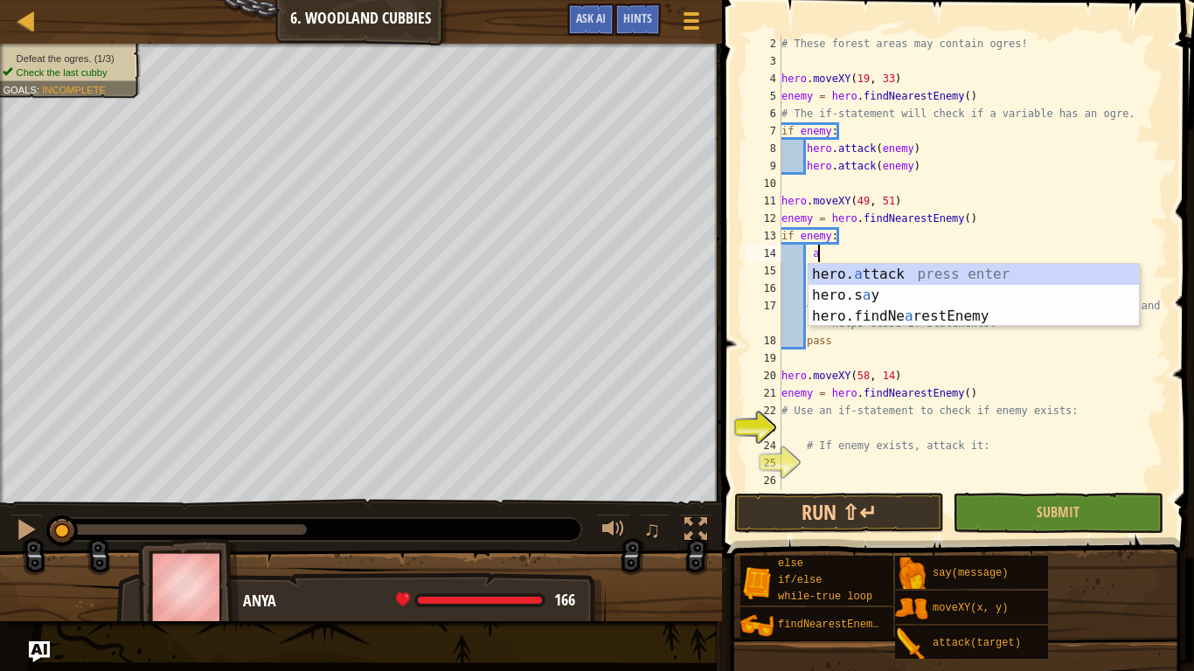
scroll to position [8, 5]
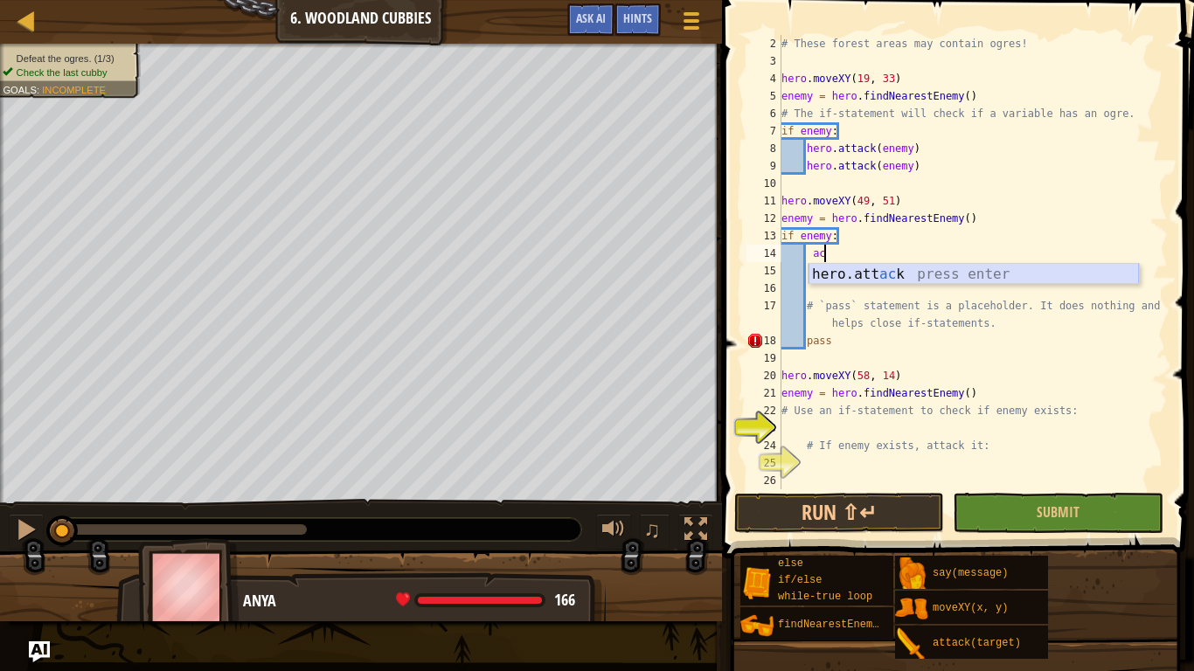
click at [964, 276] on div "hero.att ac k press enter" at bounding box center [973, 295] width 330 height 63
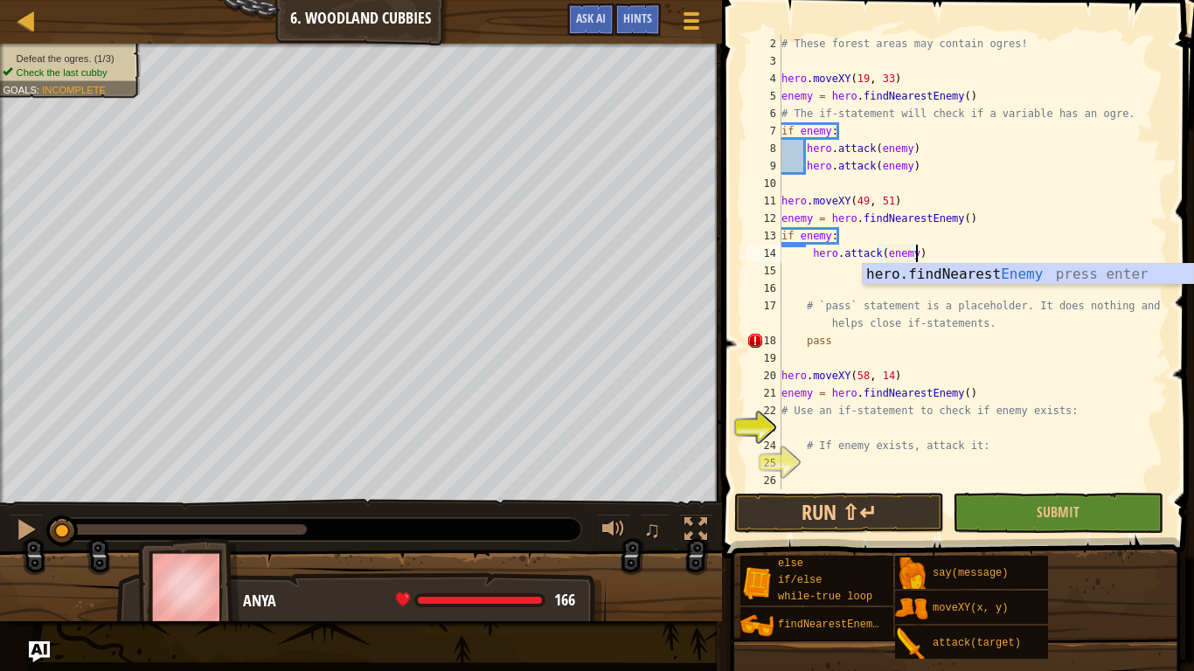
scroll to position [8, 19]
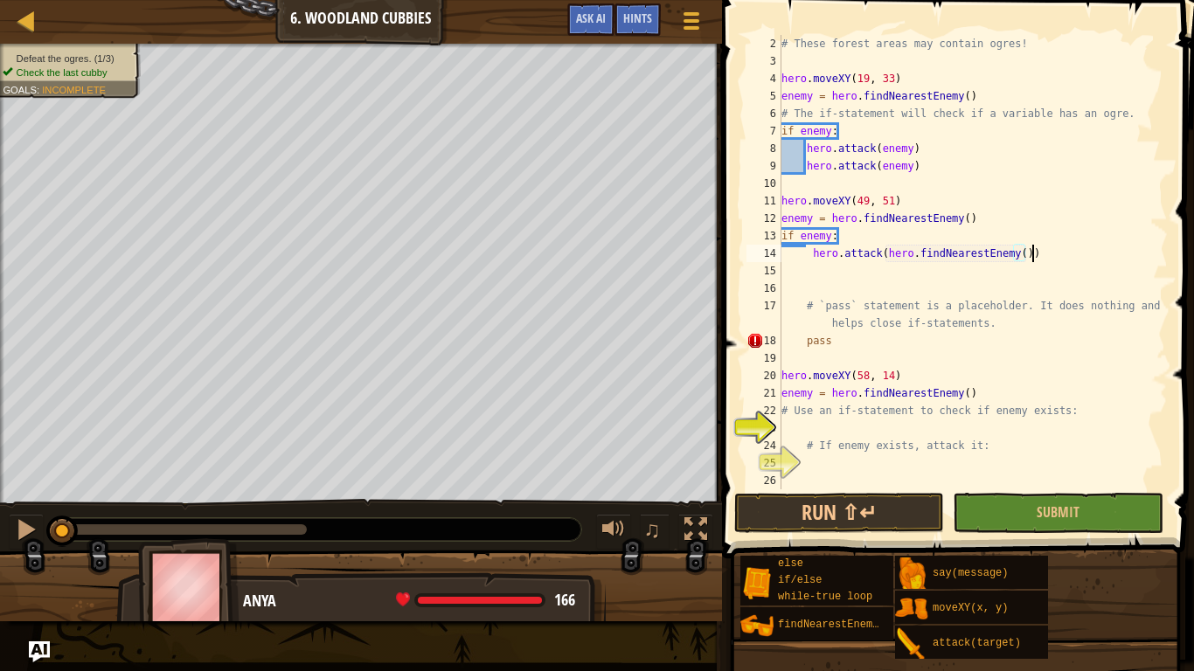
click at [1036, 254] on div "# These forest areas may contain ogres! hero . moveXY ( 19 , 33 ) enemy = hero …" at bounding box center [973, 279] width 390 height 489
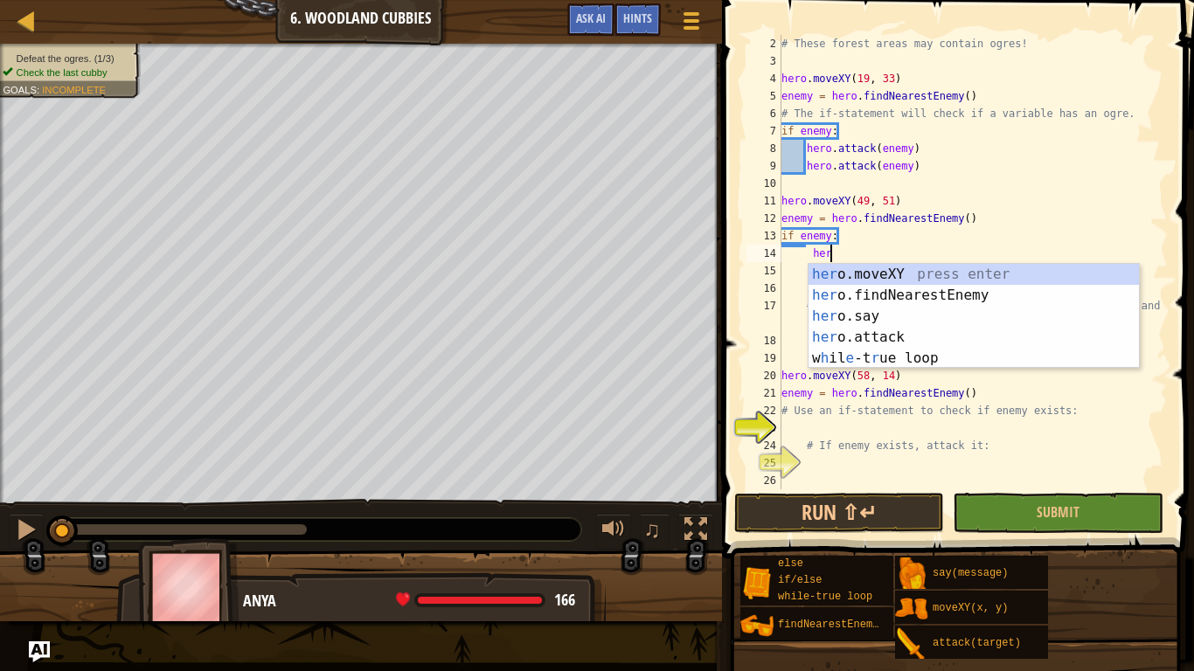
scroll to position [8, 5]
type textarea "h"
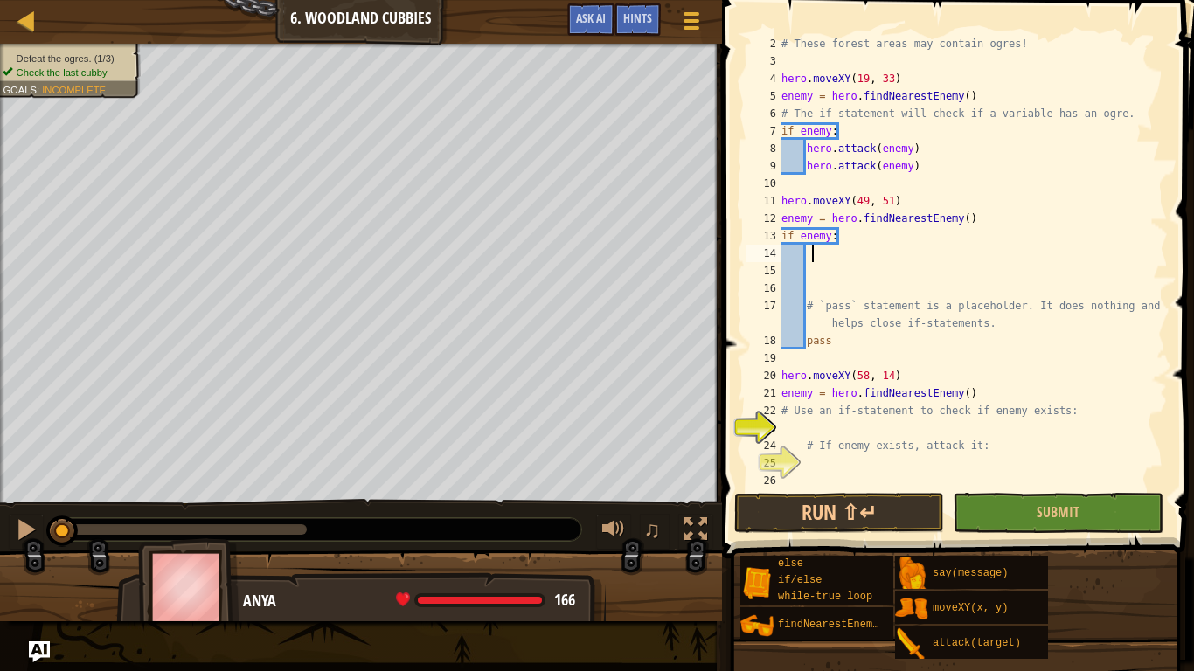
type textarea "a"
click at [1107, 253] on div "# These forest areas may contain ogres! hero . moveXY ( 19 , 33 ) enemy = hero …" at bounding box center [973, 279] width 390 height 489
type textarea "ata"
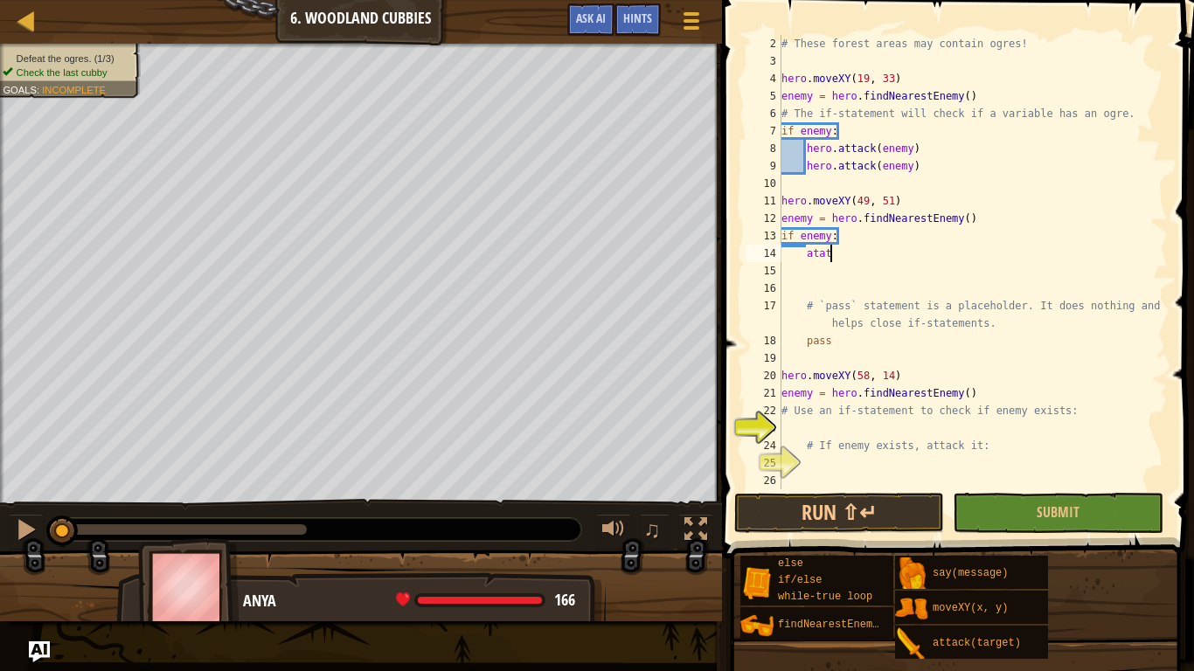
scroll to position [8, 5]
click at [1020, 289] on div "# These forest areas may contain ogres! hero . moveXY ( 19 , 33 ) enemy = hero …" at bounding box center [973, 279] width 390 height 489
click at [837, 262] on div "# These forest areas may contain ogres! hero . moveXY ( 19 , 33 ) enemy = hero …" at bounding box center [973, 279] width 390 height 489
click at [818, 240] on div "# These forest areas may contain ogres! hero . moveXY ( 19 , 33 ) enemy = hero …" at bounding box center [973, 279] width 390 height 489
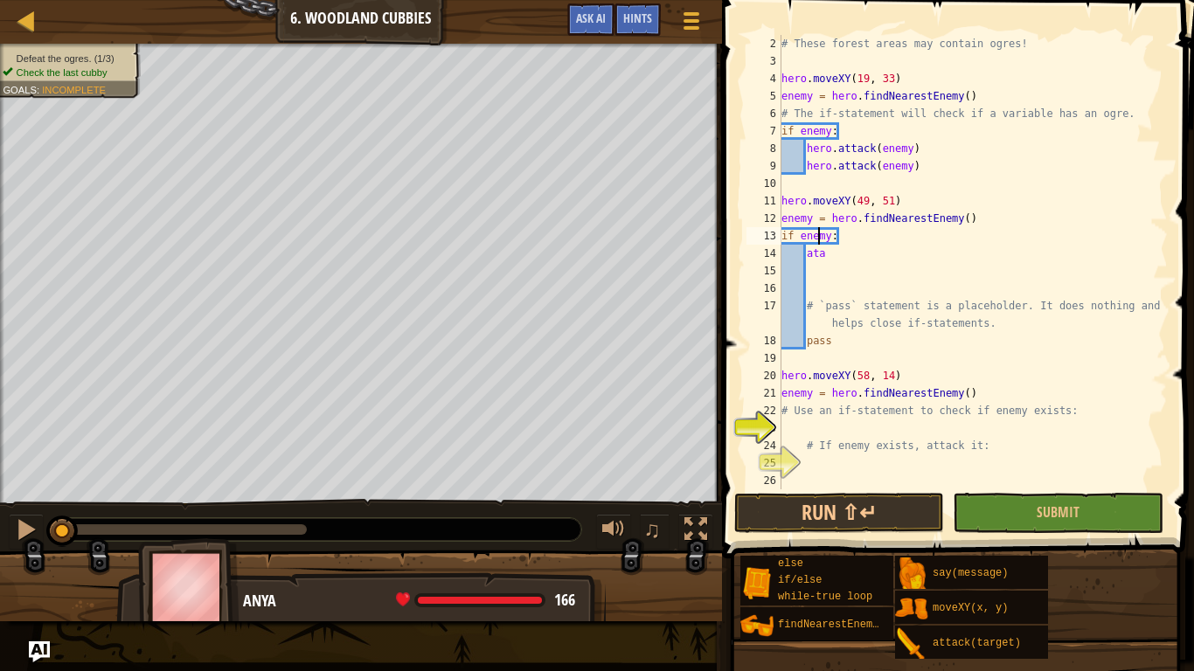
click at [826, 258] on div "# These forest areas may contain ogres! hero . moveXY ( 19 , 33 ) enemy = hero …" at bounding box center [973, 279] width 390 height 489
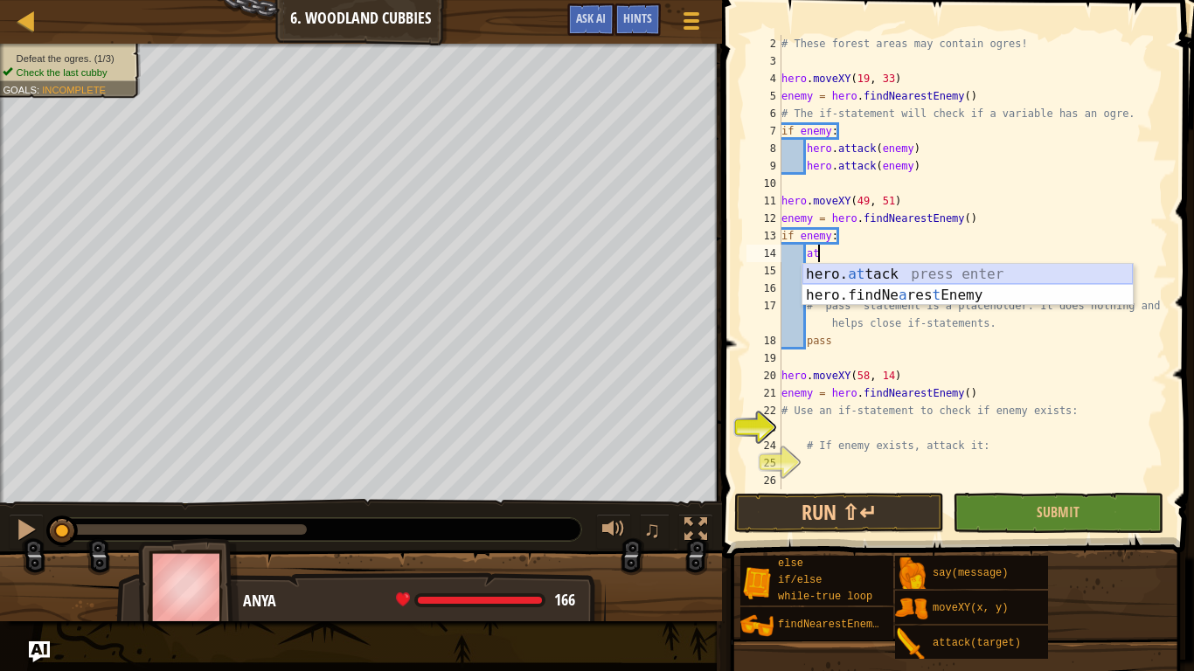
click at [841, 272] on div "hero. at tack press enter hero.findNe a res t Enemy press enter" at bounding box center [967, 306] width 330 height 84
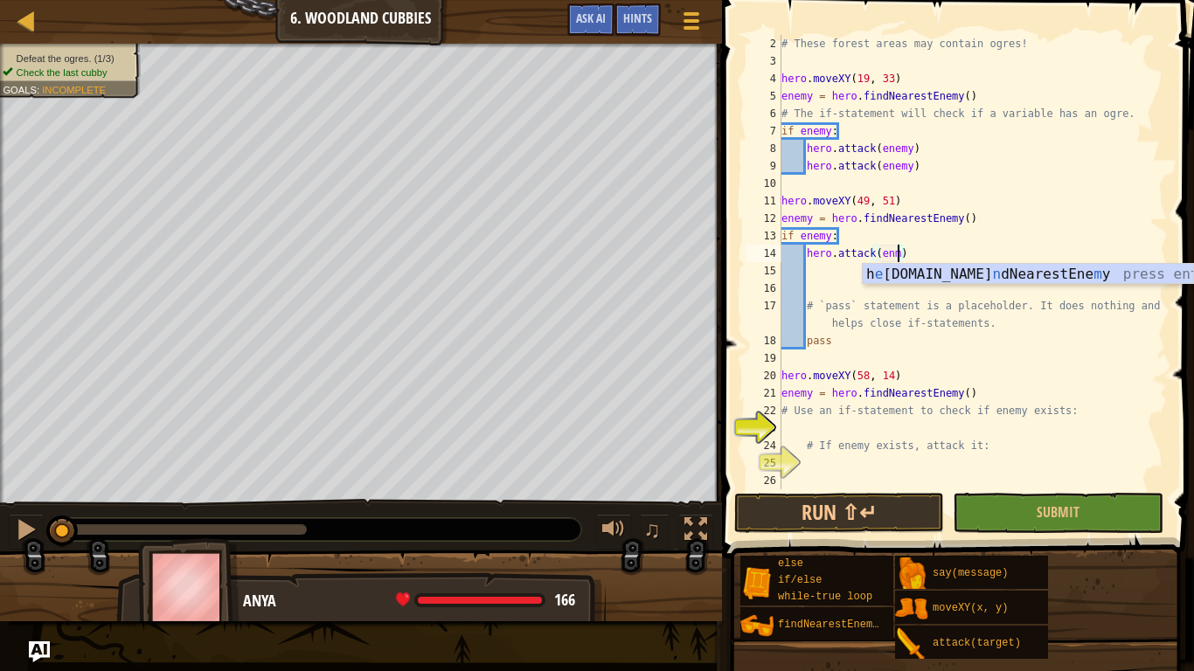
type textarea "hero.attack(enmy)"
click at [816, 277] on div "# These forest areas may contain ogres! hero . moveXY ( 19 , 33 ) enemy = hero …" at bounding box center [973, 279] width 390 height 489
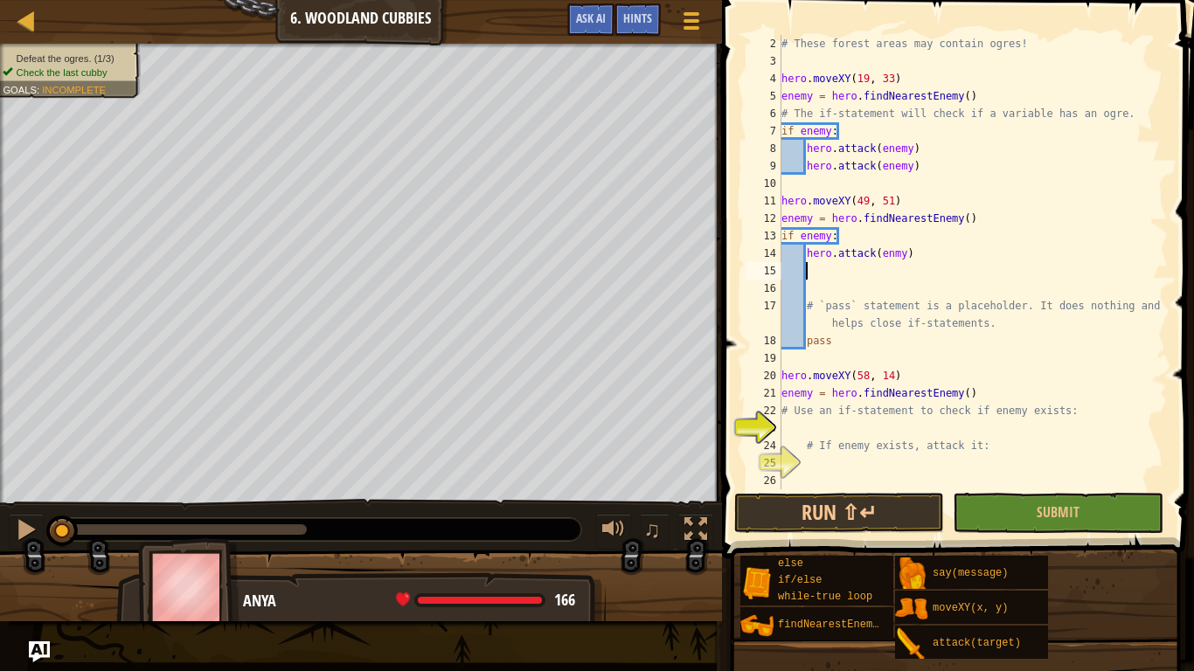
scroll to position [8, 3]
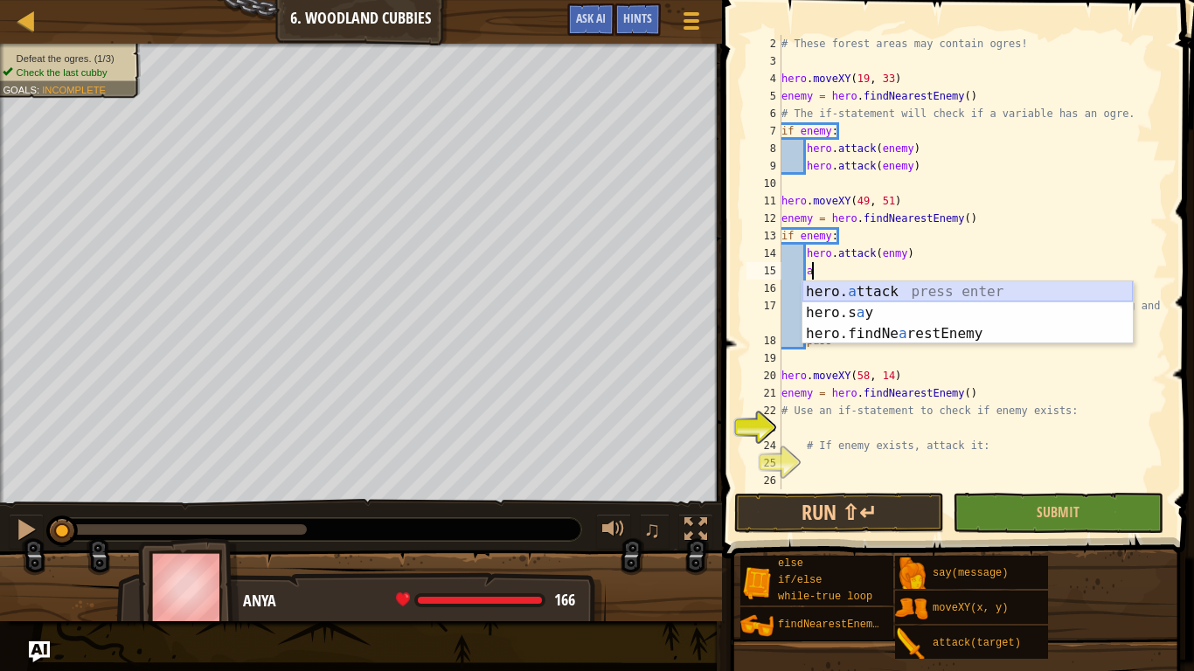
click at [852, 289] on div "hero. a ttack press enter hero.s a y press enter hero.findNe a restEnemy press …" at bounding box center [967, 333] width 330 height 105
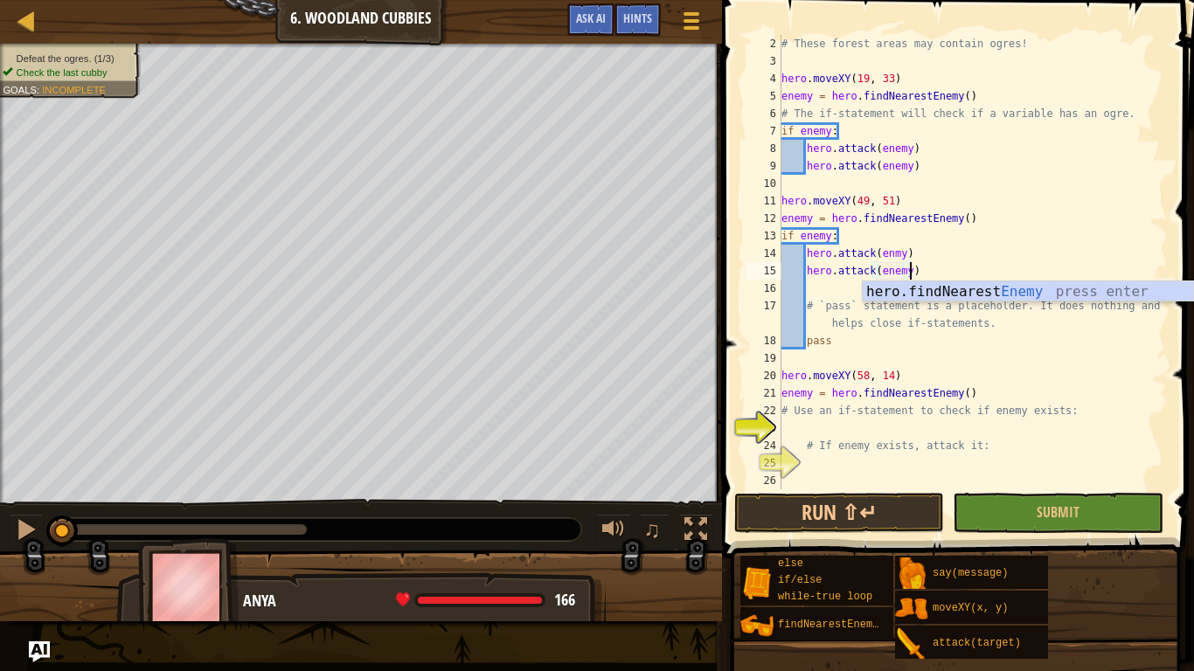
scroll to position [8, 18]
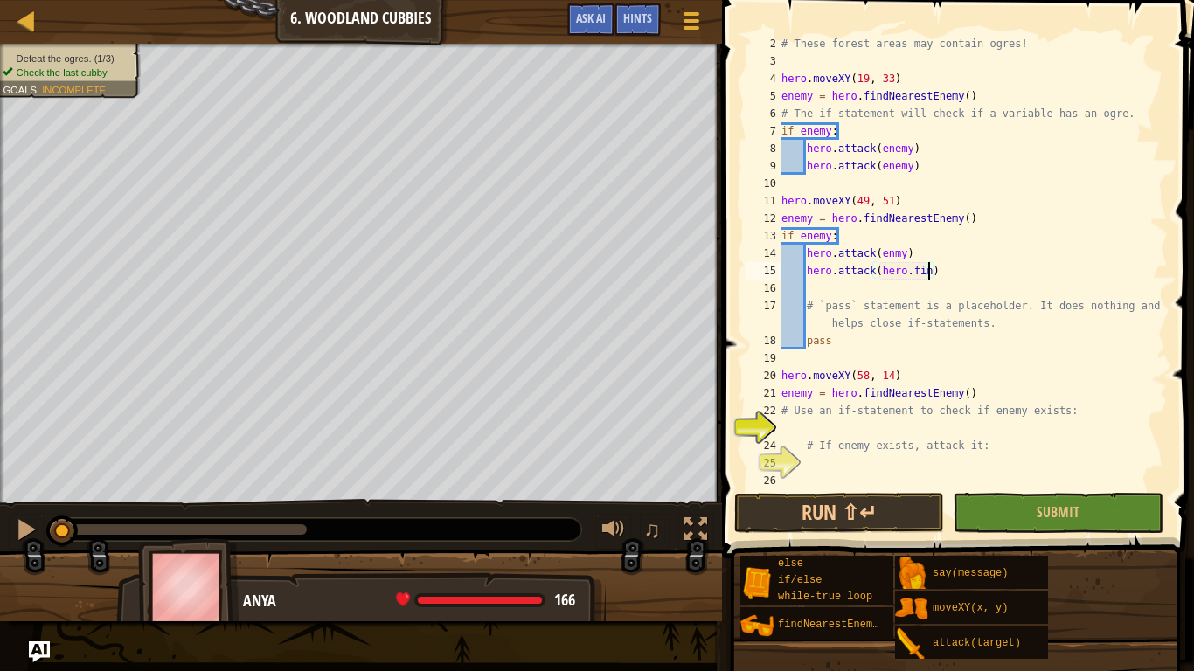
click at [943, 274] on div "# These forest areas may contain ogres! hero . moveXY ( 19 , 33 ) enemy = hero …" at bounding box center [973, 279] width 390 height 489
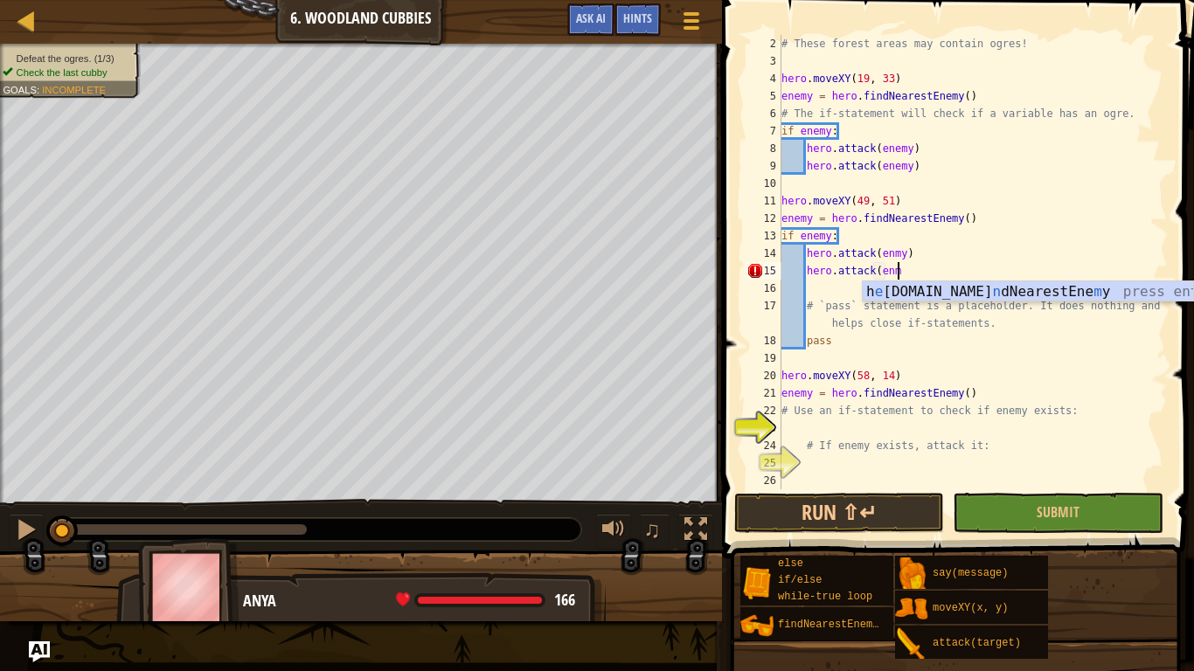
scroll to position [8, 17]
type textarea "hero.attack(enmy)"
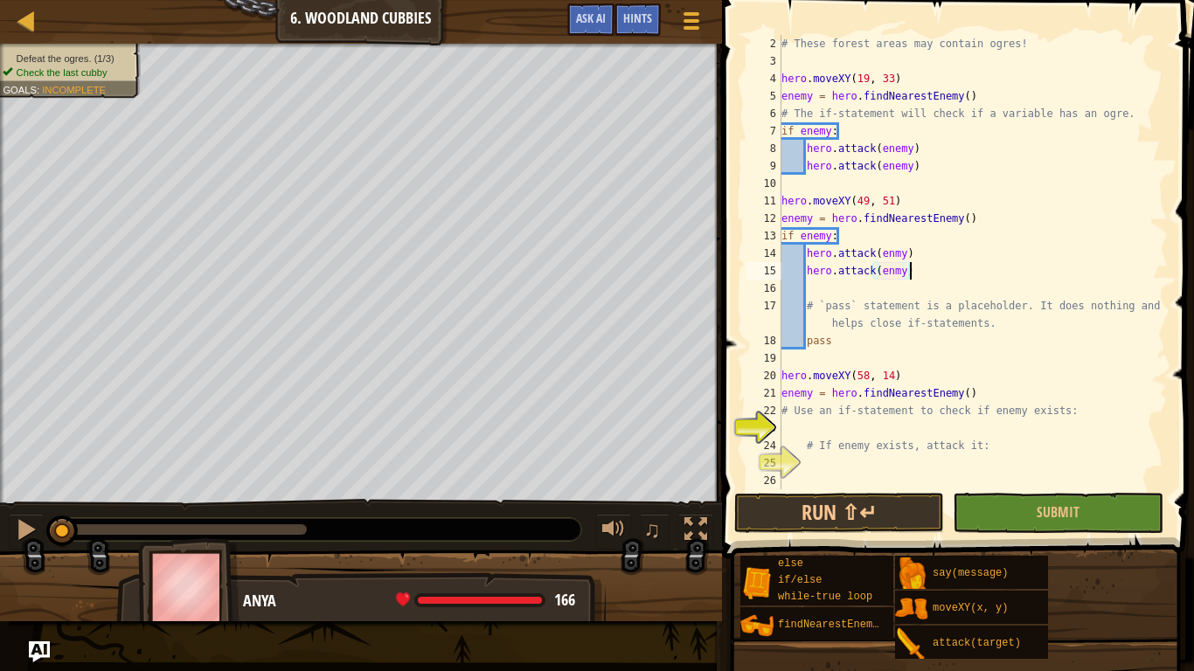
click at [781, 288] on div "# These forest areas may contain ogres! hero . moveXY ( 19 , 33 ) enemy = hero …" at bounding box center [973, 279] width 390 height 489
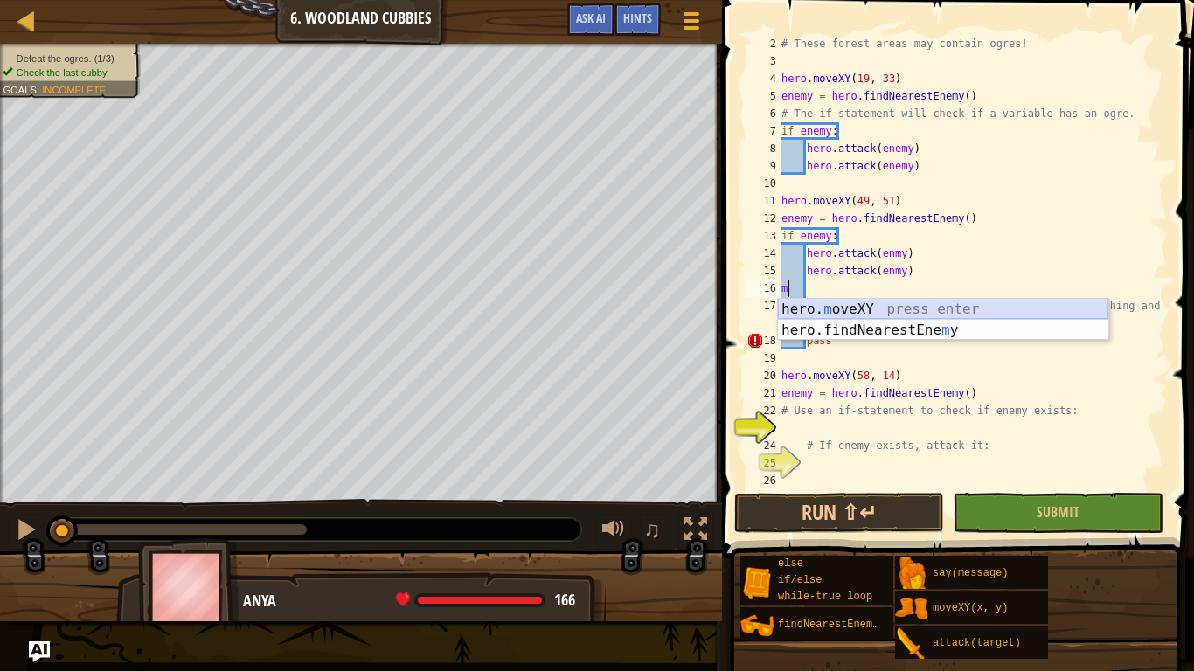
click at [992, 307] on div "hero. m oveXY press enter hero.findNearestEne m y press enter" at bounding box center [943, 341] width 330 height 84
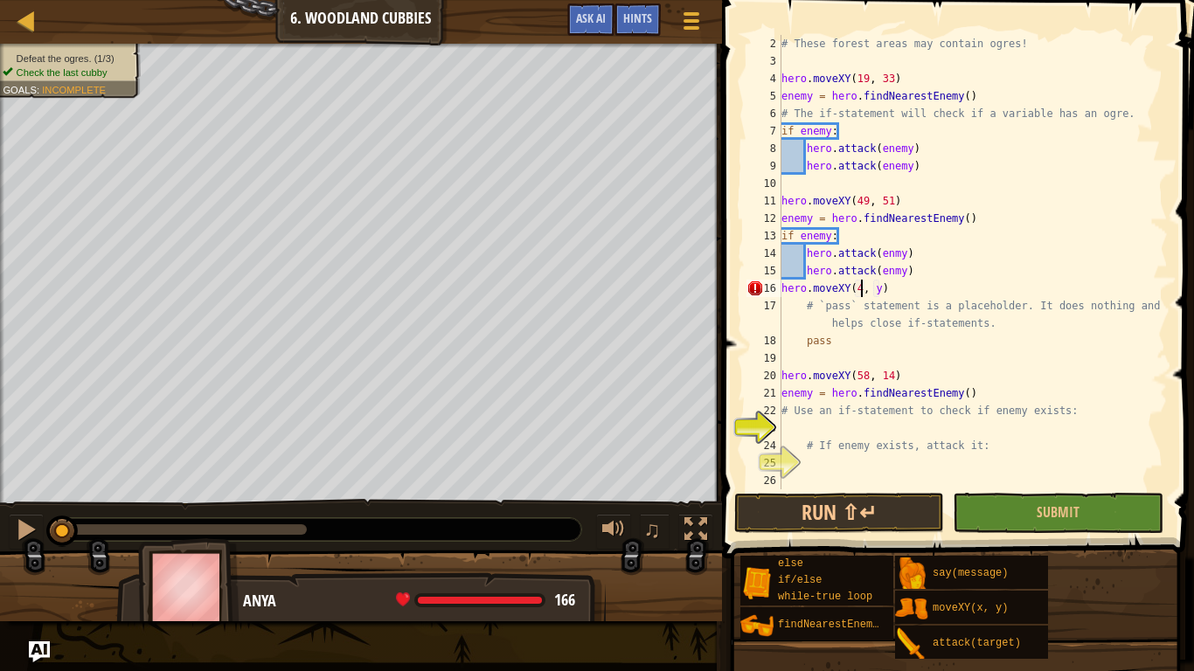
scroll to position [8, 12]
click at [883, 293] on div "# These forest areas may contain ogres! hero . moveXY ( 19 , 33 ) enemy = hero …" at bounding box center [973, 279] width 390 height 489
type textarea "hero.moveXY(49, 51)"
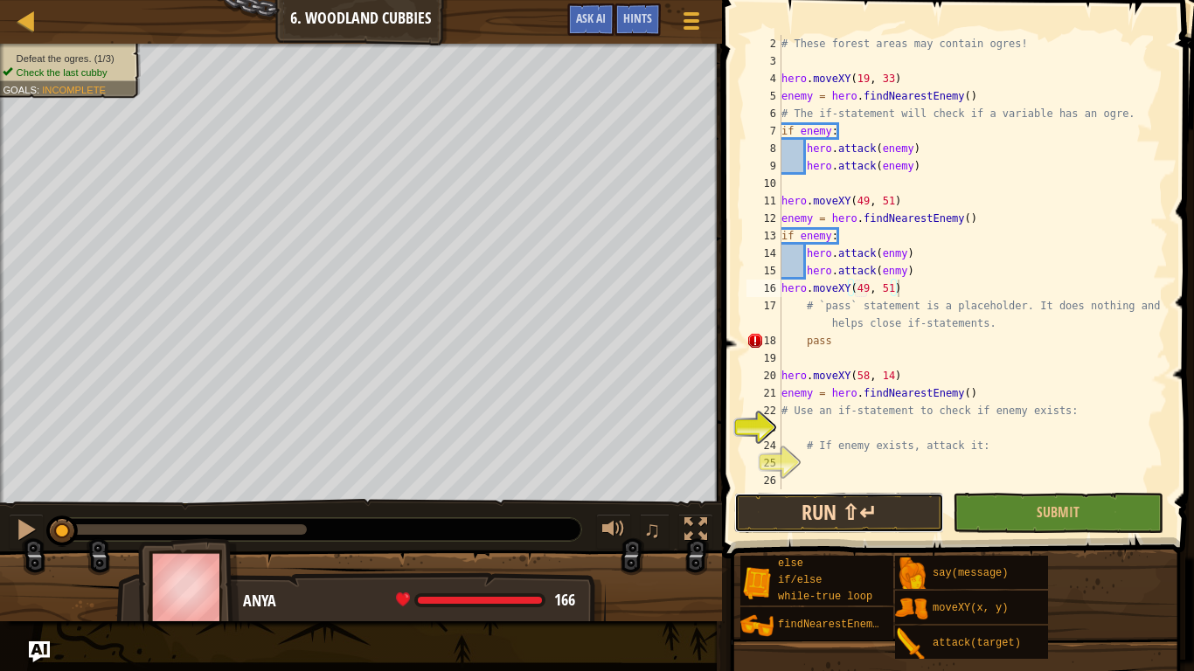
click at [869, 520] on button "Run ⇧↵" at bounding box center [839, 513] width 210 height 40
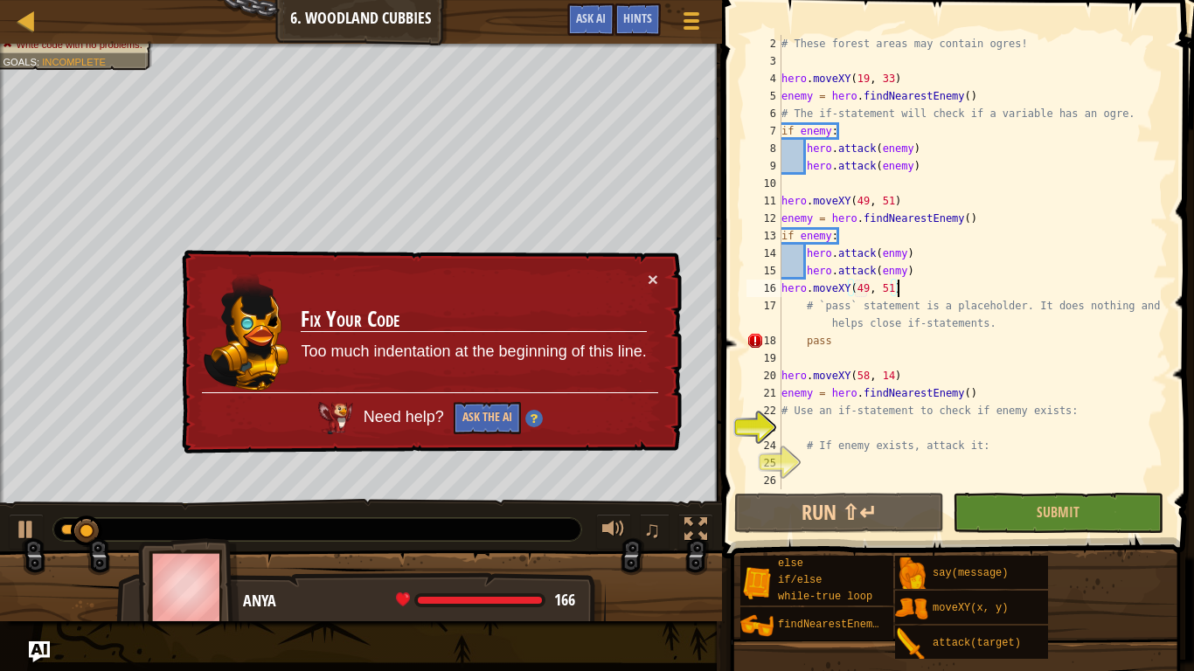
click at [842, 343] on div "# These forest areas may contain ogres! hero . moveXY ( 19 , 33 ) enemy = hero …" at bounding box center [973, 279] width 390 height 489
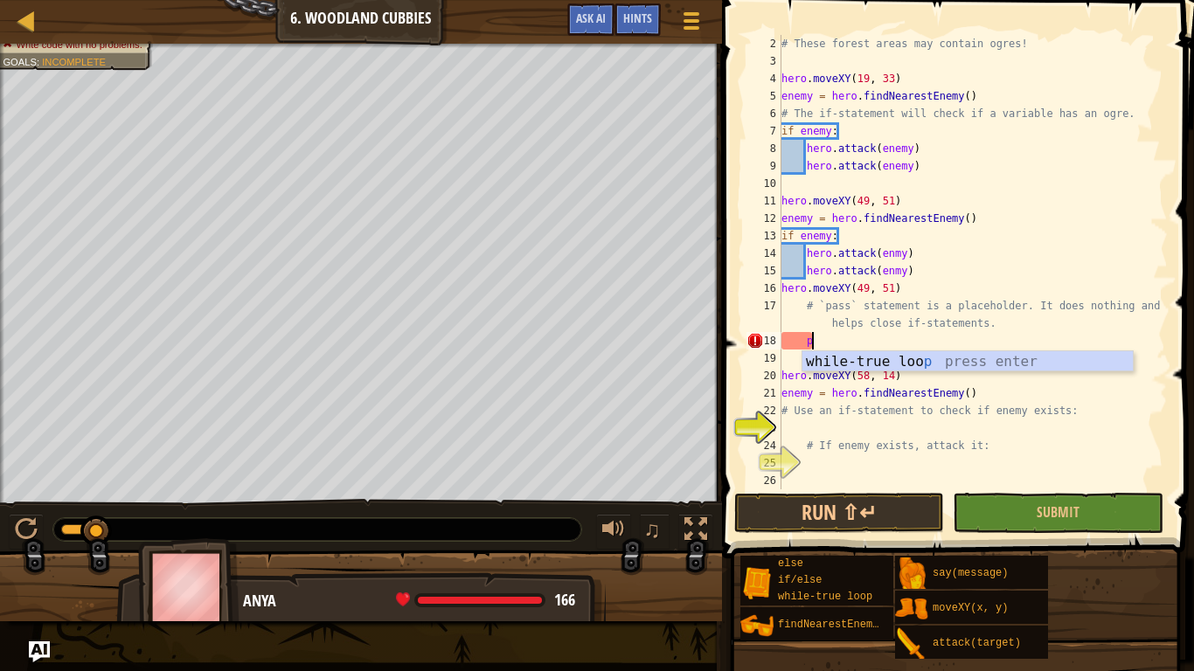
type textarea "p"
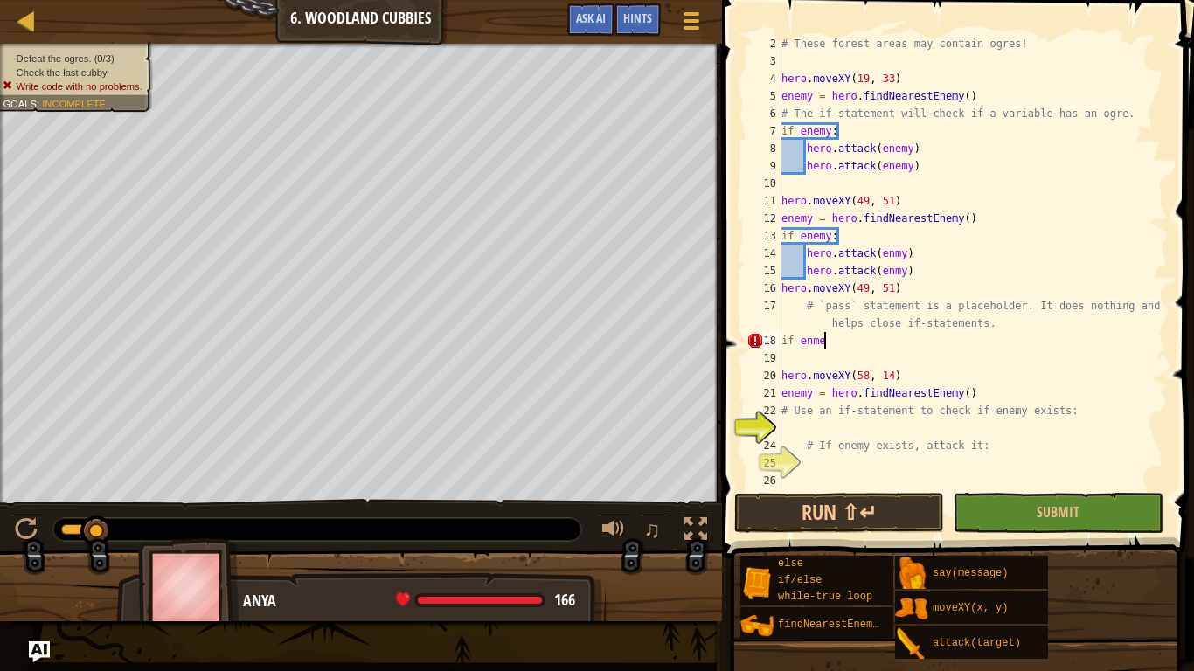
scroll to position [8, 6]
type textarea "if enmey:"
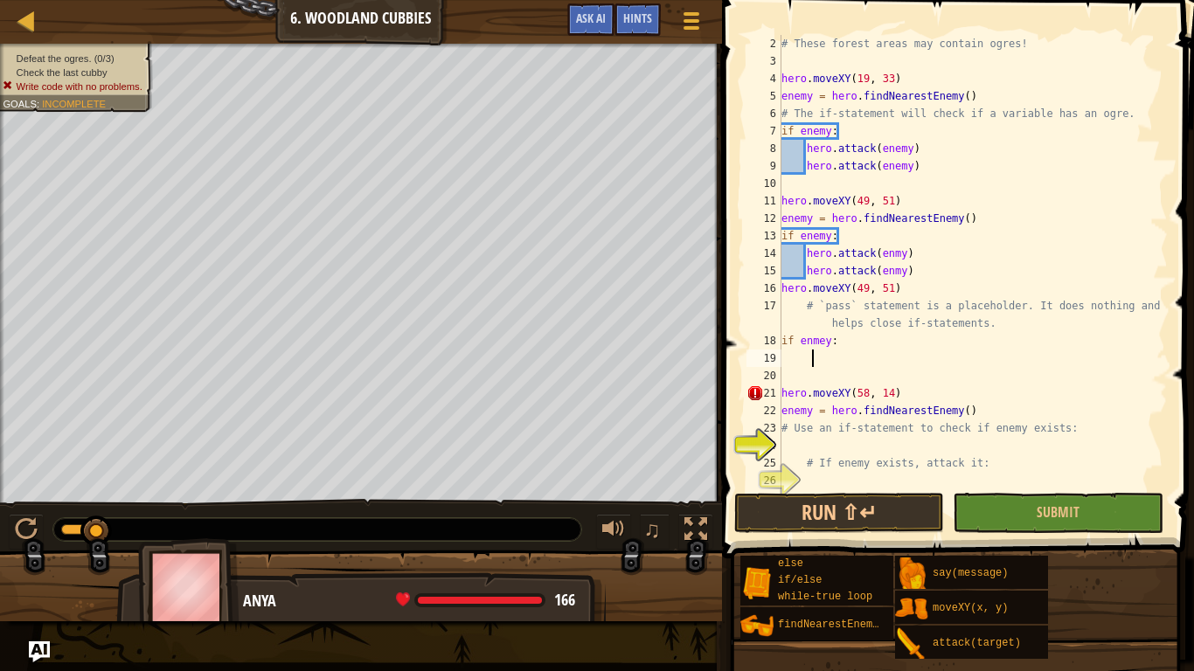
scroll to position [8, 4]
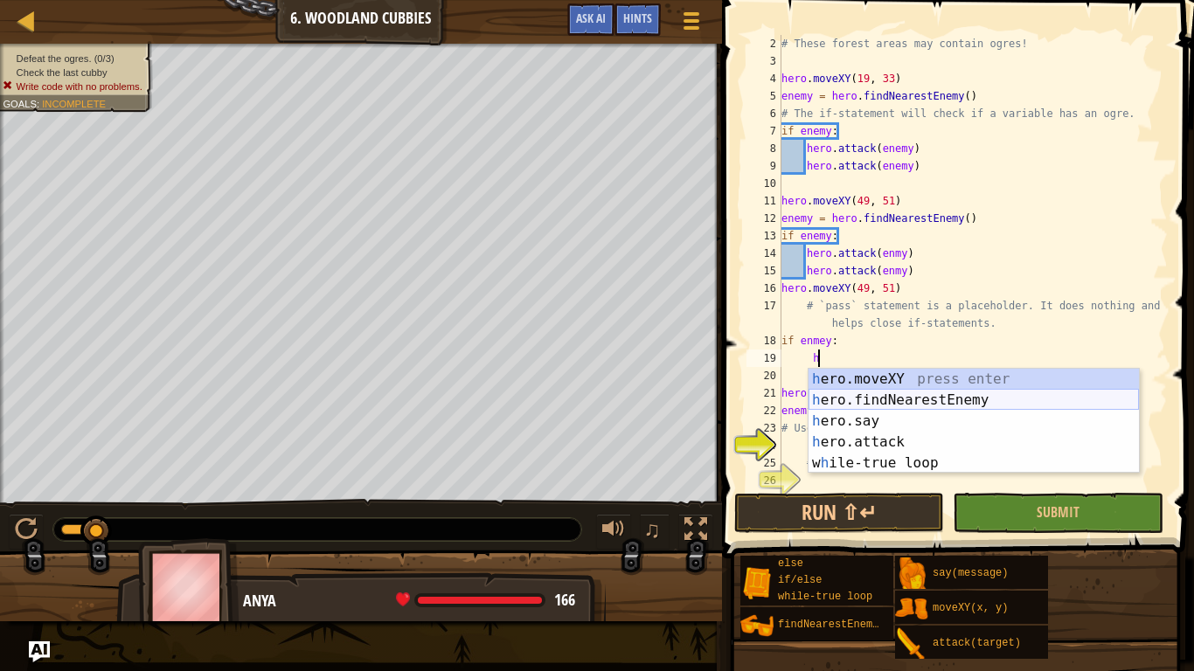
type textarea "h"
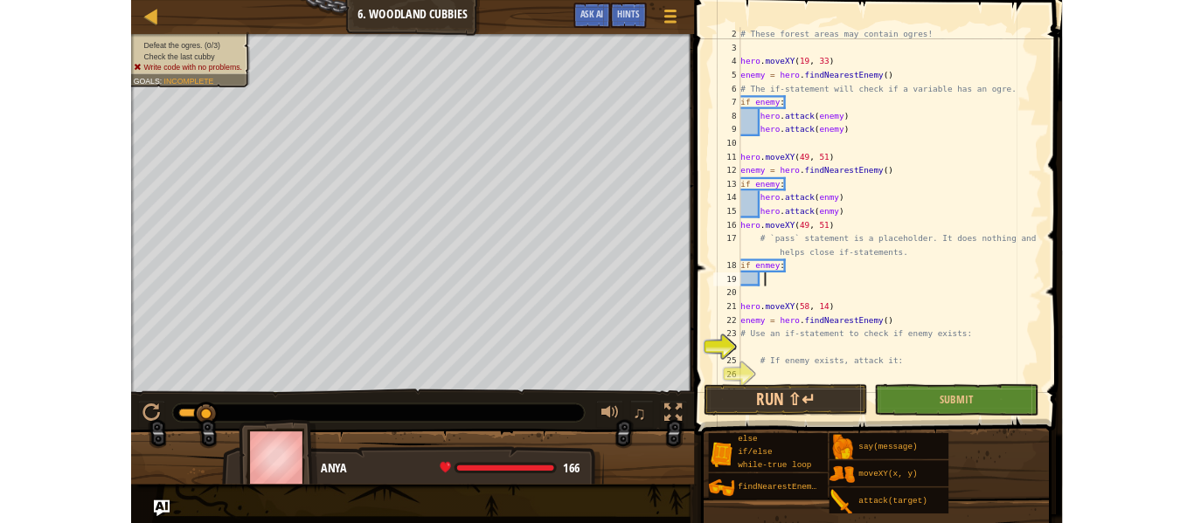
scroll to position [8, 3]
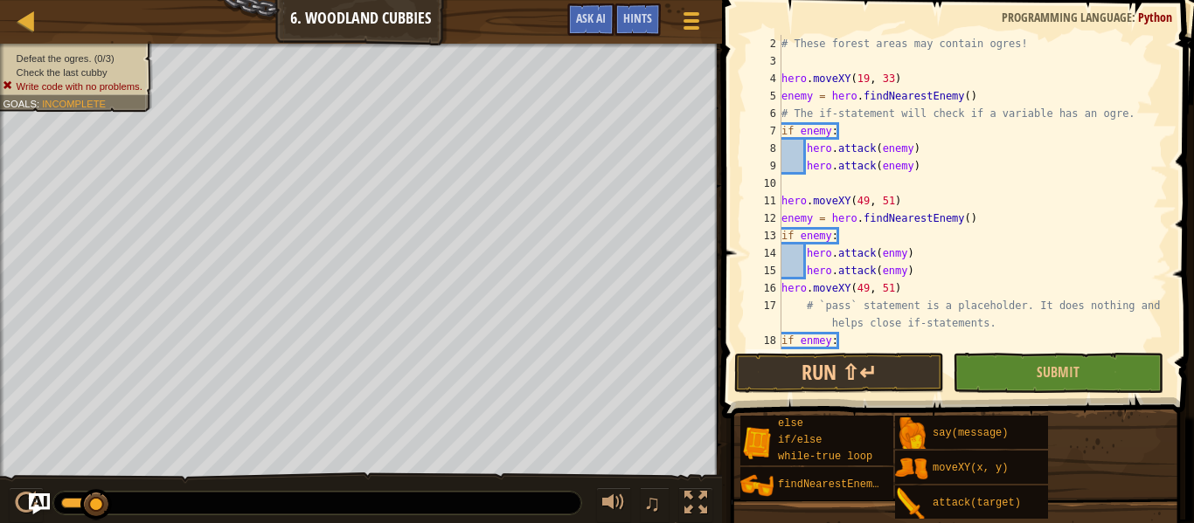
click at [873, 216] on div "# These forest areas may contain ogres! hero . moveXY ( 19 , 33 ) enemy = hero …" at bounding box center [973, 210] width 390 height 350
type textarea "enemy = hero.findNearestEnemy()"
